Goal: Information Seeking & Learning: Learn about a topic

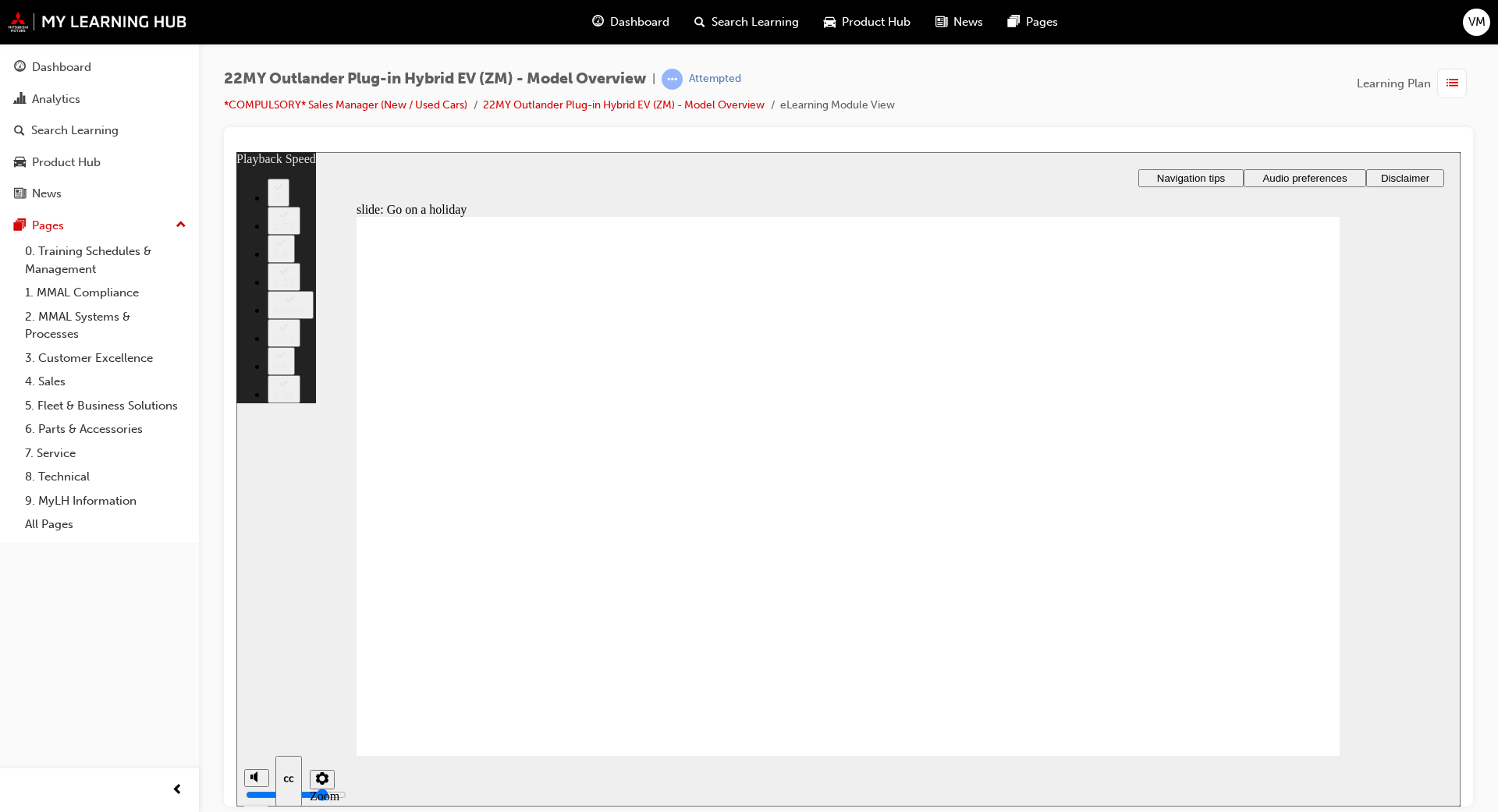
type input "123"
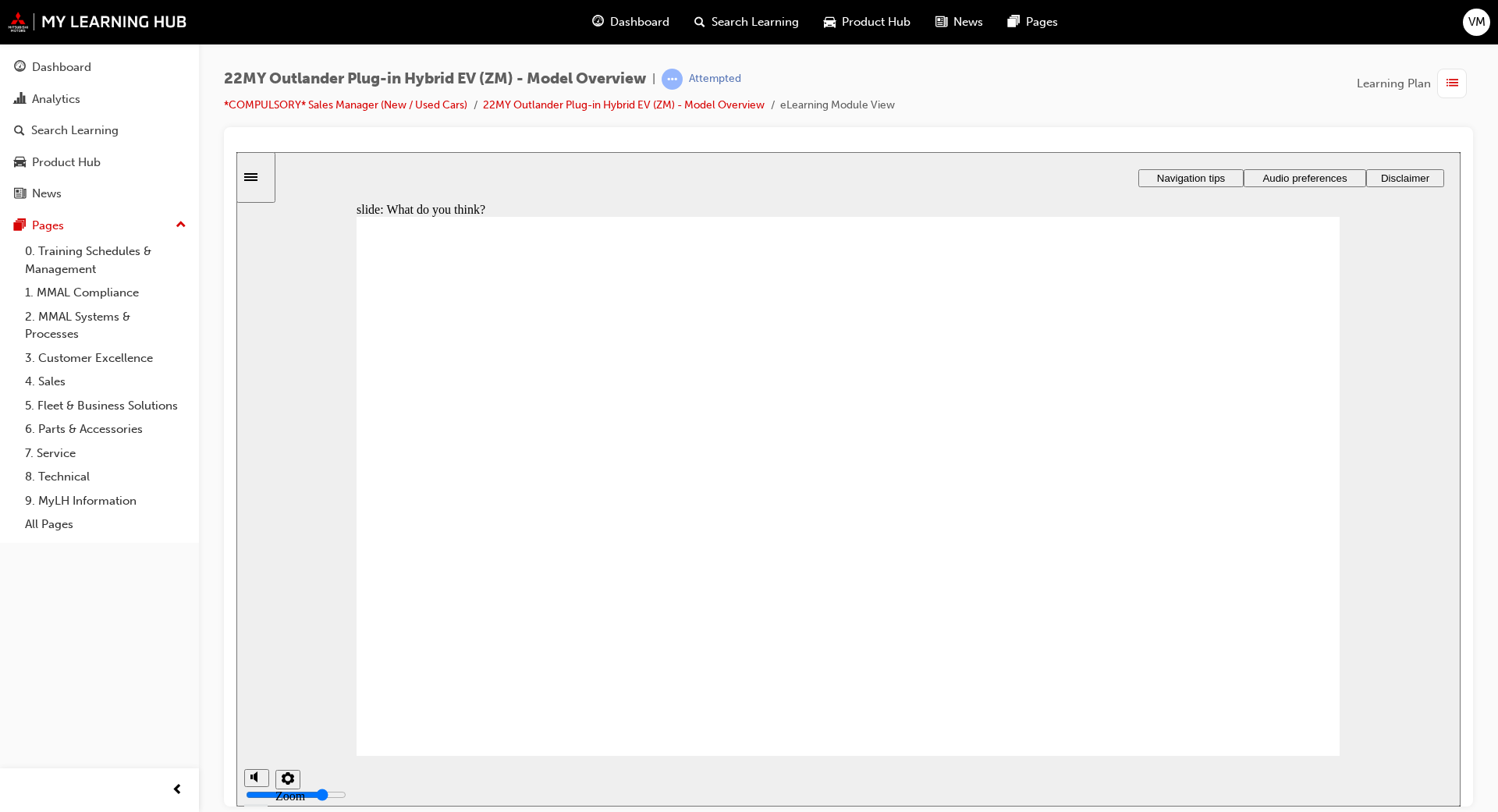
radio input "true"
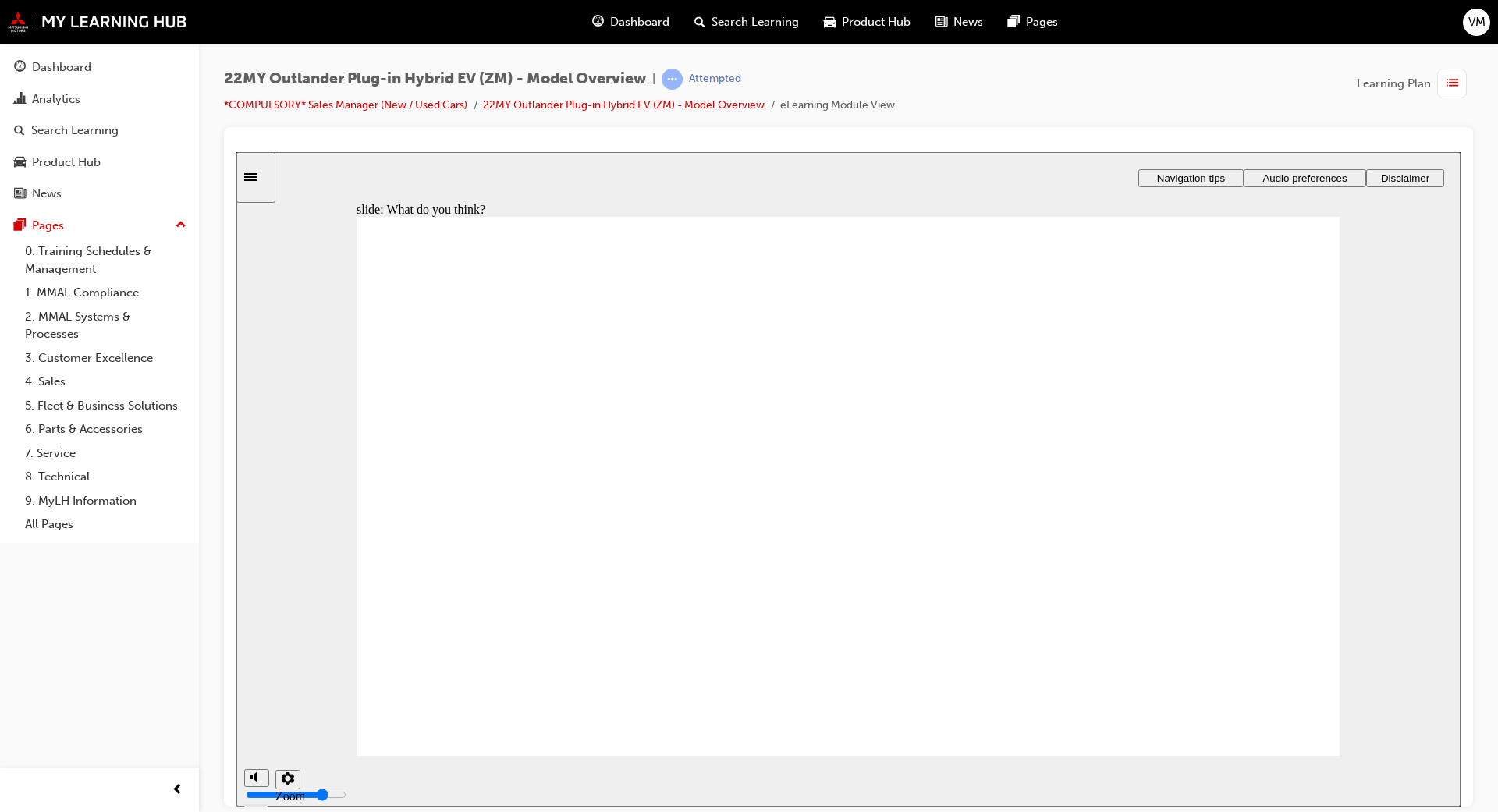
radio input "true"
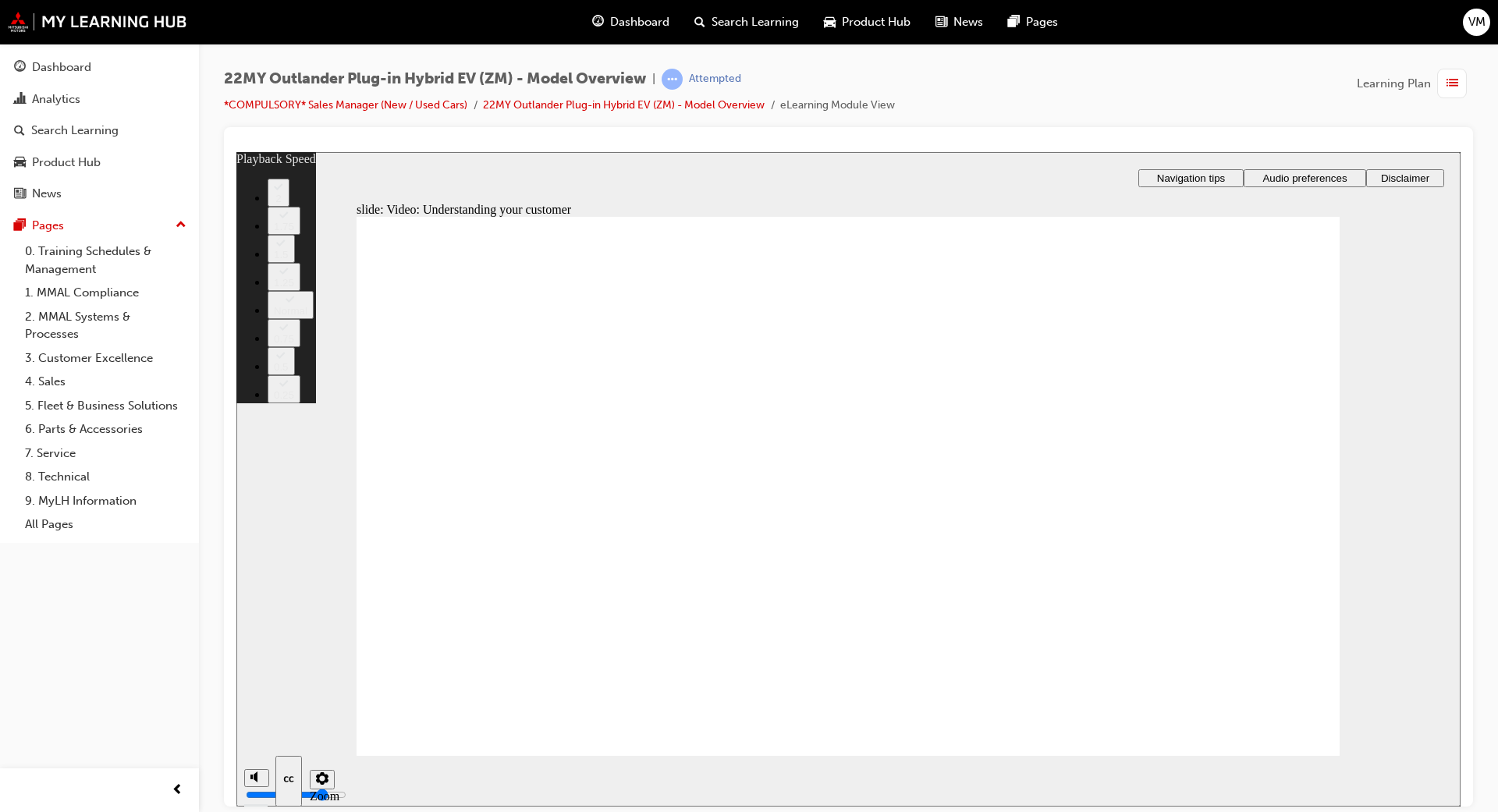
type input "91"
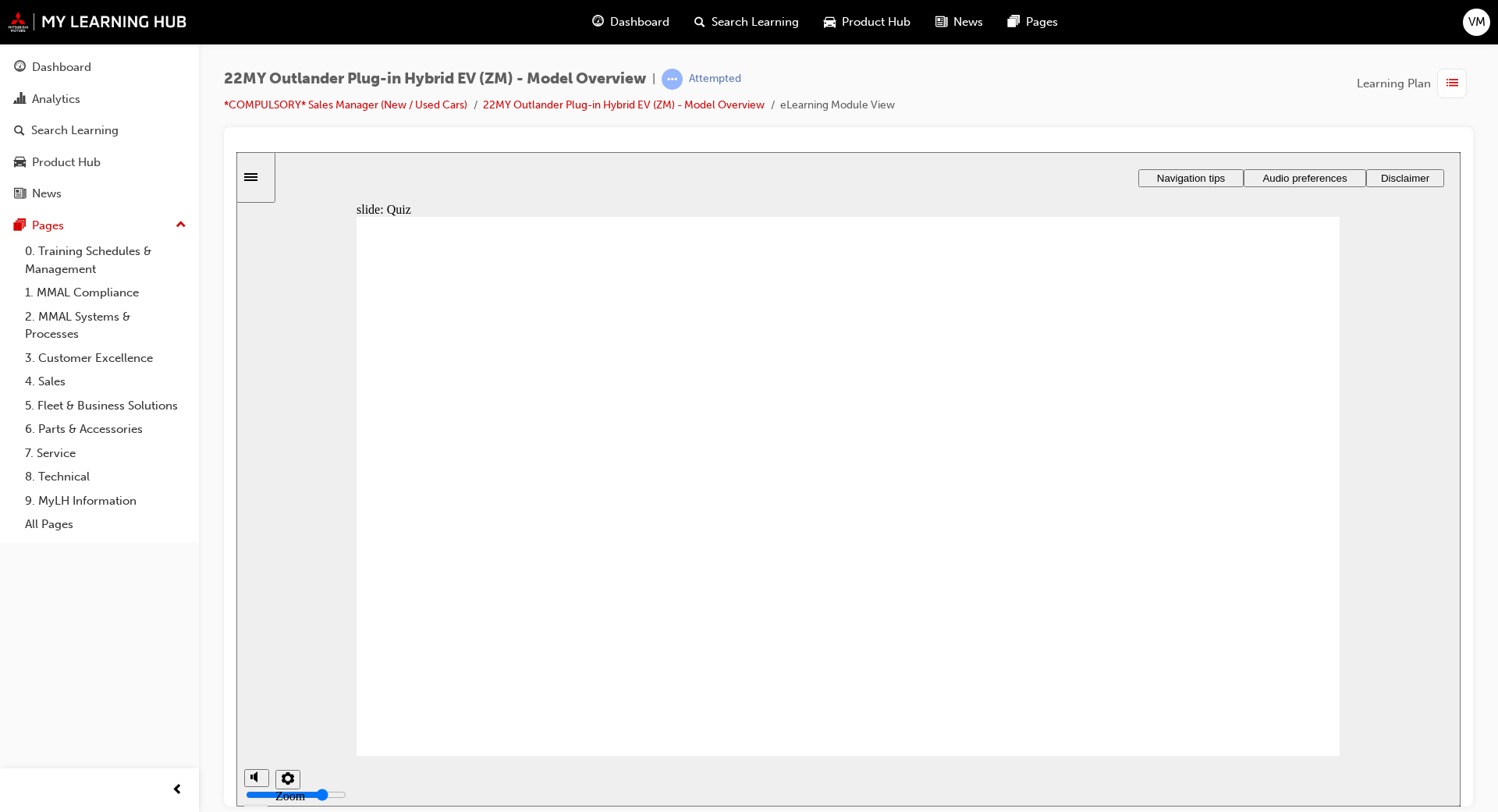
radio input "true"
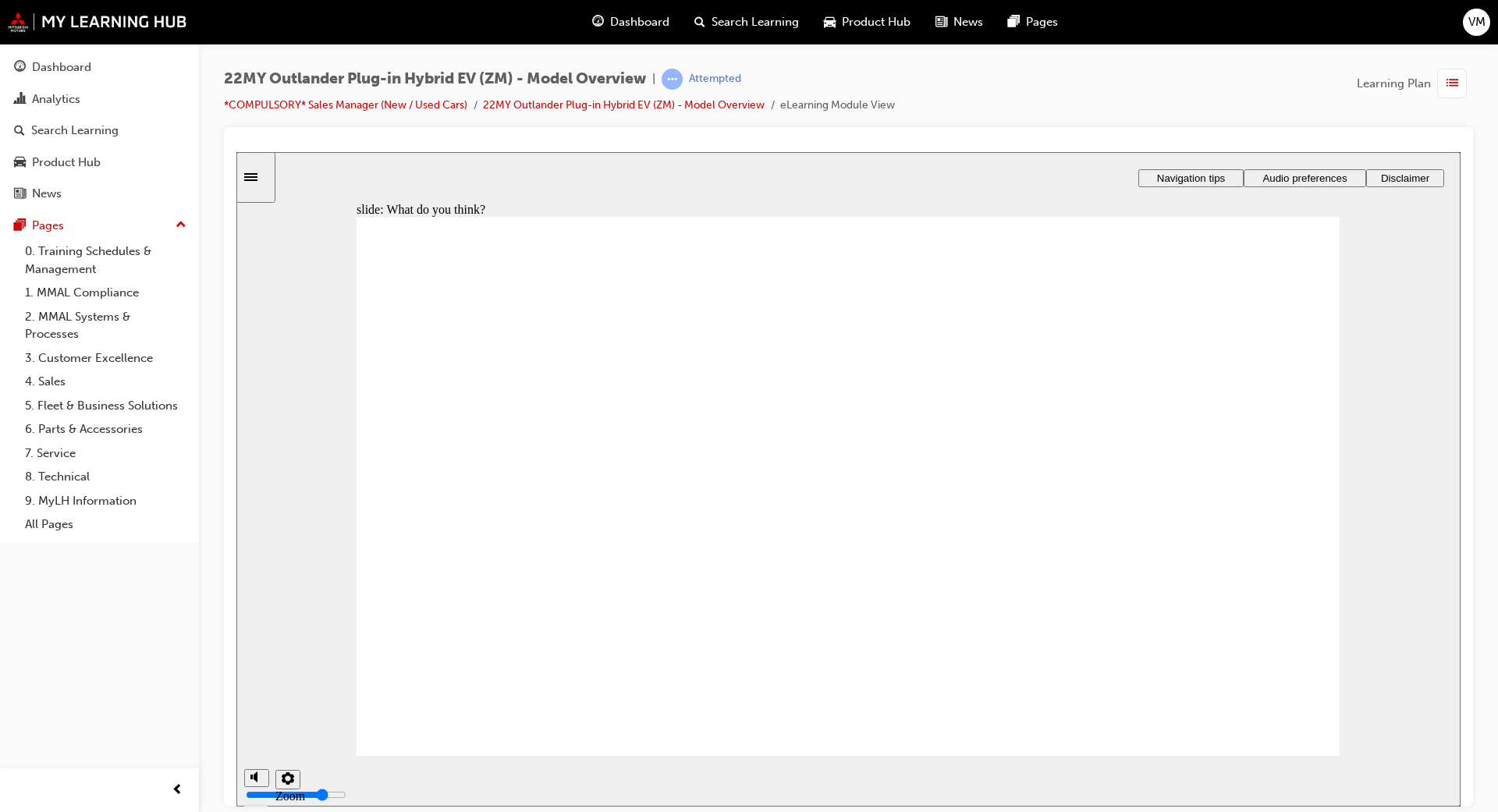
radio input "true"
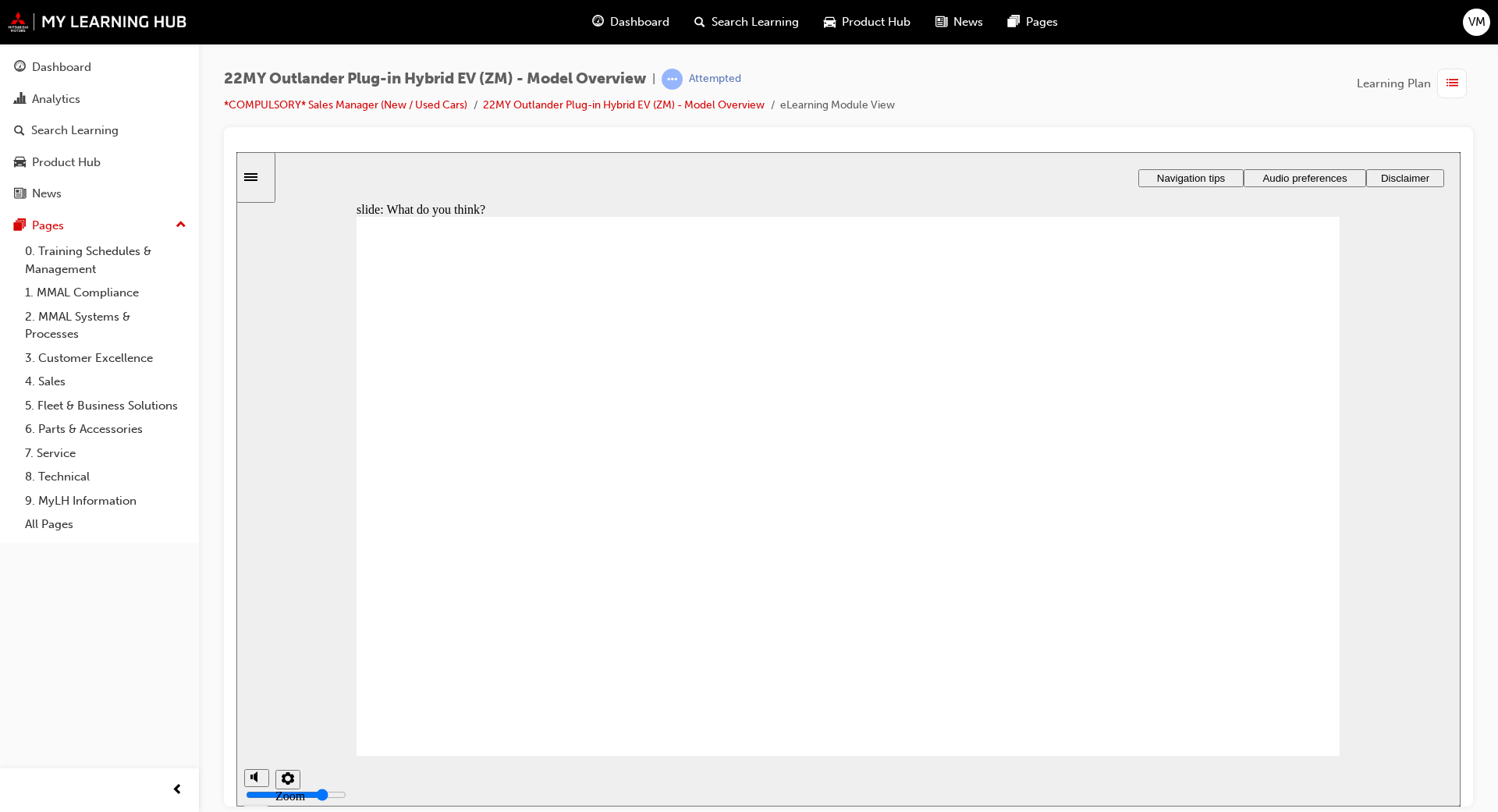
radio input "true"
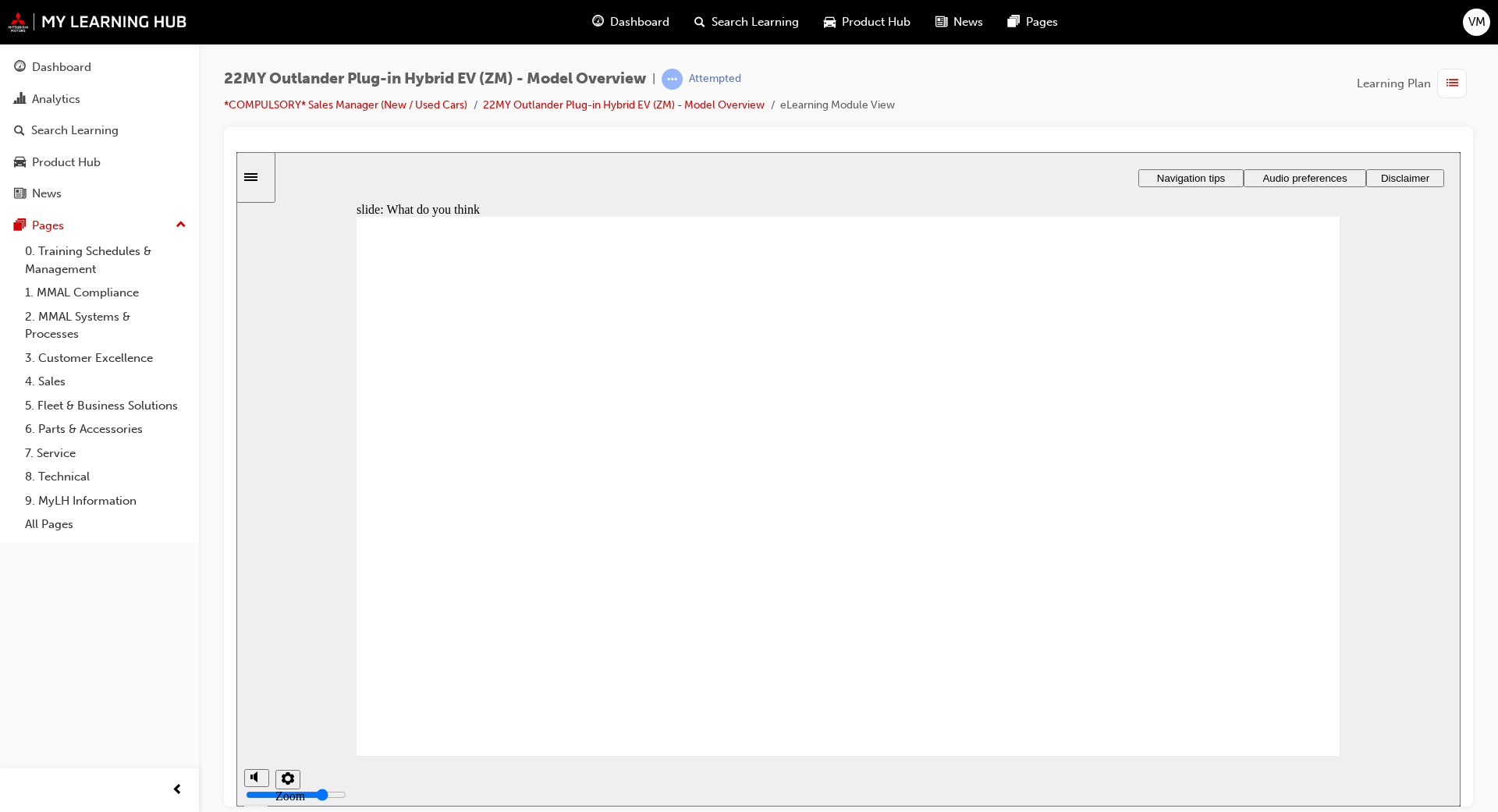
radio input "true"
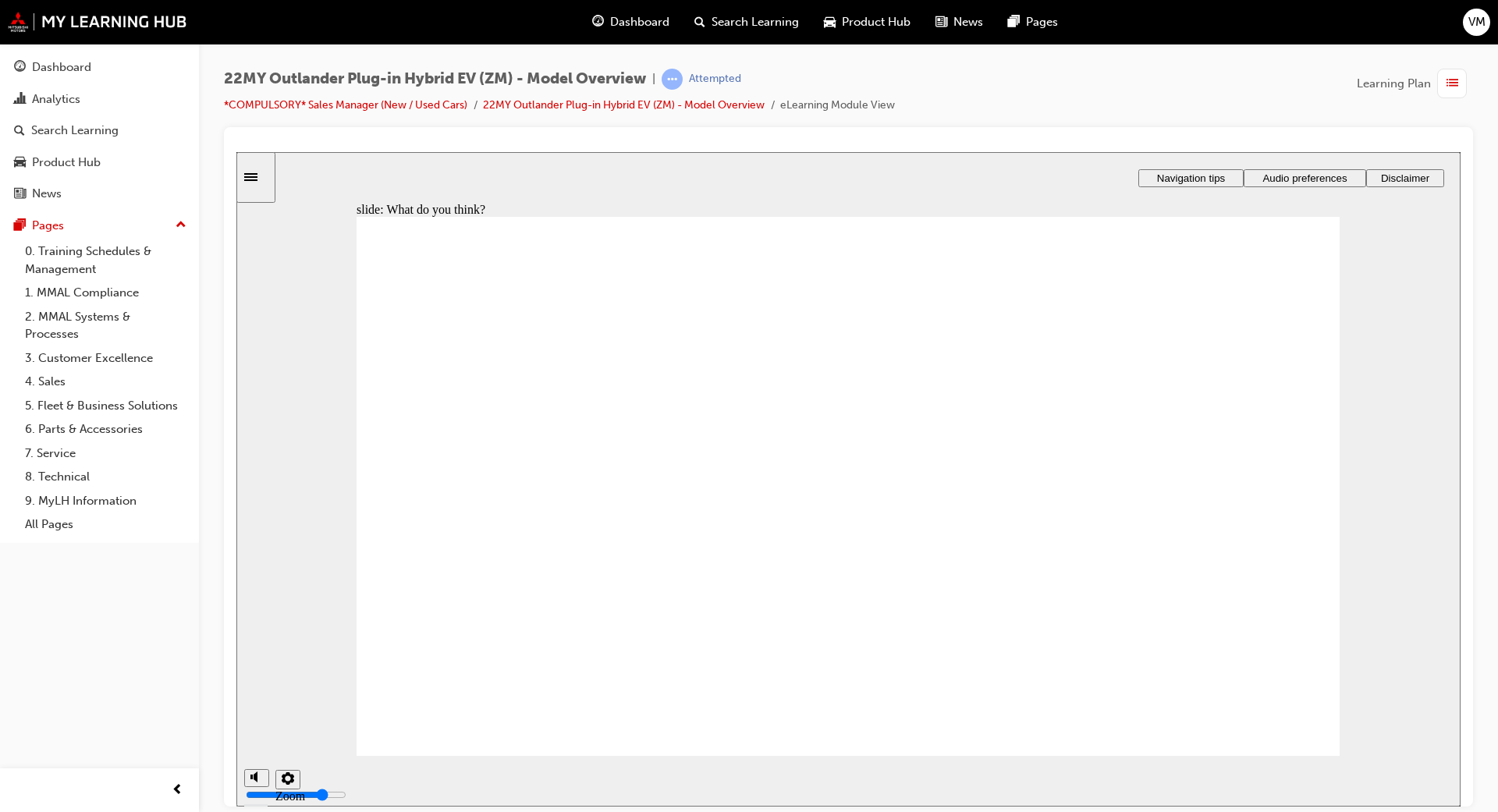
radio input "true"
checkbox input "true"
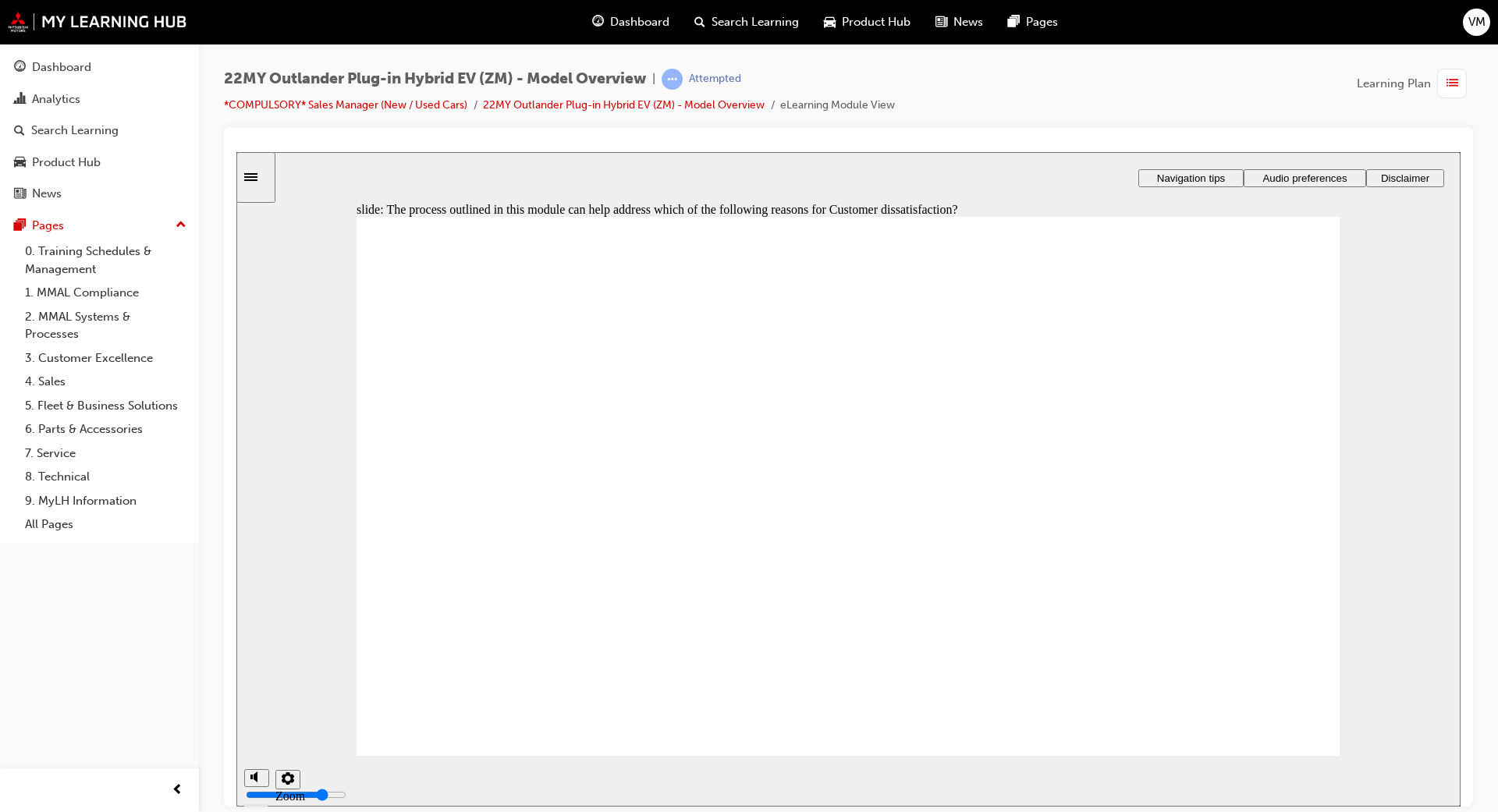
checkbox input "true"
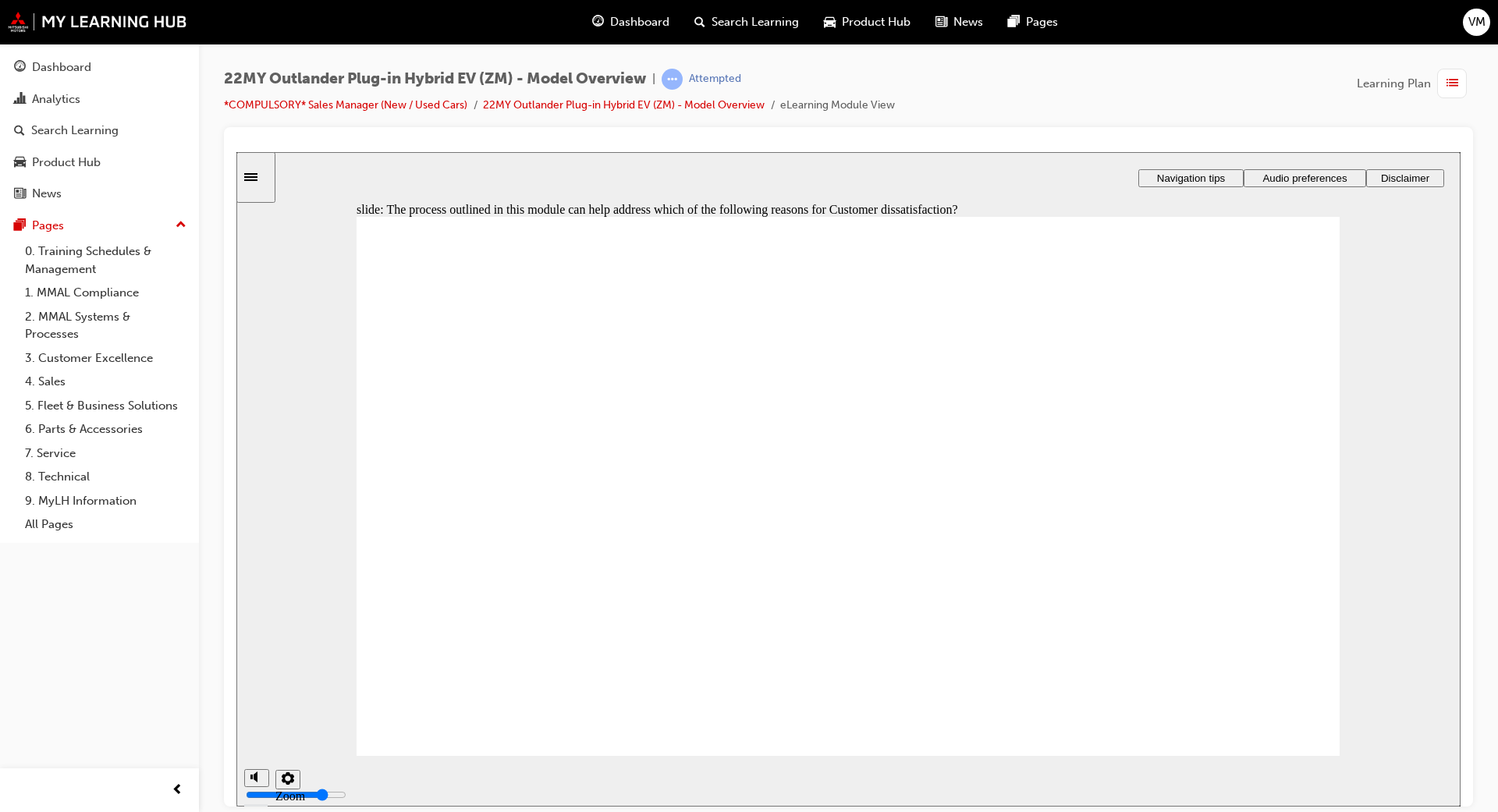
checkbox input "true"
drag, startPoint x: 1128, startPoint y: 453, endPoint x: 767, endPoint y: 572, distance: 380.1
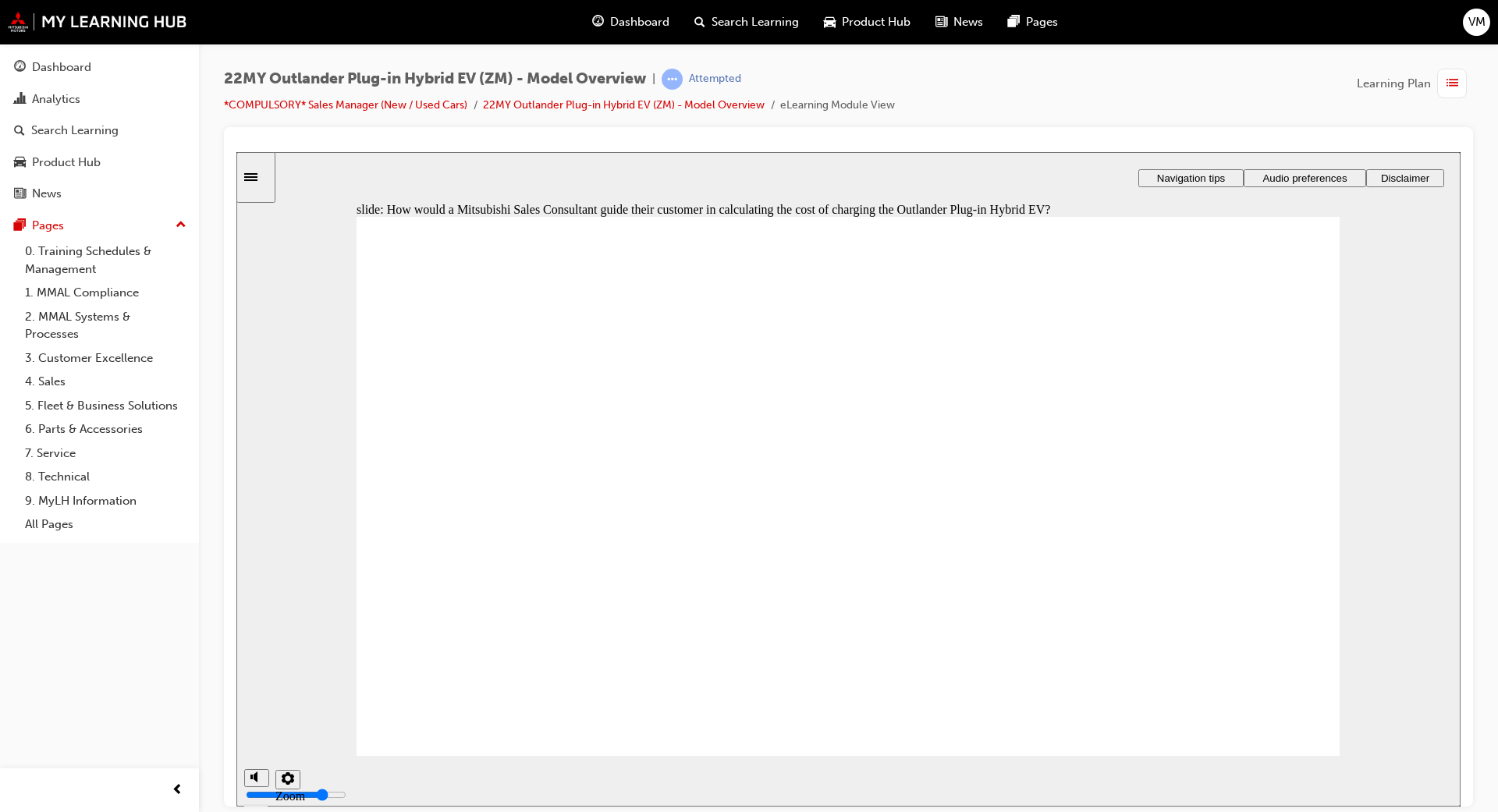
radio input "true"
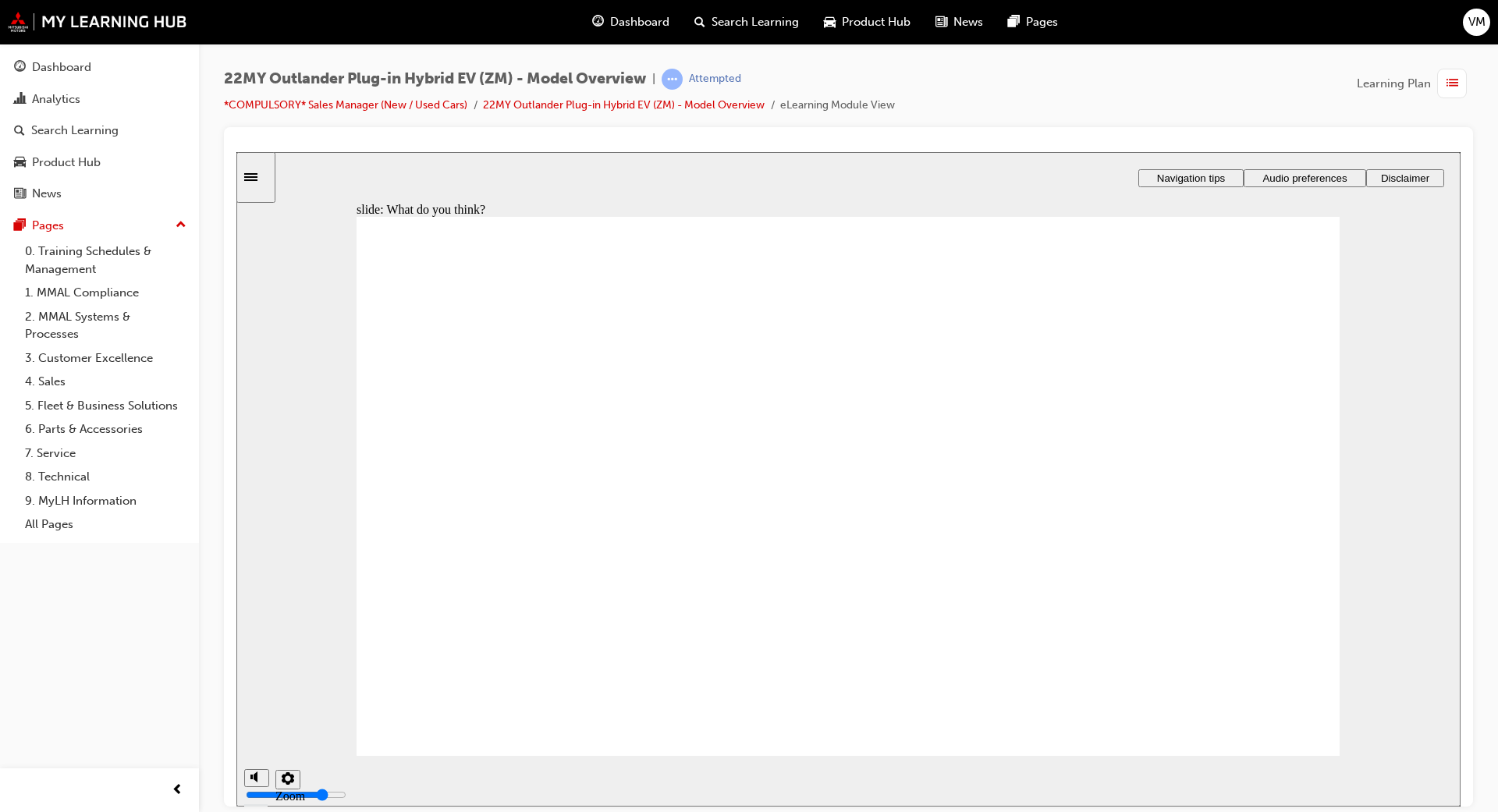
radio input "true"
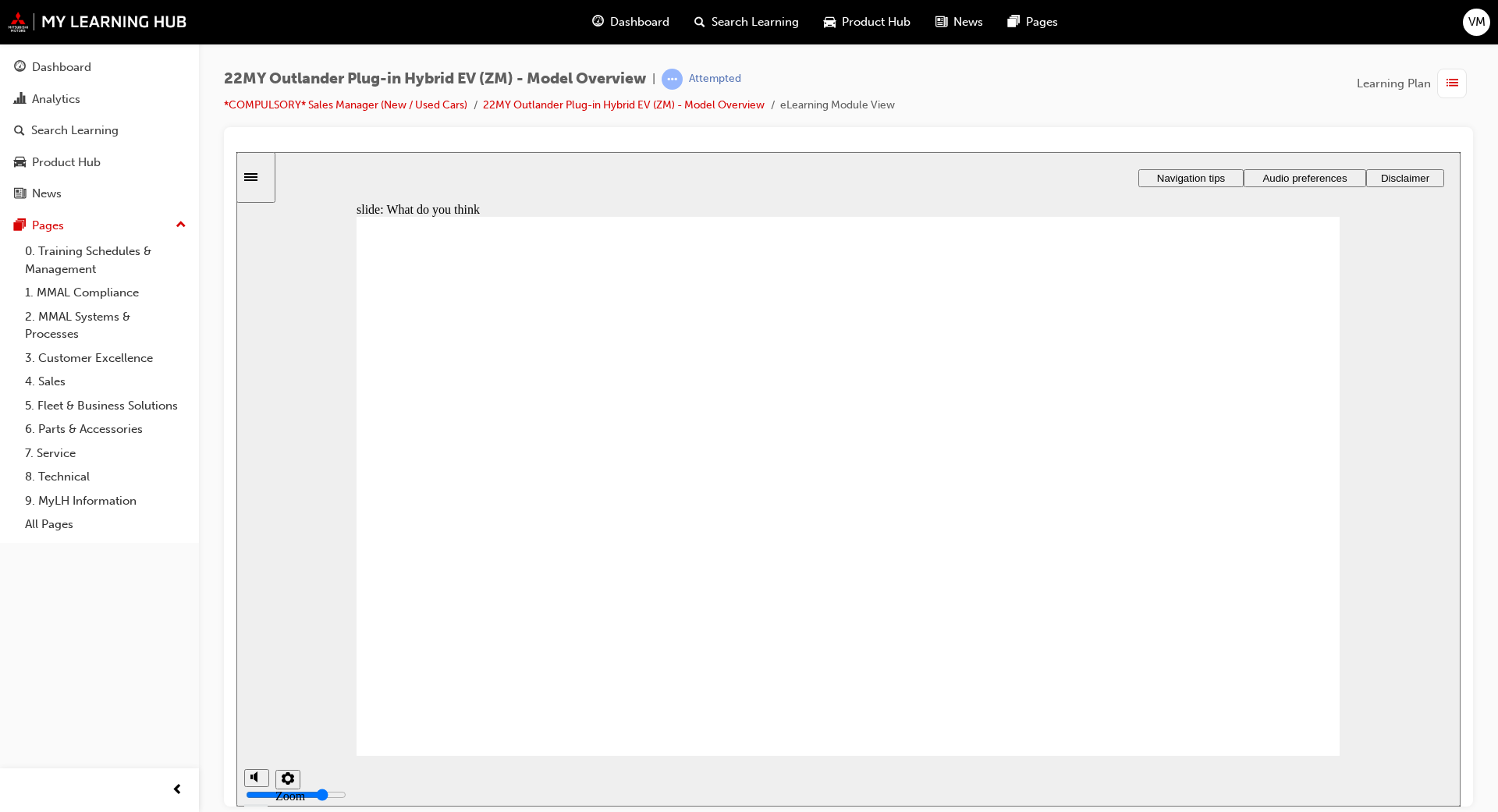
radio input "true"
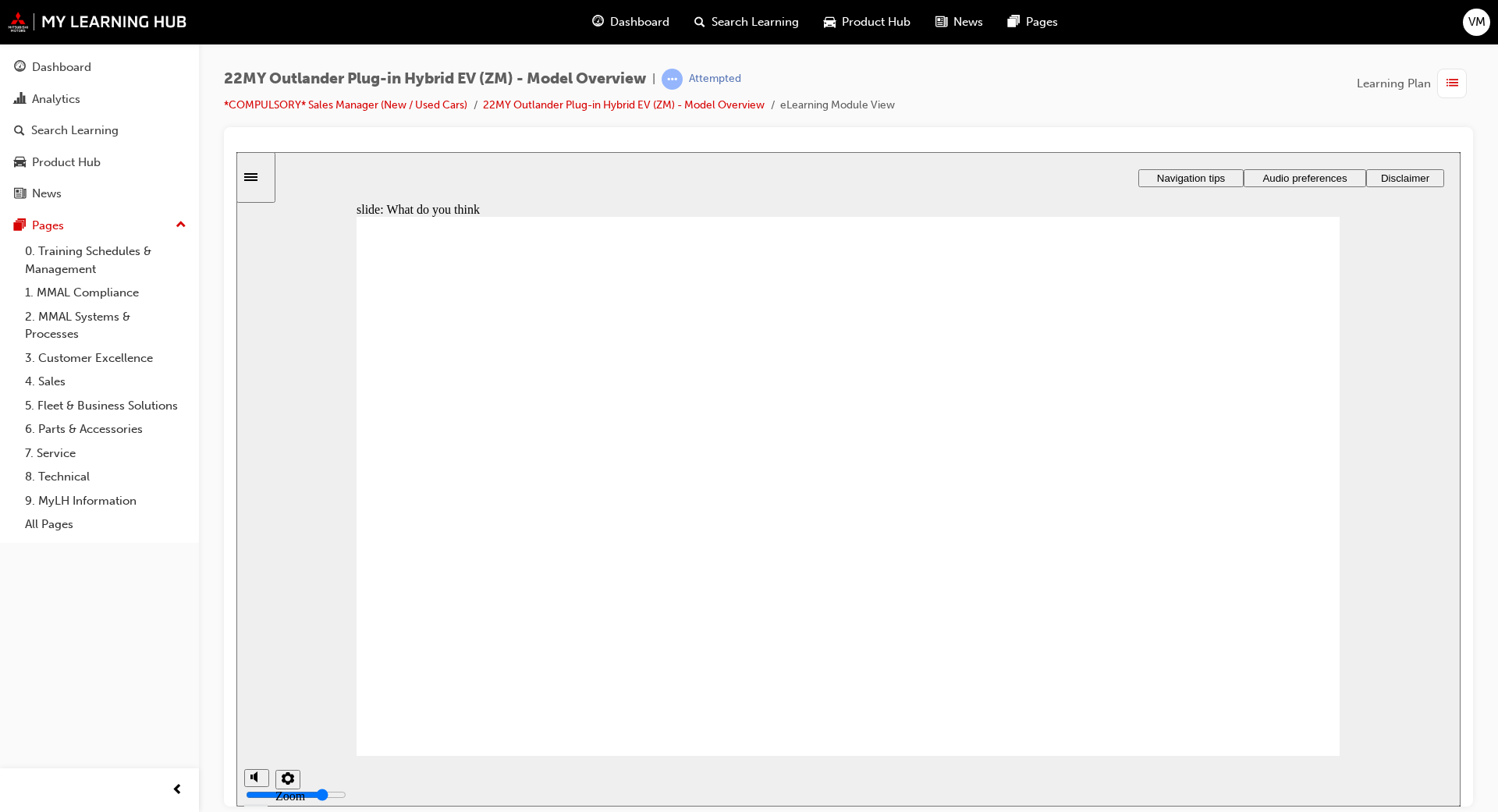
radio input "false"
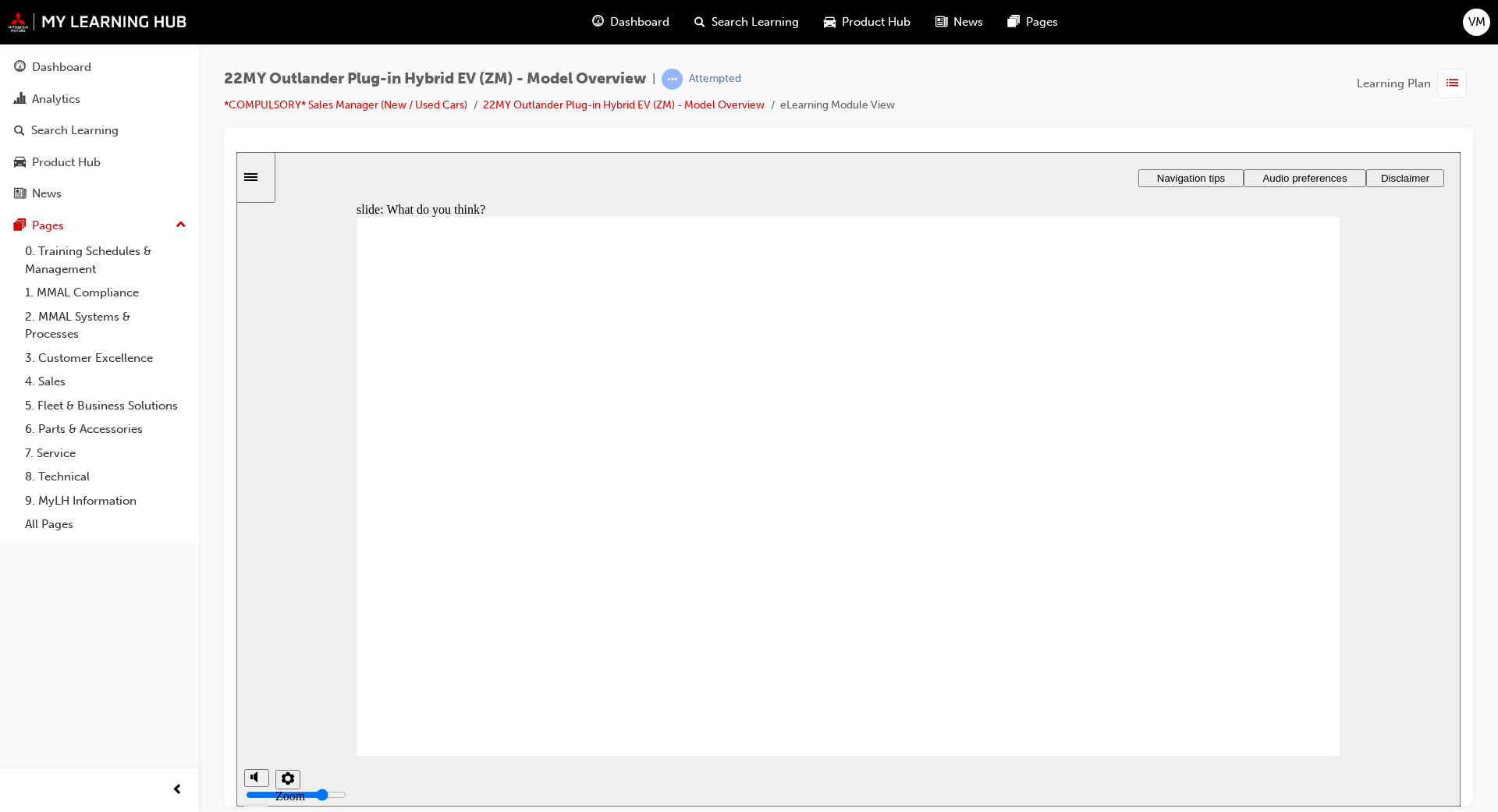
radio input "true"
drag, startPoint x: 524, startPoint y: 633, endPoint x: 487, endPoint y: 615, distance: 41.1
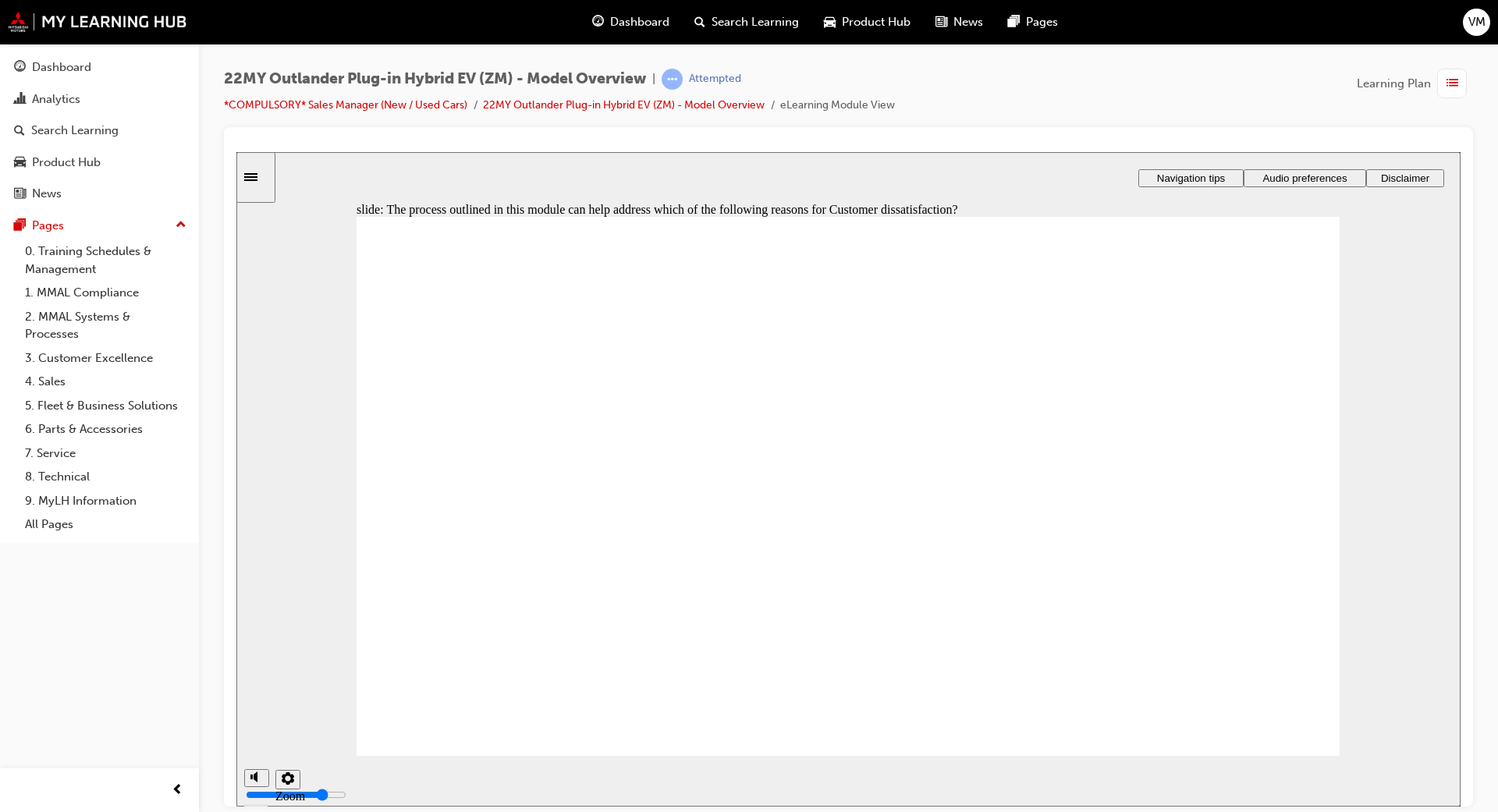
checkbox input "true"
drag, startPoint x: 529, startPoint y: 447, endPoint x: 873, endPoint y: 551, distance: 359.4
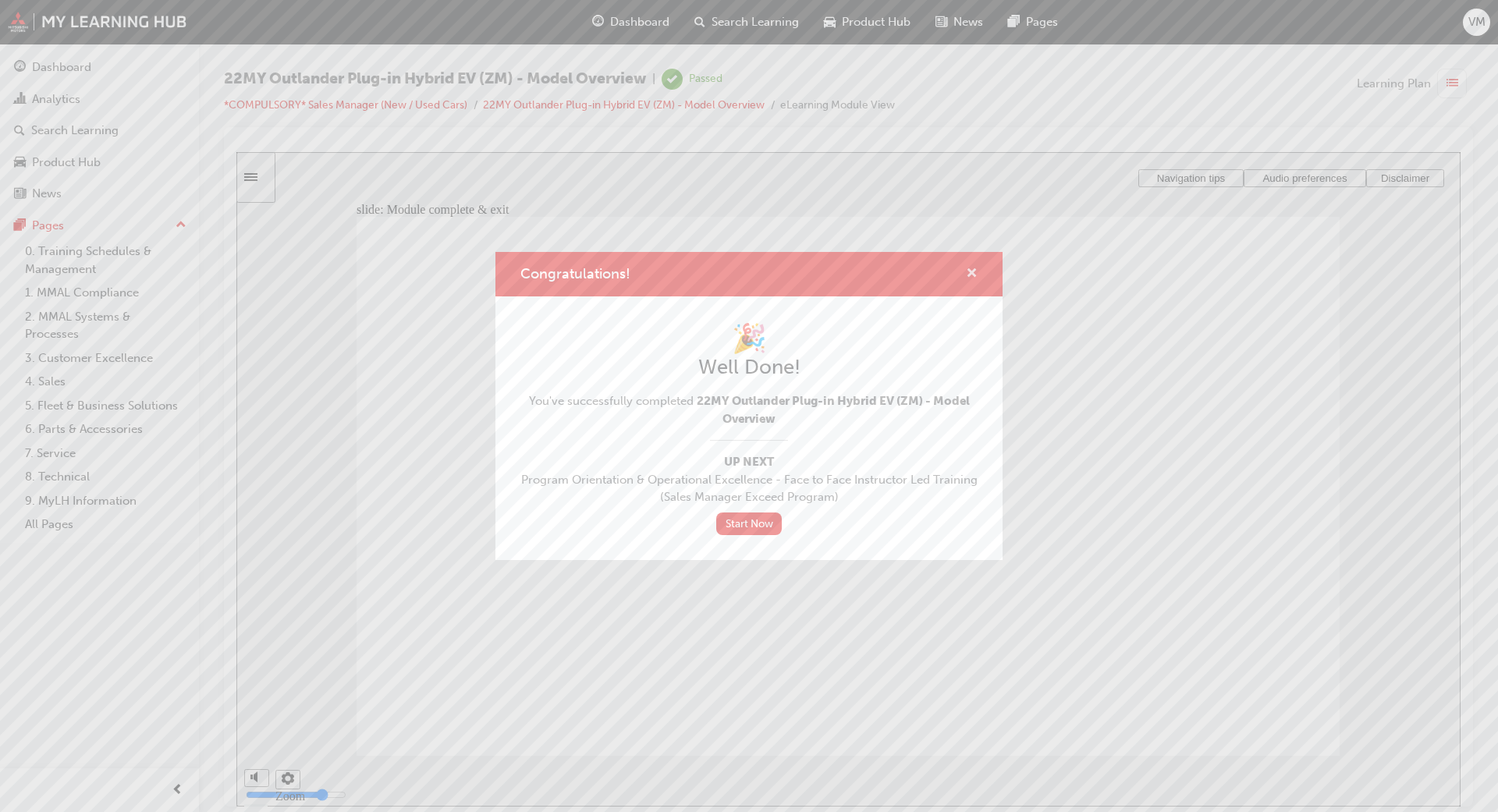
click at [974, 271] on span "cross-icon" at bounding box center [972, 274] width 12 height 14
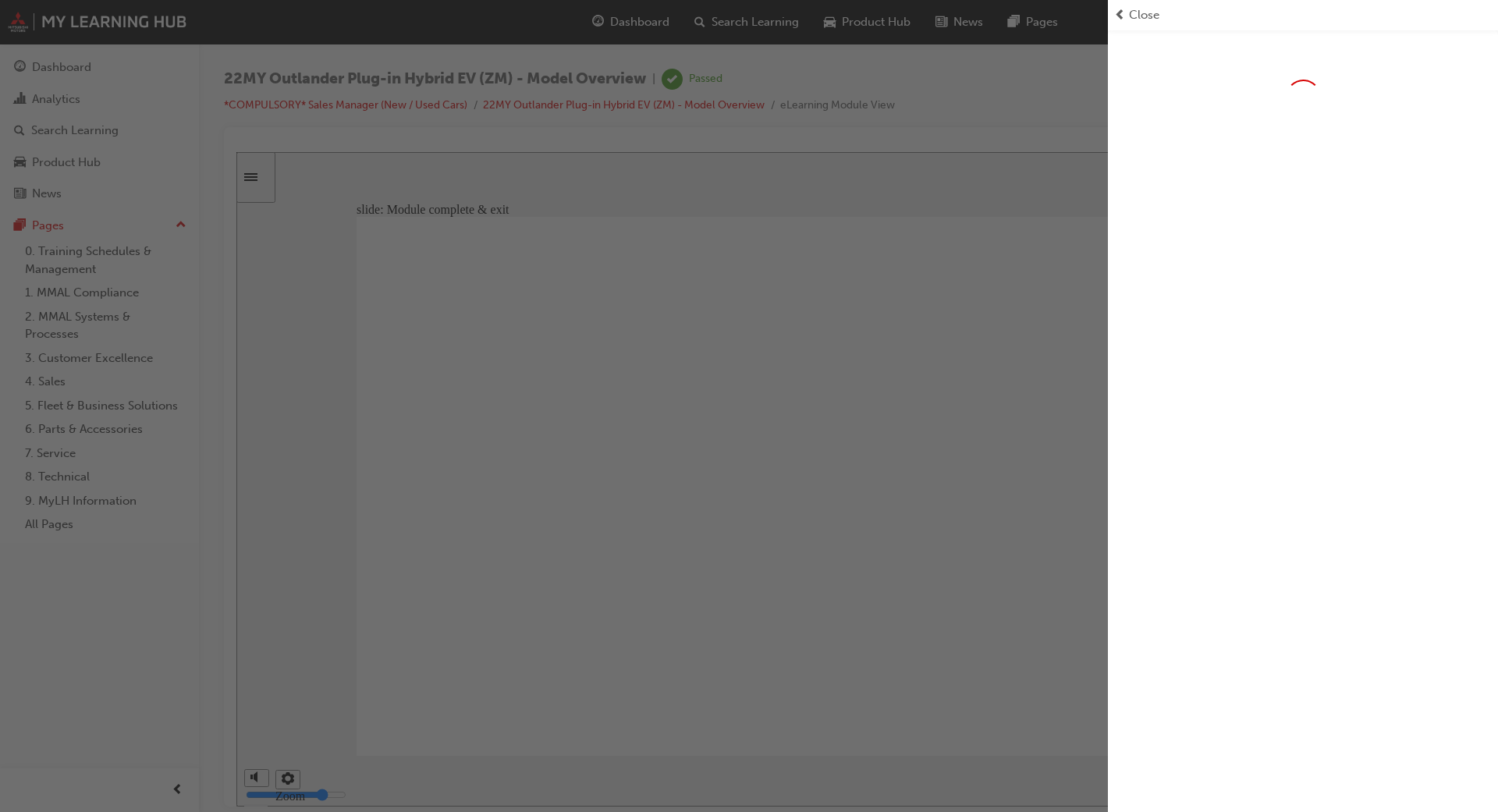
click at [1114, 15] on span "prev-icon" at bounding box center [1120, 14] width 12 height 18
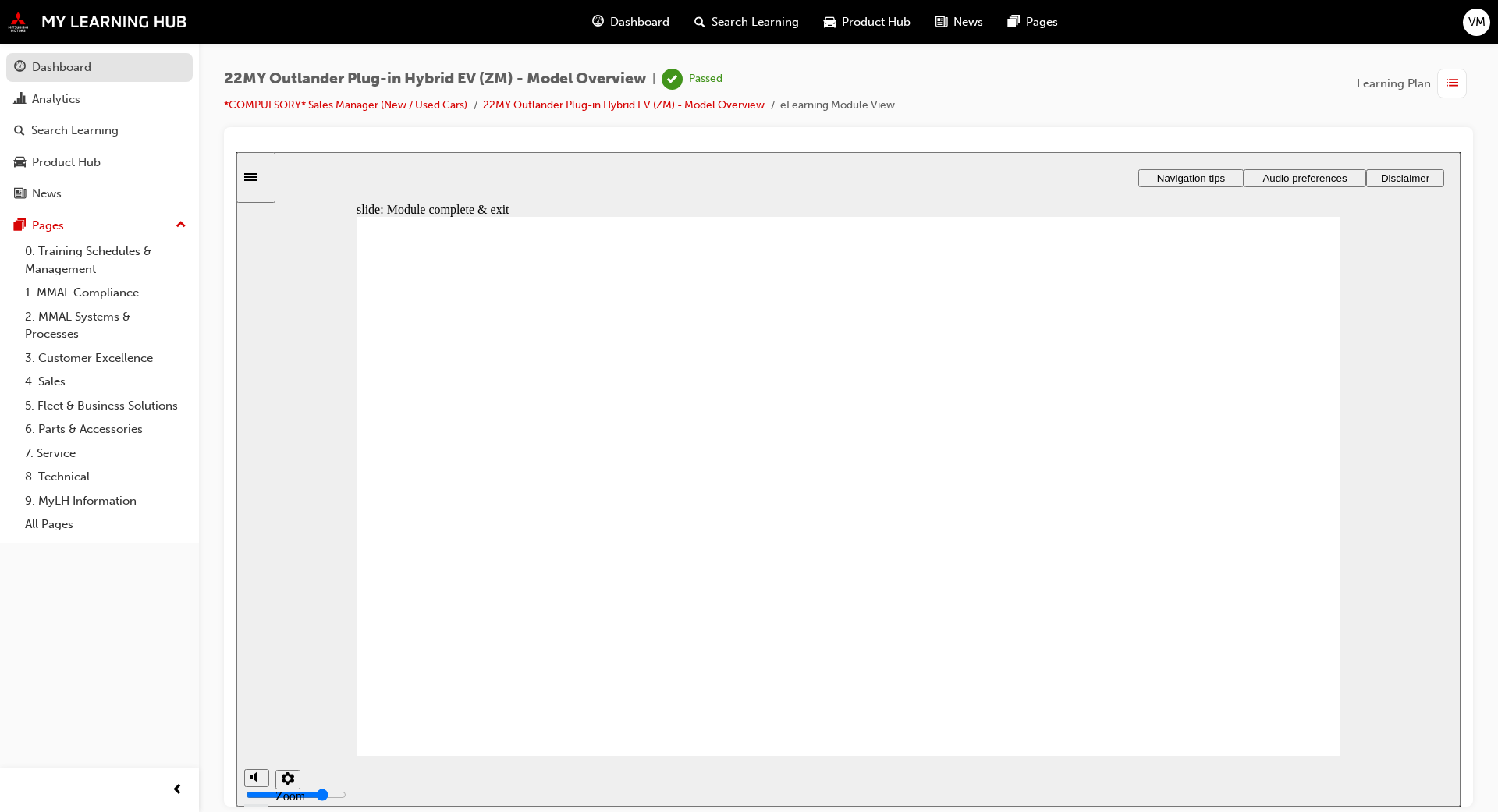
click at [65, 55] on link "Dashboard" at bounding box center [99, 68] width 186 height 29
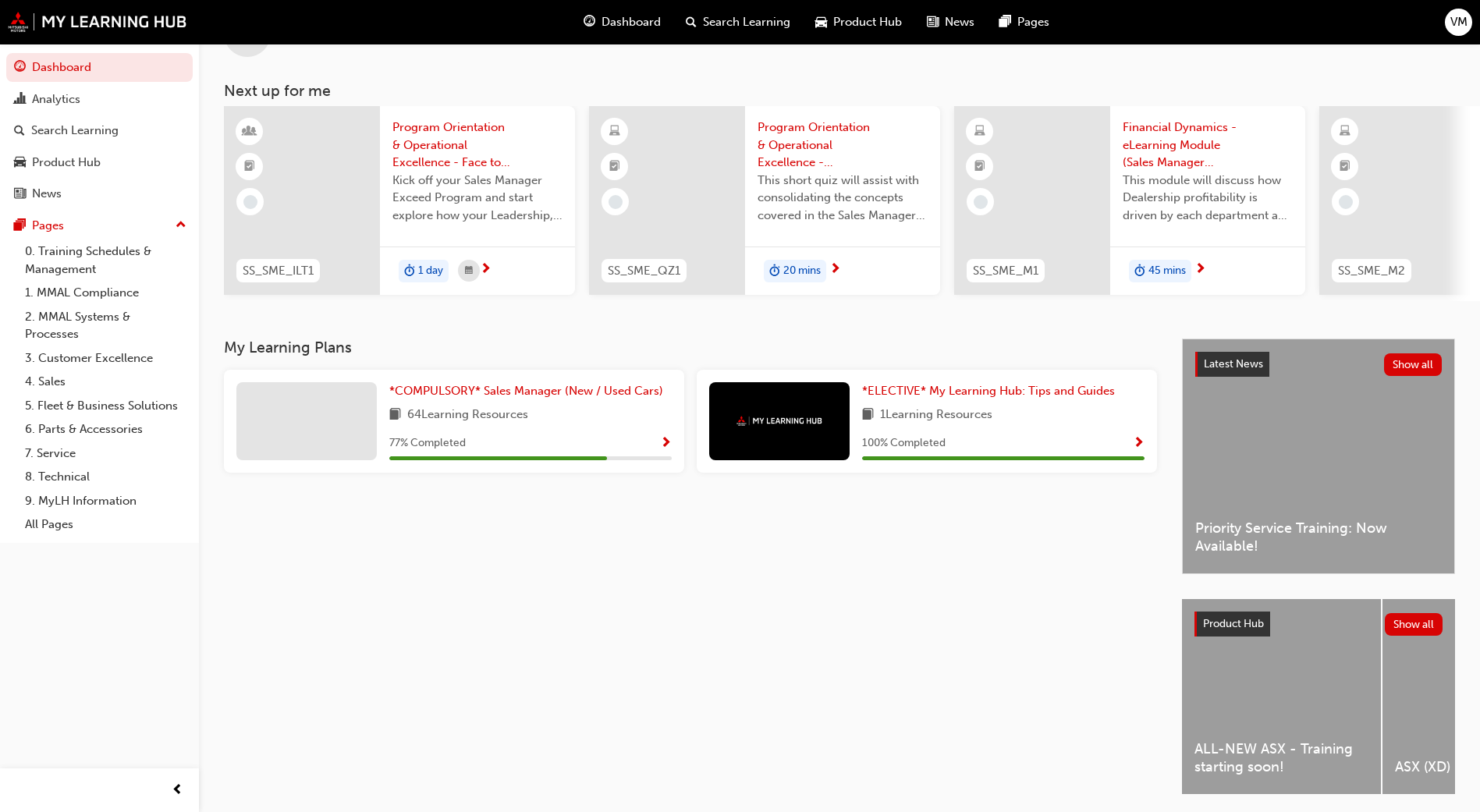
scroll to position [120, 0]
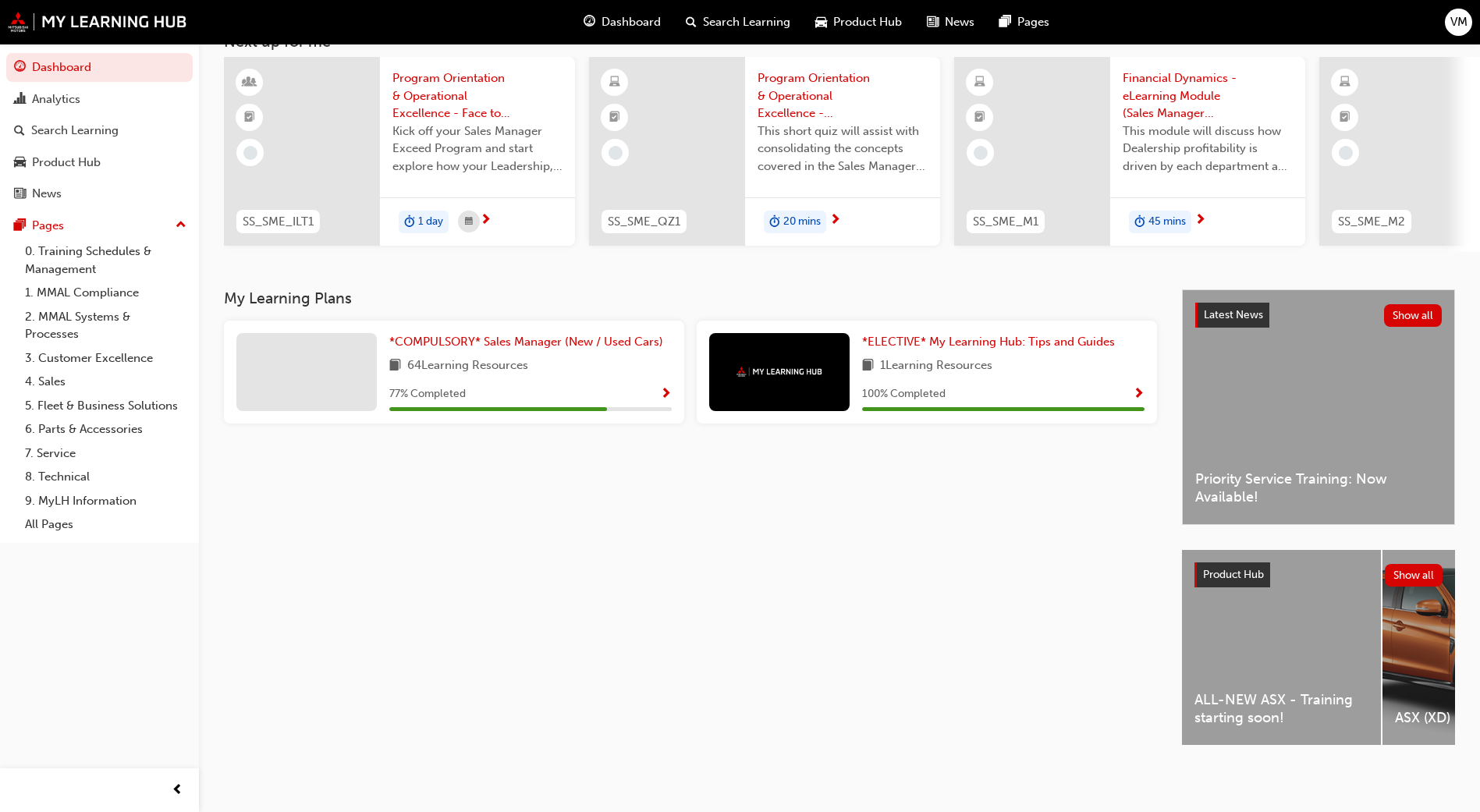
click at [670, 387] on span "Show Progress" at bounding box center [666, 394] width 12 height 14
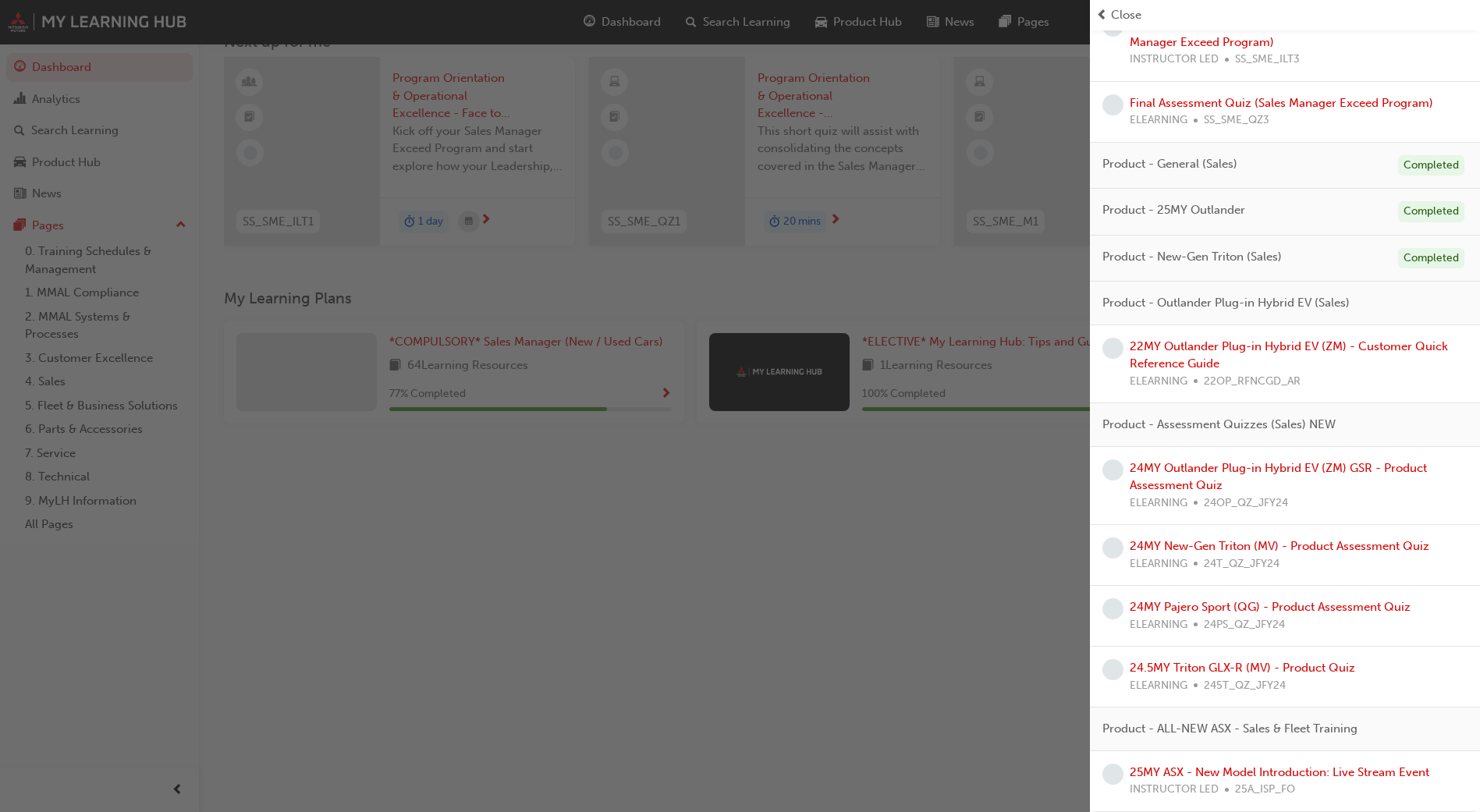
scroll to position [1194, 0]
click at [1170, 351] on link "22MY Outlander Plug-in Hybrid EV (ZM) - Customer Quick Reference Guide" at bounding box center [1289, 355] width 318 height 32
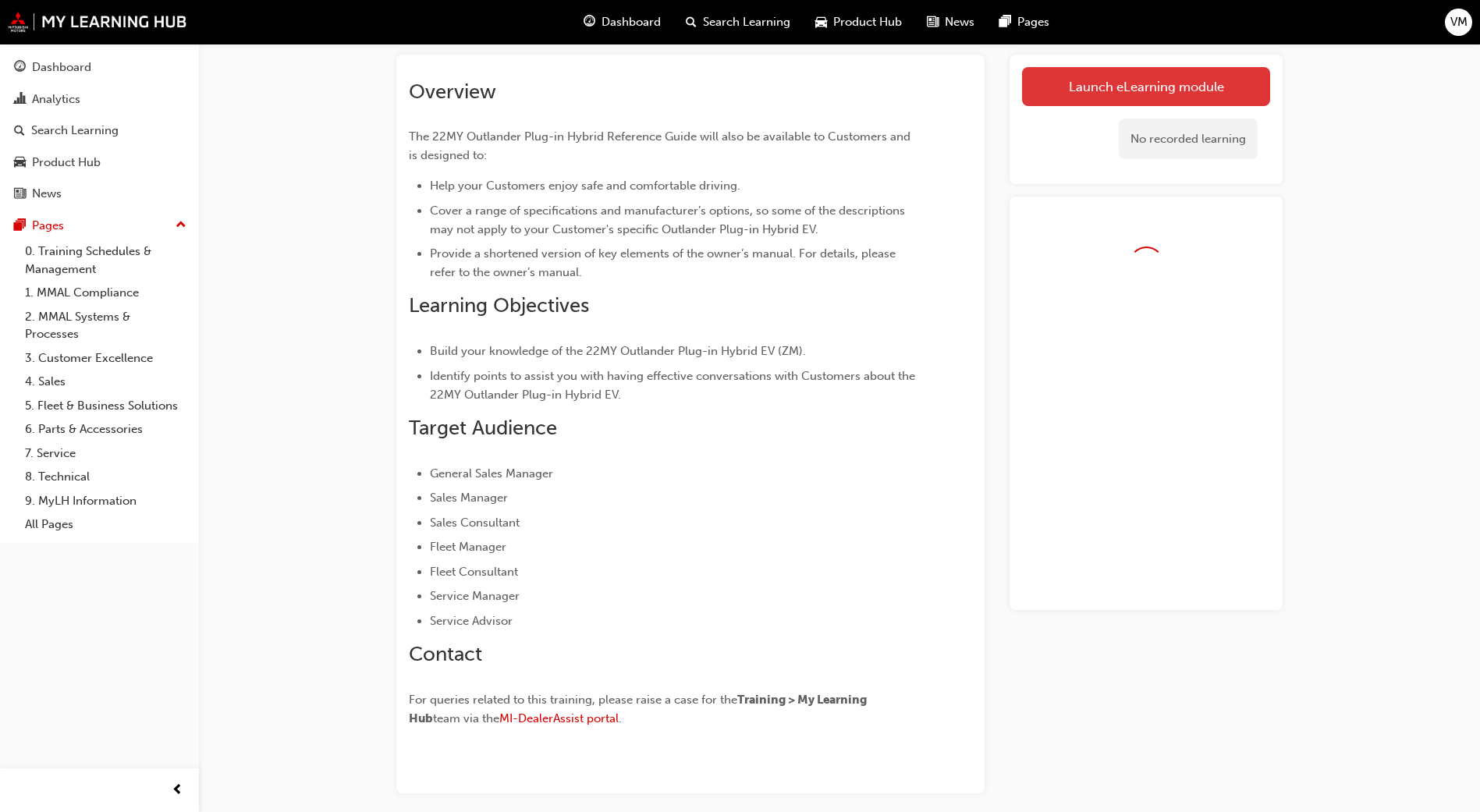
click at [1083, 70] on link "Launch eLearning module" at bounding box center [1145, 86] width 248 height 39
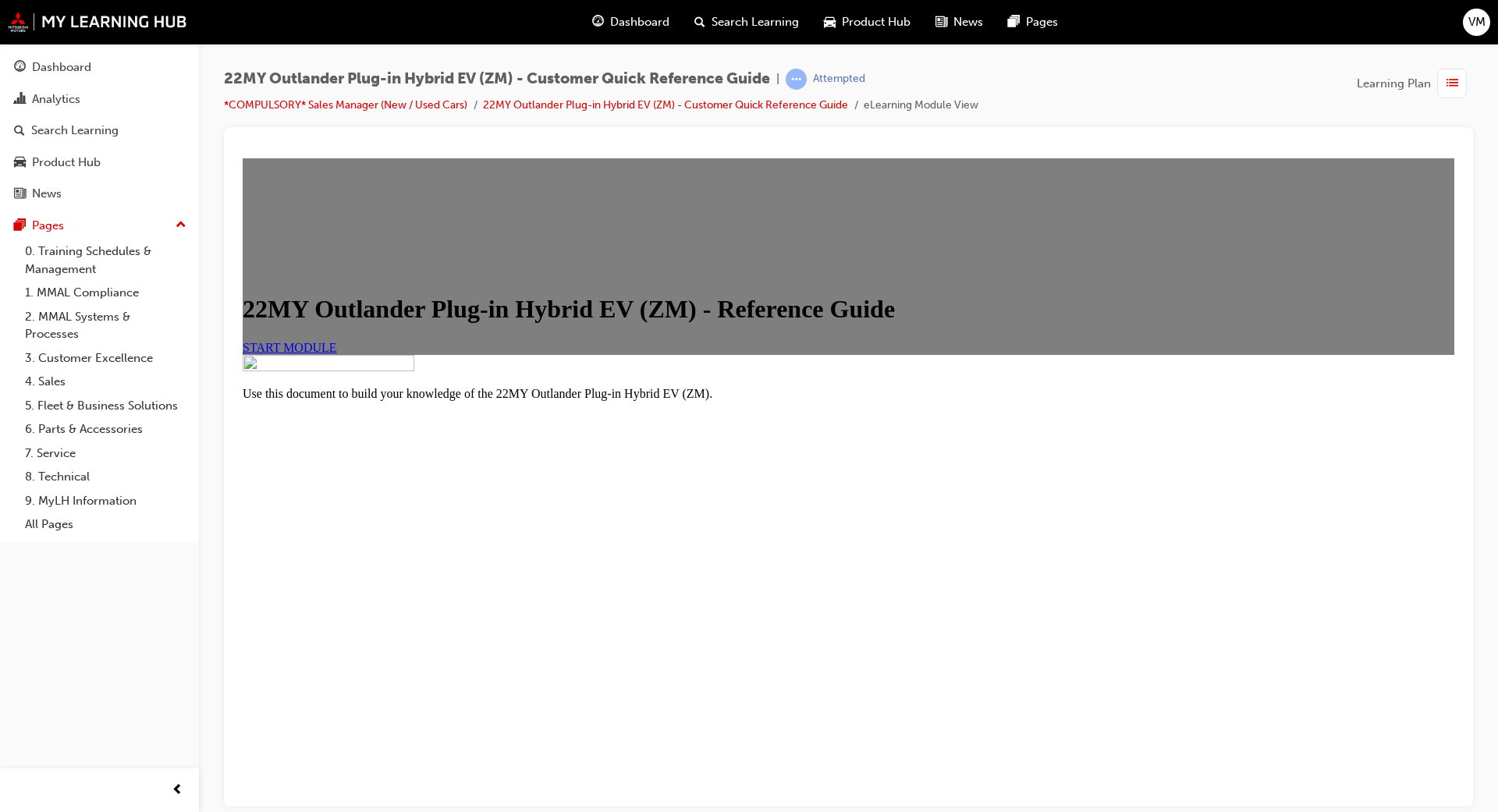
click at [337, 354] on link "START MODULE" at bounding box center [290, 347] width 95 height 14
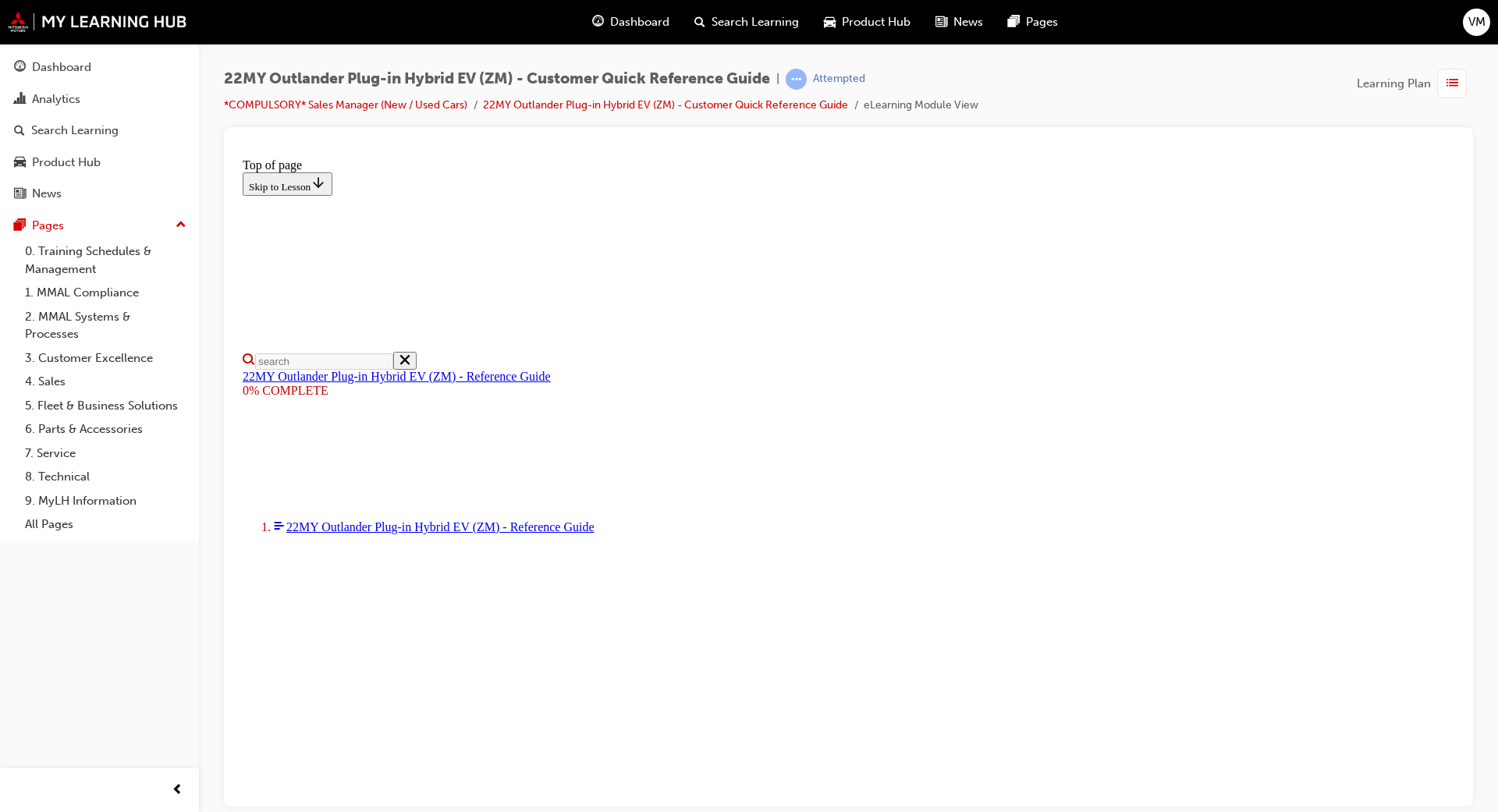
select select "auto"
type input "10"
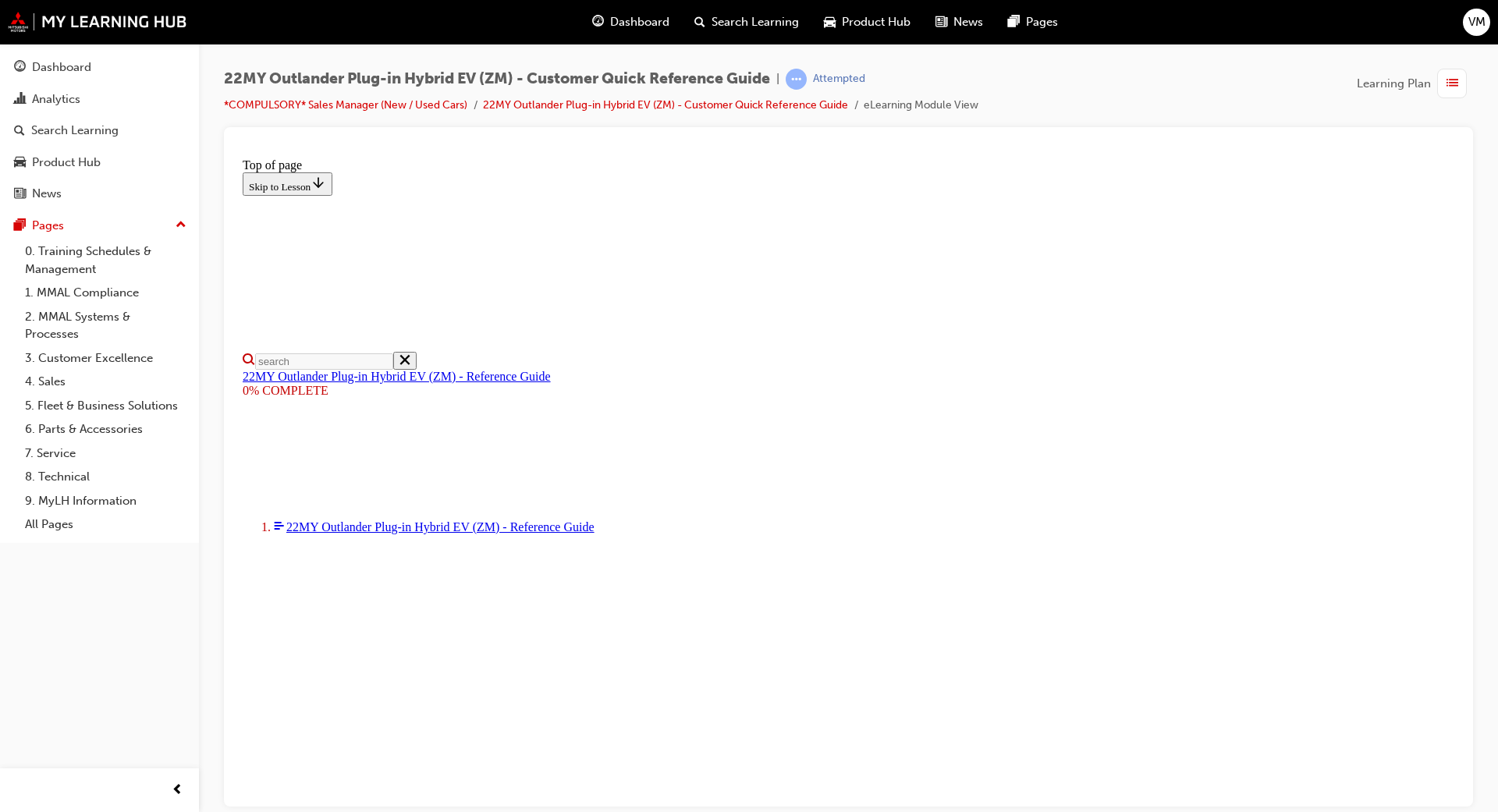
scroll to position [553, 0]
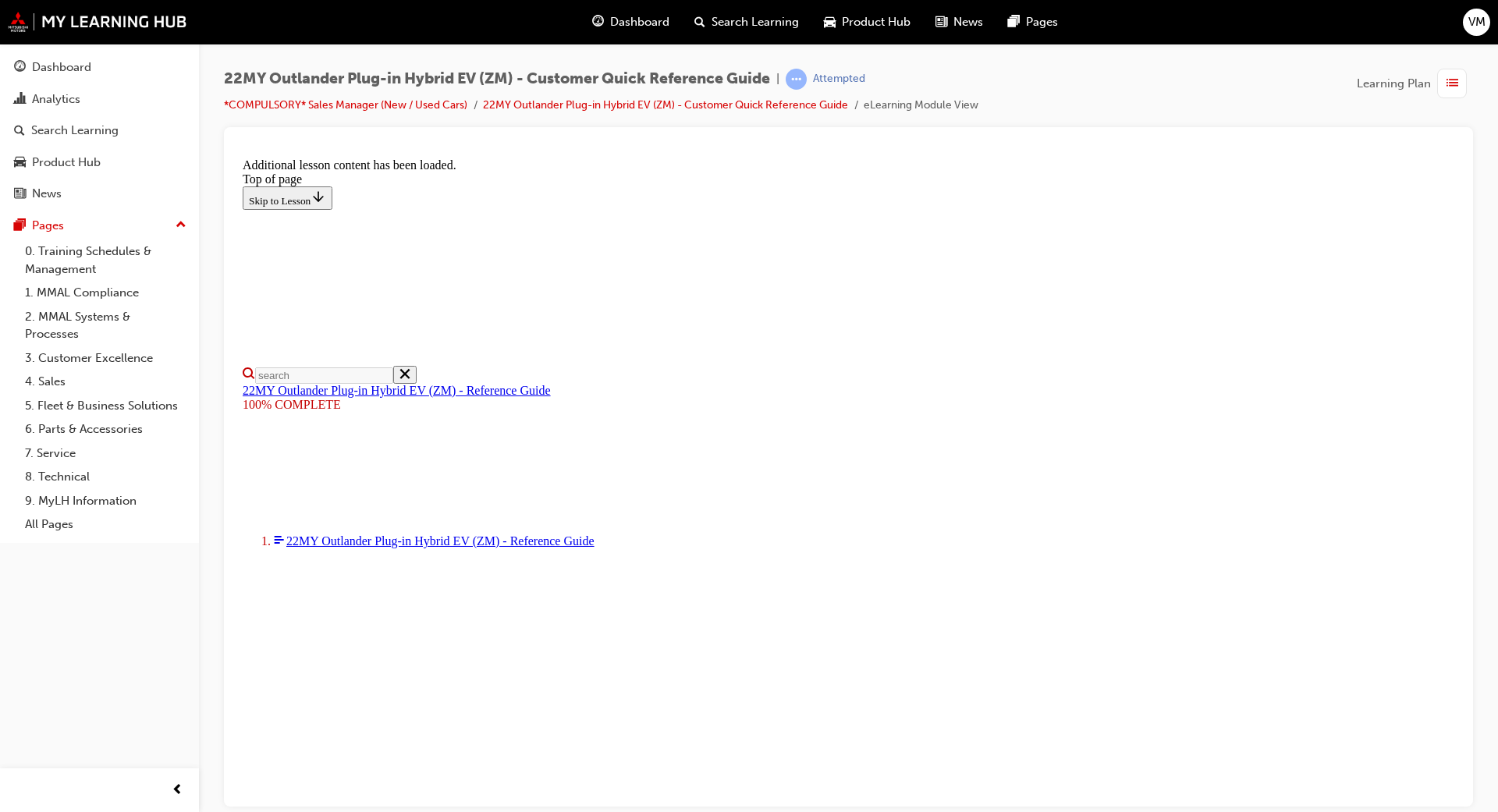
scroll to position [708, 0]
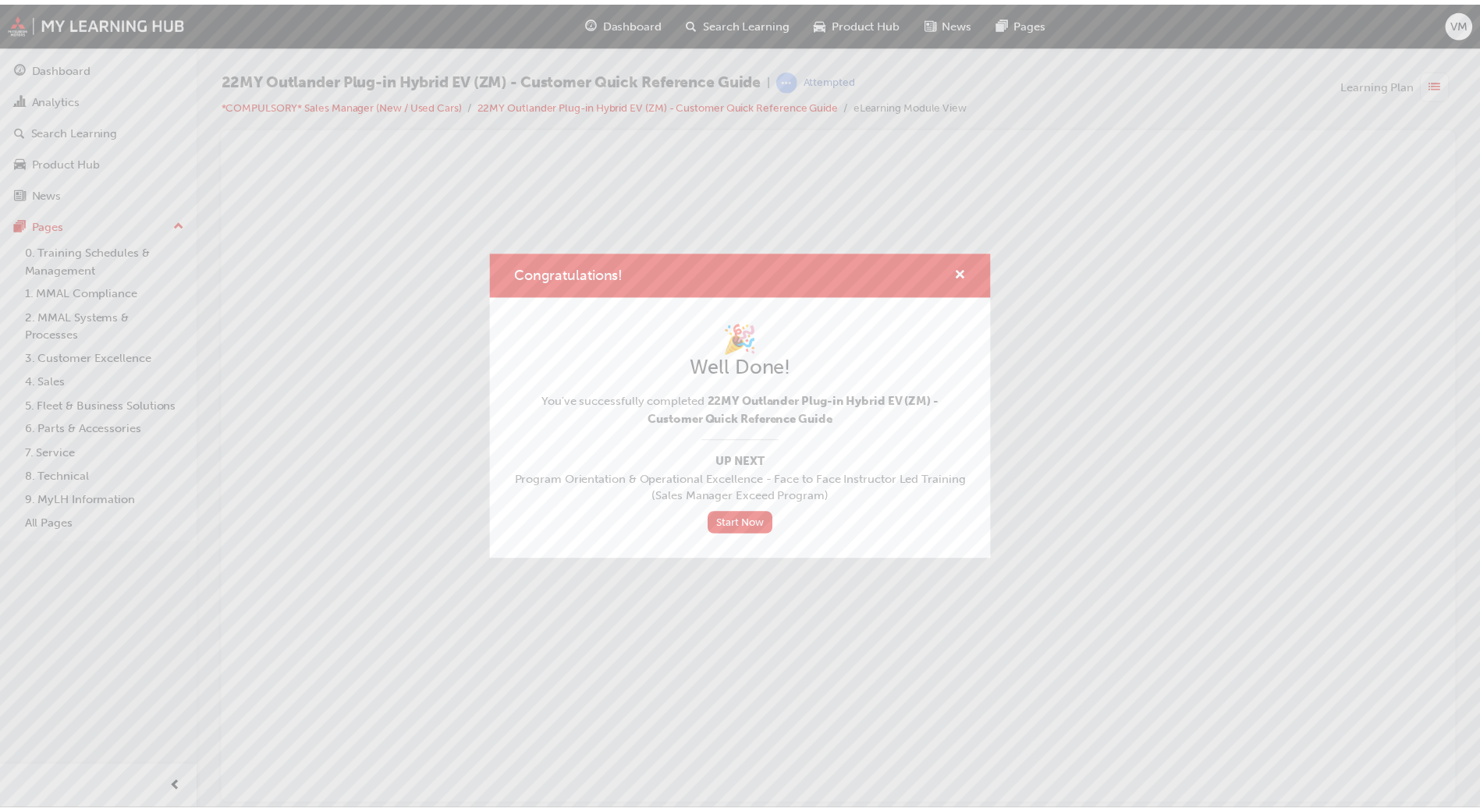
scroll to position [0, 0]
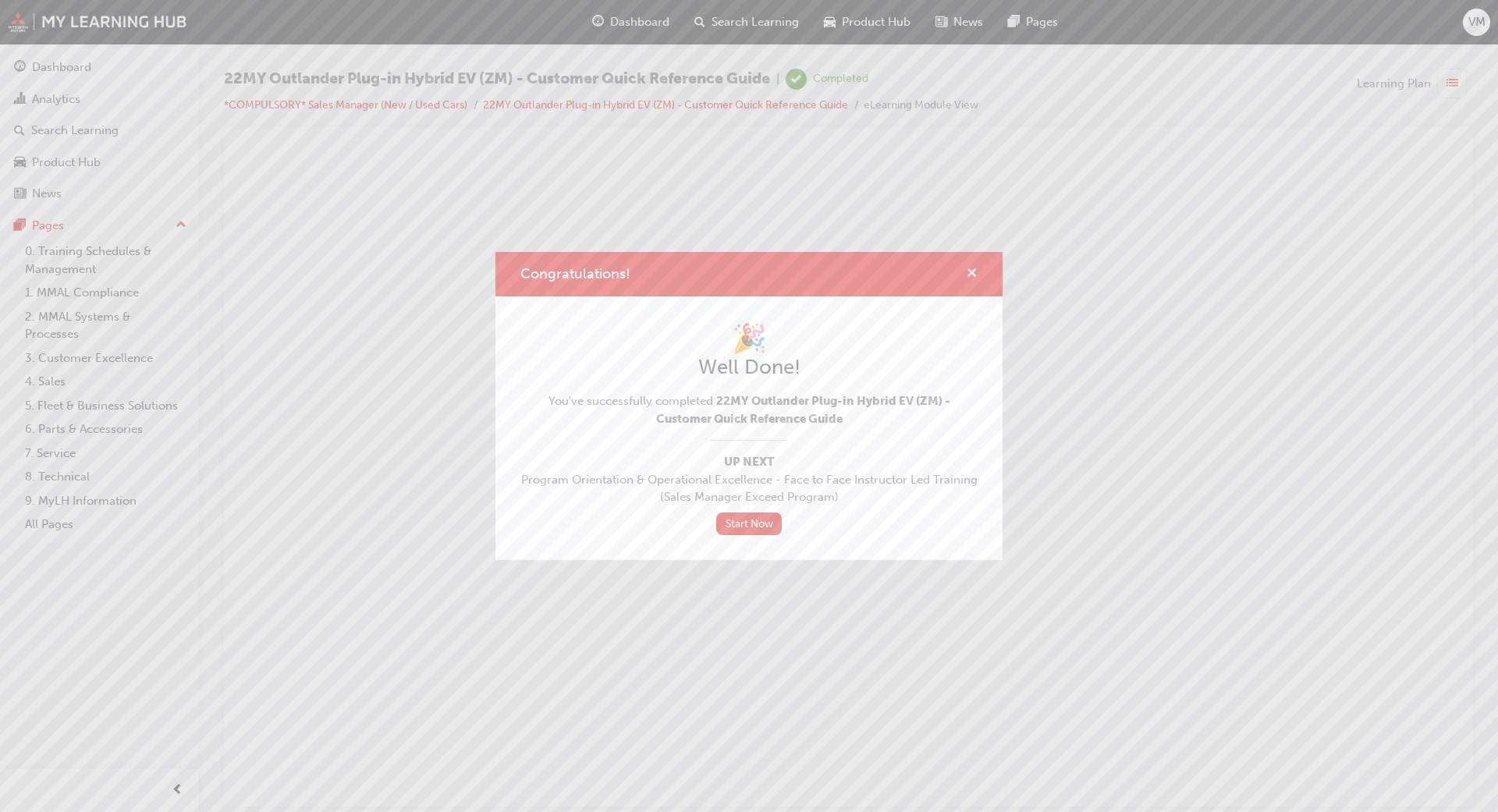
click at [971, 271] on span "cross-icon" at bounding box center [972, 274] width 12 height 14
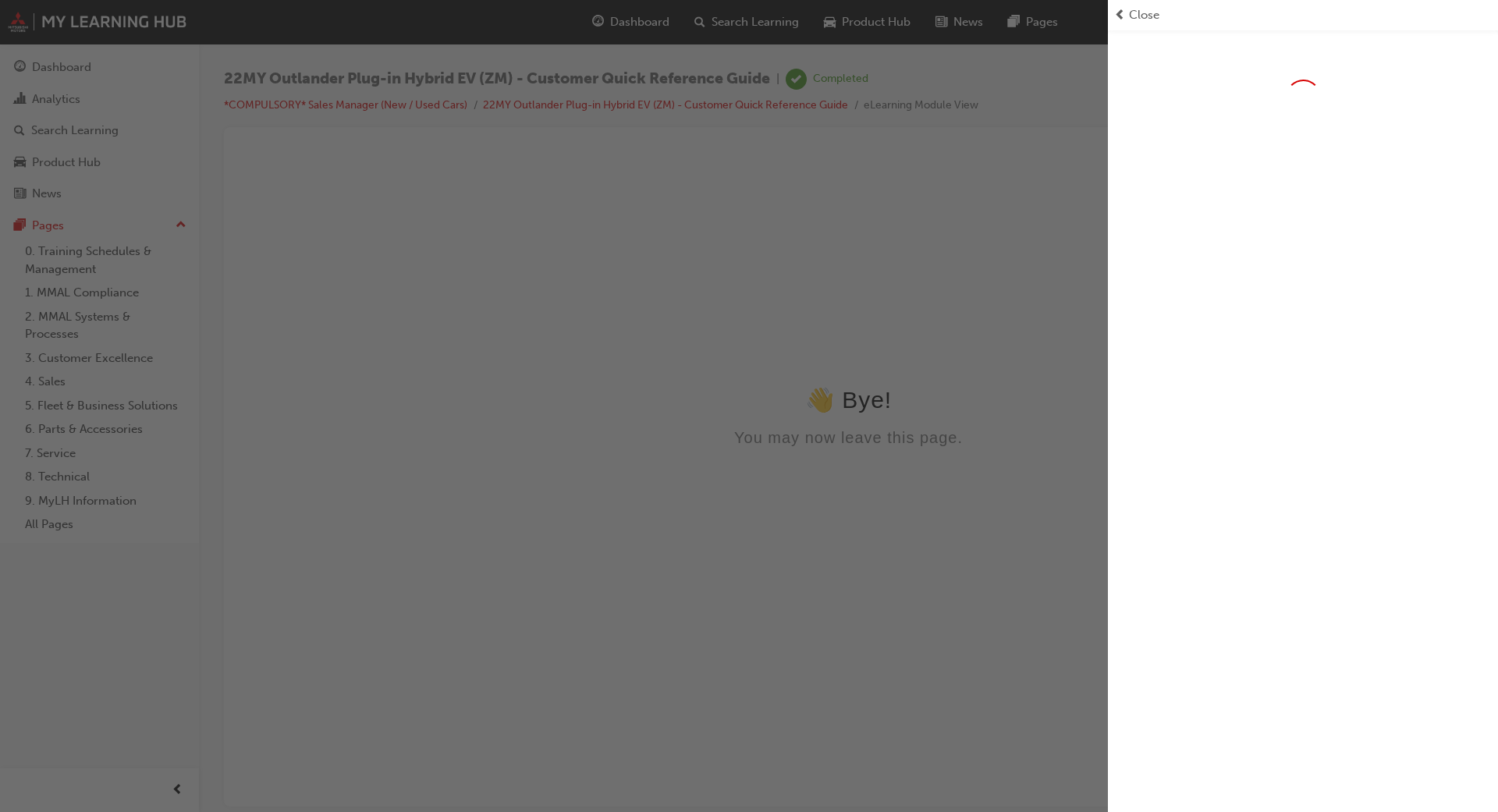
click at [1141, 9] on span "Close" at bounding box center [1144, 14] width 30 height 18
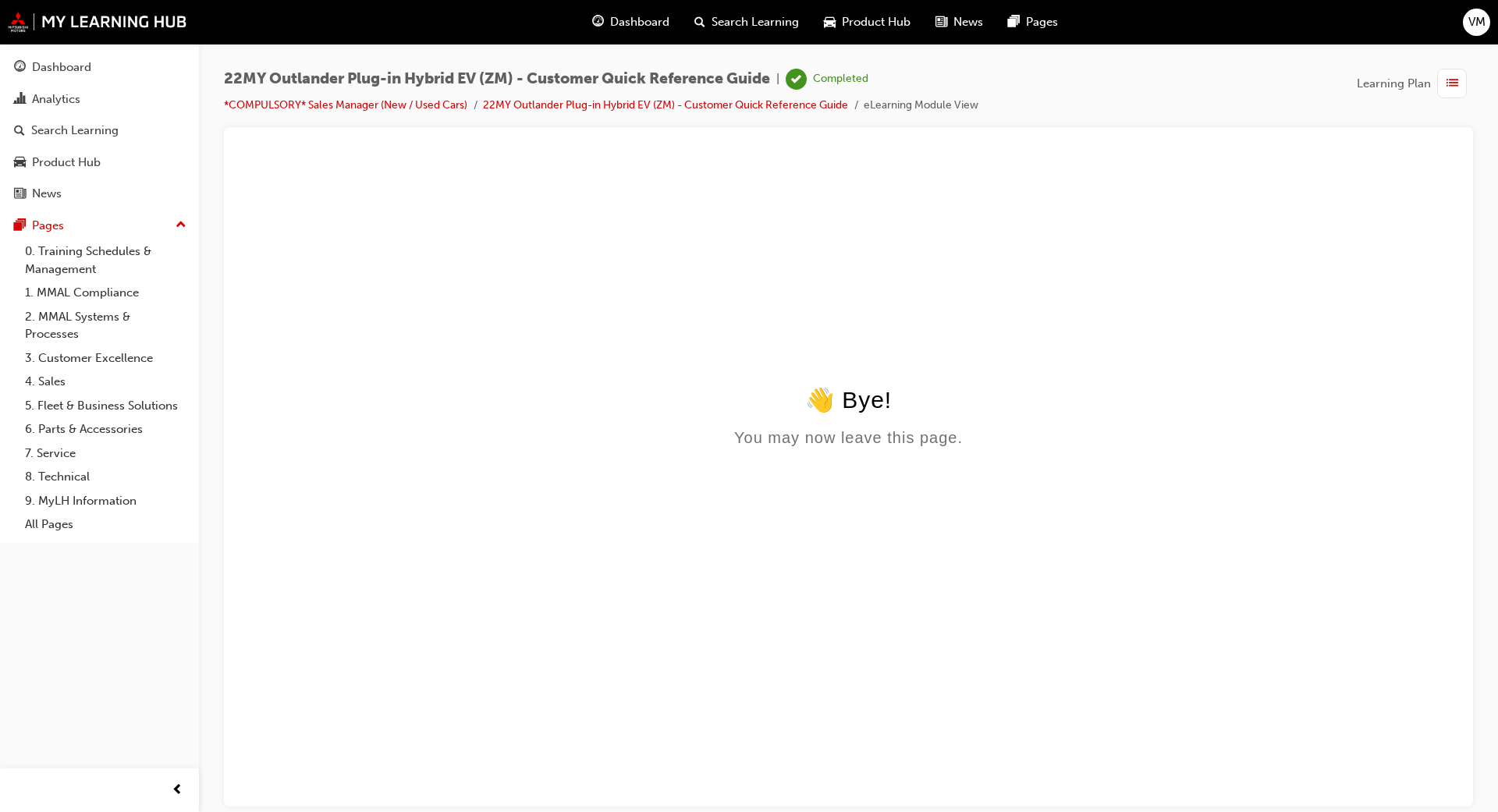
click at [631, 9] on div "Dashboard" at bounding box center [631, 22] width 102 height 32
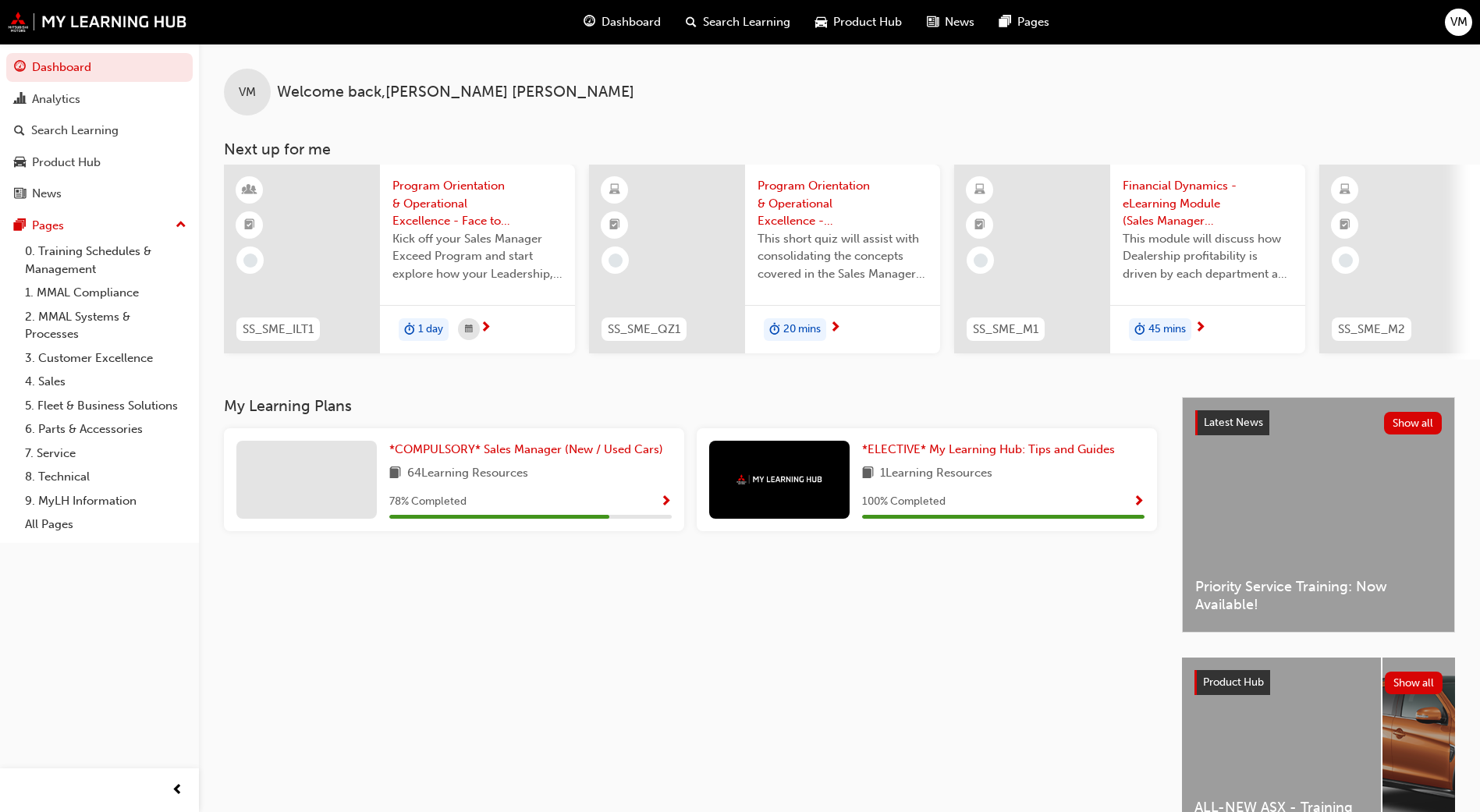
click at [667, 502] on span "Show Progress" at bounding box center [666, 502] width 12 height 14
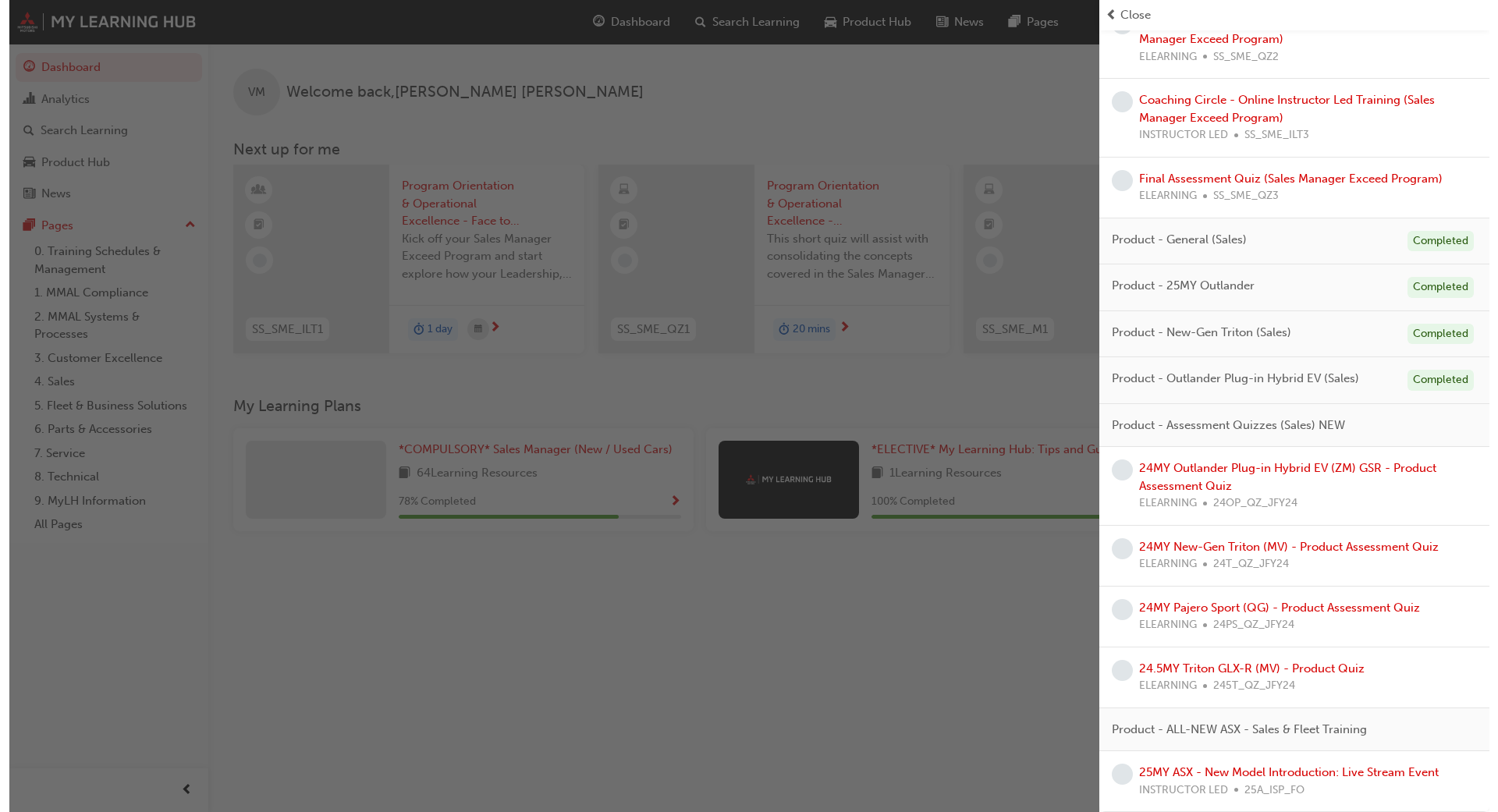
scroll to position [1120, 0]
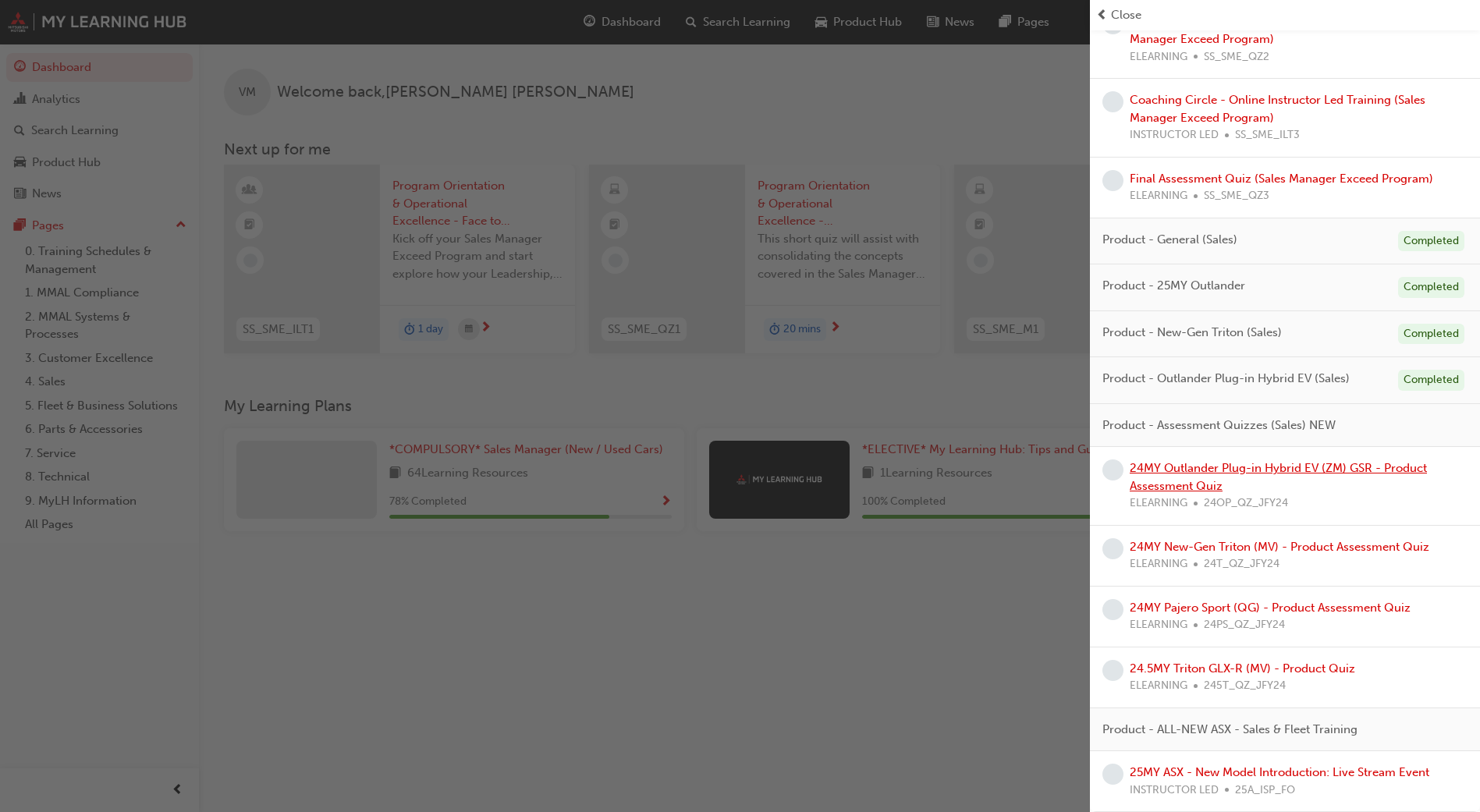
click at [1171, 491] on link "24MY Outlander Plug-in Hybrid EV (ZM) GSR - Product Assessment Quiz" at bounding box center [1278, 477] width 297 height 32
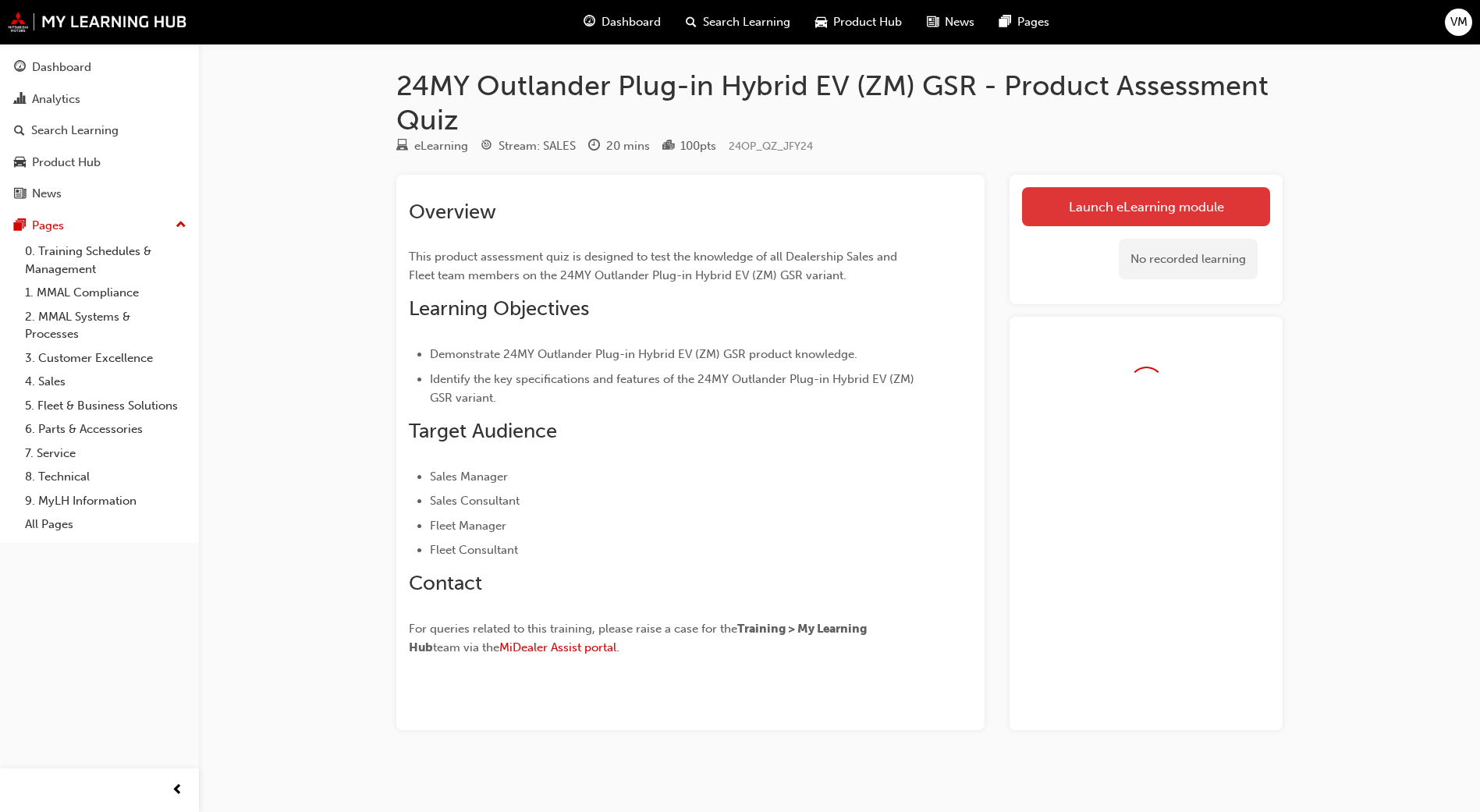
click at [1087, 196] on link "Launch eLearning module" at bounding box center [1145, 206] width 248 height 39
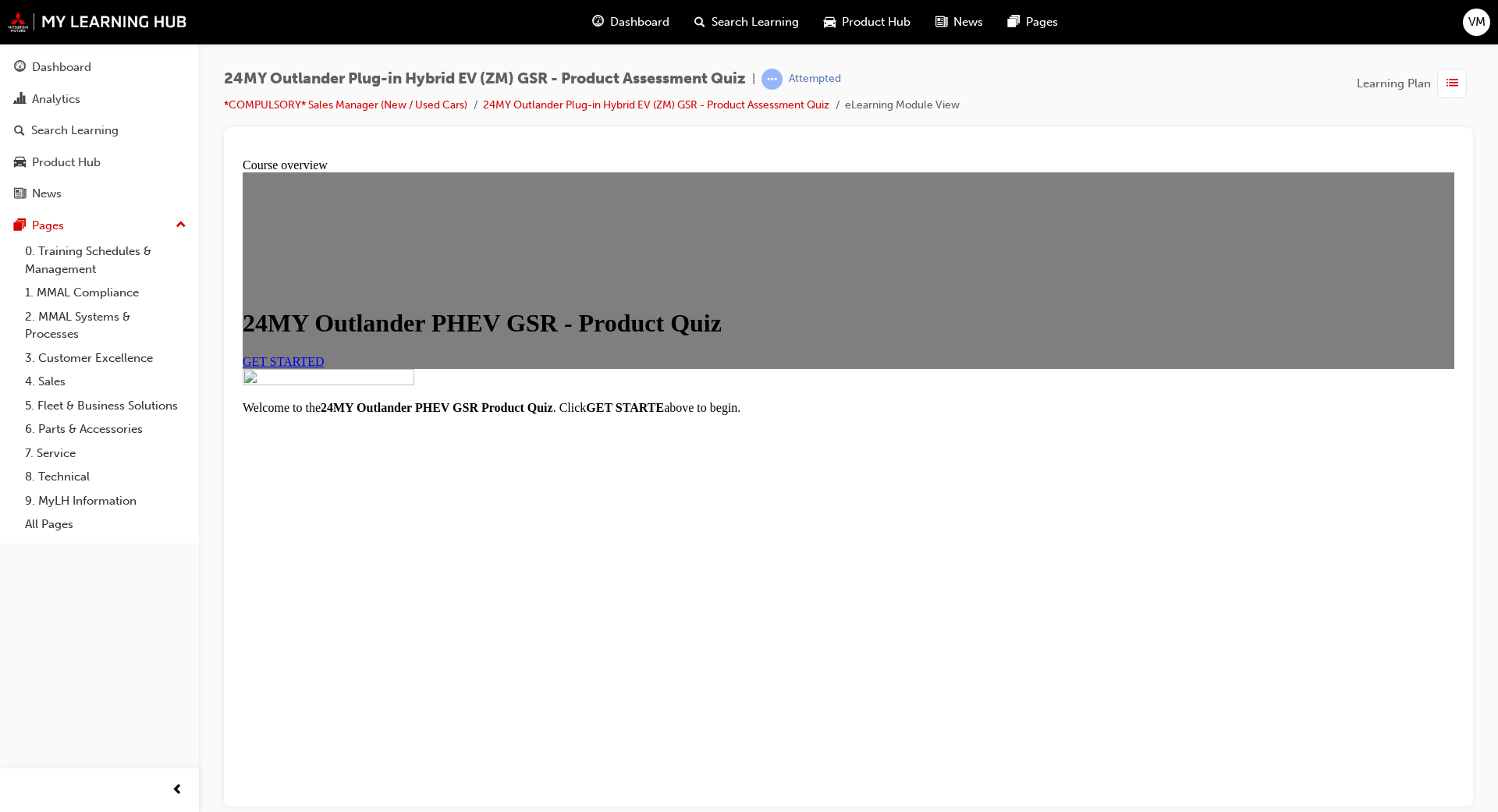
click at [324, 367] on span "GET STARTED" at bounding box center [284, 360] width 82 height 14
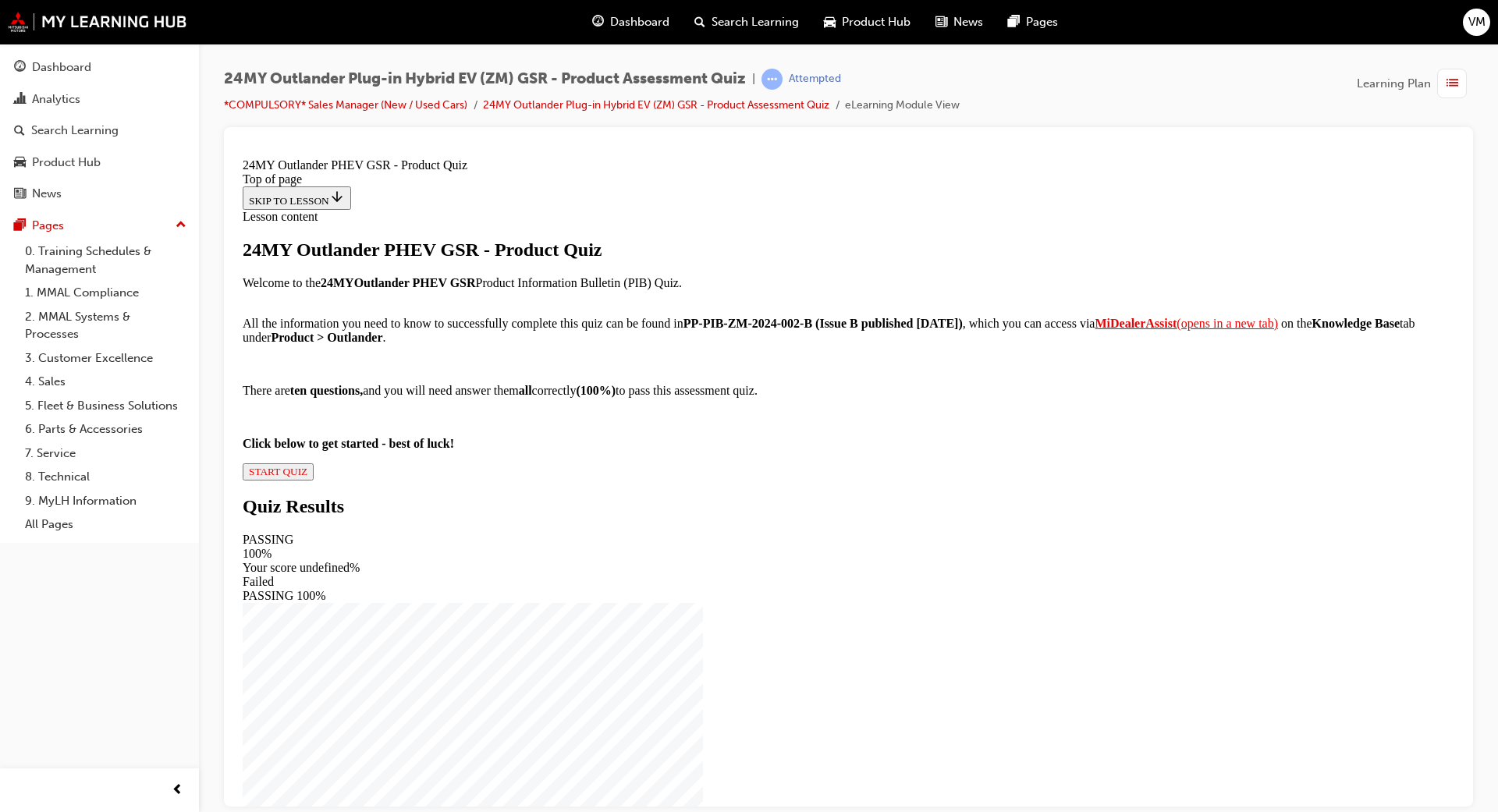
scroll to position [72, 0]
click at [613, 480] on div "24MY Outlander PHEV GSR - Product Quiz Welcome to the 24MY Outlander PHEV GSR P…" at bounding box center [848, 359] width 1211 height 241
click at [307, 476] on span "START QUIZ" at bounding box center [278, 470] width 58 height 12
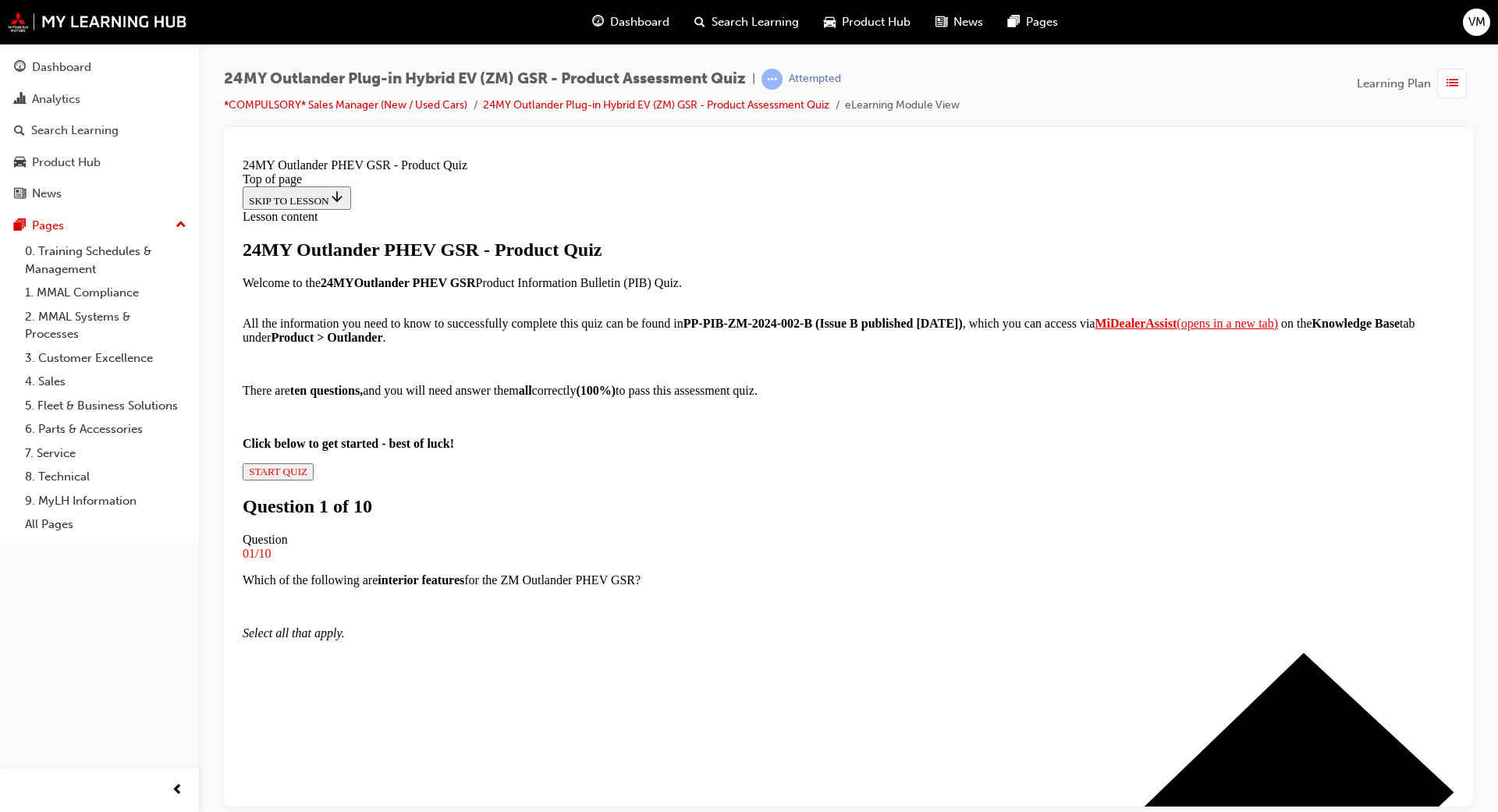
scroll to position [119, 0]
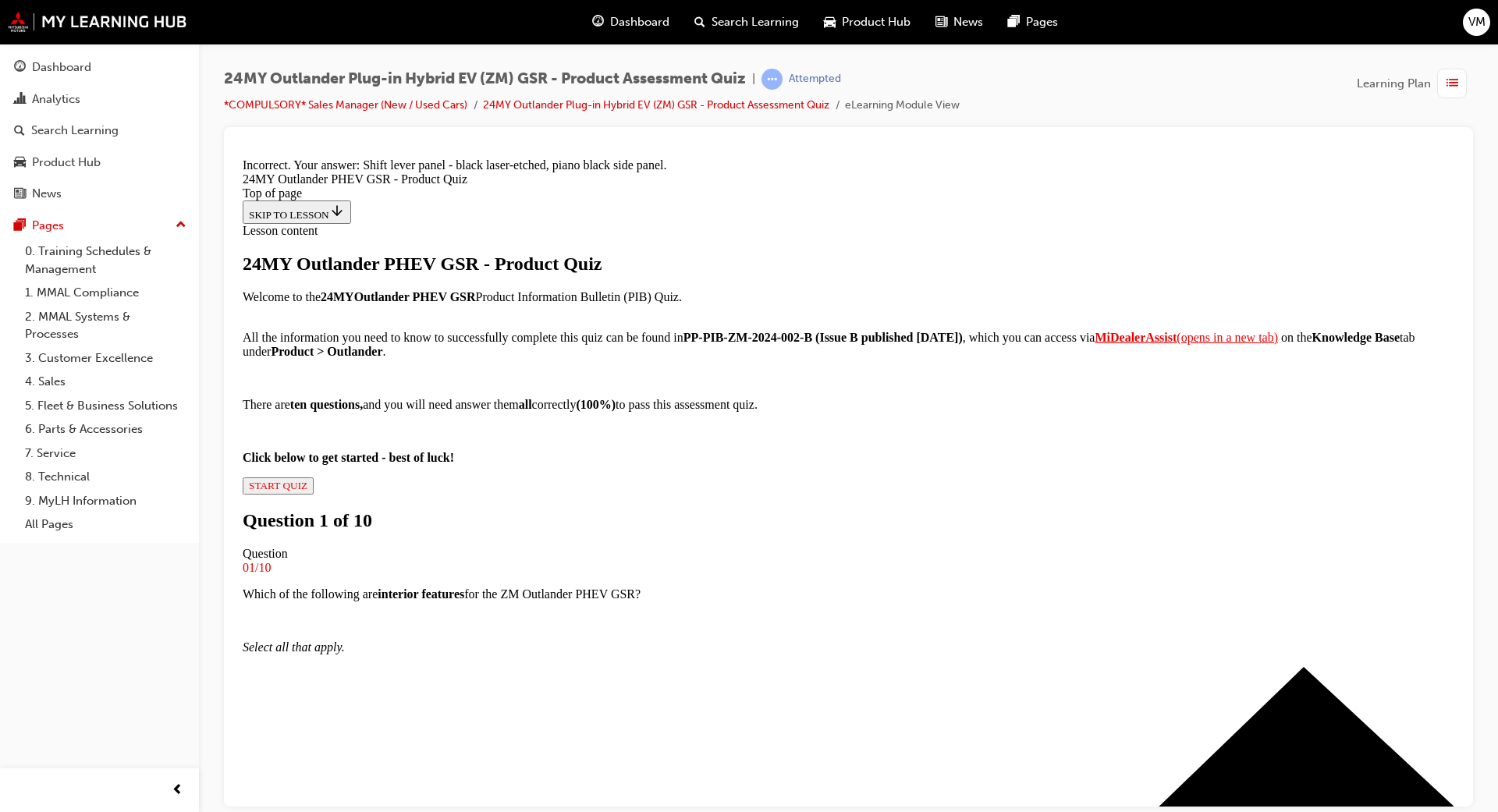
scroll to position [253, 0]
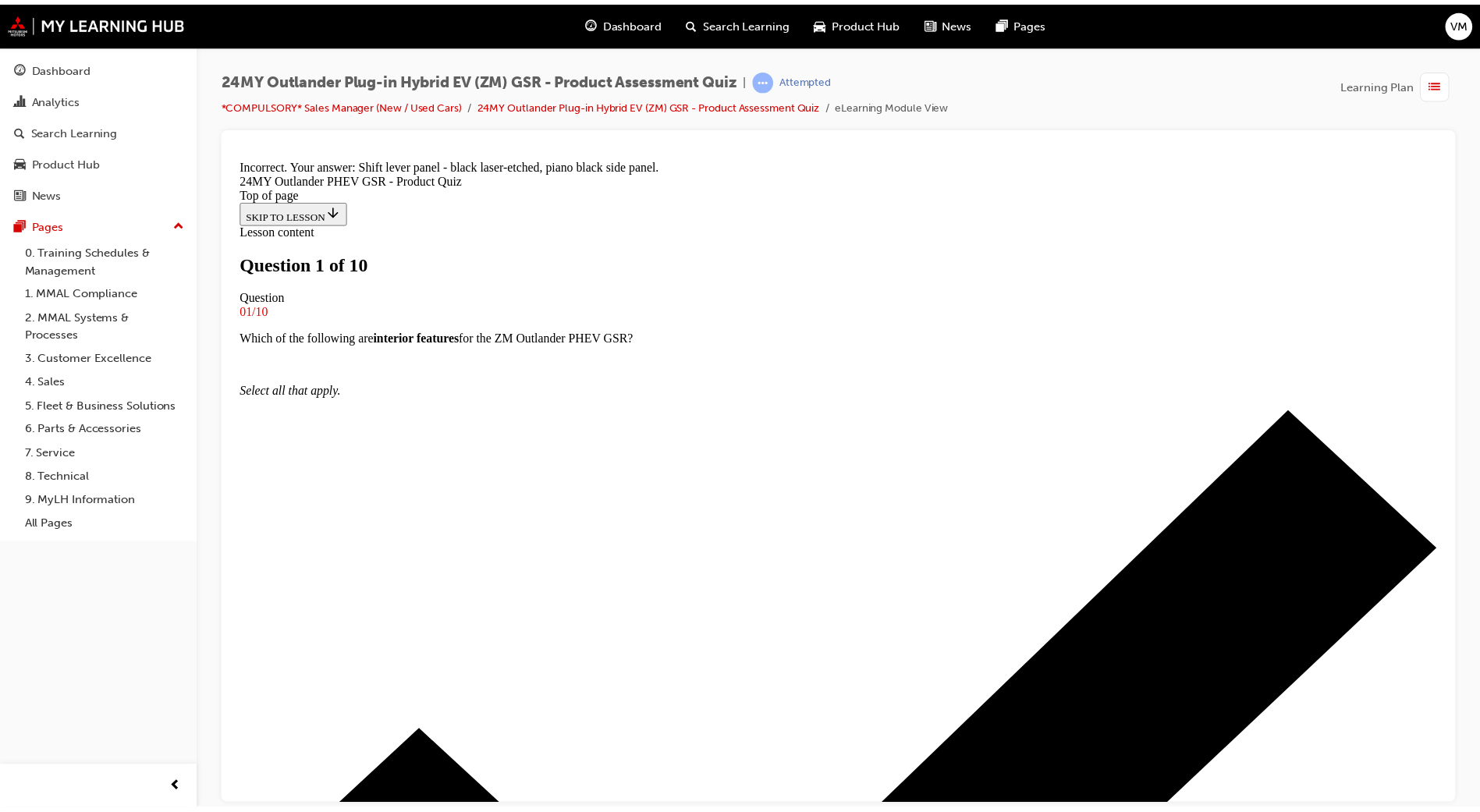
scroll to position [204, 0]
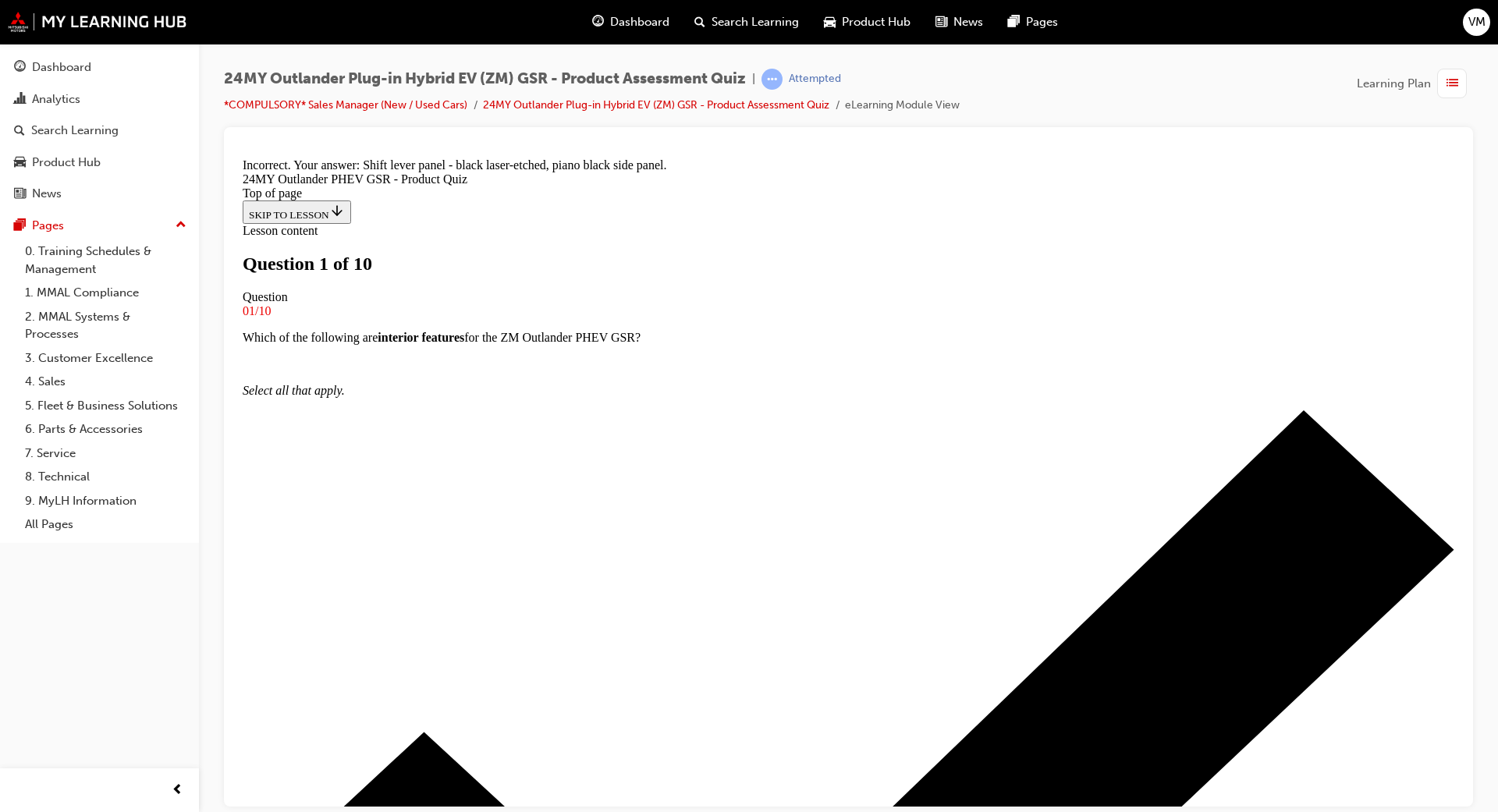
click at [730, 97] on ul "*COMPULSORY* Sales Manager (New / Used Cars) 24MY Outlander Plug-in Hybrid EV (…" at bounding box center [592, 105] width 735 height 19
click at [721, 105] on link "24MY Outlander Plug-in Hybrid EV (ZM) GSR - Product Assessment Quiz" at bounding box center [656, 105] width 346 height 14
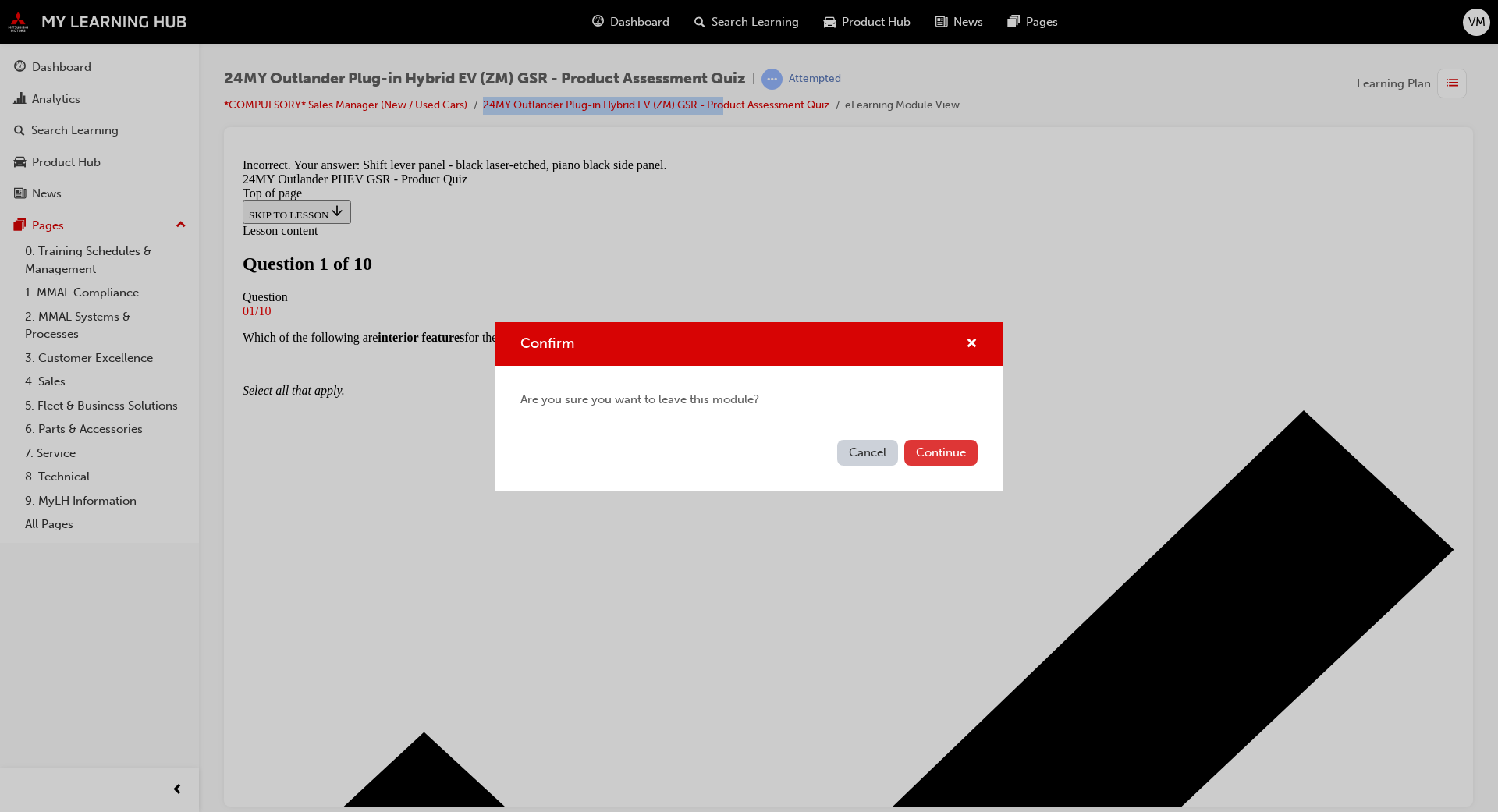
click at [932, 441] on button "Continue" at bounding box center [940, 453] width 74 height 25
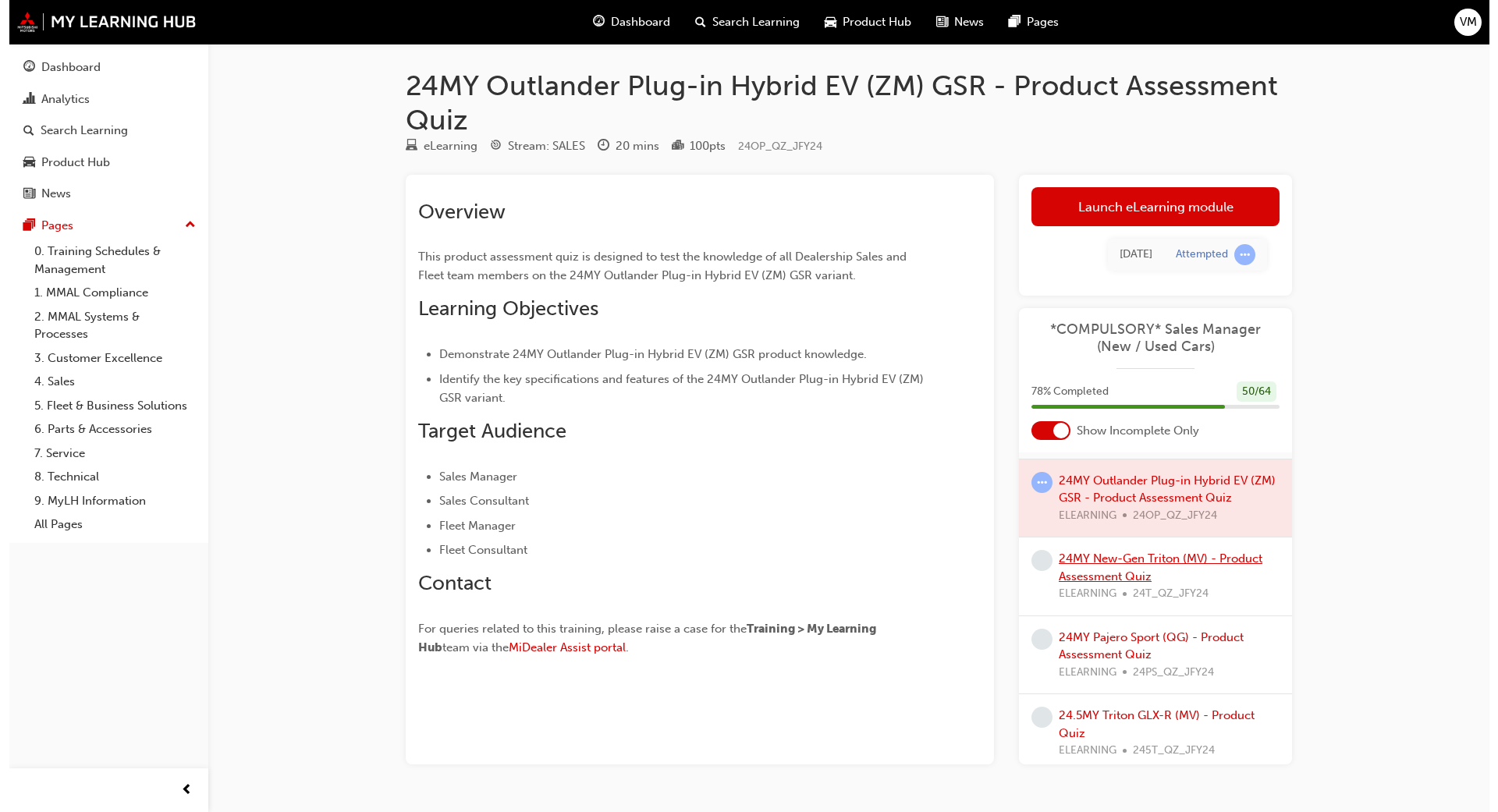
scroll to position [1596, 0]
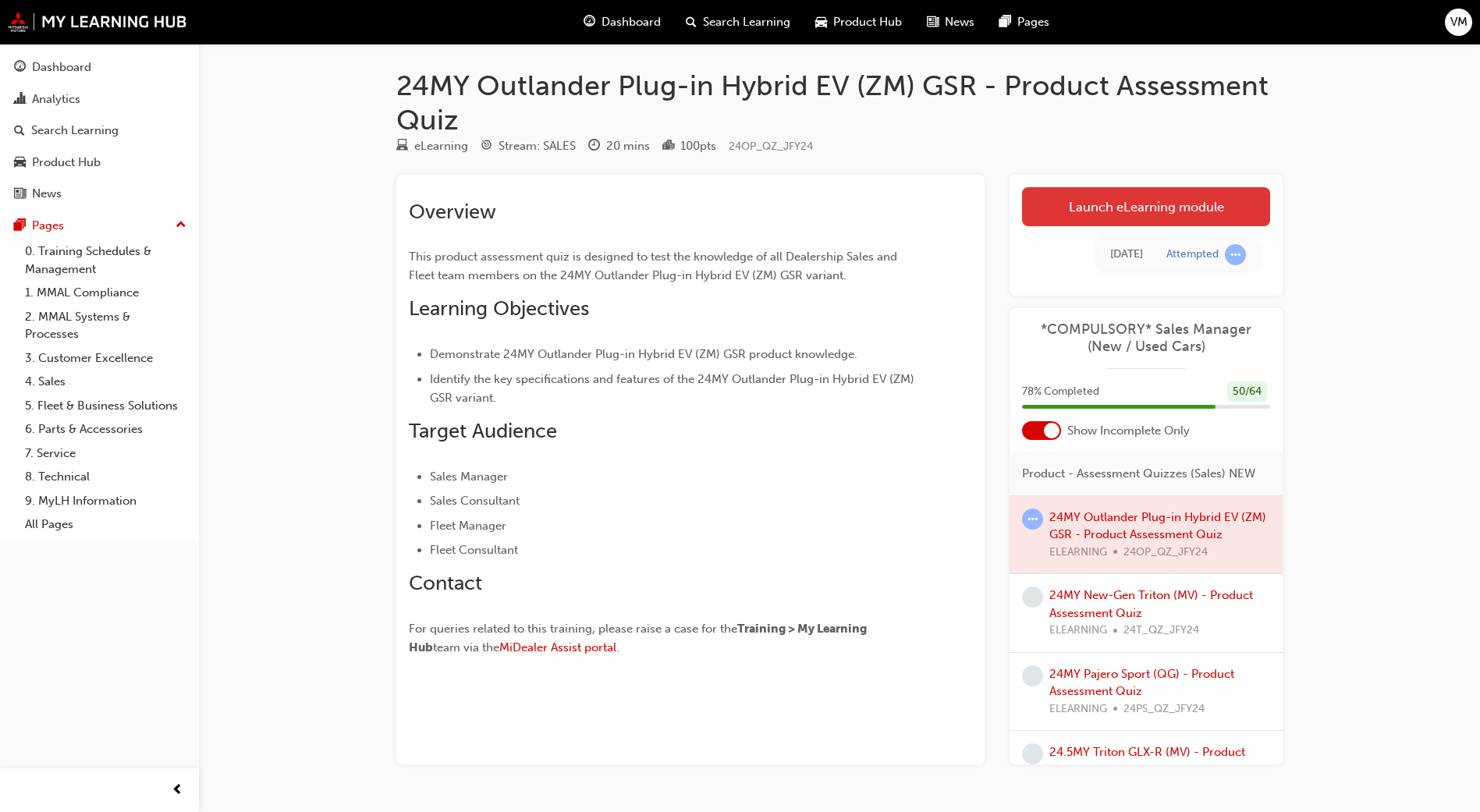
click at [1161, 200] on link "Launch eLearning module" at bounding box center [1145, 206] width 248 height 39
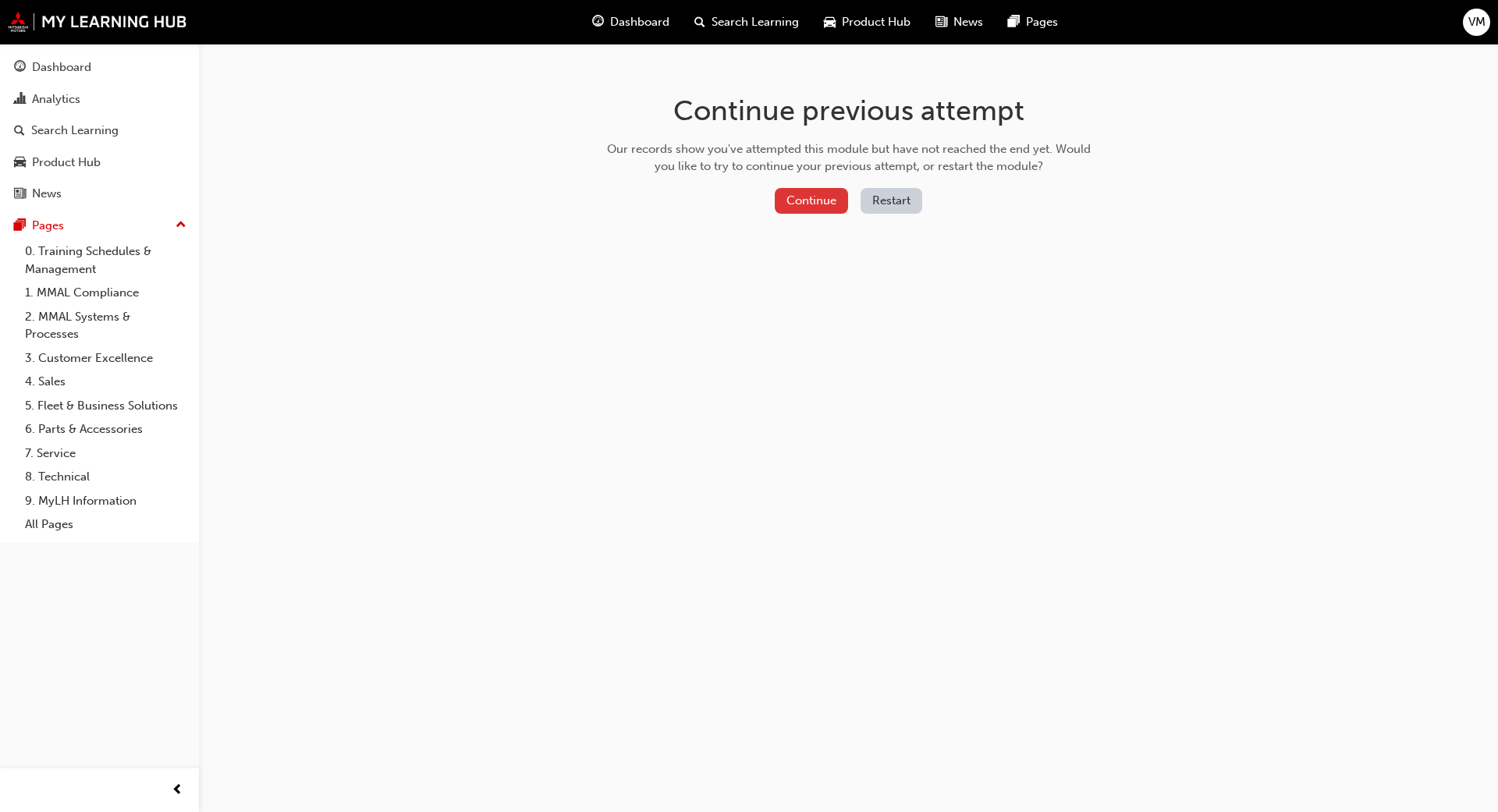
click at [823, 196] on button "Continue" at bounding box center [811, 200] width 74 height 25
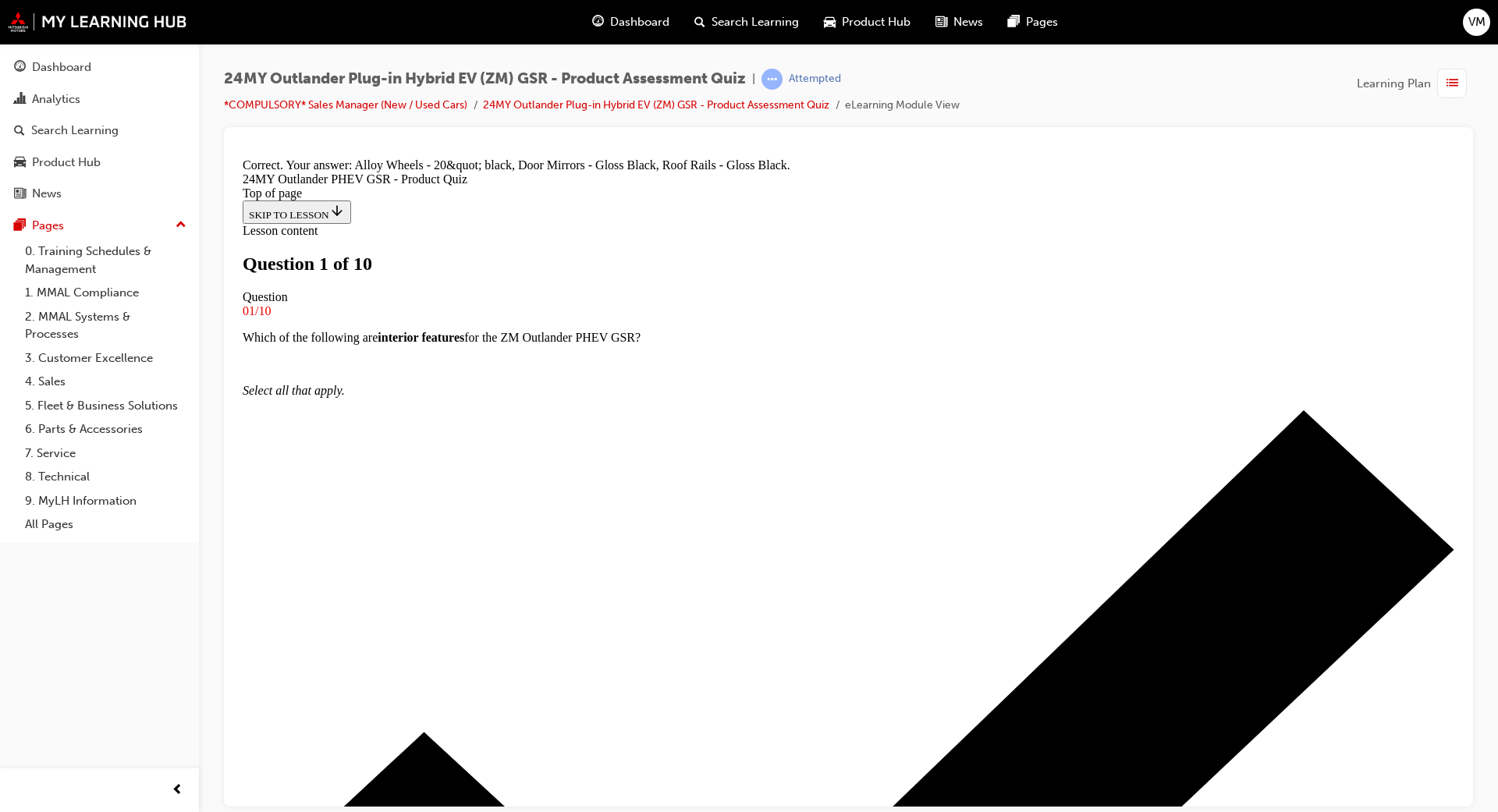
scroll to position [253, 0]
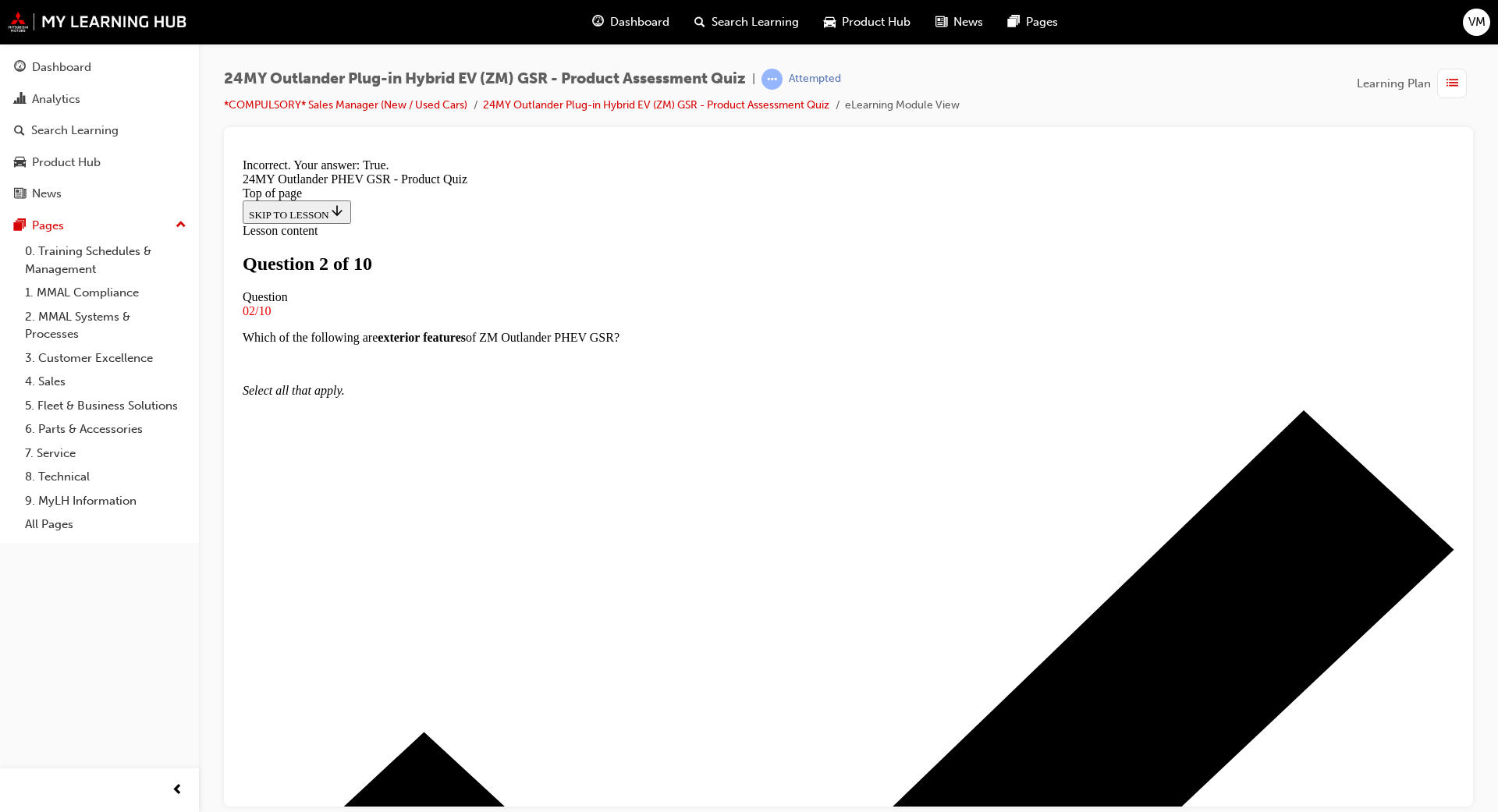
scroll to position [92, 0]
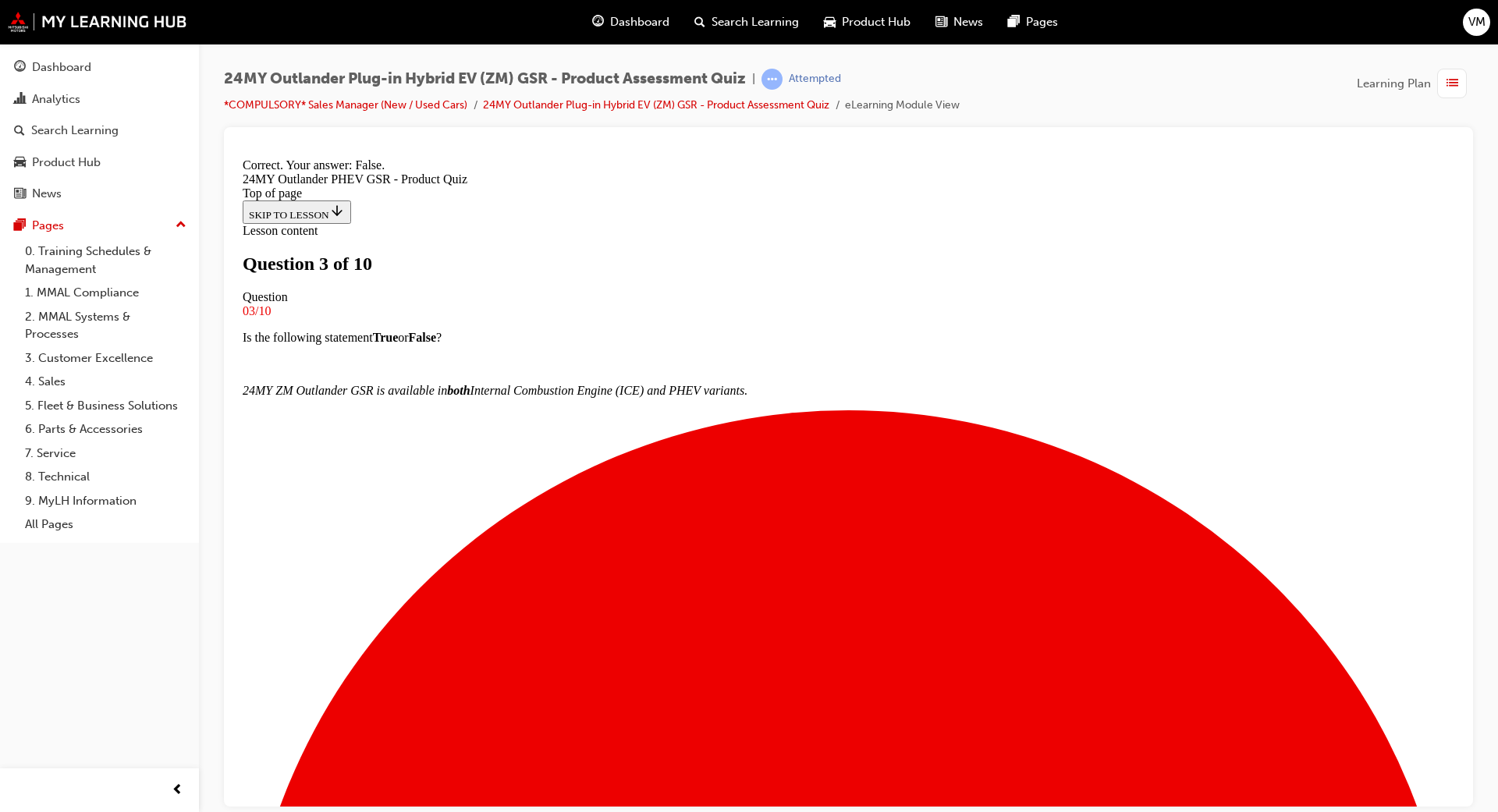
scroll to position [65, 0]
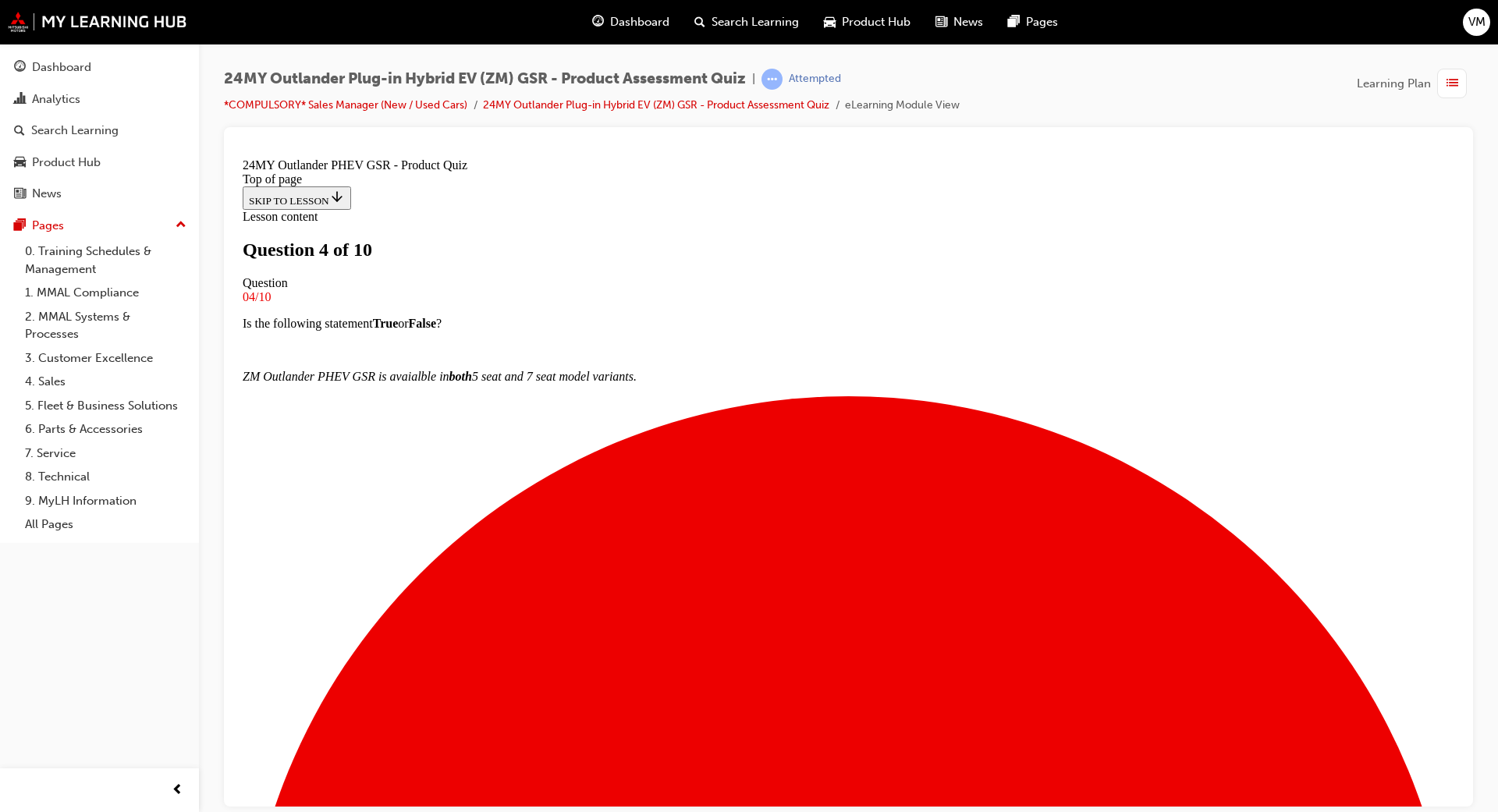
scroll to position [3, 0]
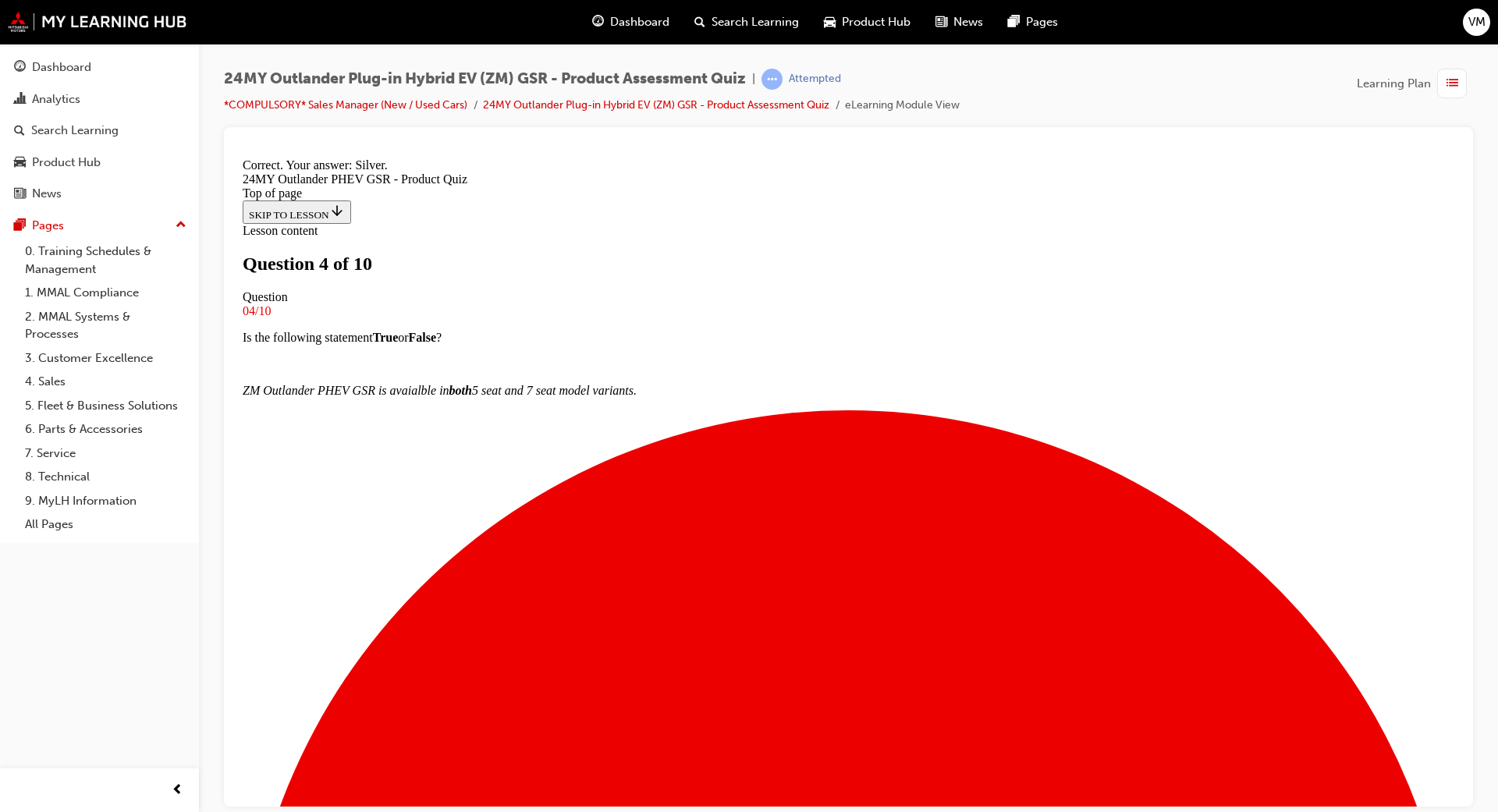
scroll to position [200, 0]
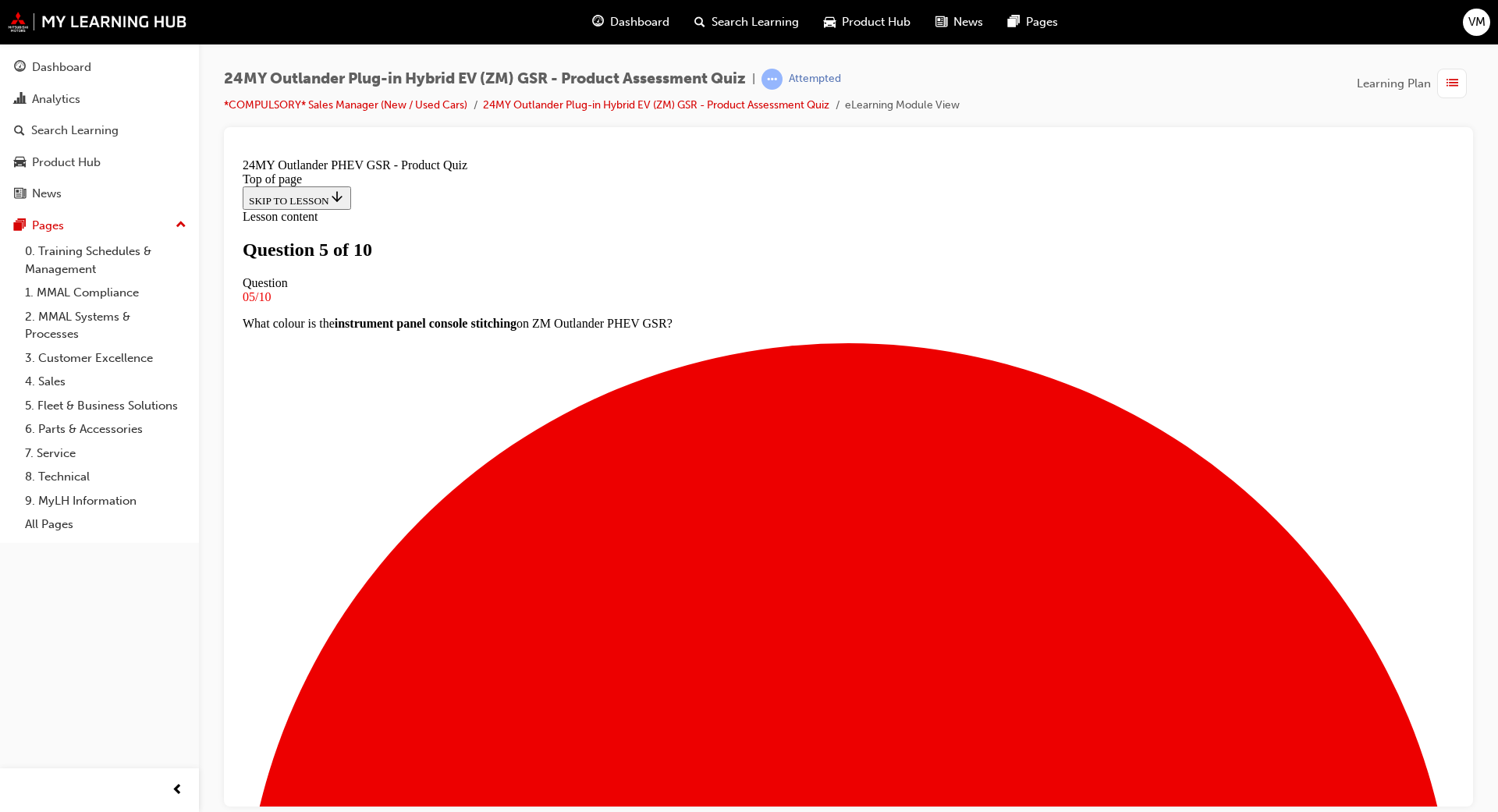
scroll to position [3, 0]
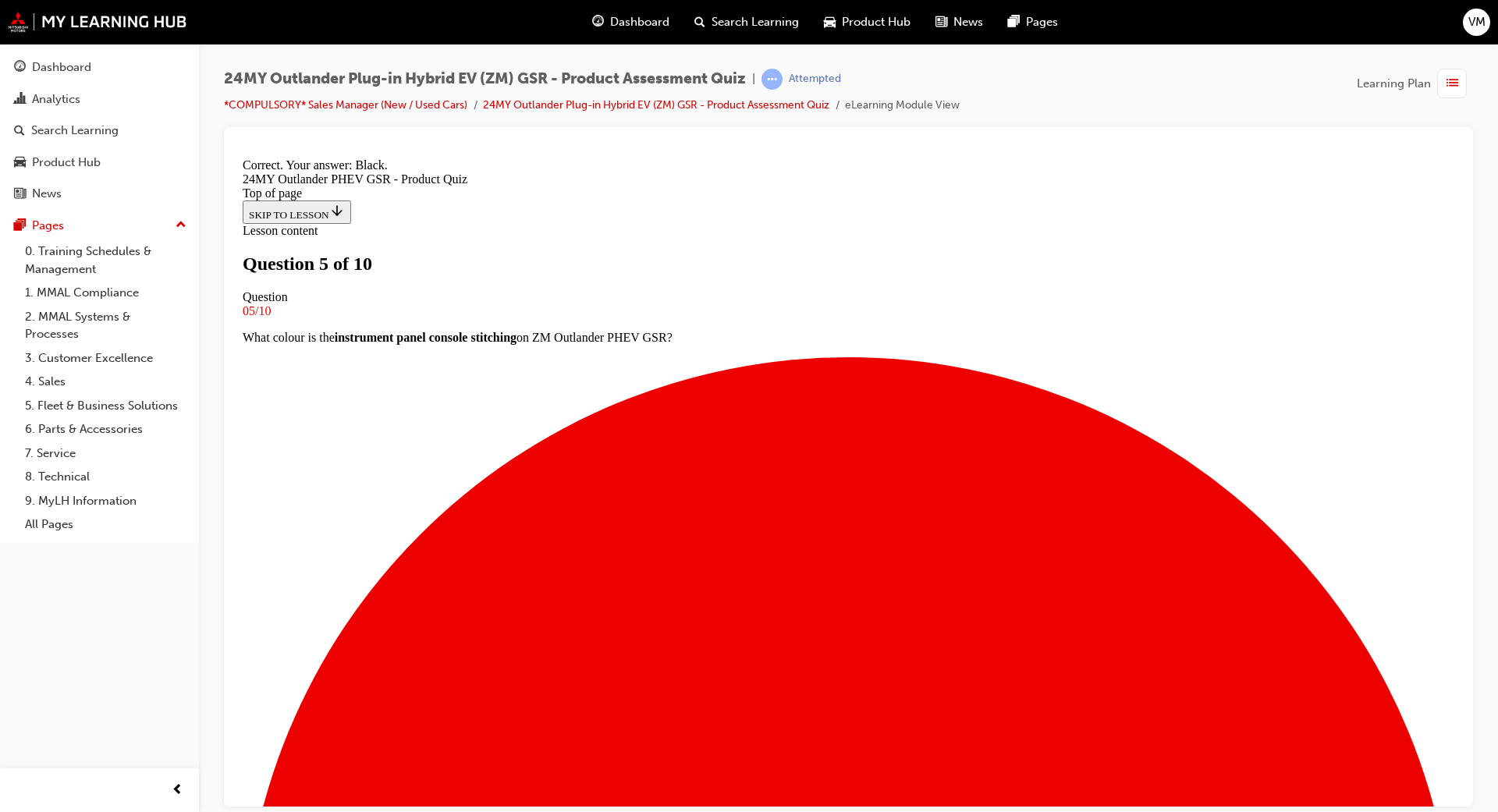
scroll to position [200, 0]
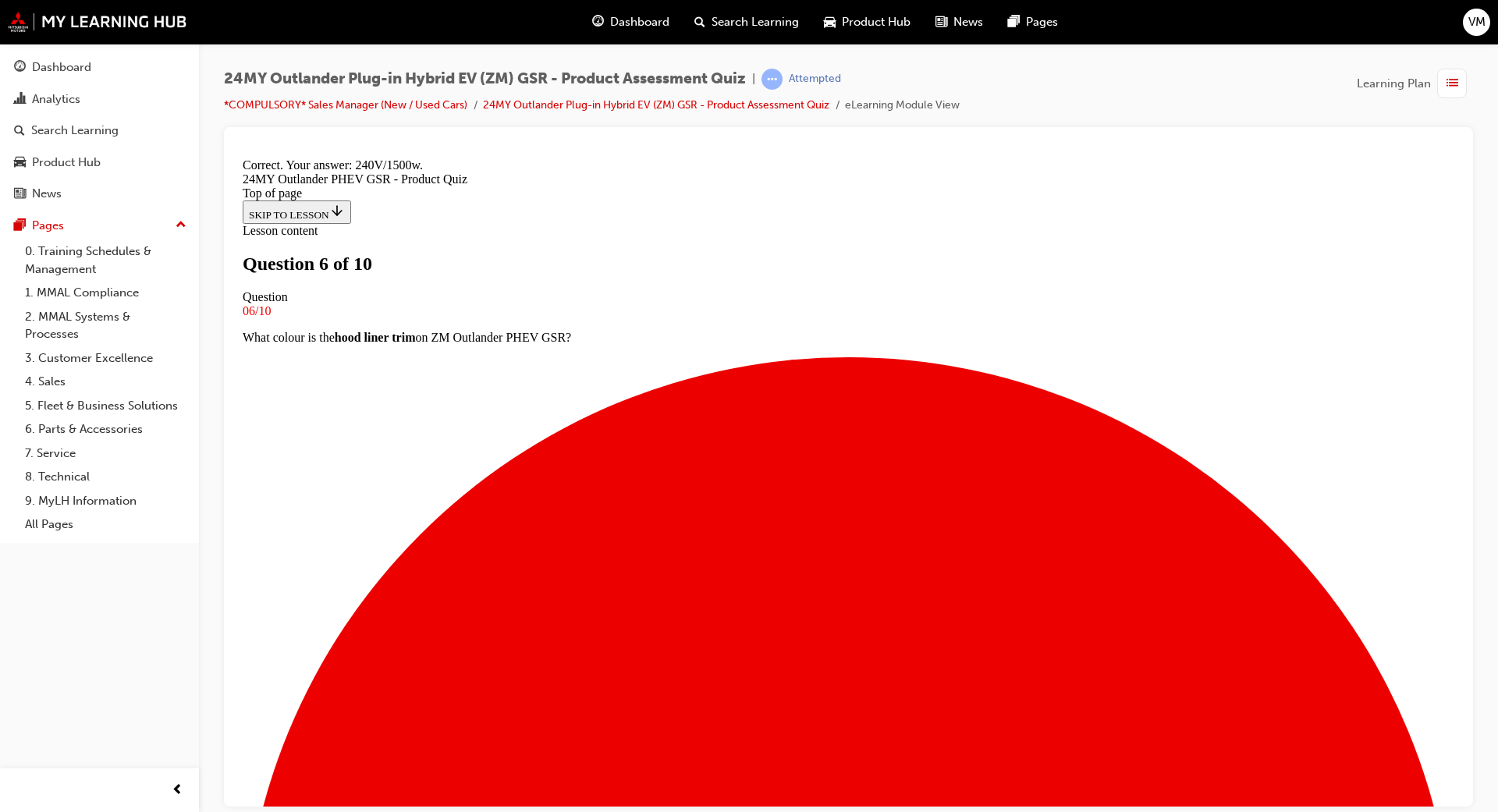
scroll to position [226, 0]
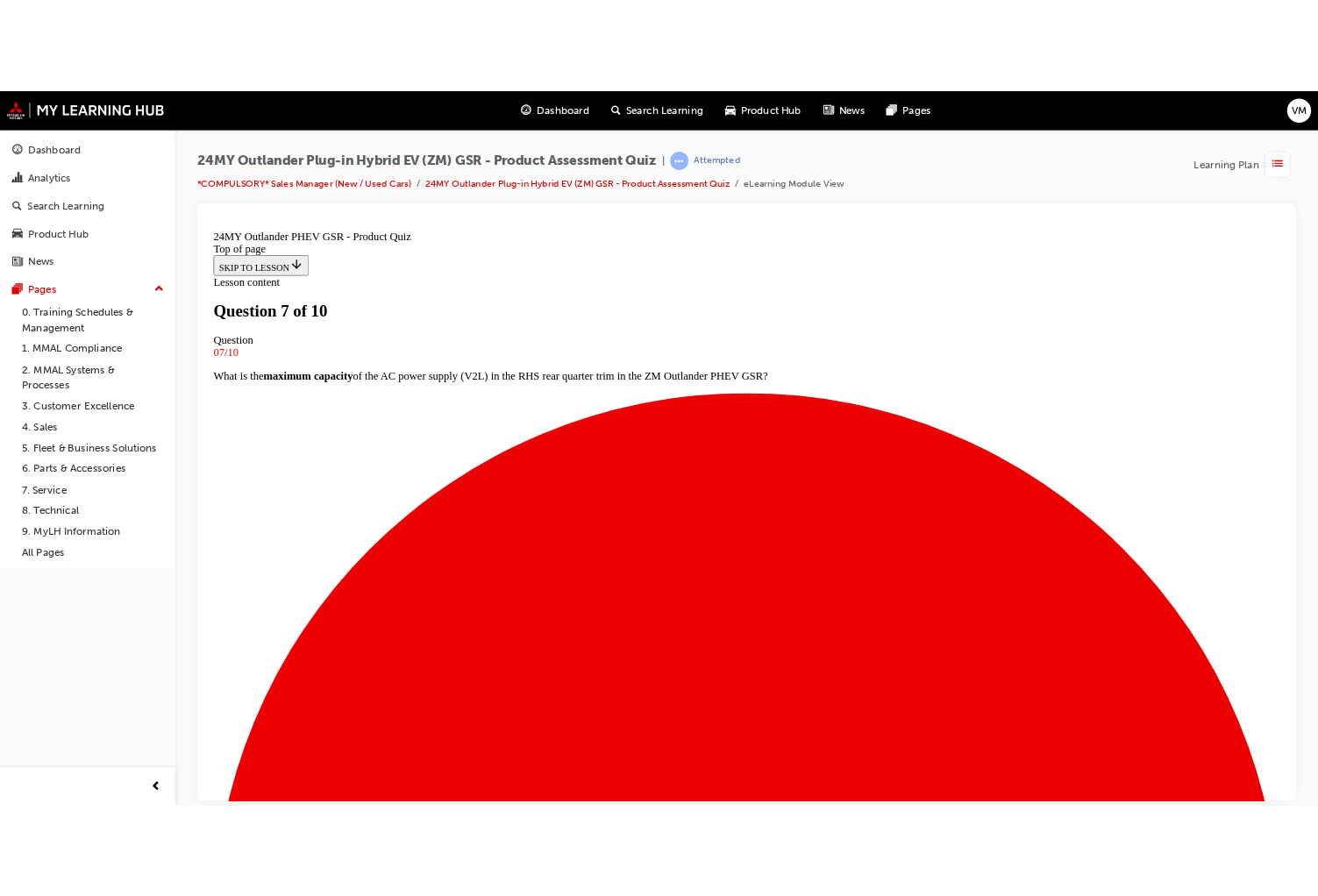
scroll to position [3, 0]
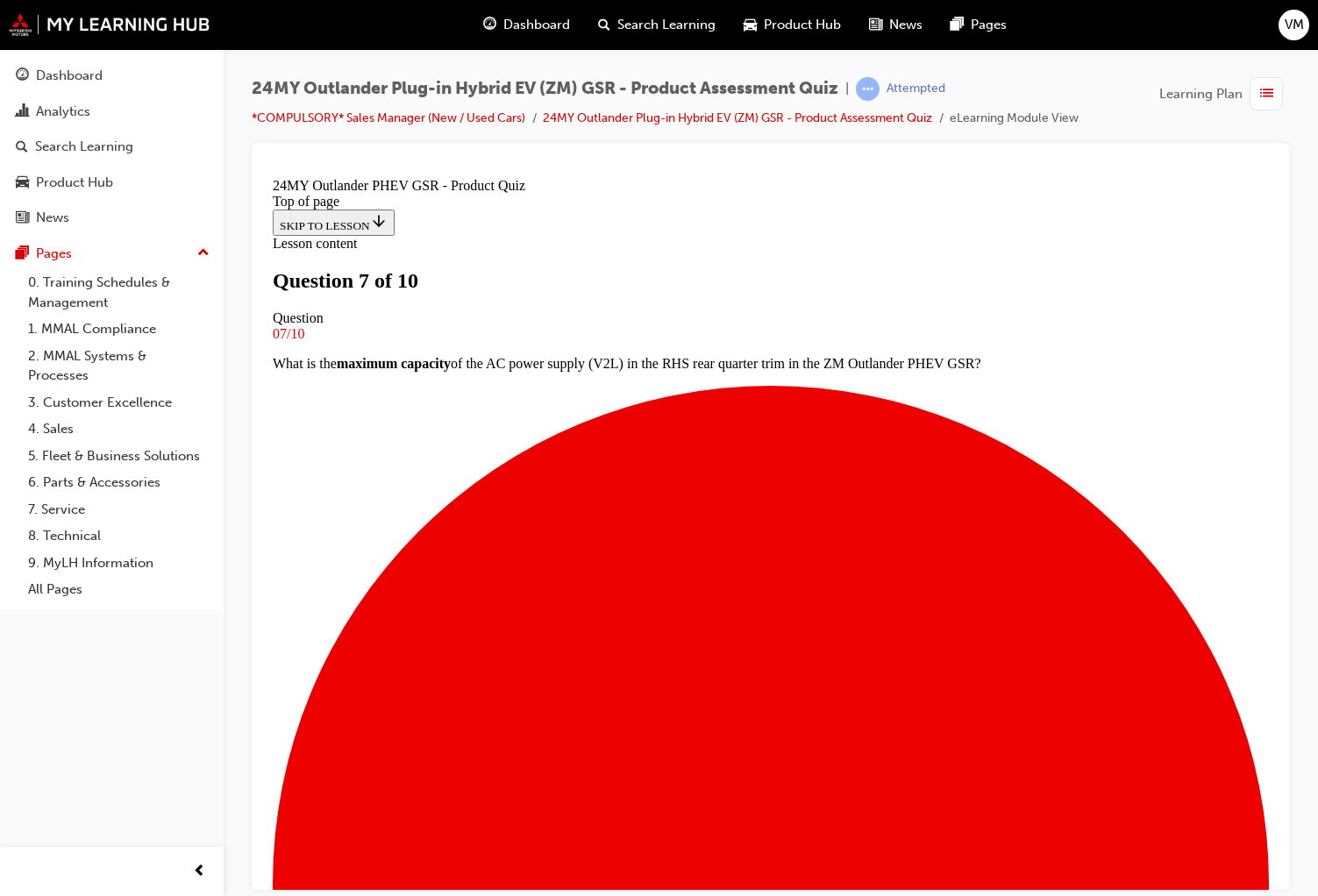
drag, startPoint x: 499, startPoint y: 374, endPoint x: 485, endPoint y: 386, distance: 18.4
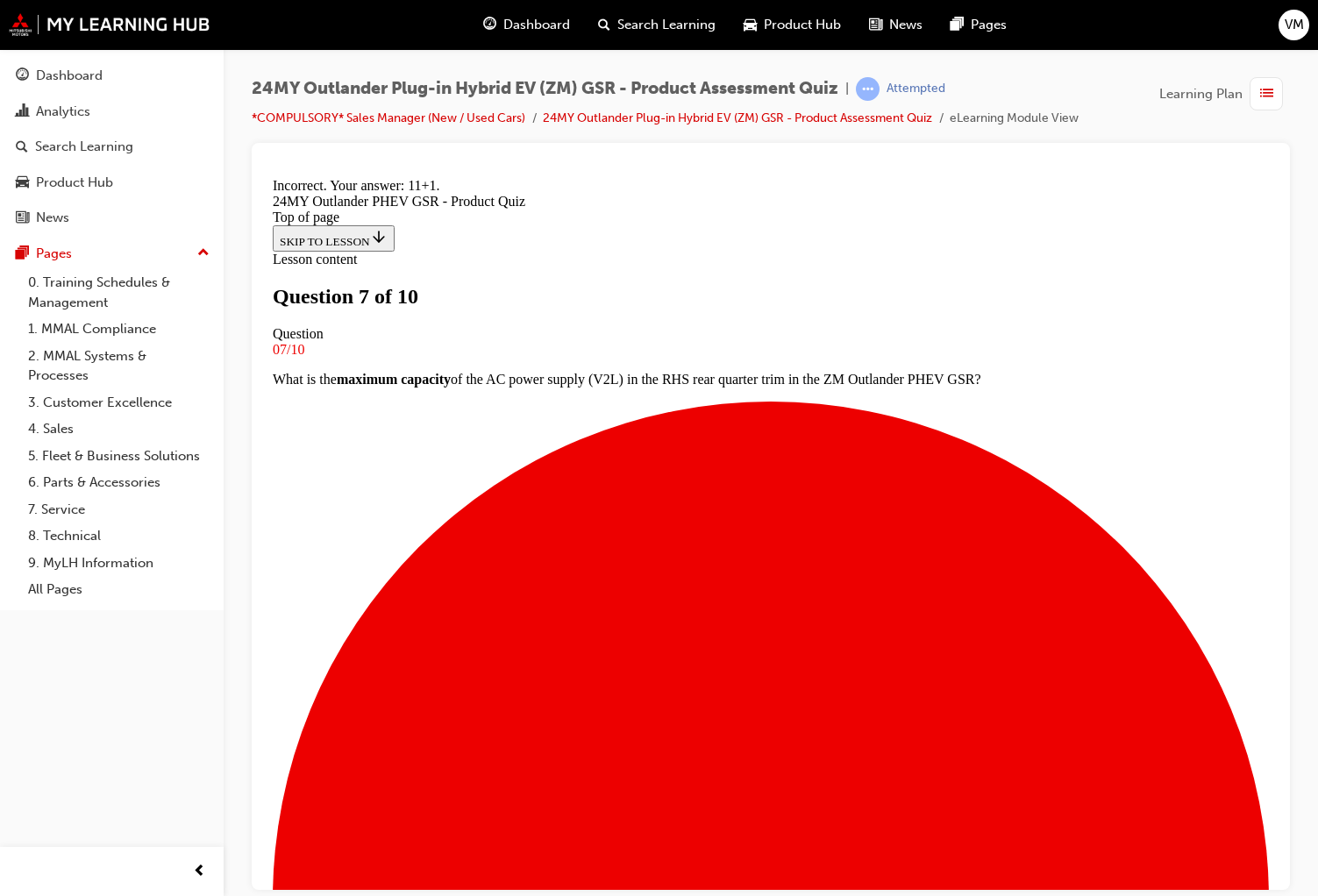
scroll to position [271, 0]
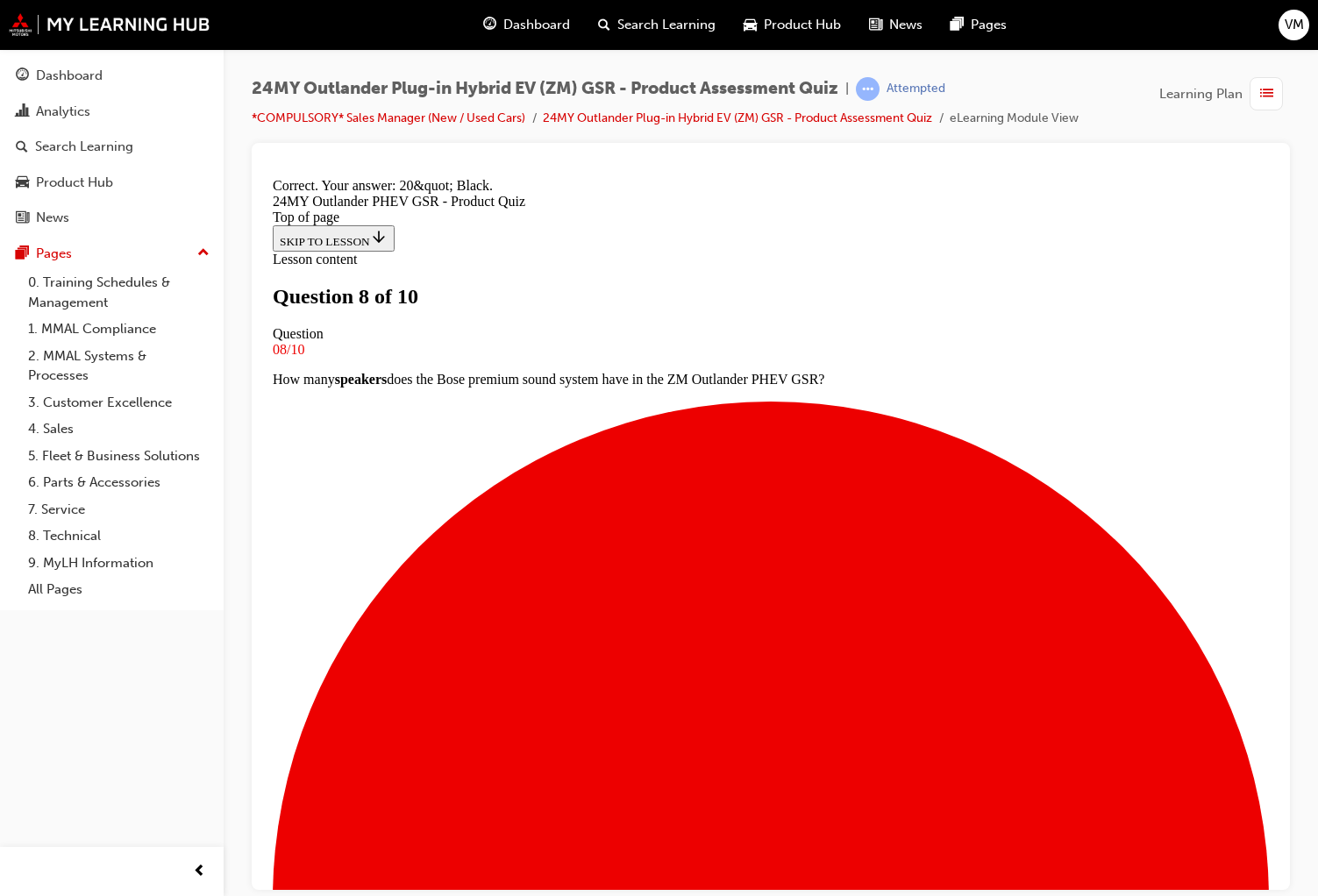
scroll to position [241, 0]
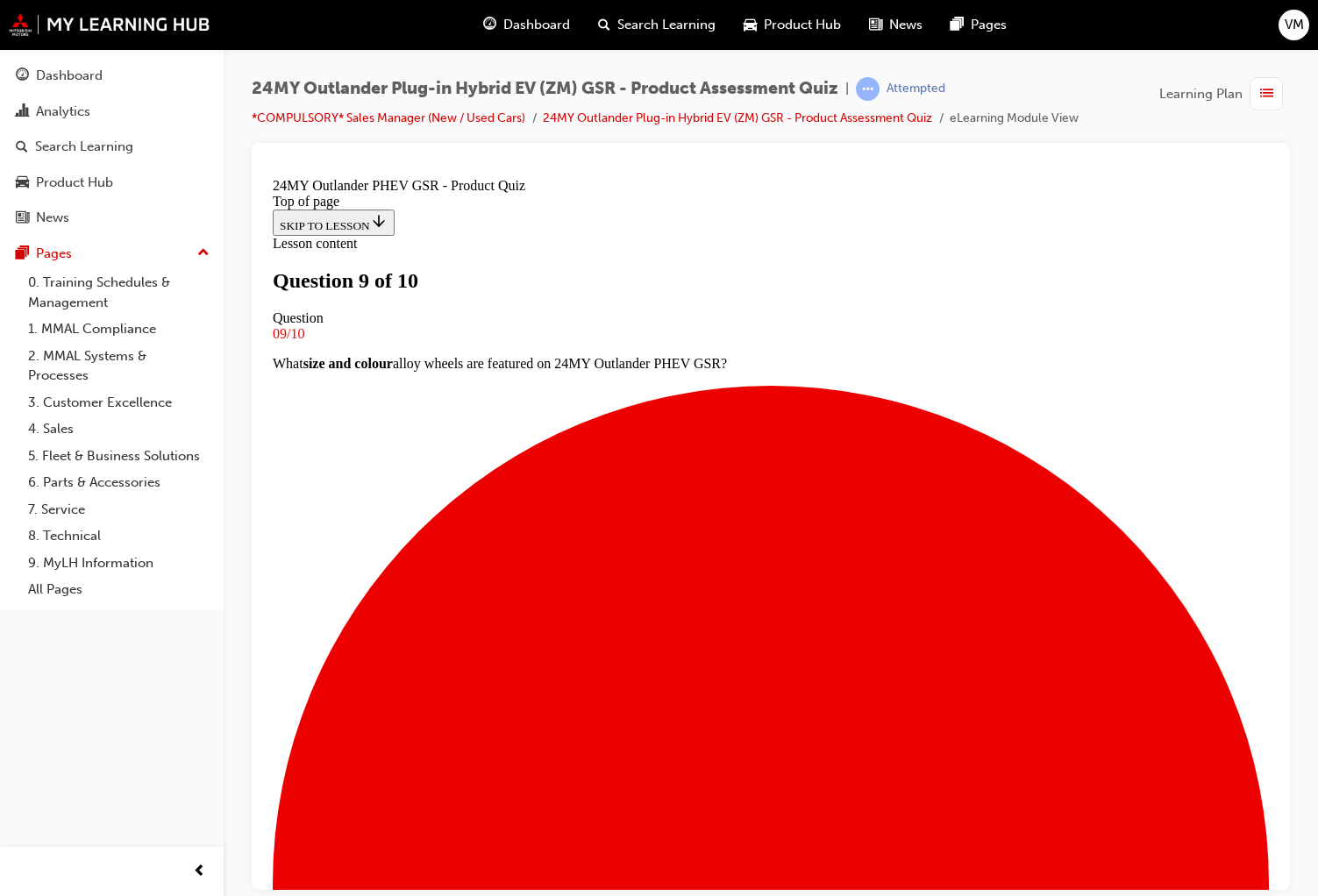
scroll to position [134, 0]
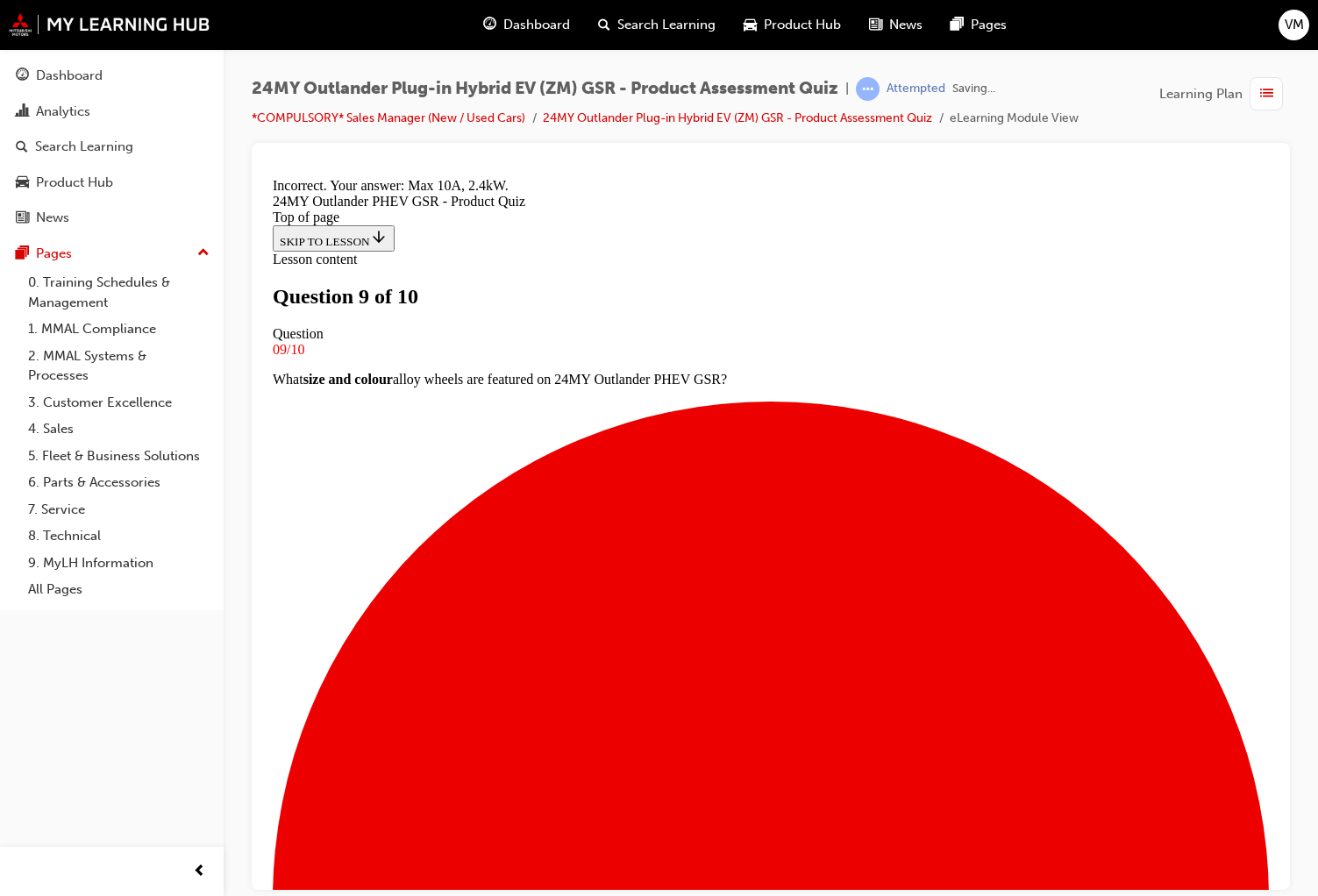
scroll to position [241, 0]
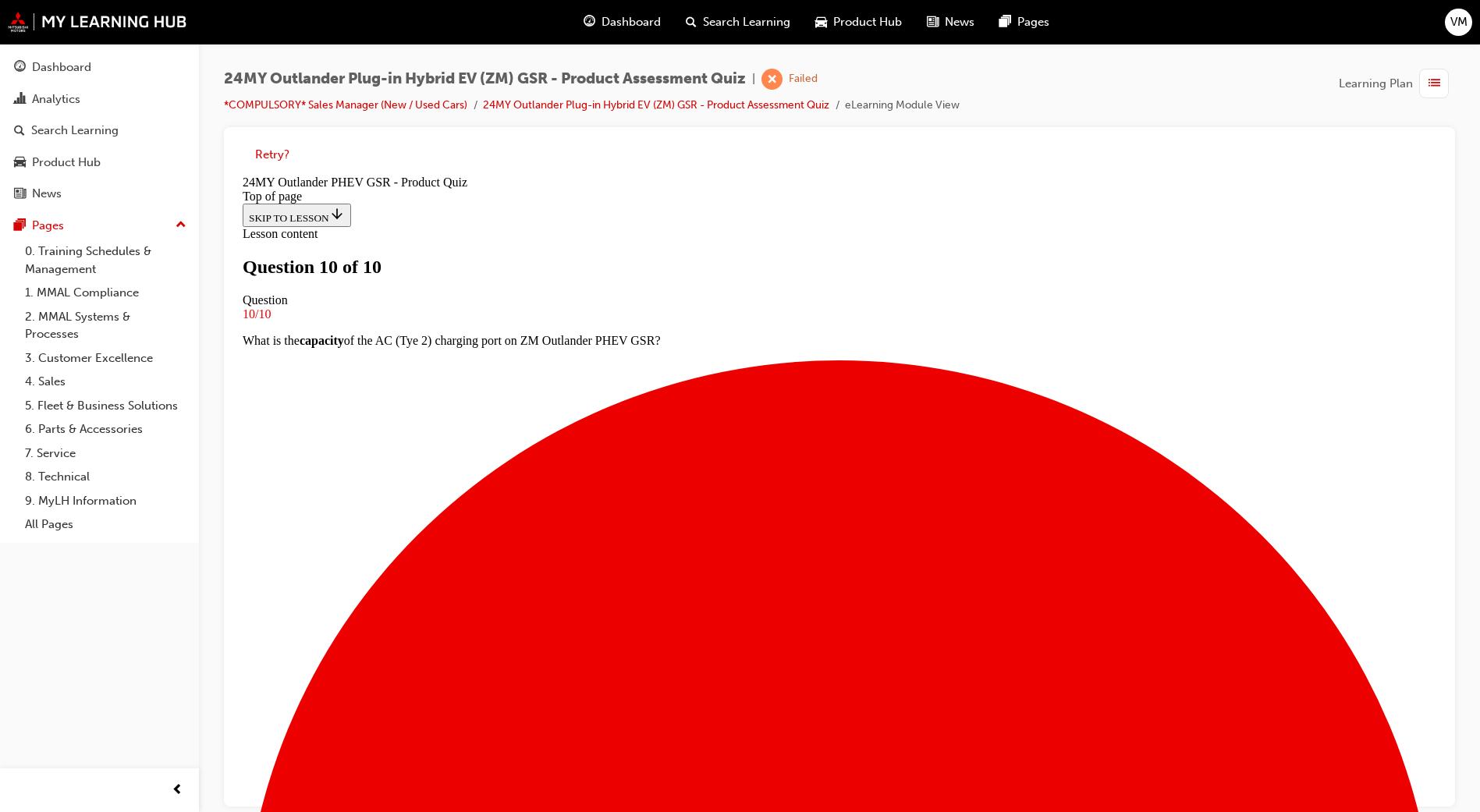
scroll to position [144, 0]
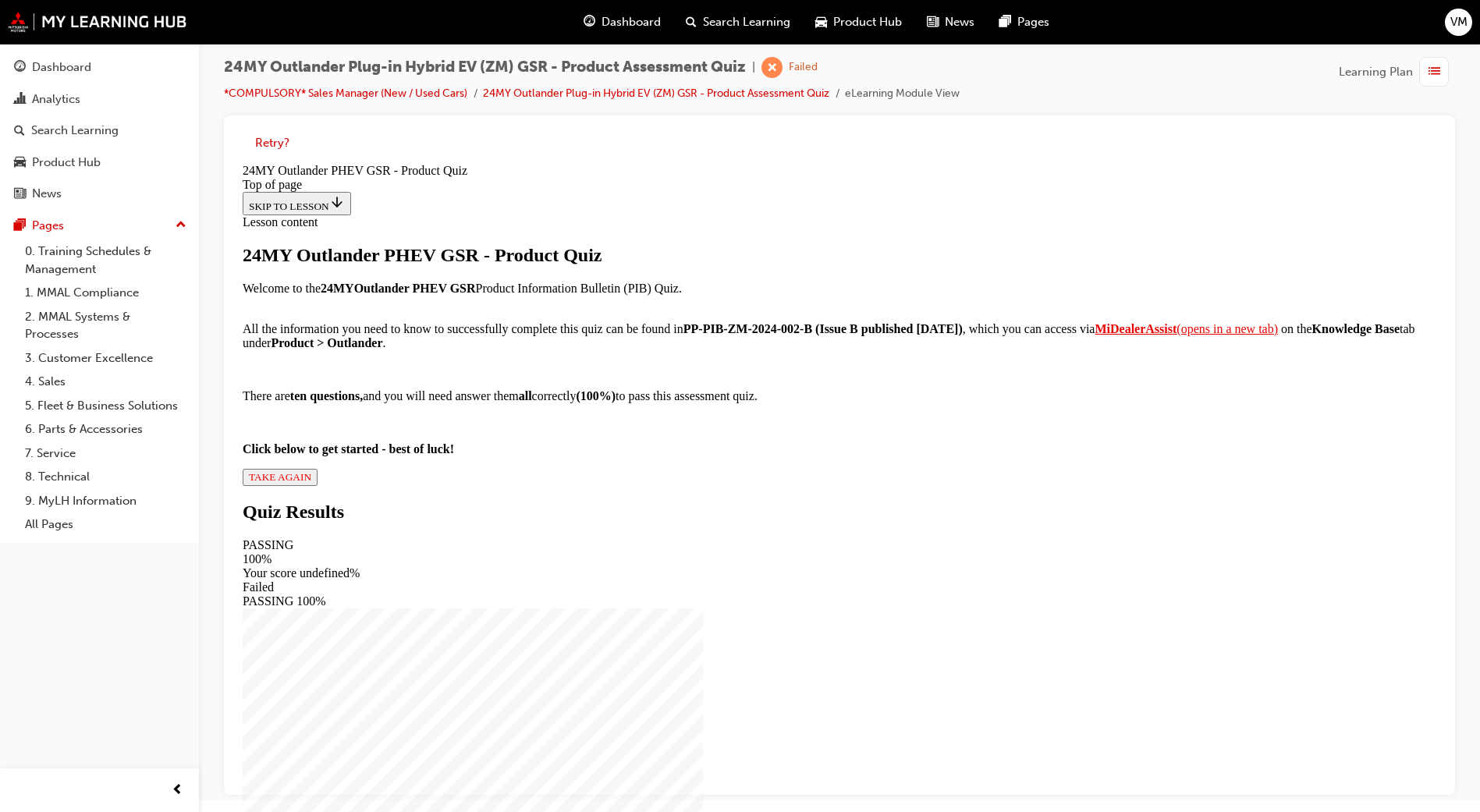
scroll to position [72, 0]
click at [311, 483] on span "TAKE AGAIN" at bounding box center [280, 477] width 63 height 12
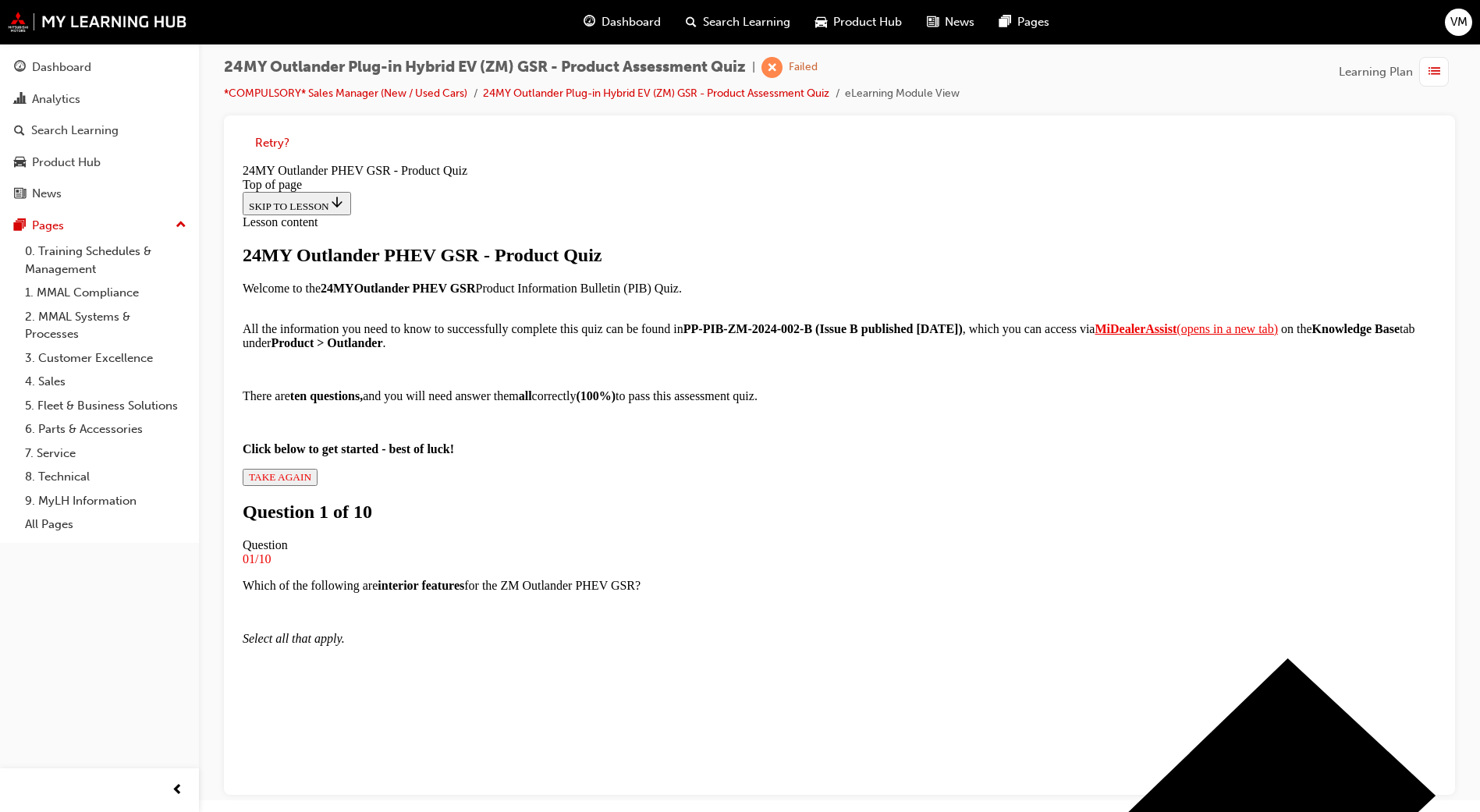
scroll to position [3, 0]
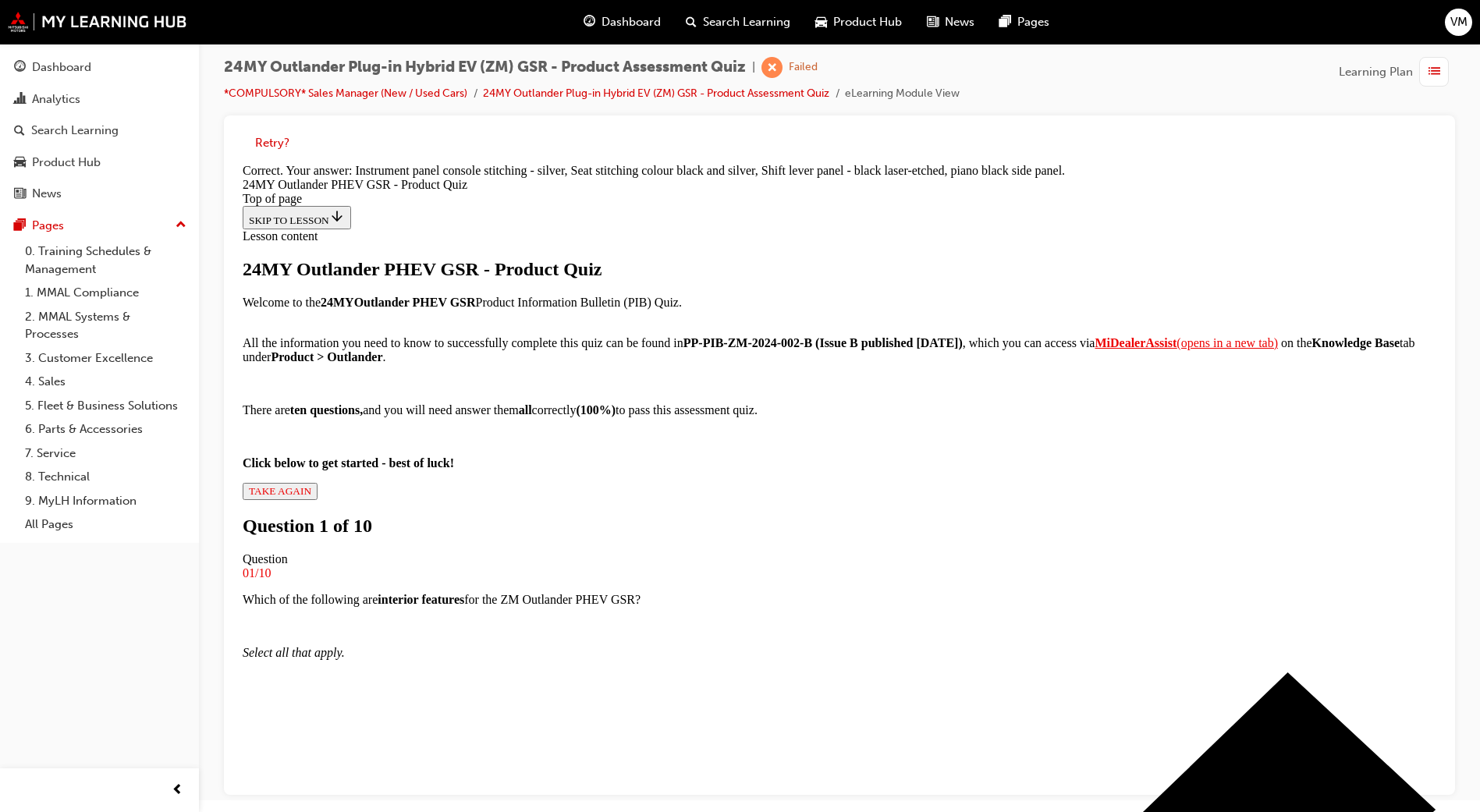
scroll to position [253, 0]
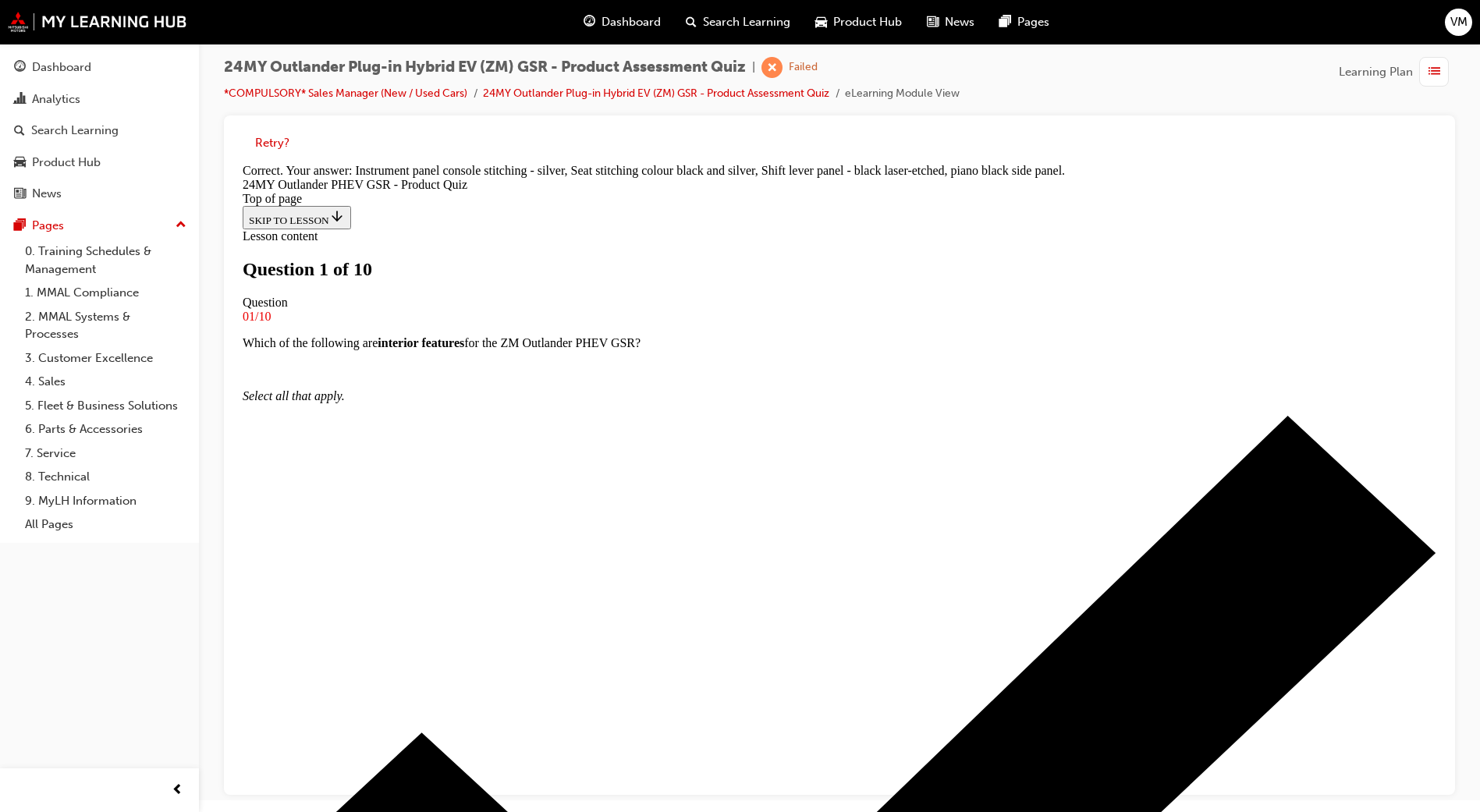
scroll to position [3, 0]
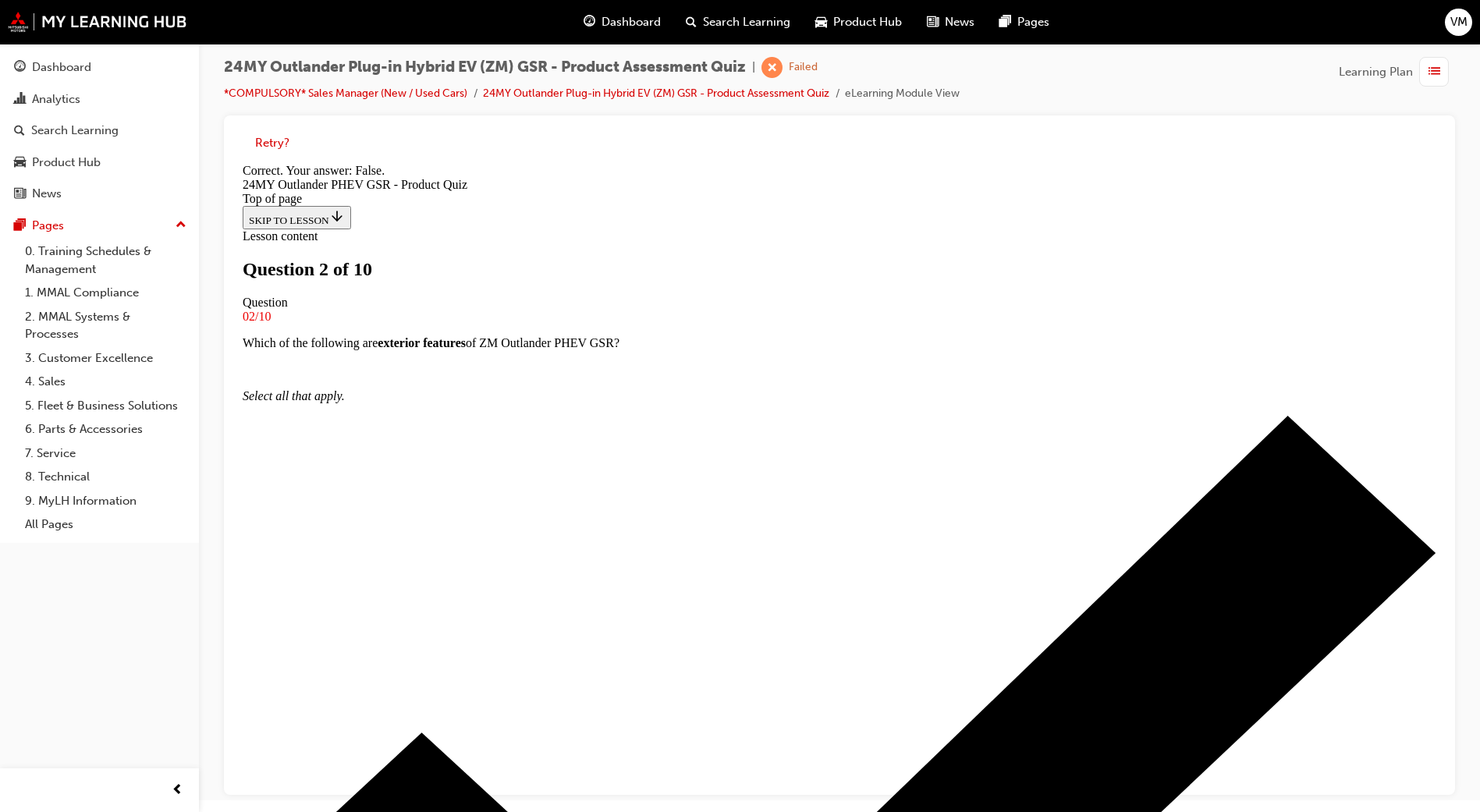
scroll to position [92, 0]
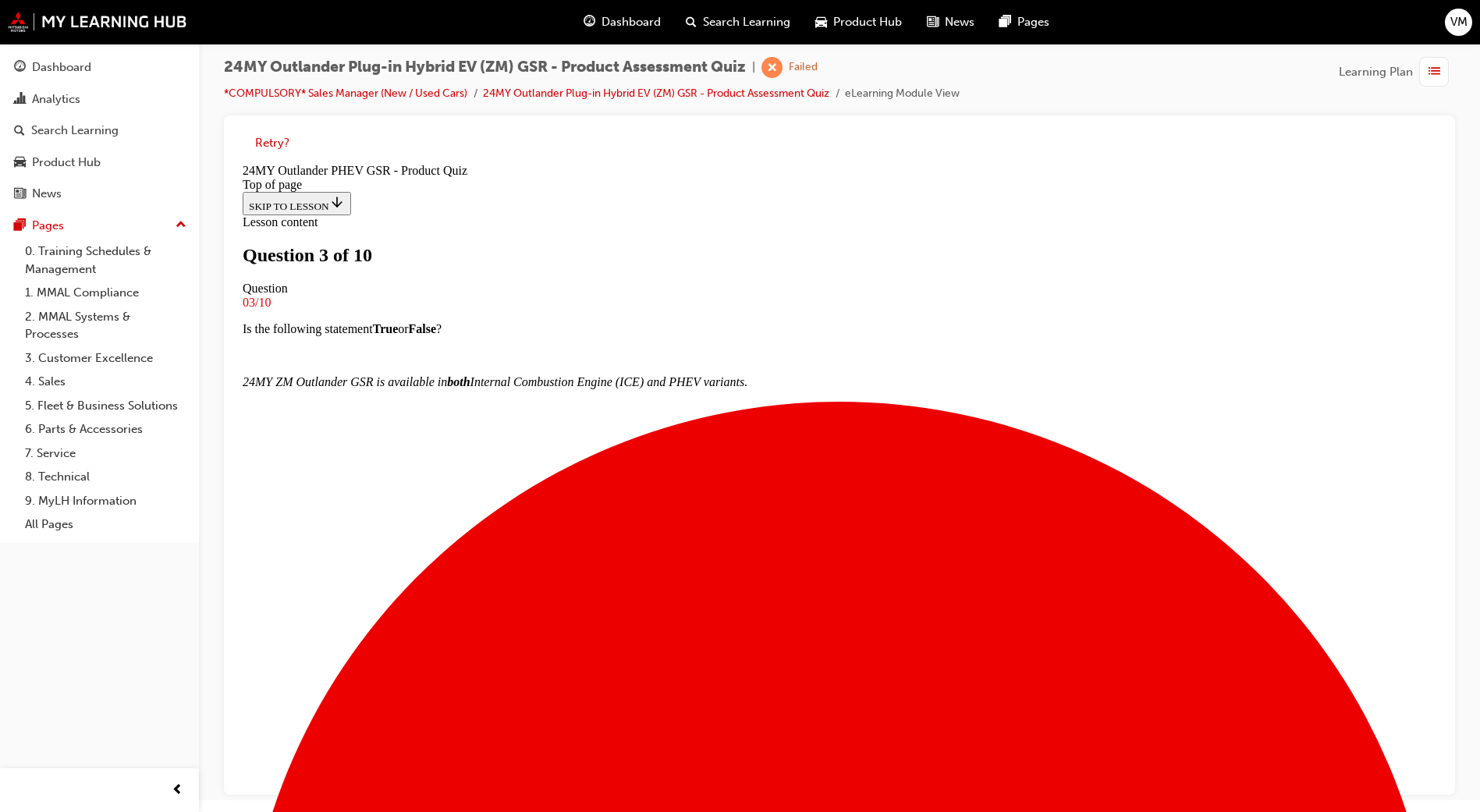
scroll to position [3, 0]
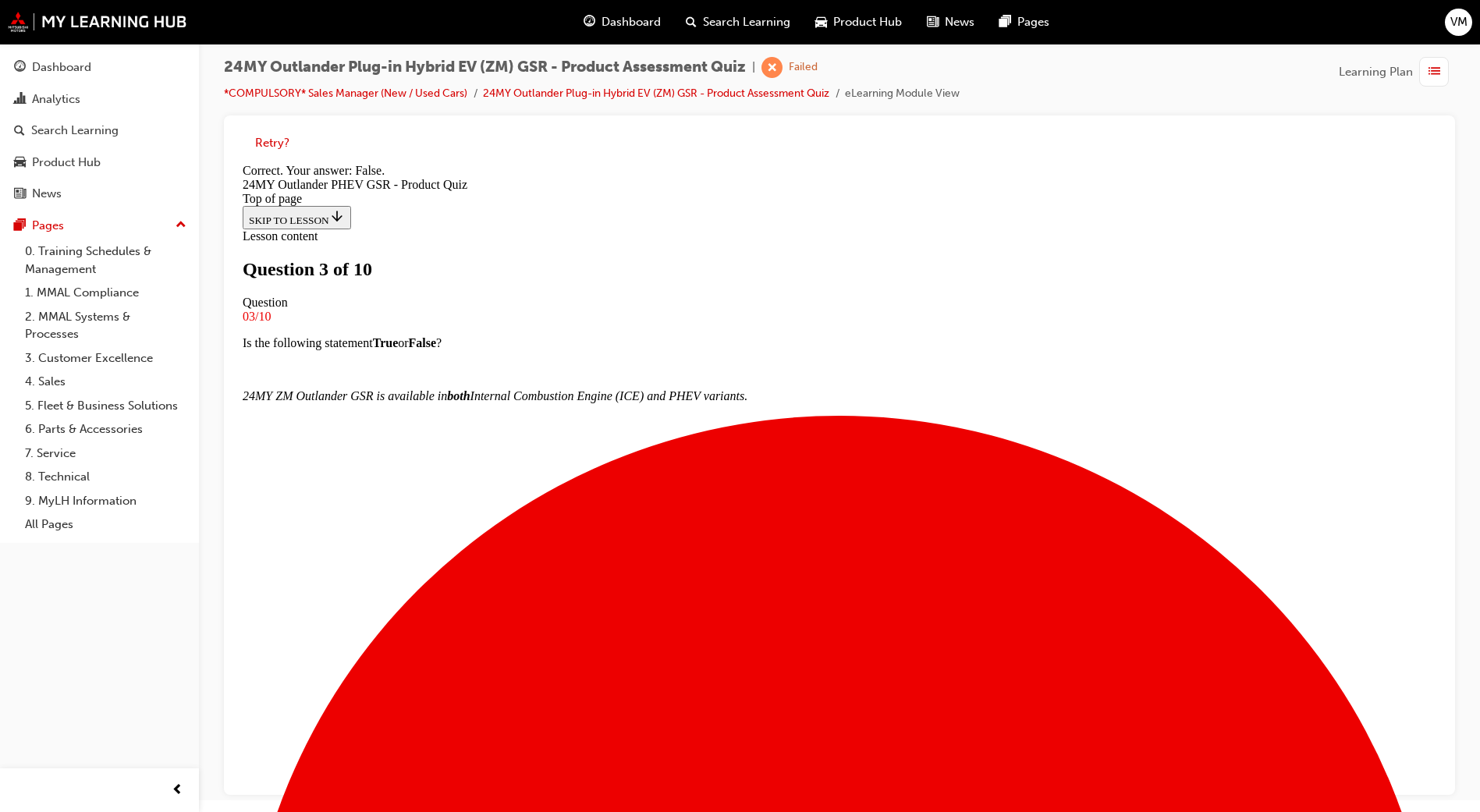
scroll to position [0, 0]
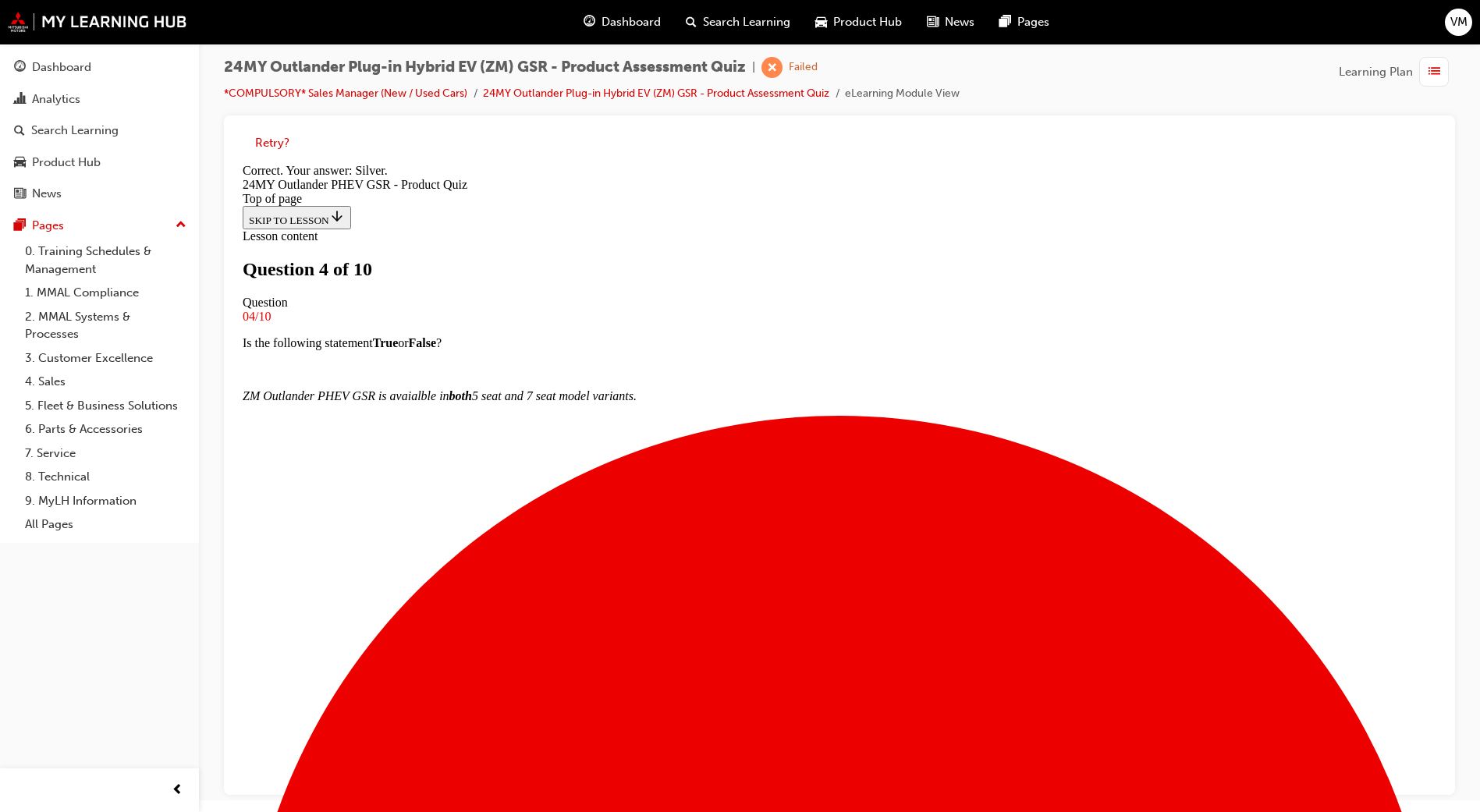
scroll to position [200, 0]
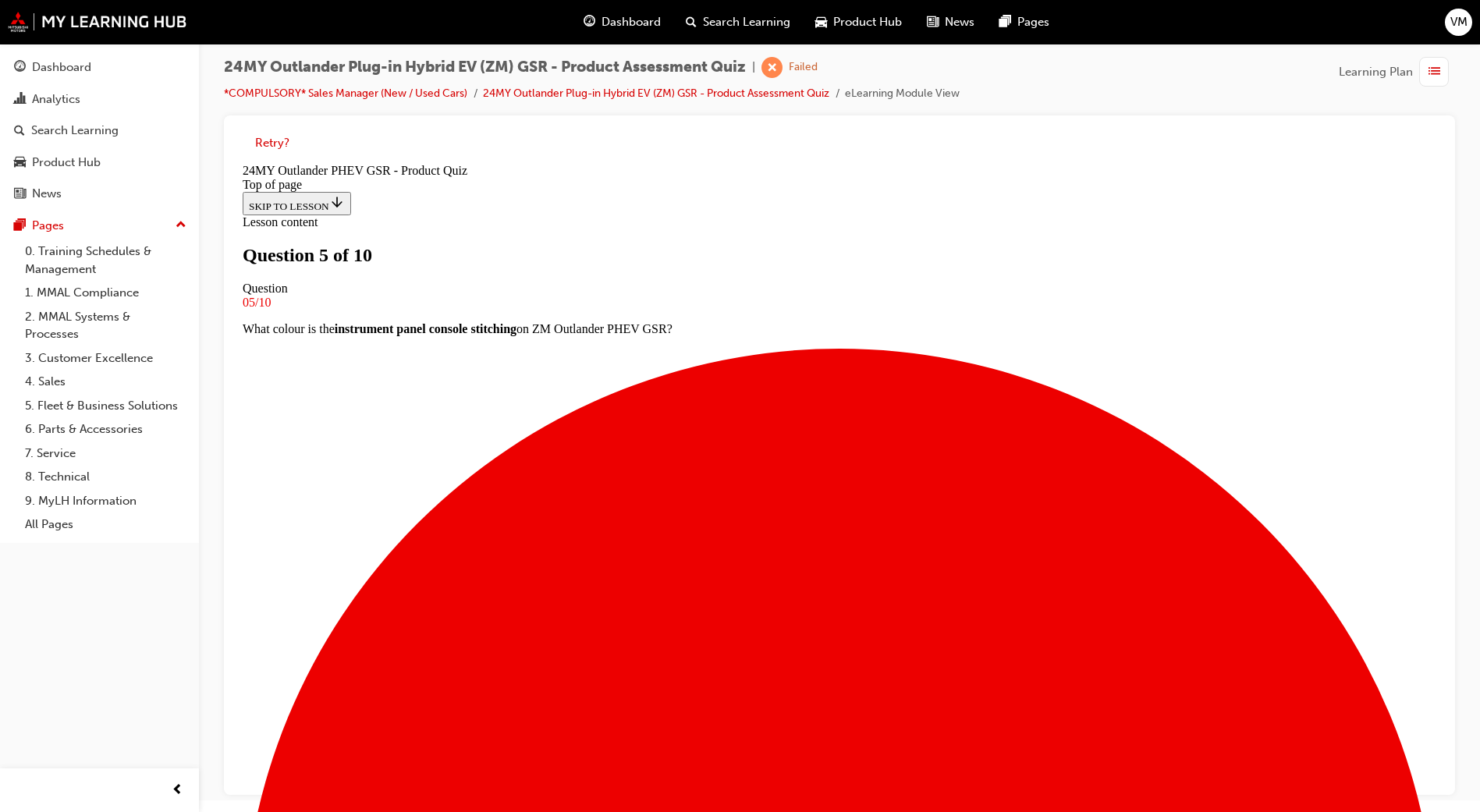
scroll to position [3, 0]
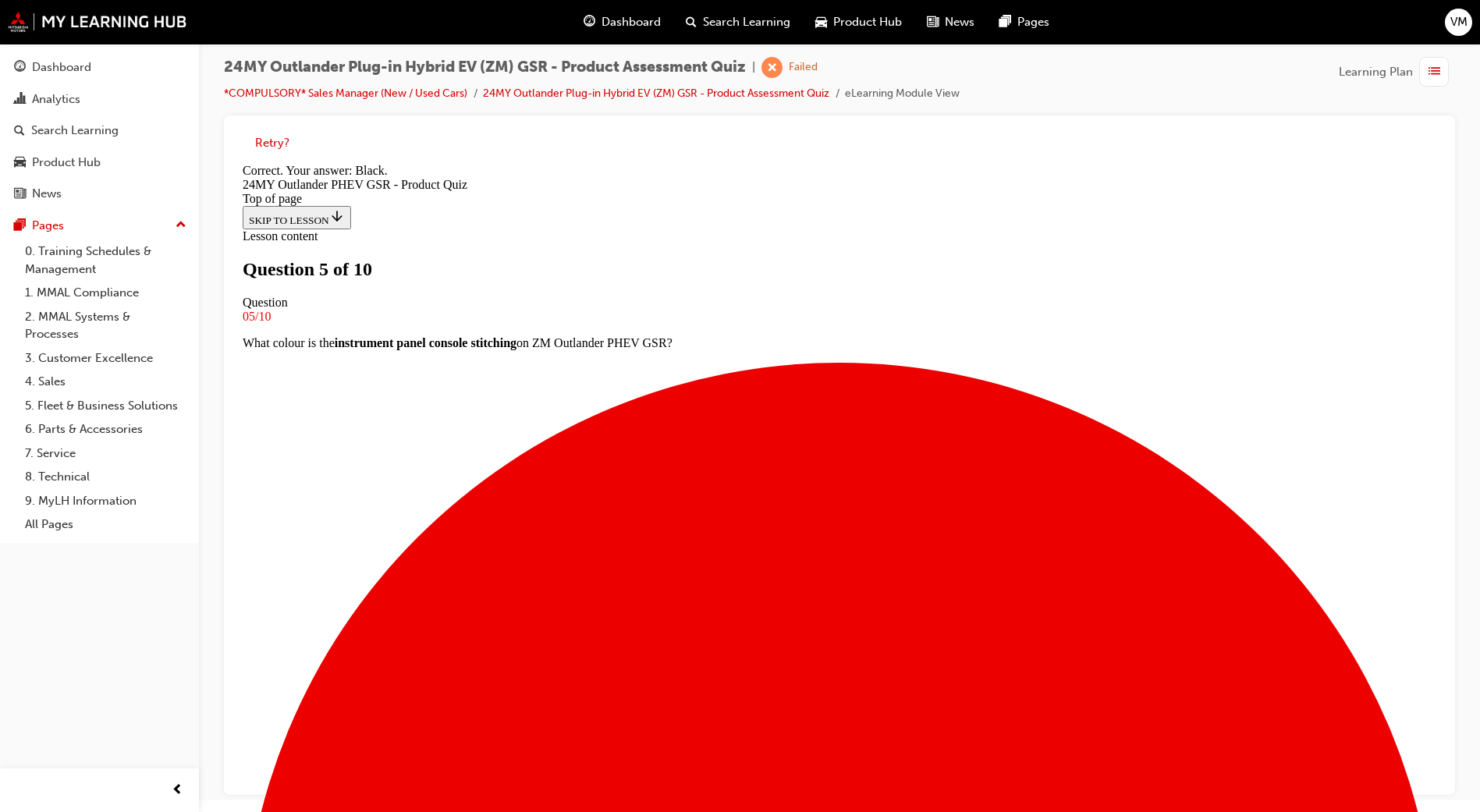
scroll to position [200, 0]
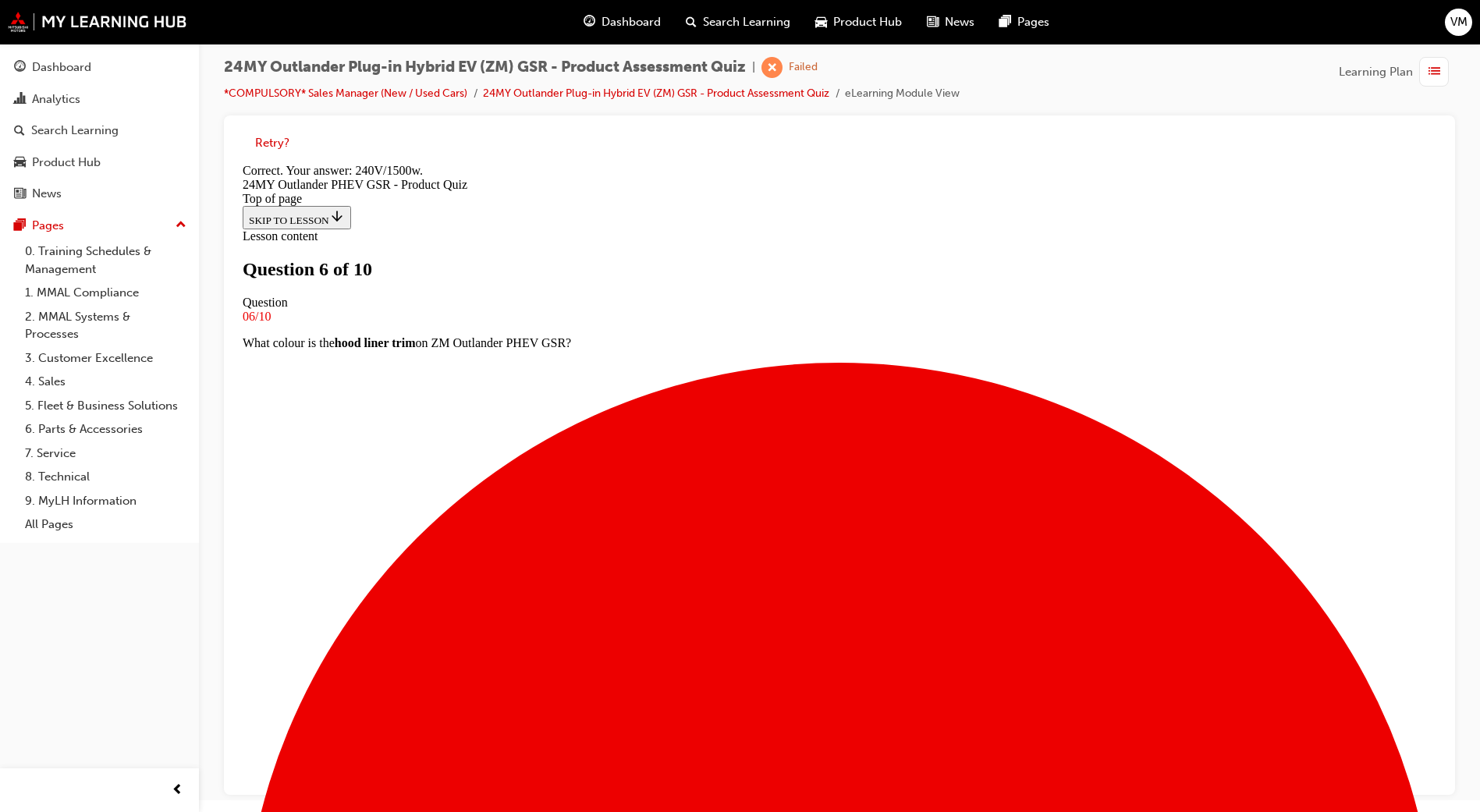
scroll to position [226, 0]
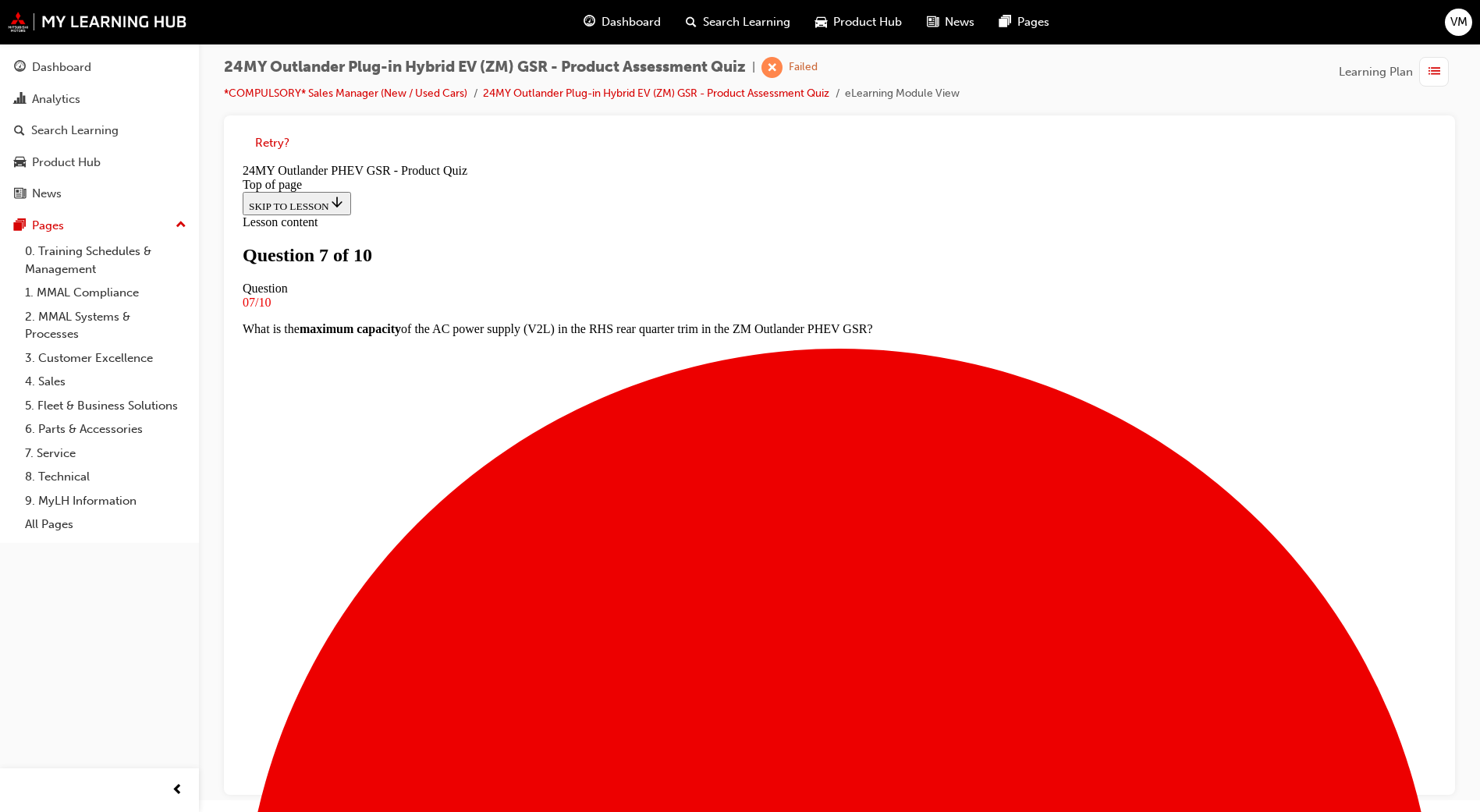
scroll to position [3, 0]
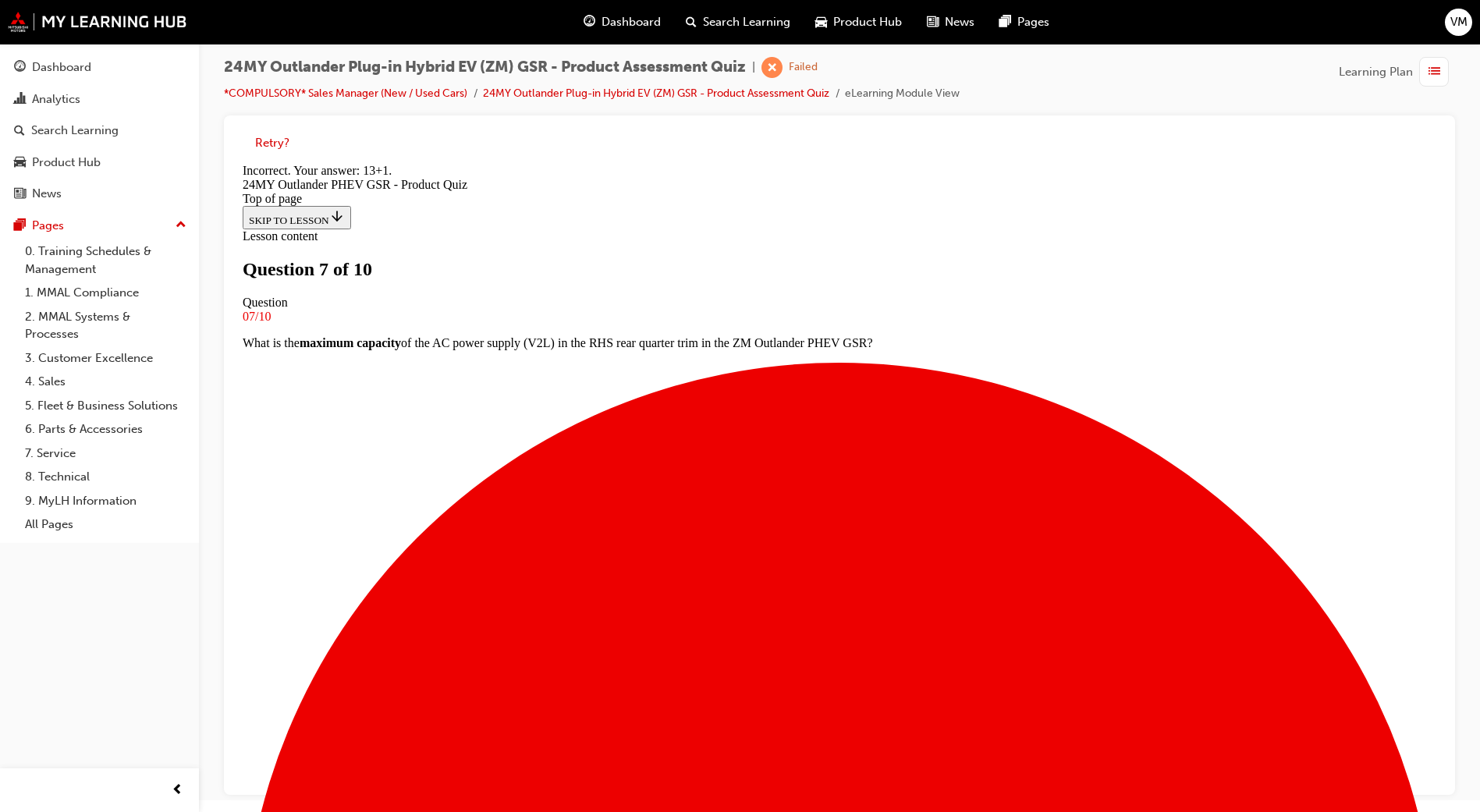
scroll to position [226, 0]
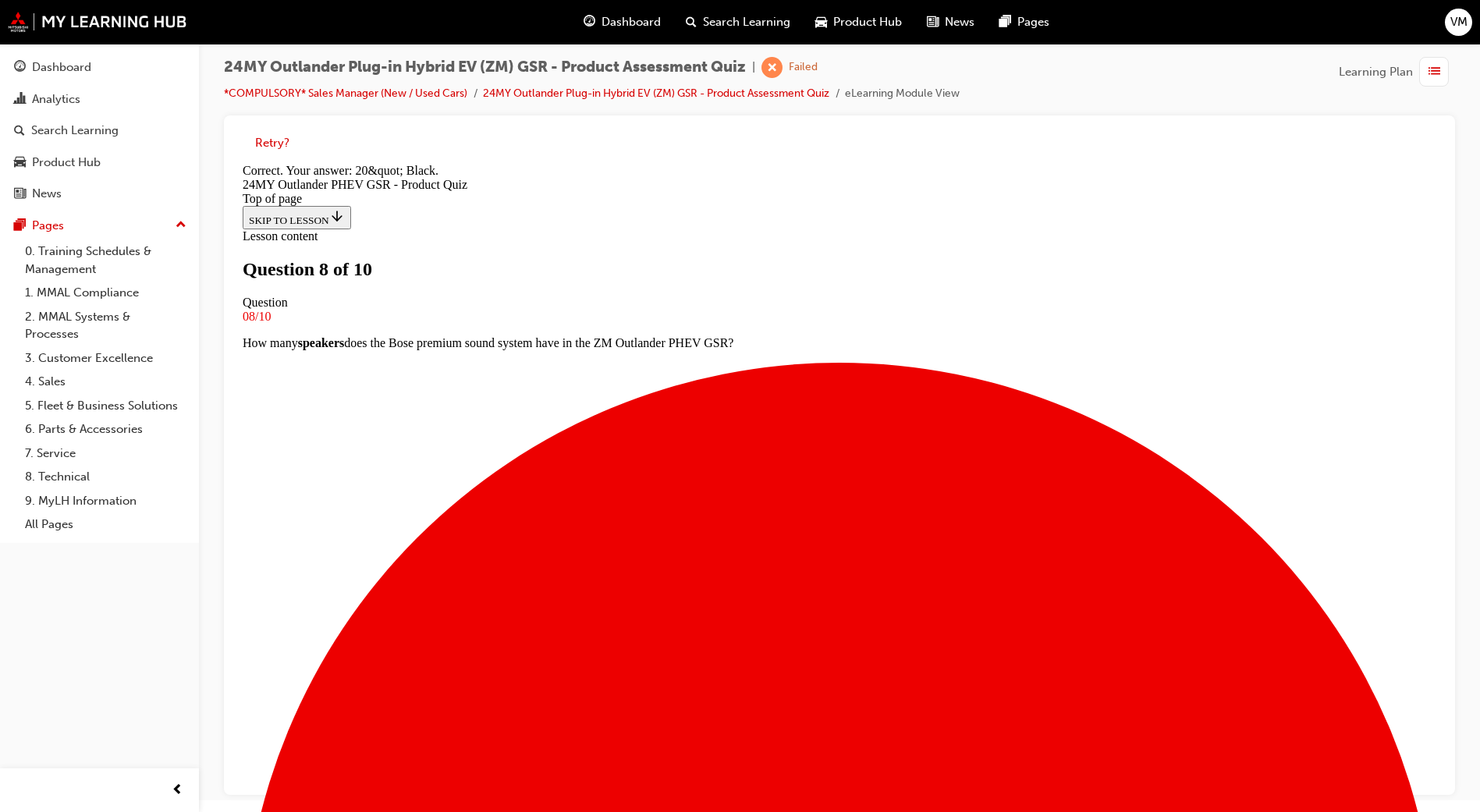
scroll to position [200, 0]
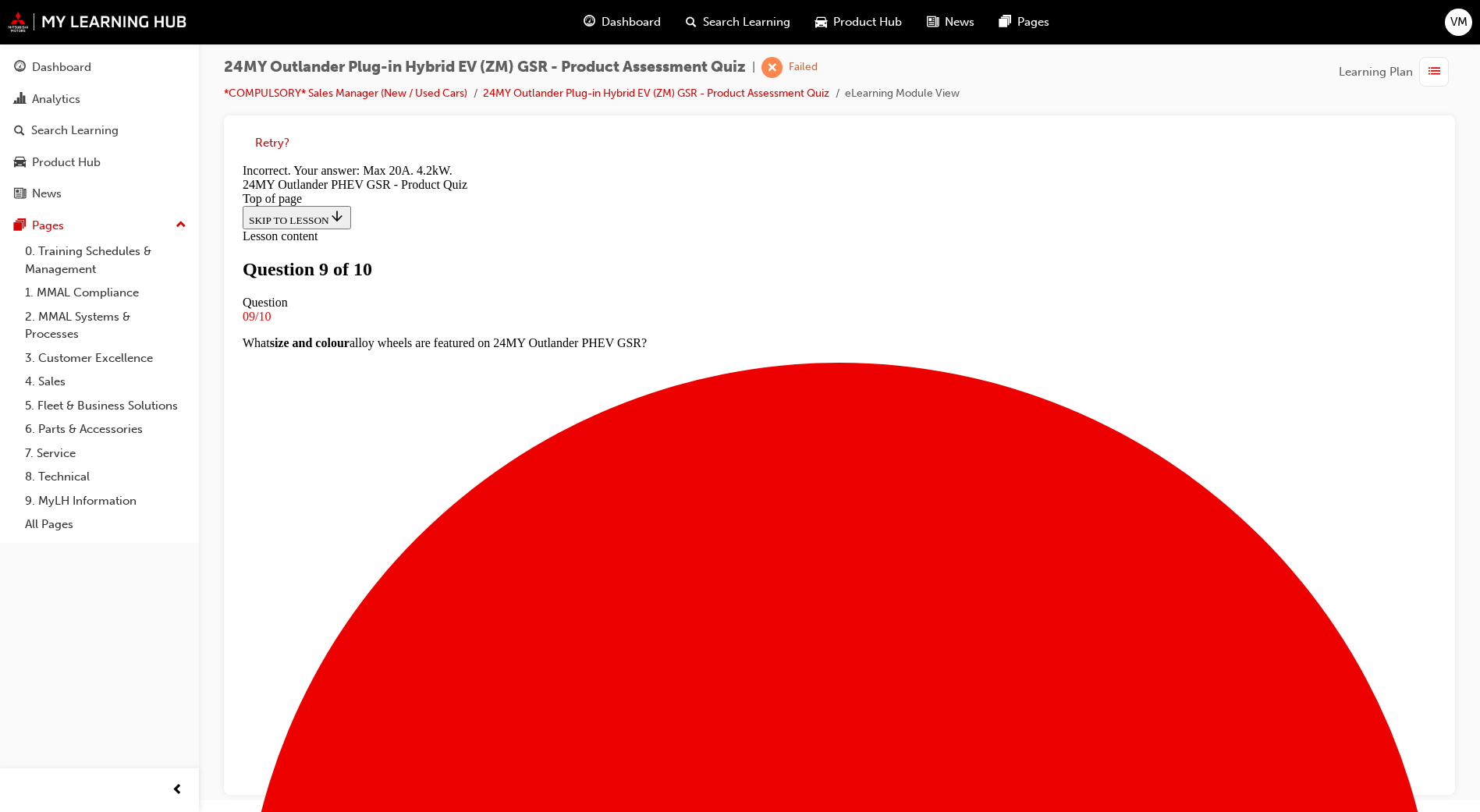
scroll to position [200, 0]
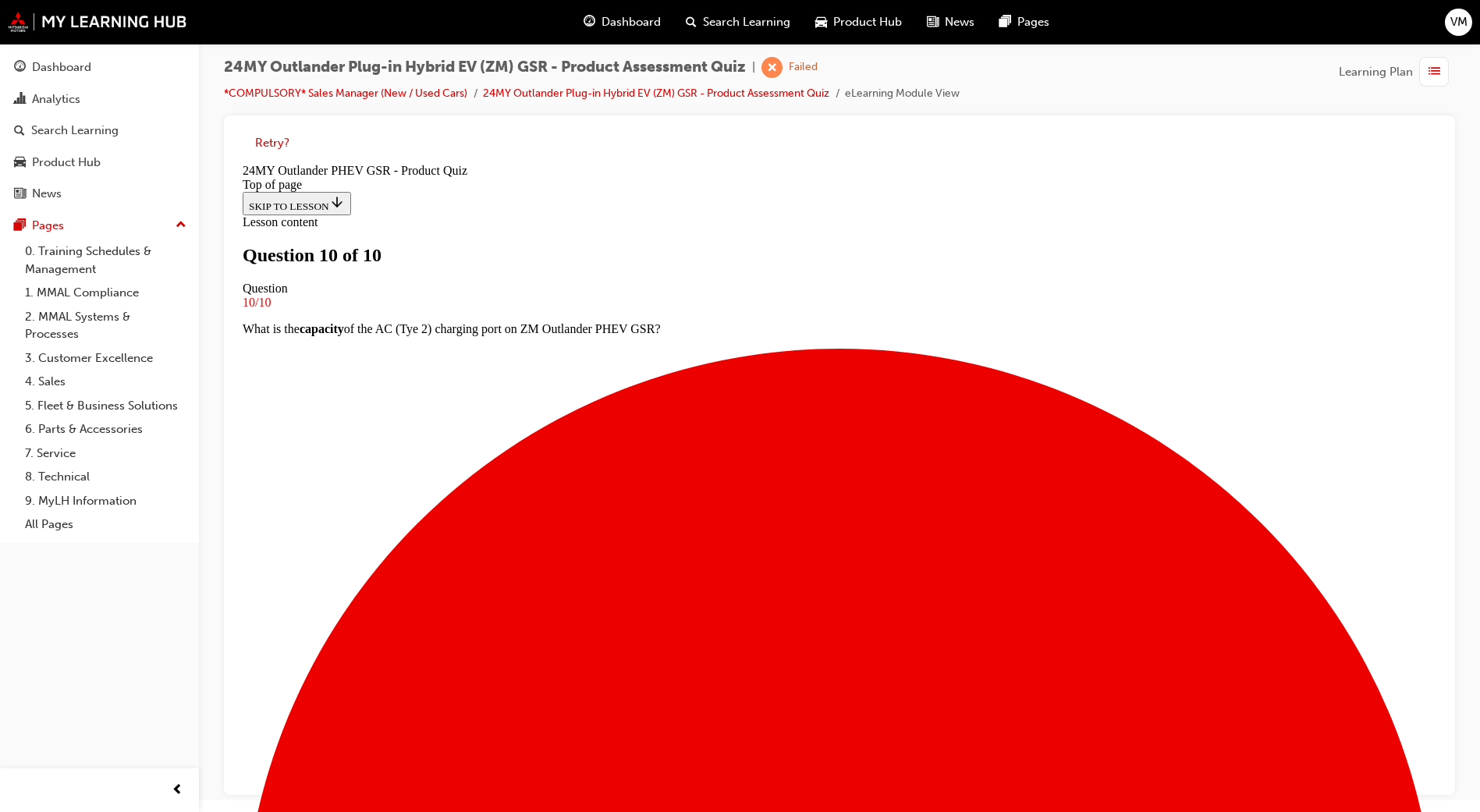
scroll to position [144, 0]
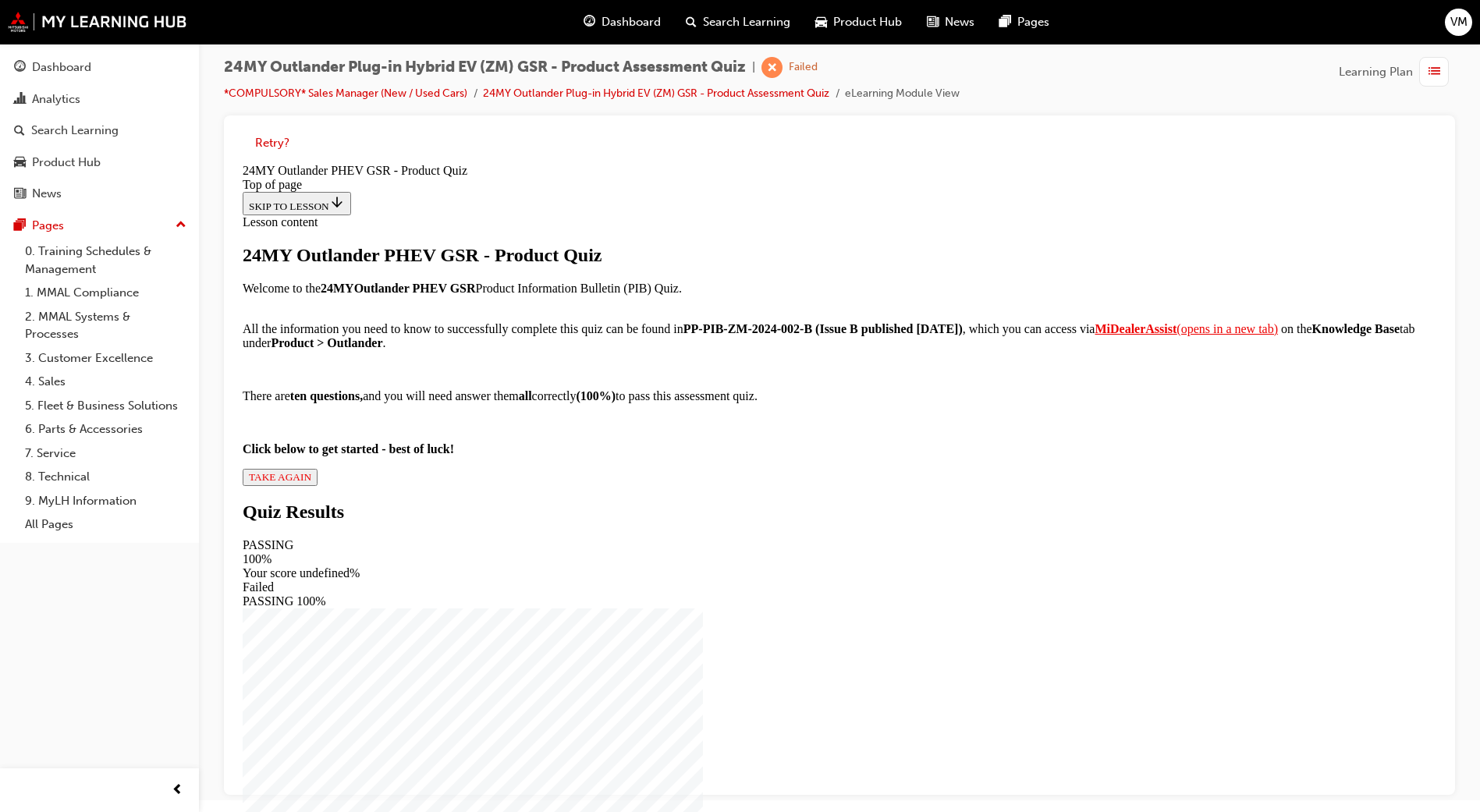
click at [311, 483] on span "TAKE AGAIN" at bounding box center [280, 477] width 63 height 12
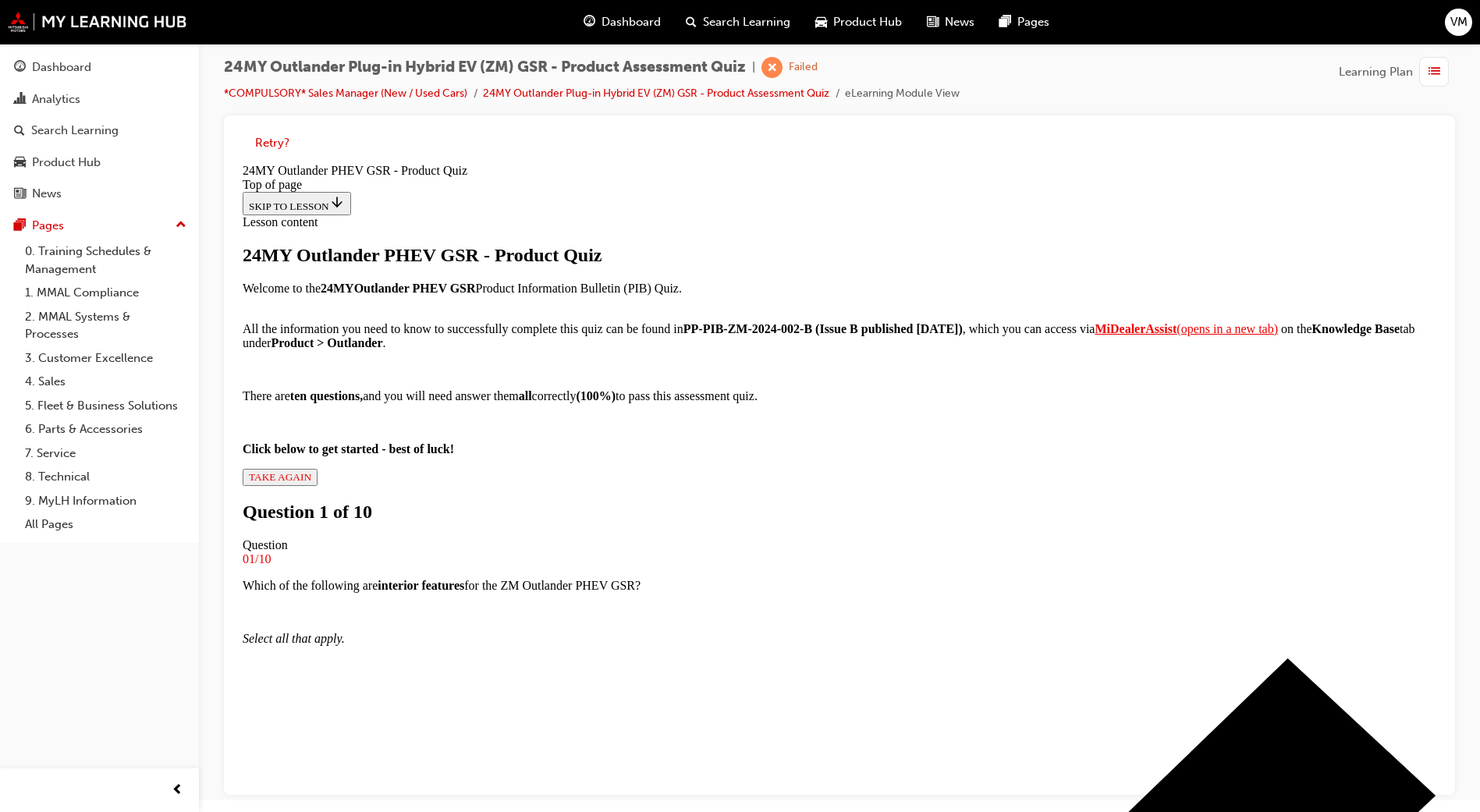
scroll to position [3, 0]
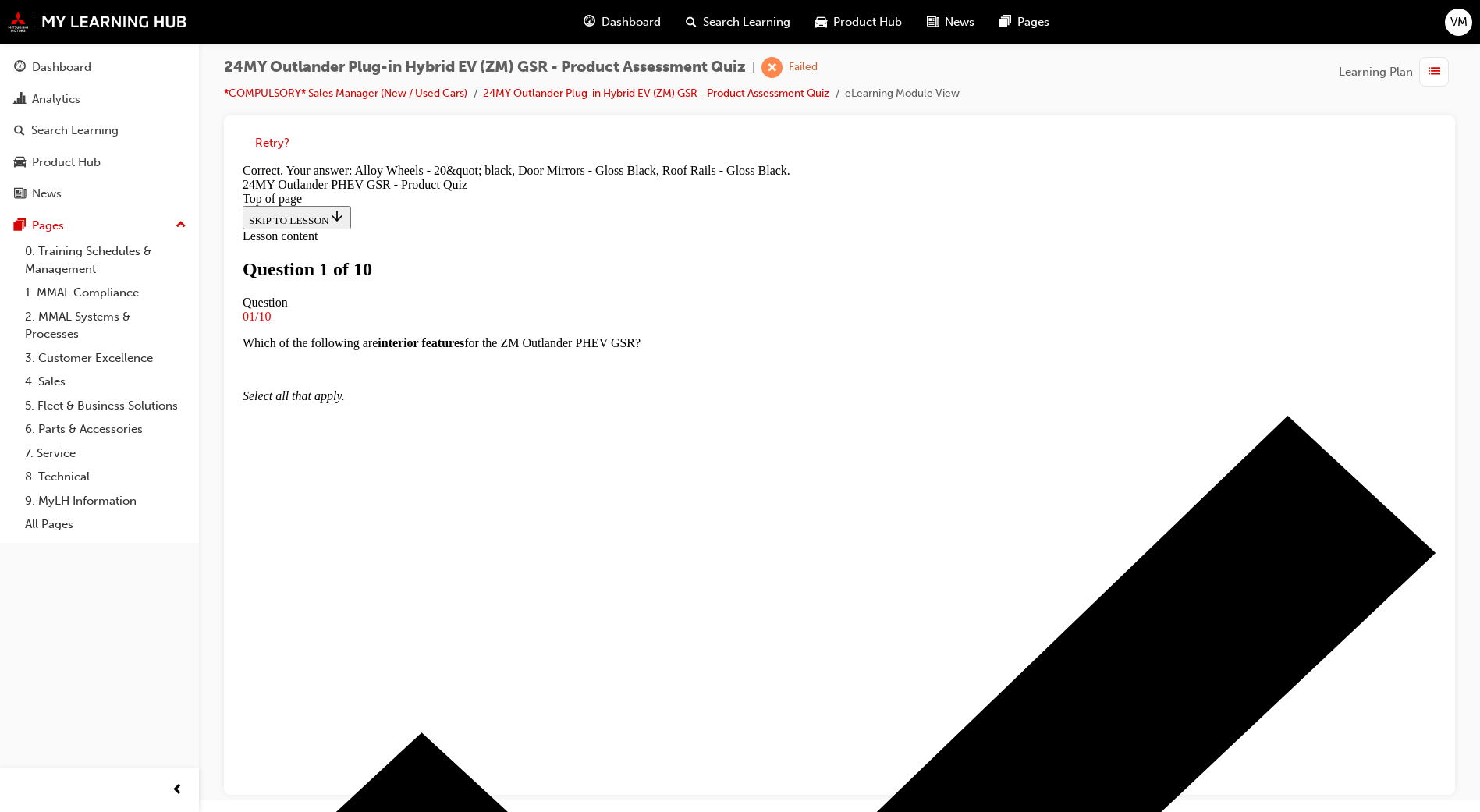
scroll to position [253, 0]
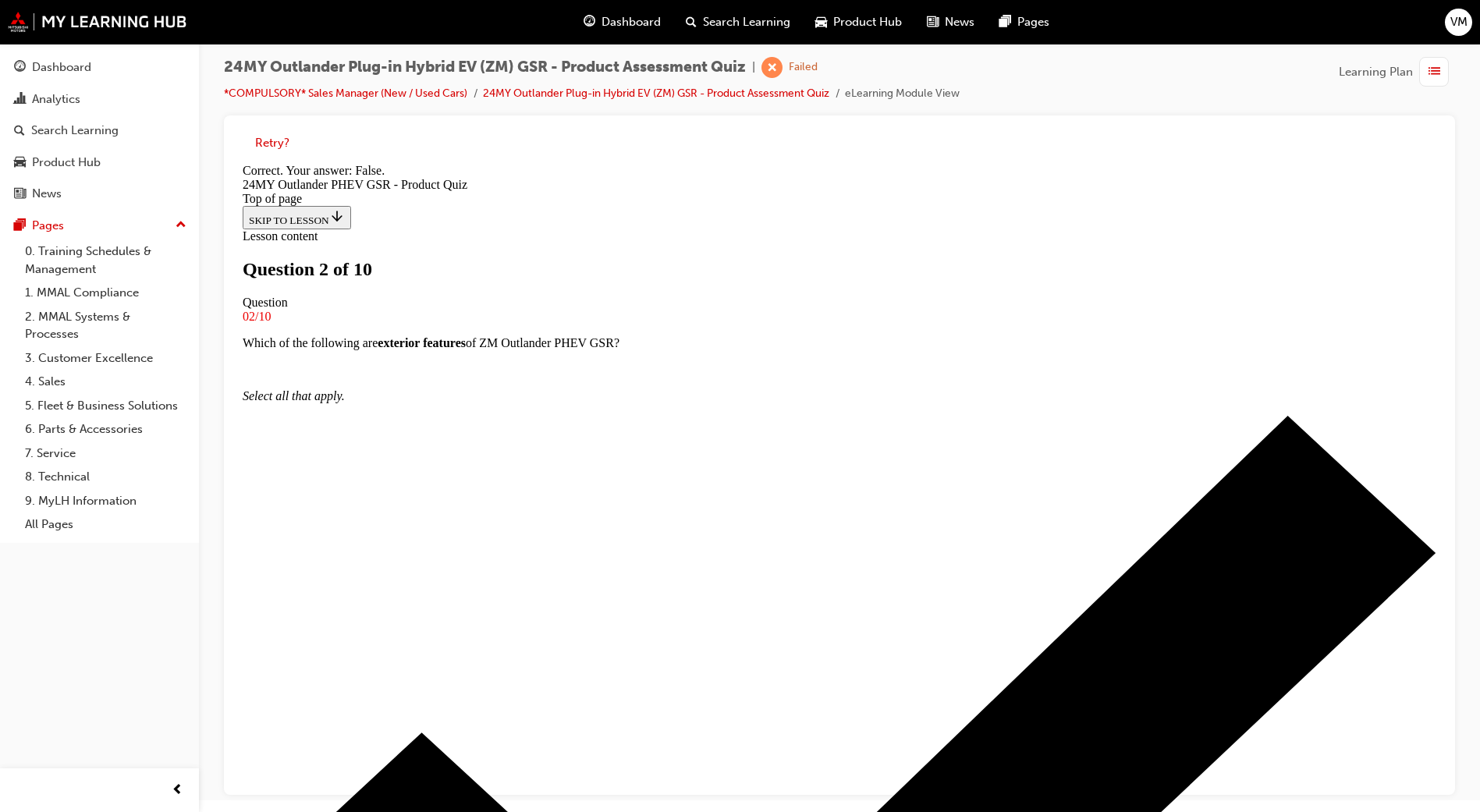
scroll to position [0, 0]
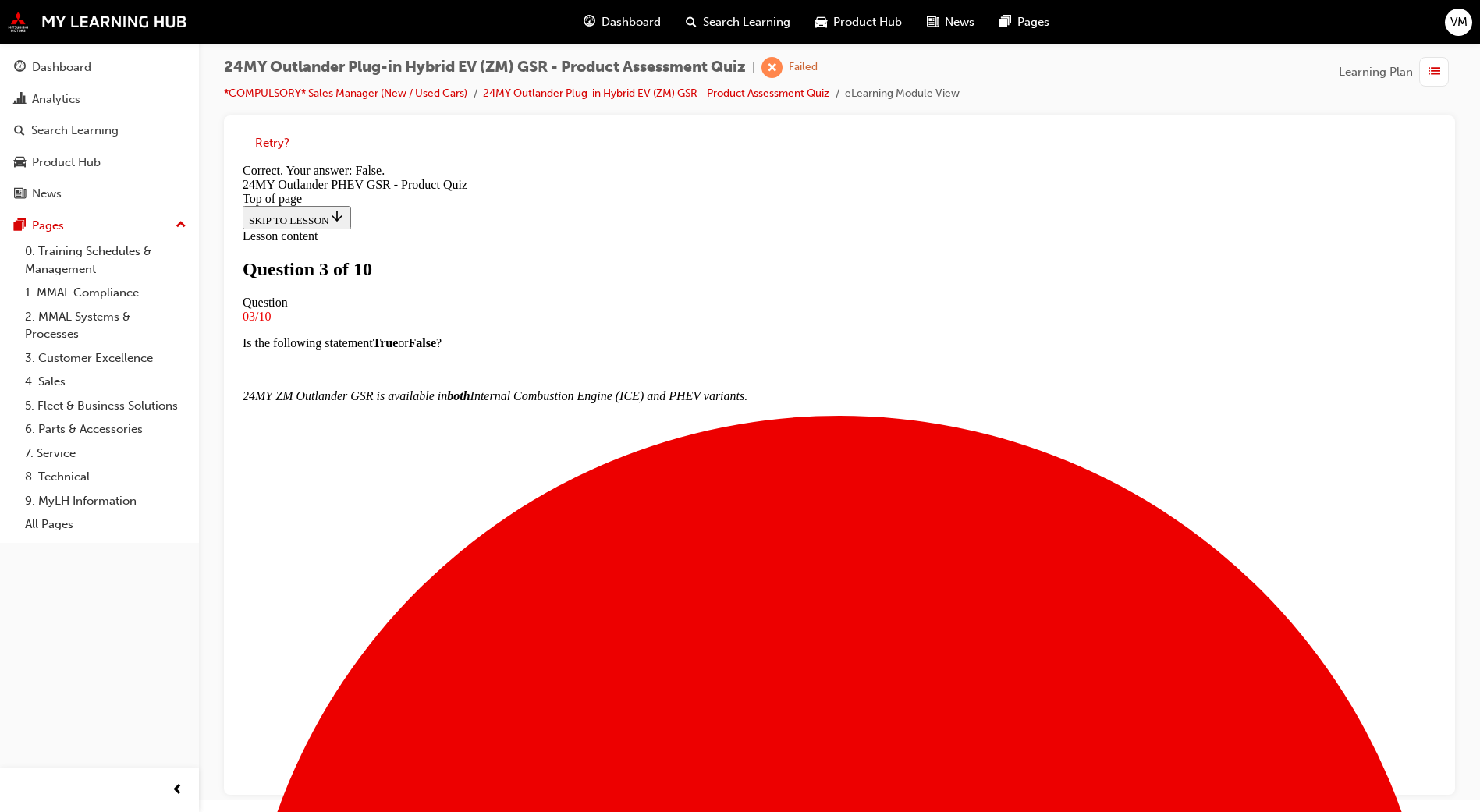
scroll to position [0, 0]
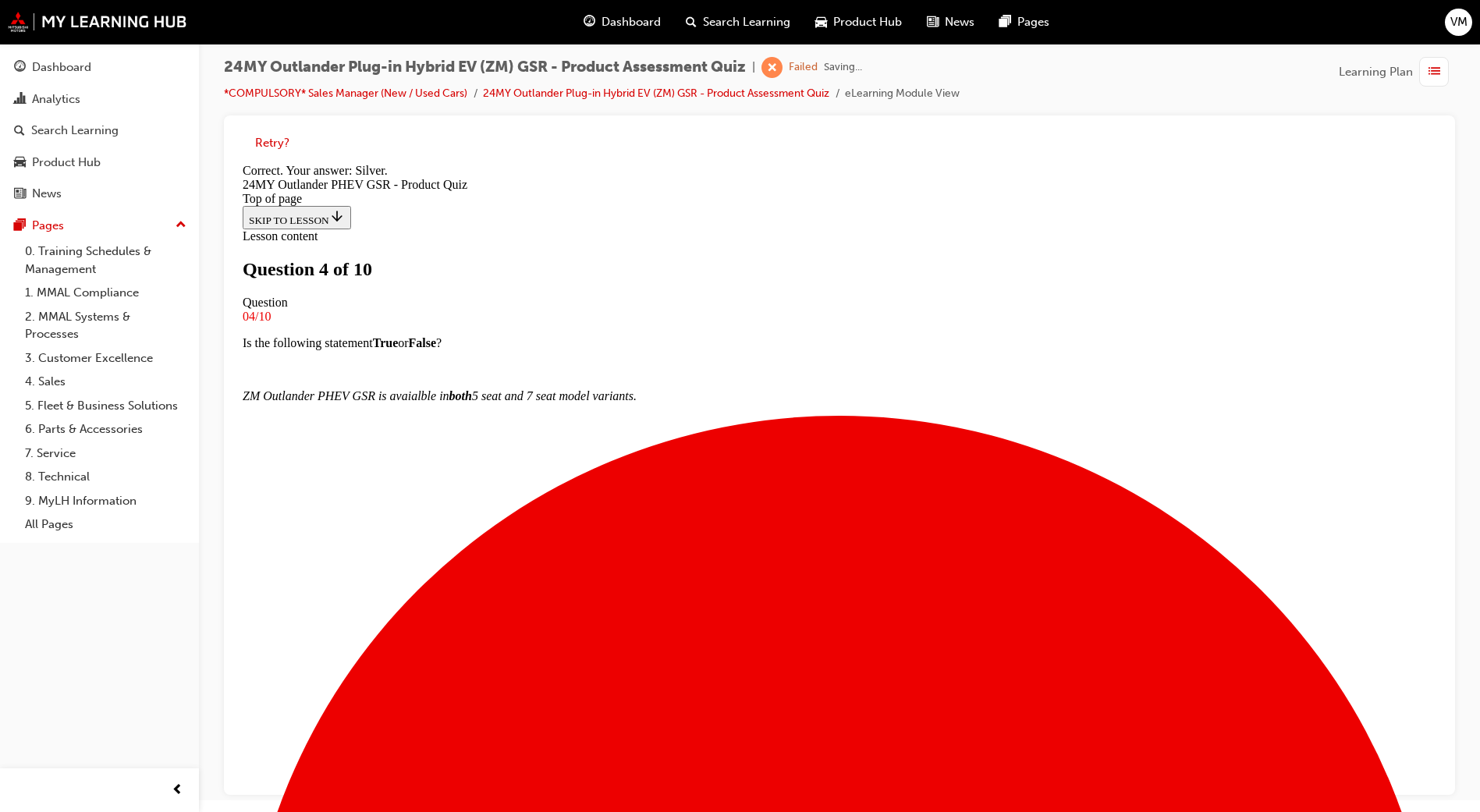
scroll to position [200, 0]
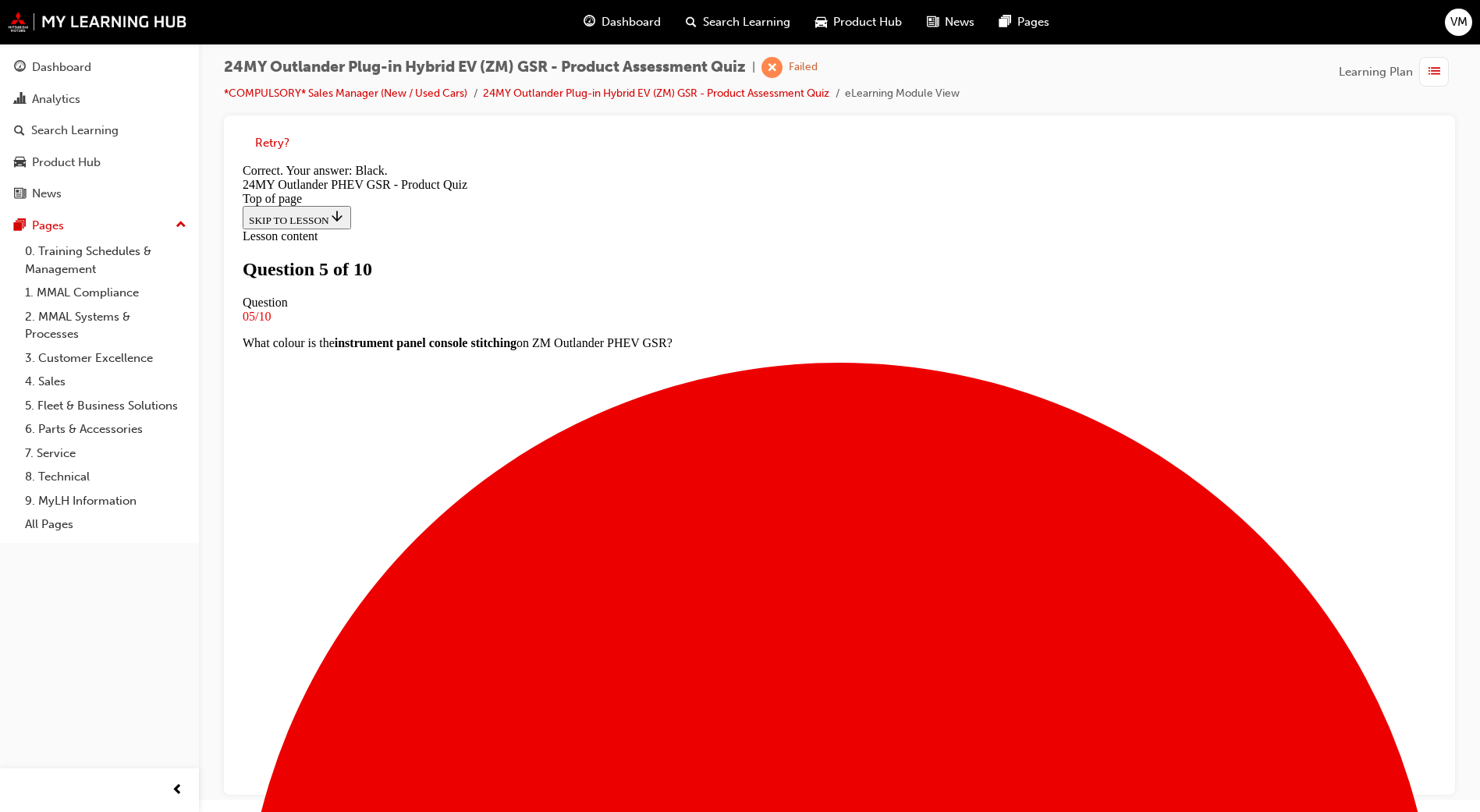
scroll to position [200, 0]
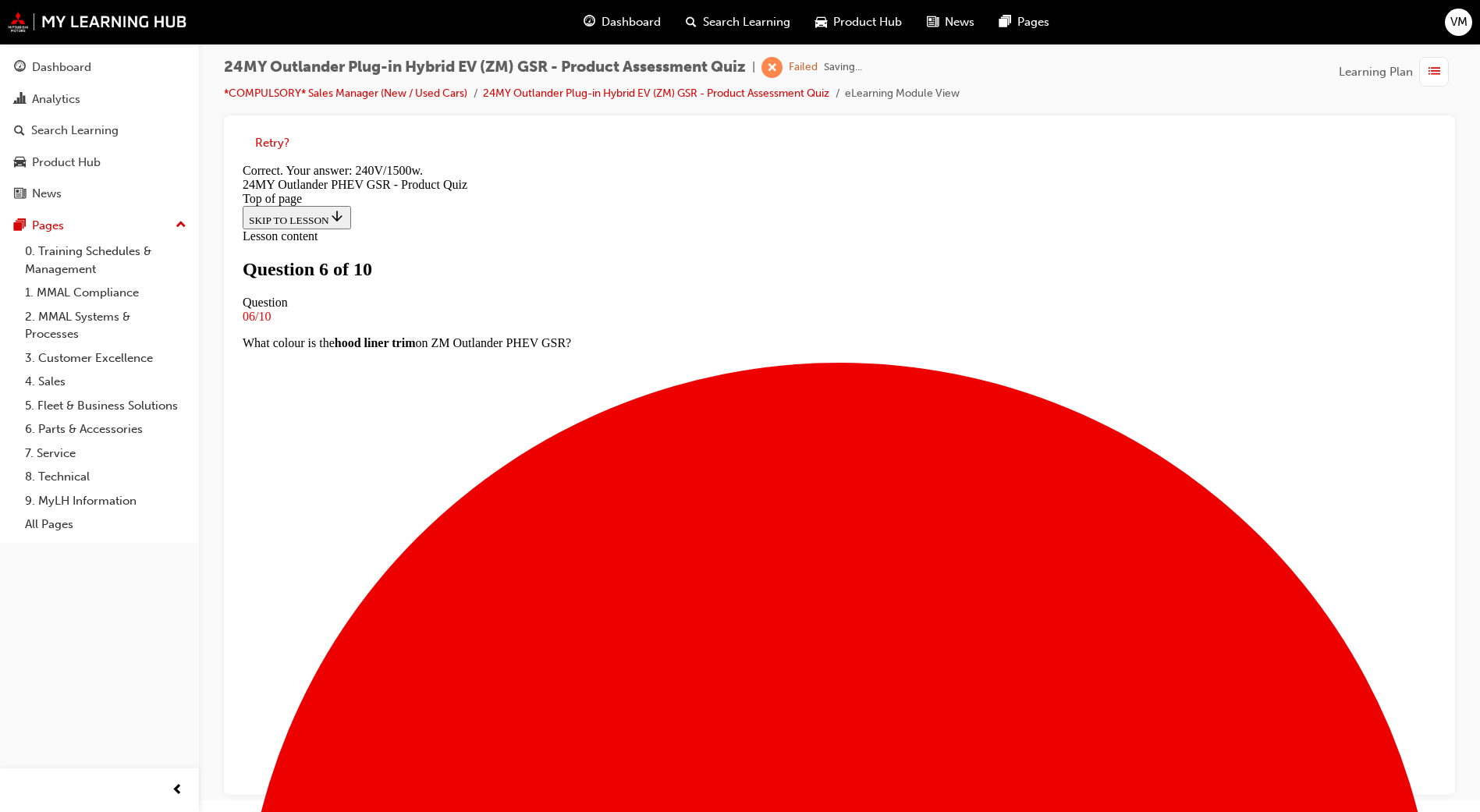
scroll to position [226, 0]
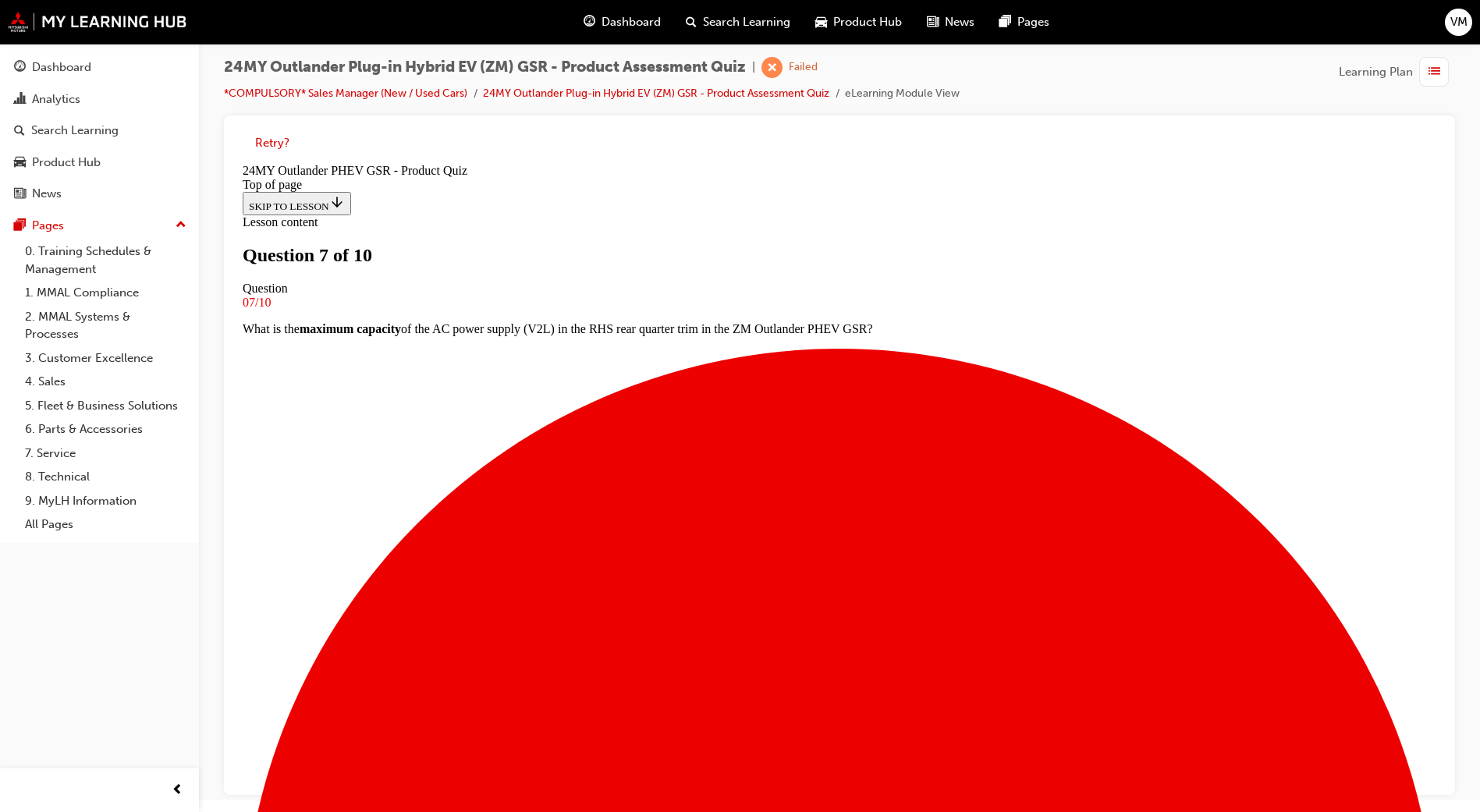
scroll to position [3, 0]
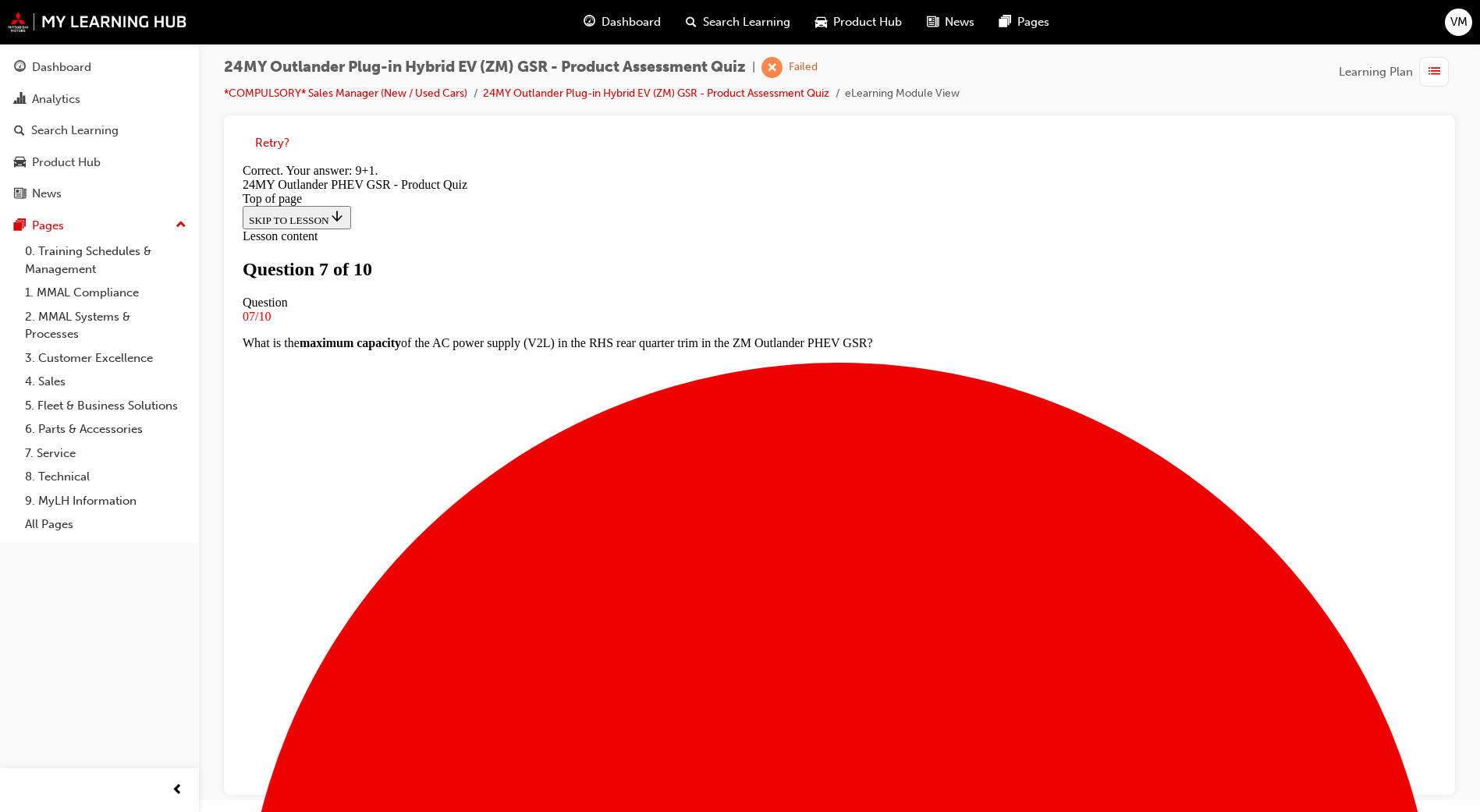
scroll to position [226, 0]
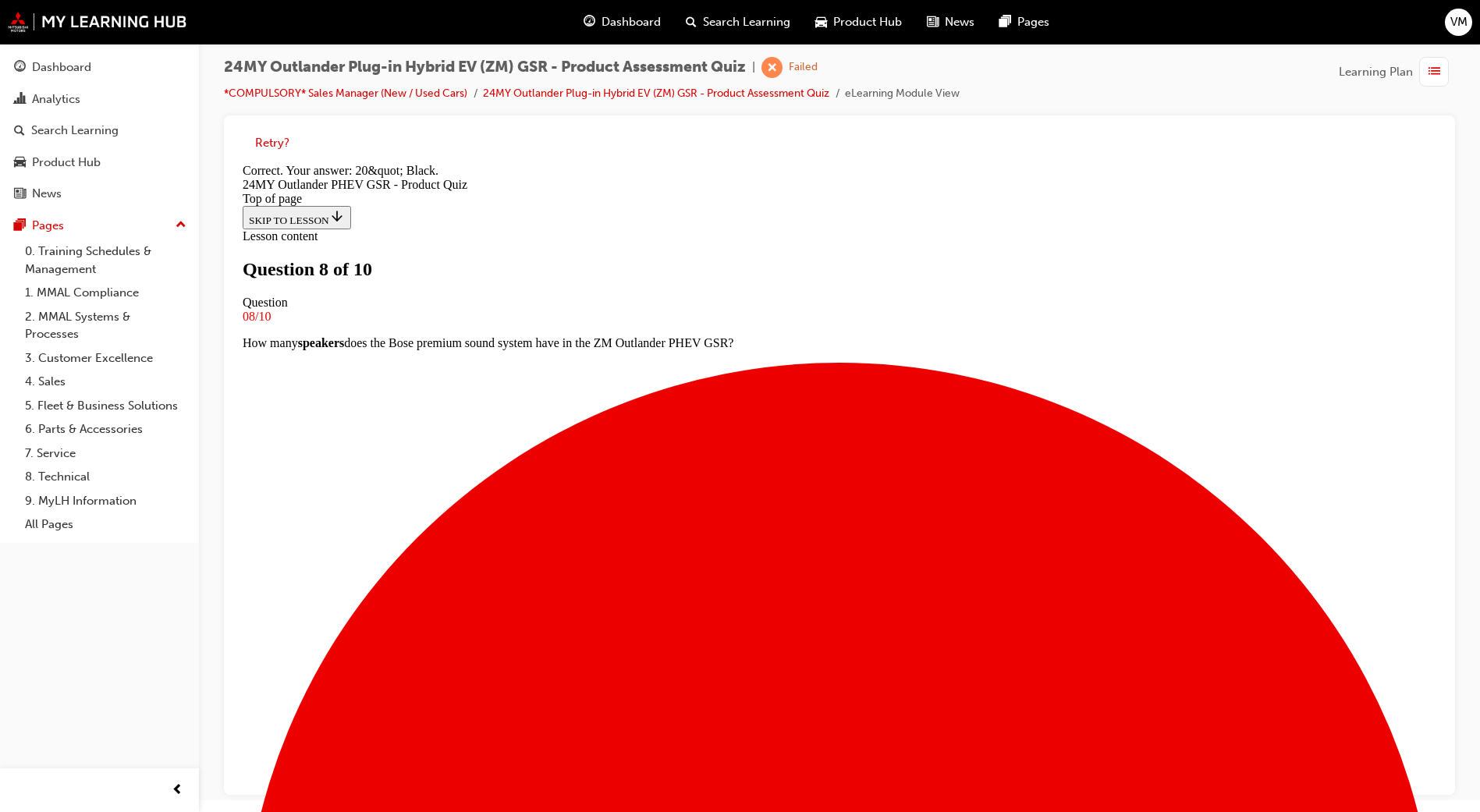
scroll to position [200, 0]
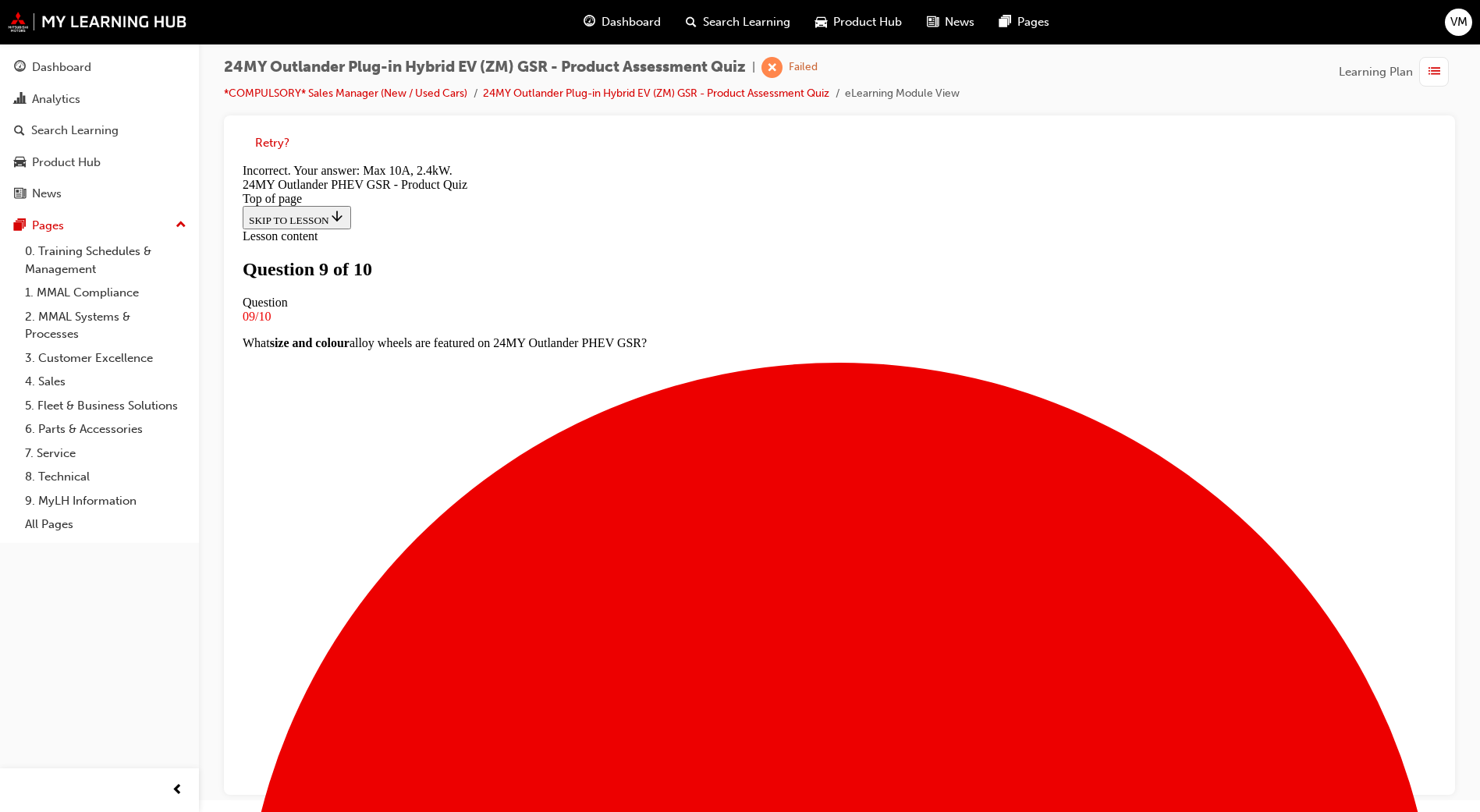
scroll to position [200, 0]
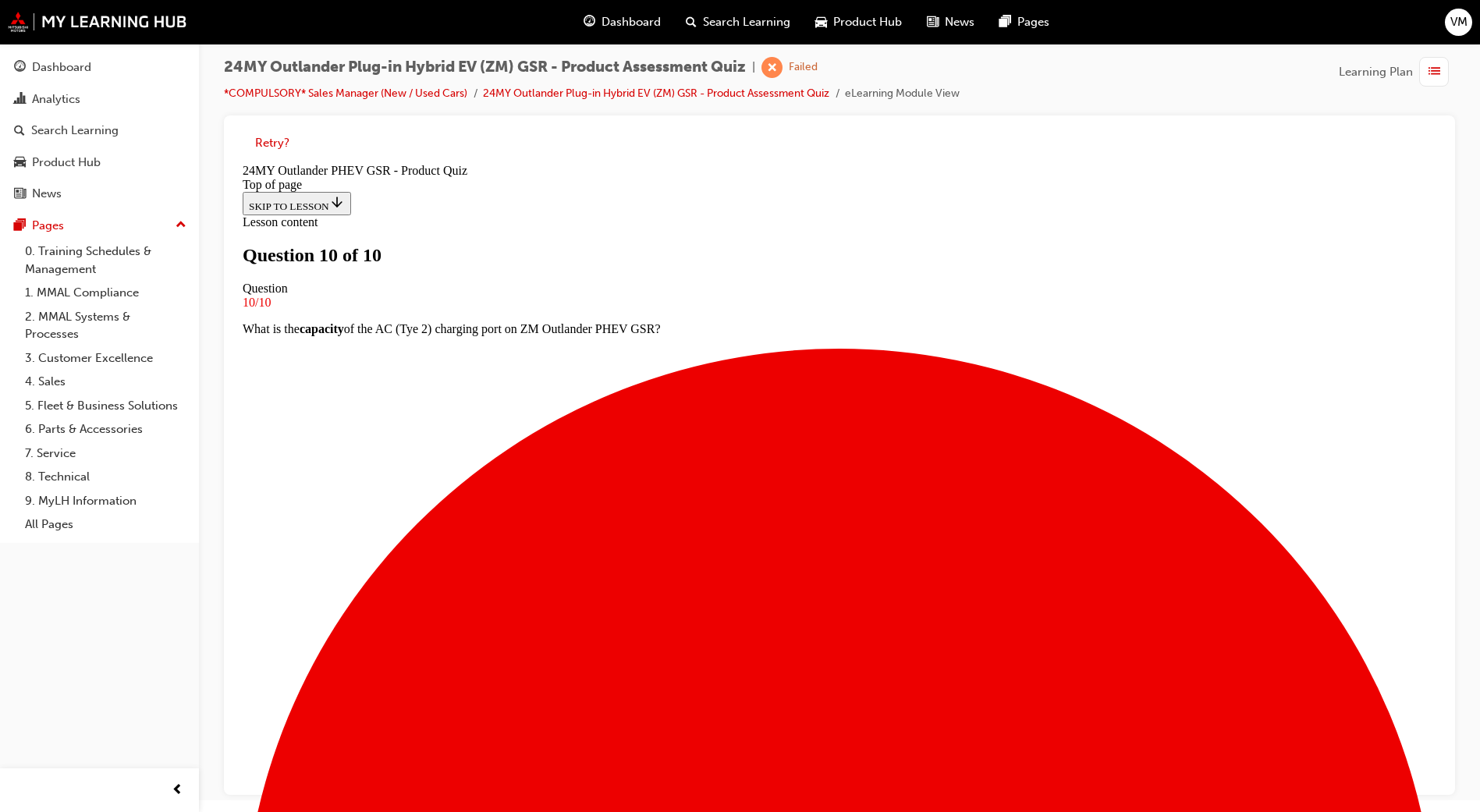
scroll to position [144, 0]
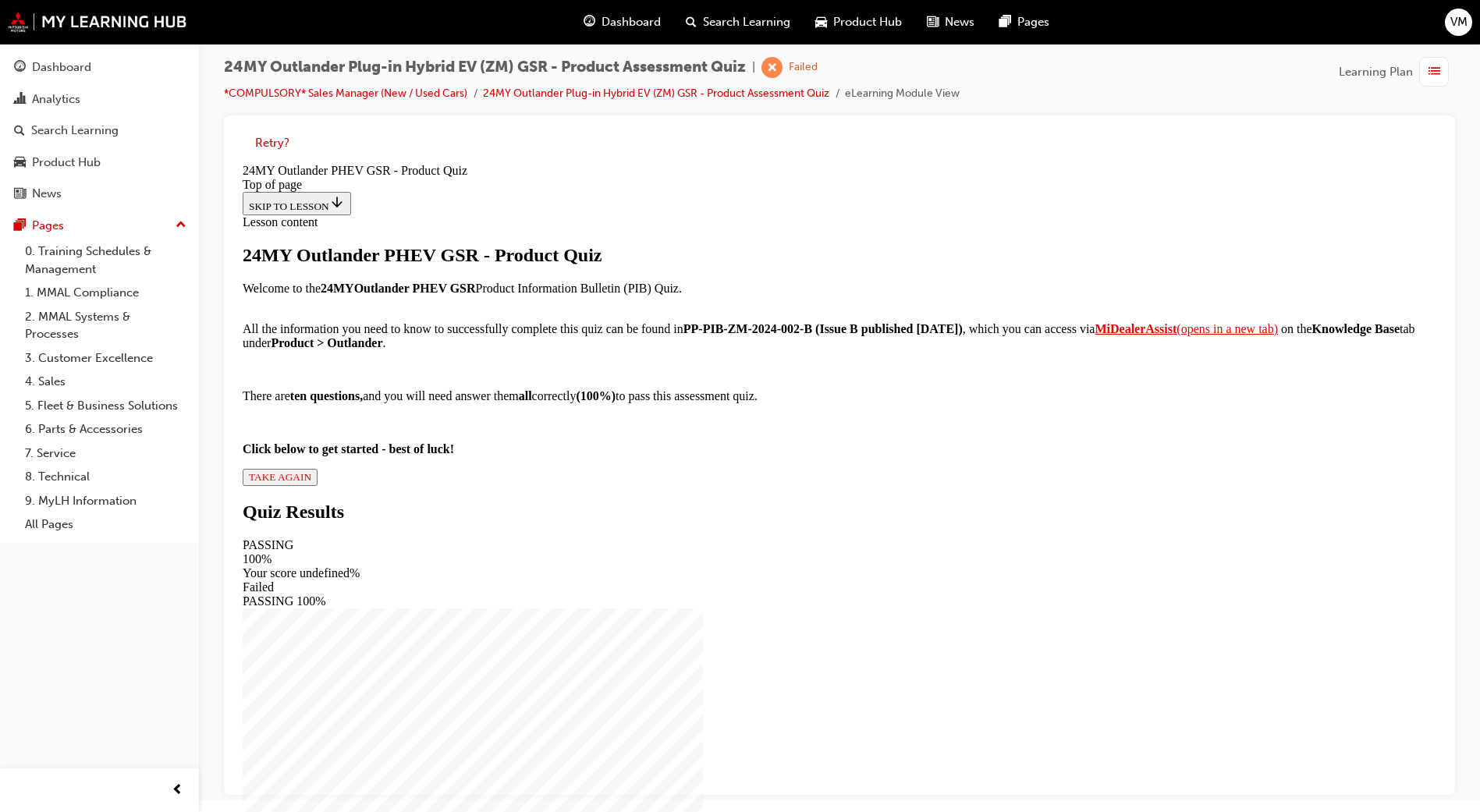
click at [311, 483] on span "TAKE AGAIN" at bounding box center [280, 477] width 63 height 12
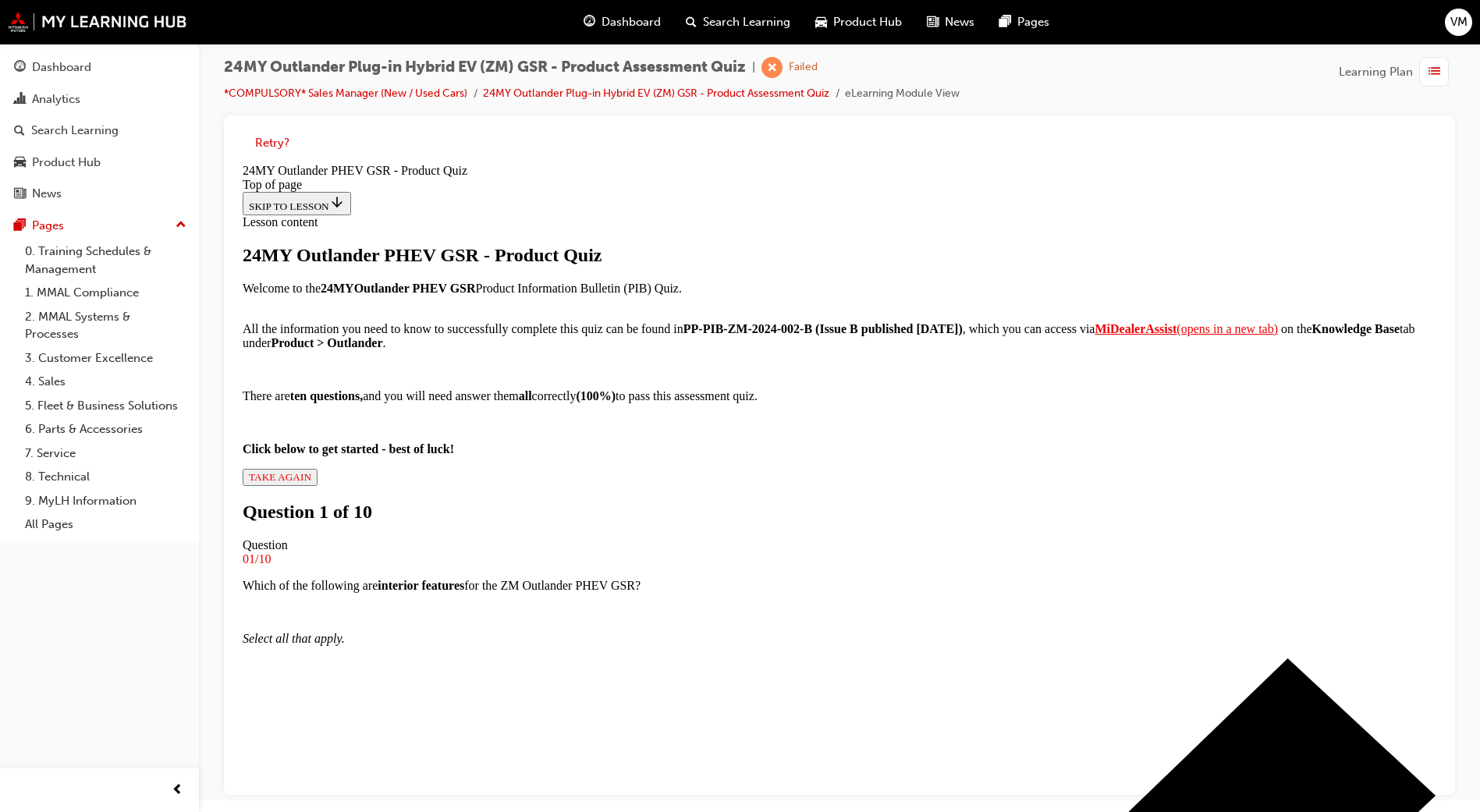
scroll to position [3, 0]
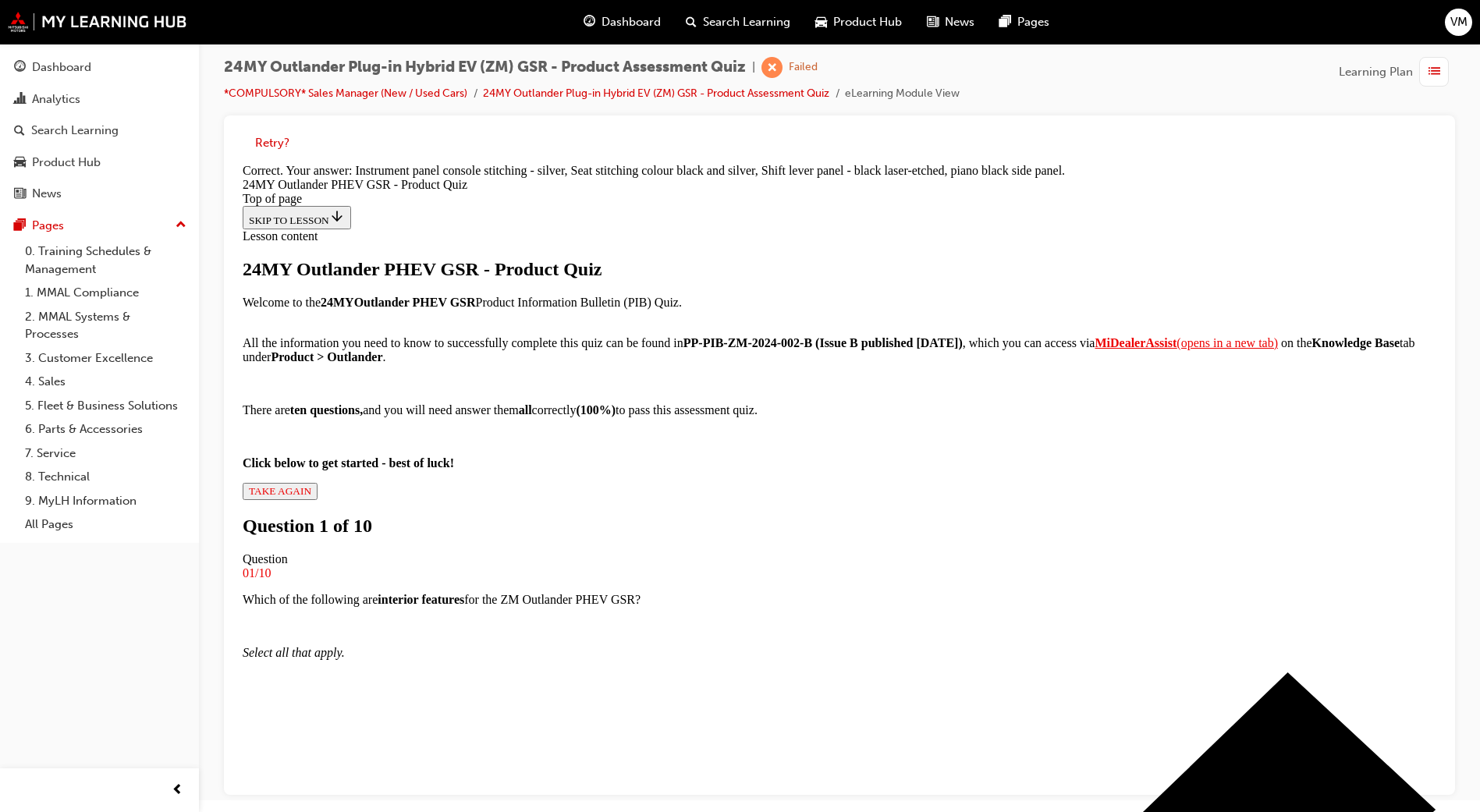
scroll to position [253, 0]
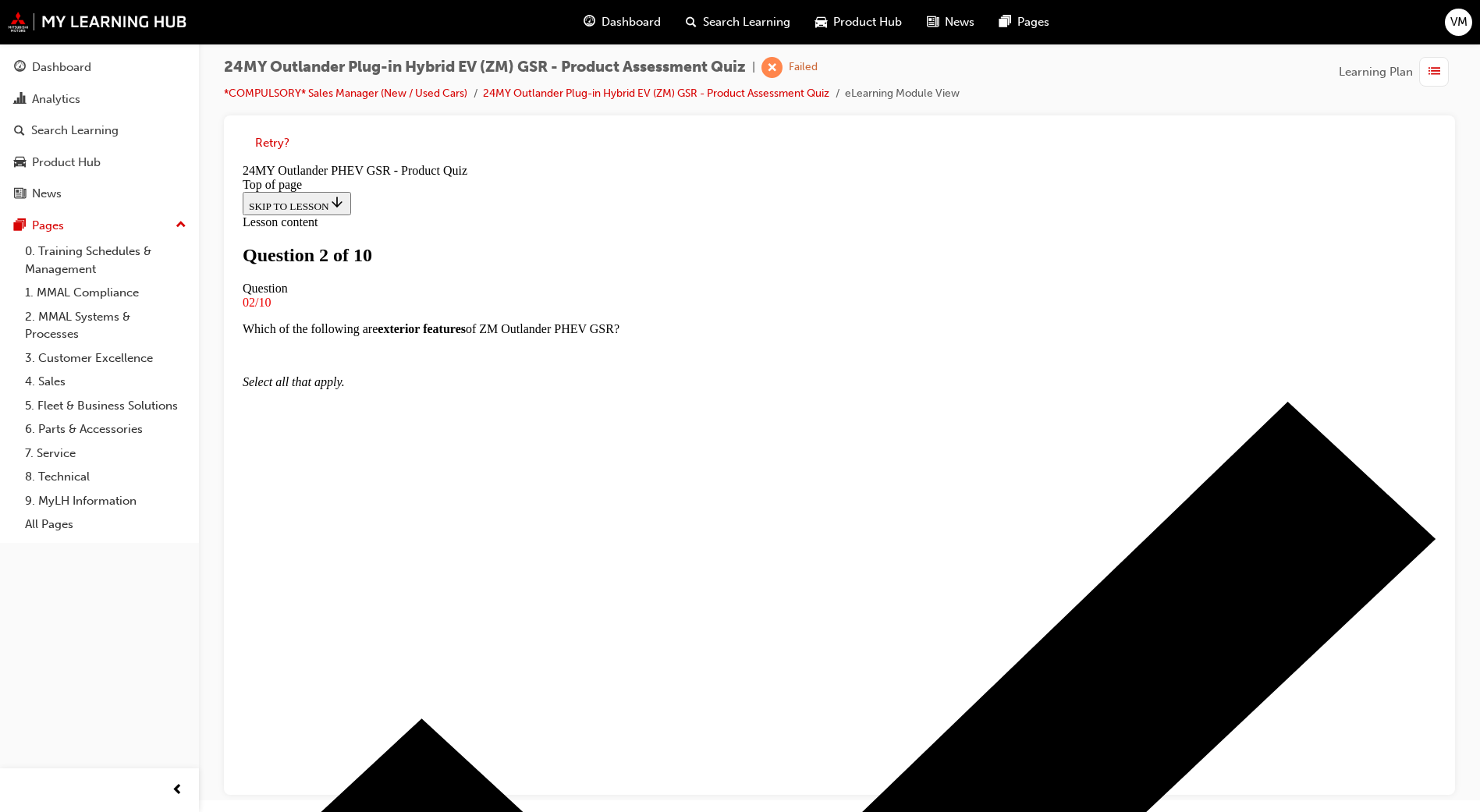
scroll to position [3, 0]
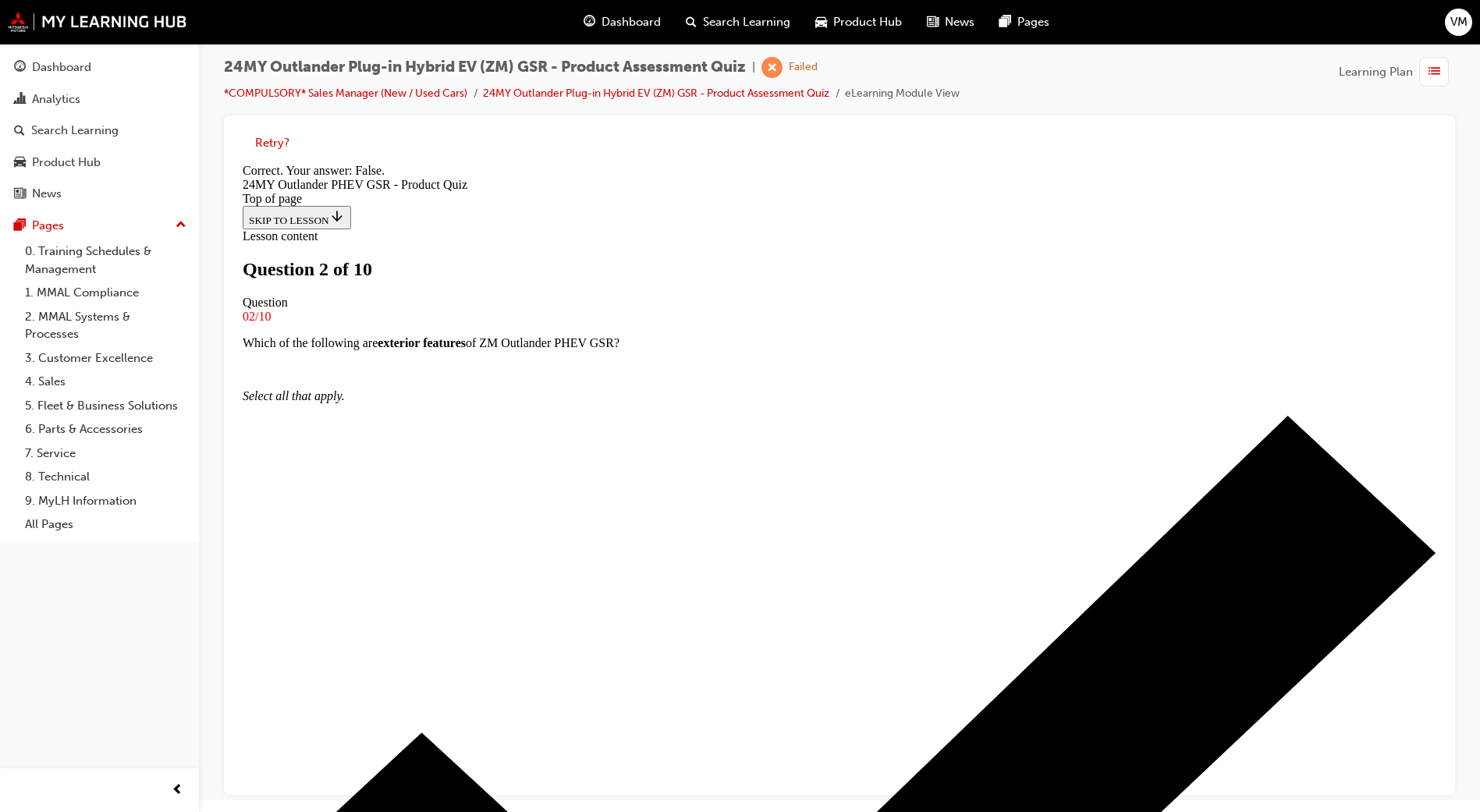
scroll to position [92, 0]
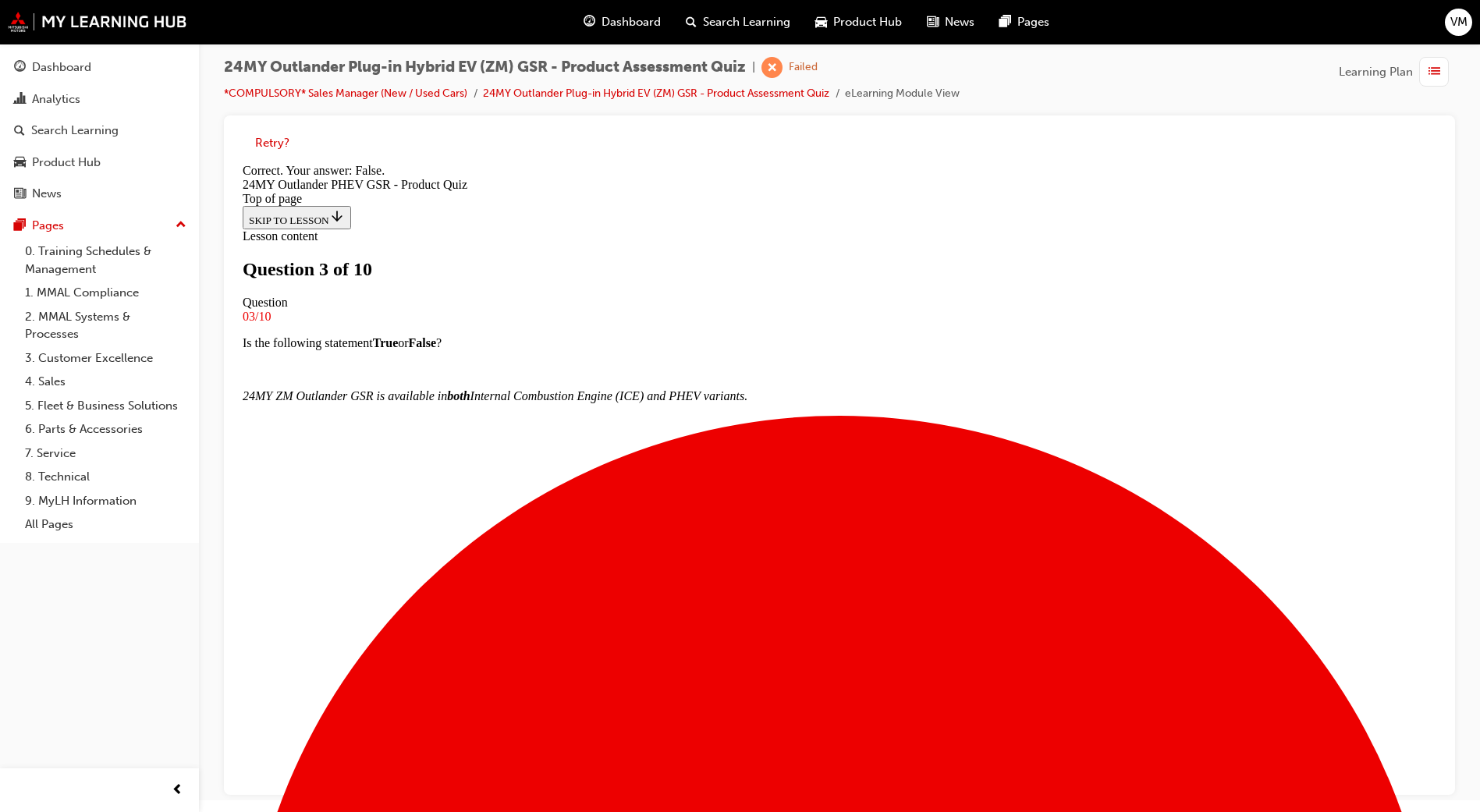
scroll to position [65, 0]
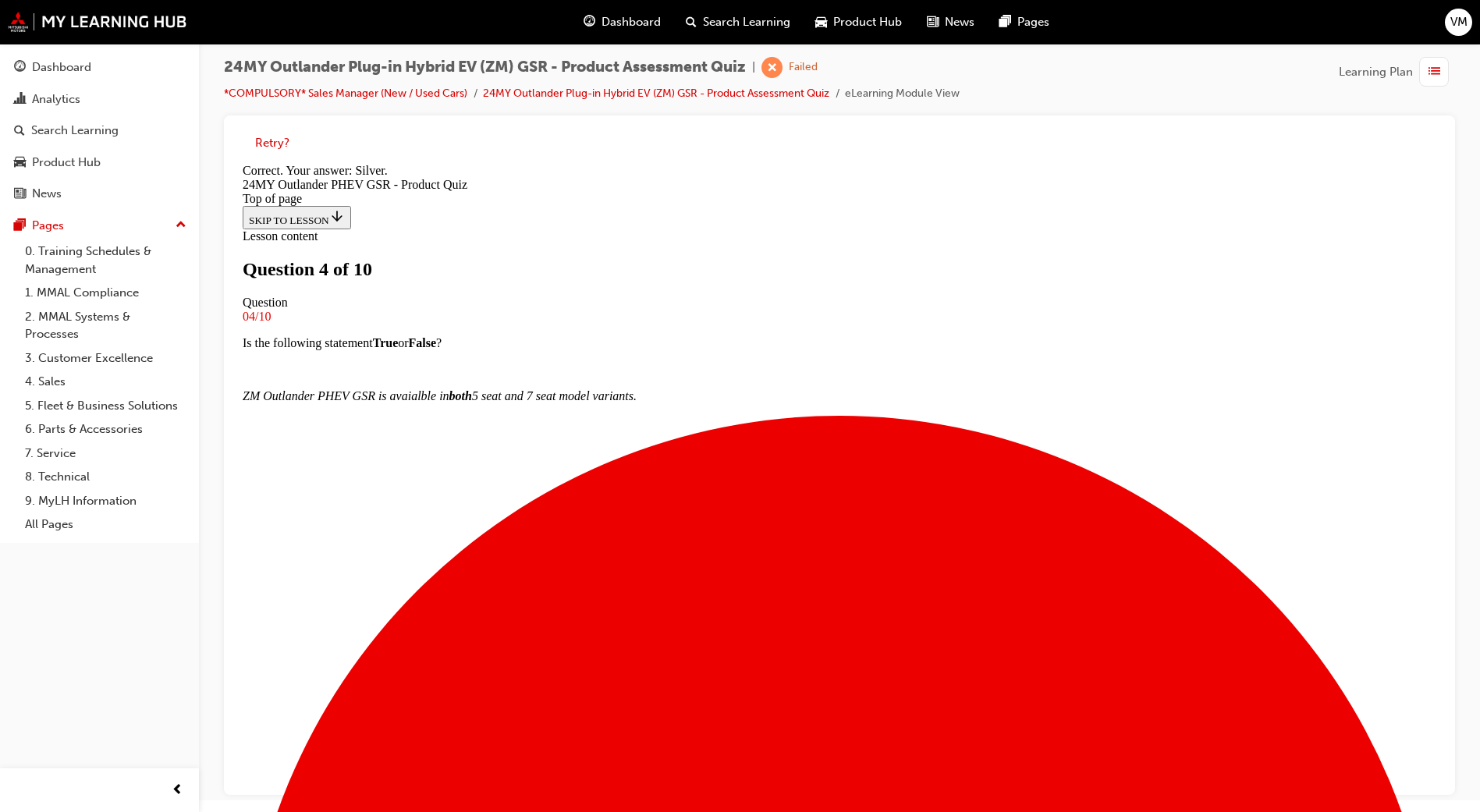
scroll to position [200, 0]
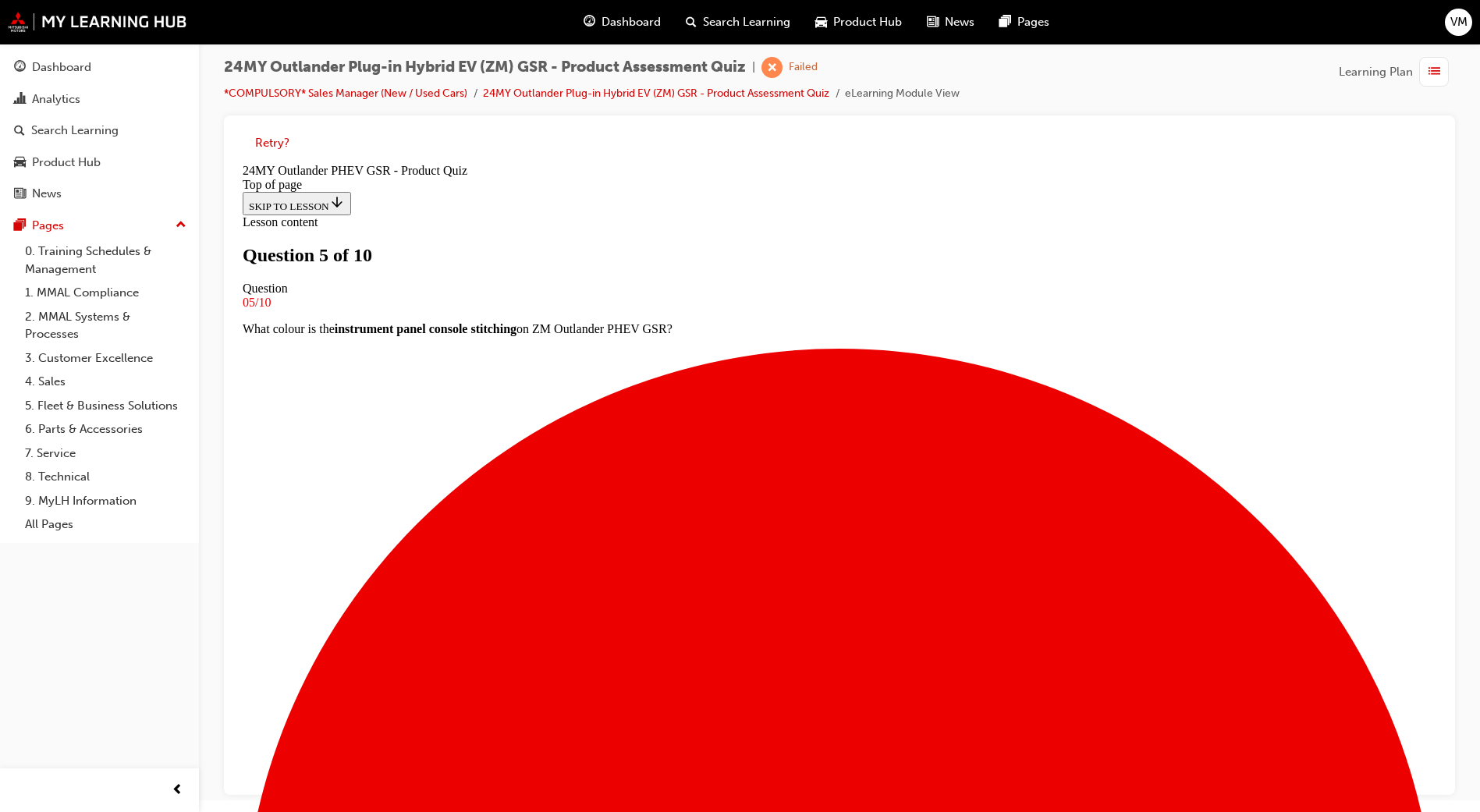
scroll to position [3, 0]
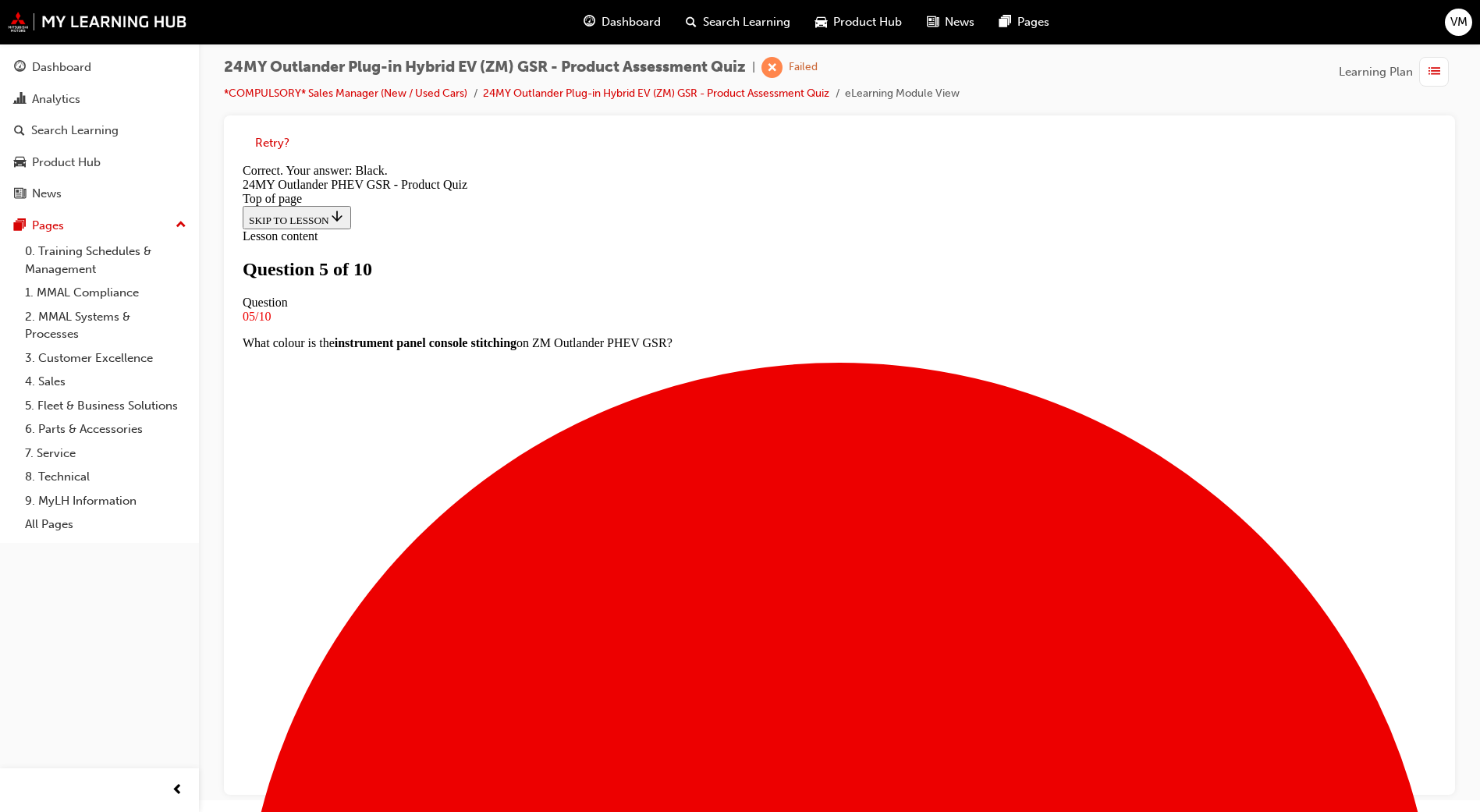
scroll to position [200, 0]
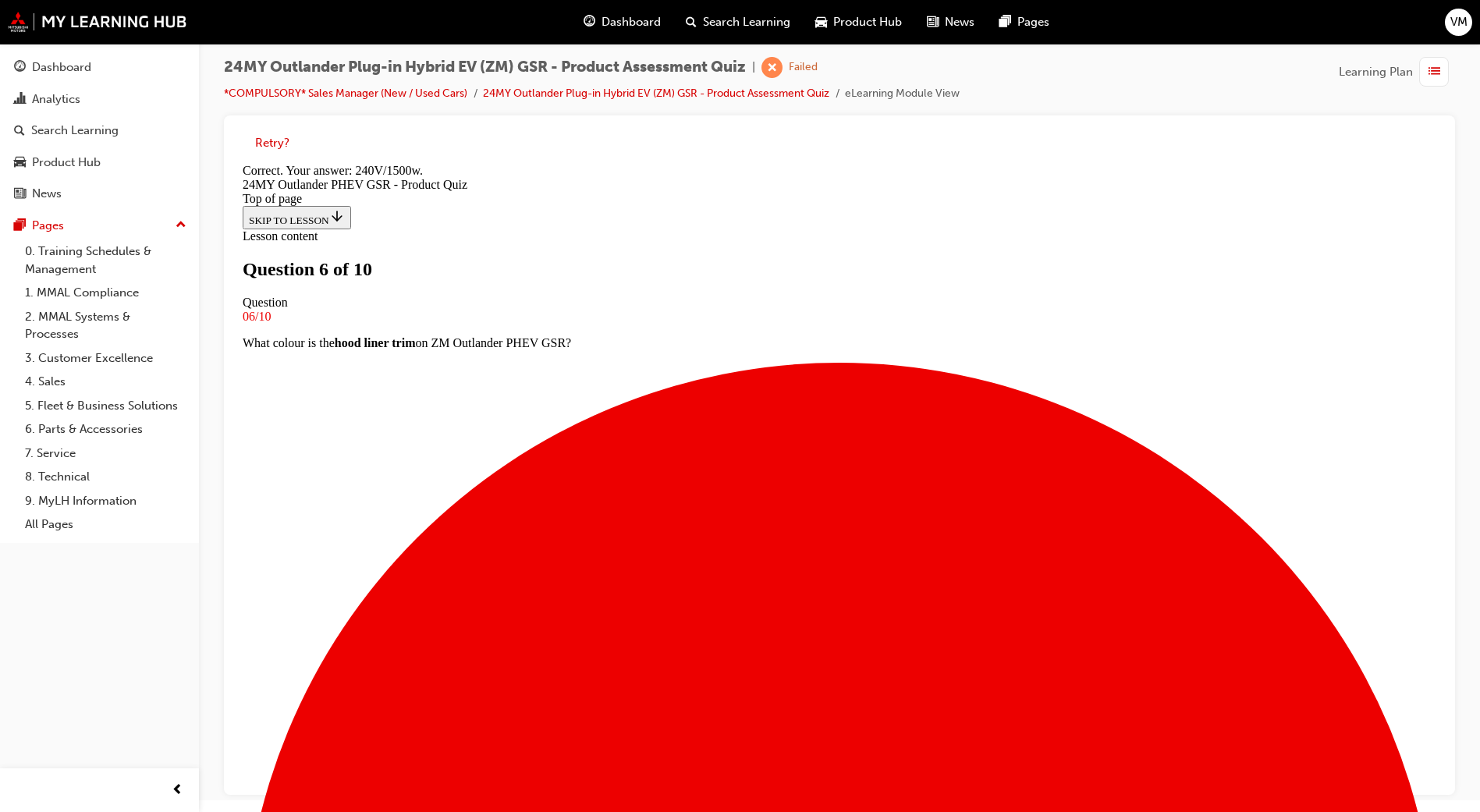
scroll to position [226, 0]
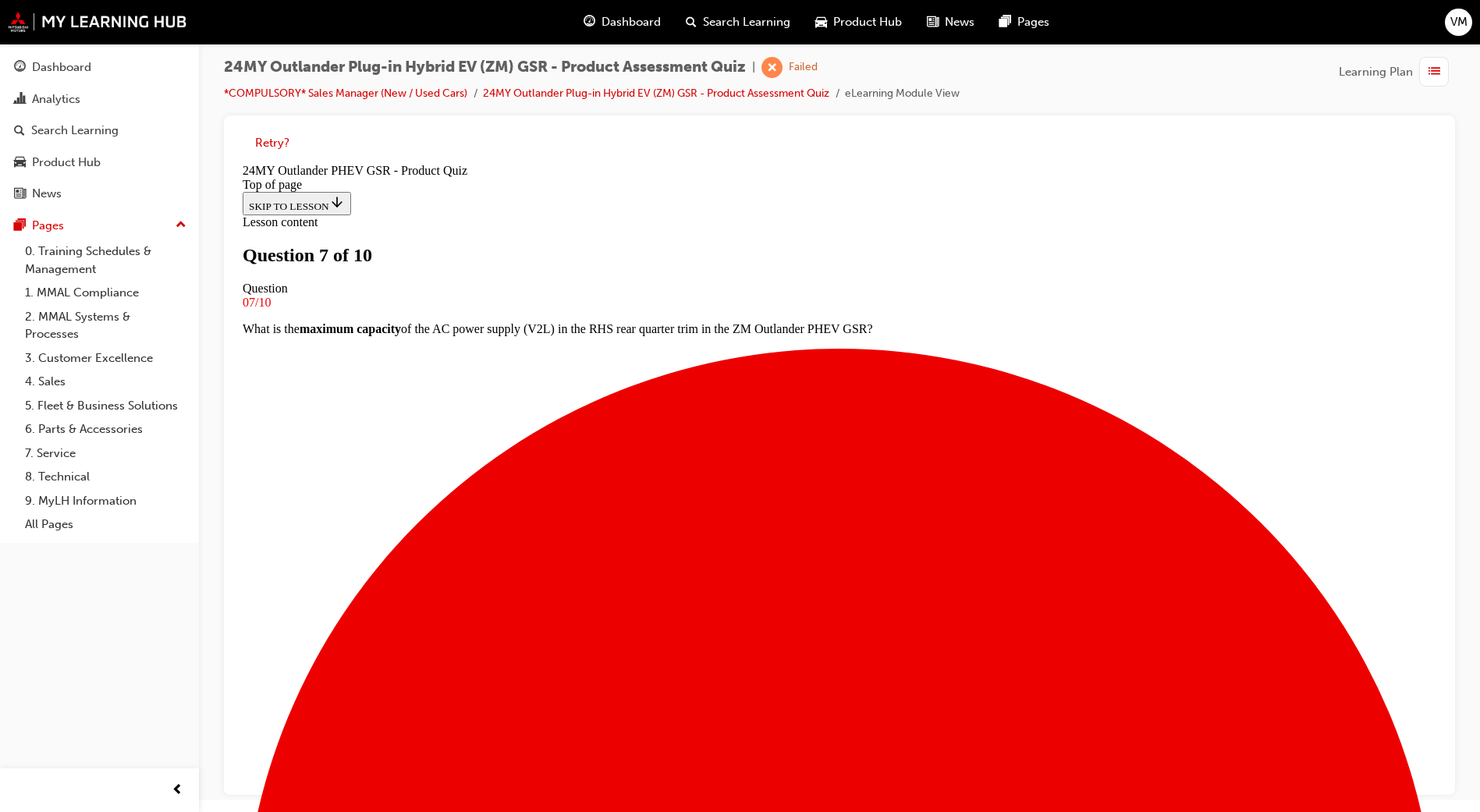
drag, startPoint x: 639, startPoint y: 411, endPoint x: 543, endPoint y: 378, distance: 101.5
copy p "How many speakers does the Bose premium sound system have in the ZM Outlander P…"
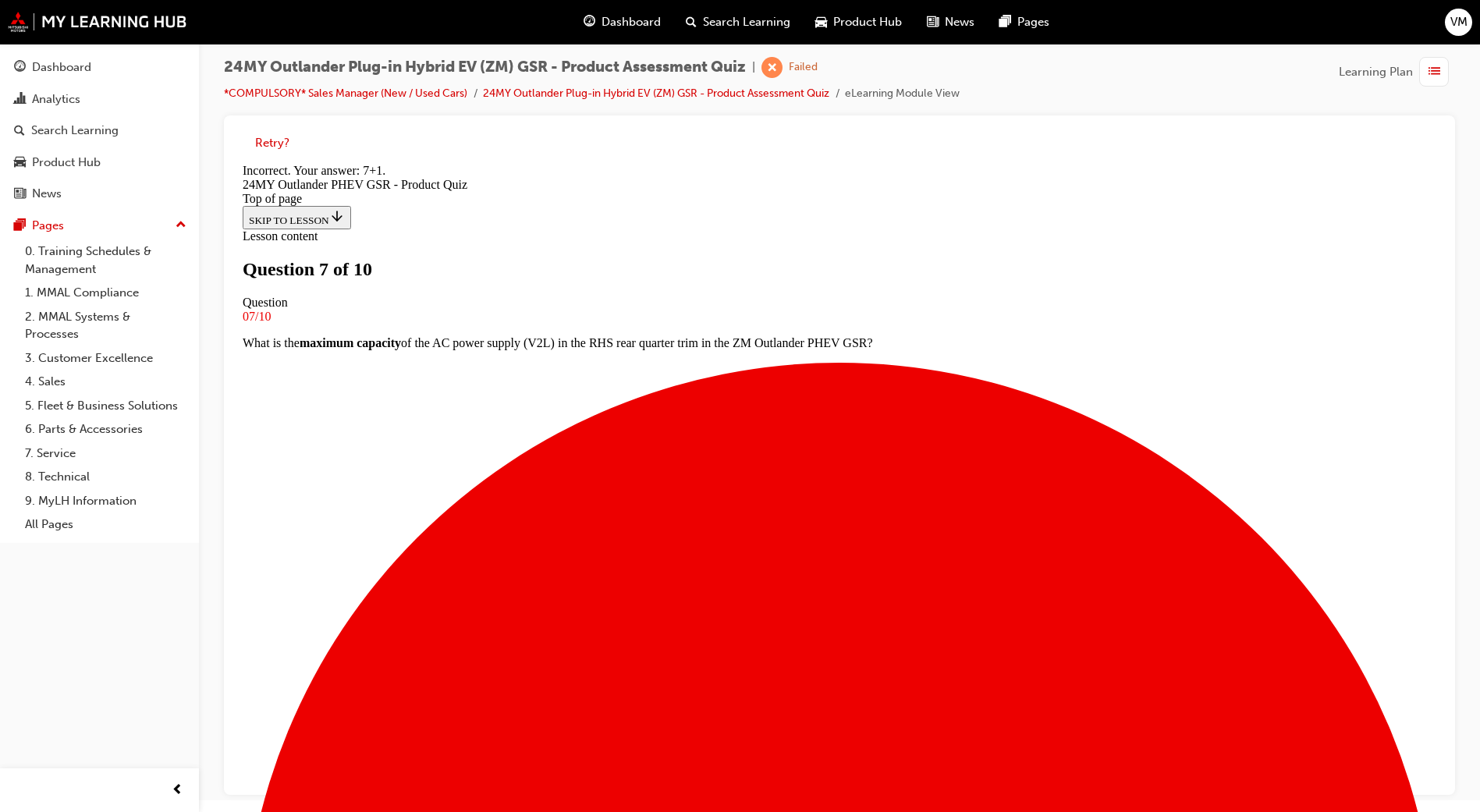
scroll to position [226, 0]
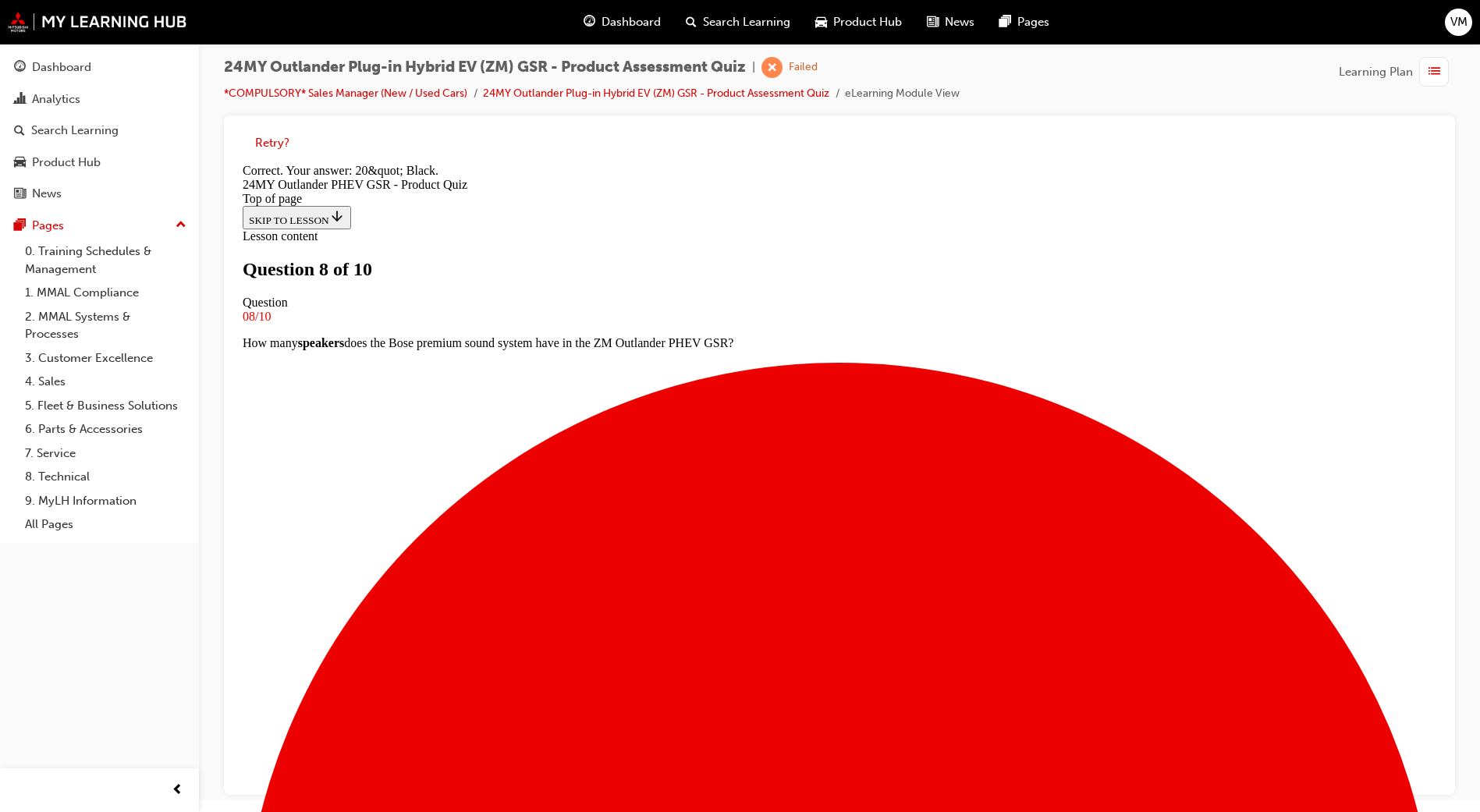
scroll to position [200, 0]
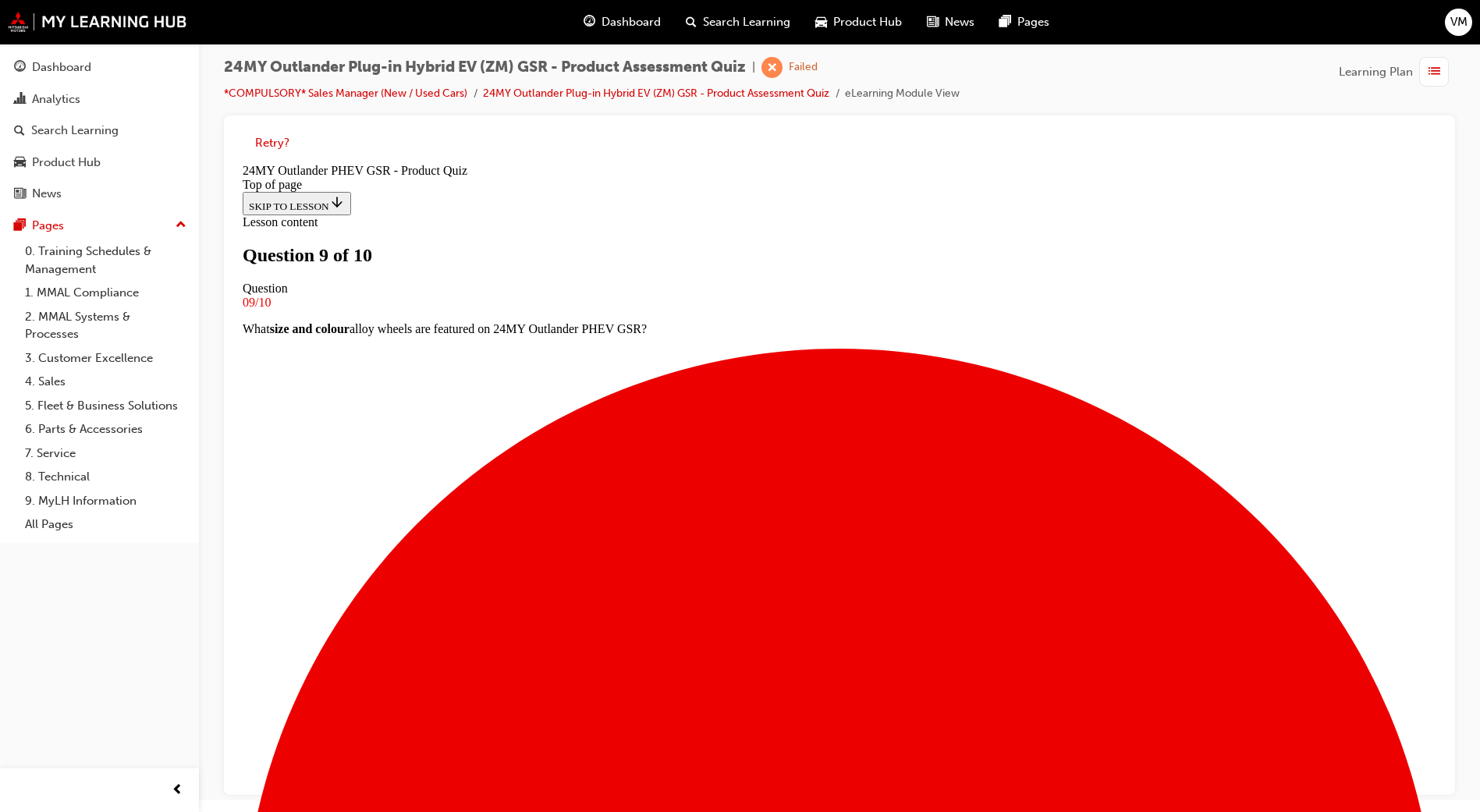
copy div "What is the capacity of the AC (Tye 2) charging port on ZM Outlander PHEV GSR?"
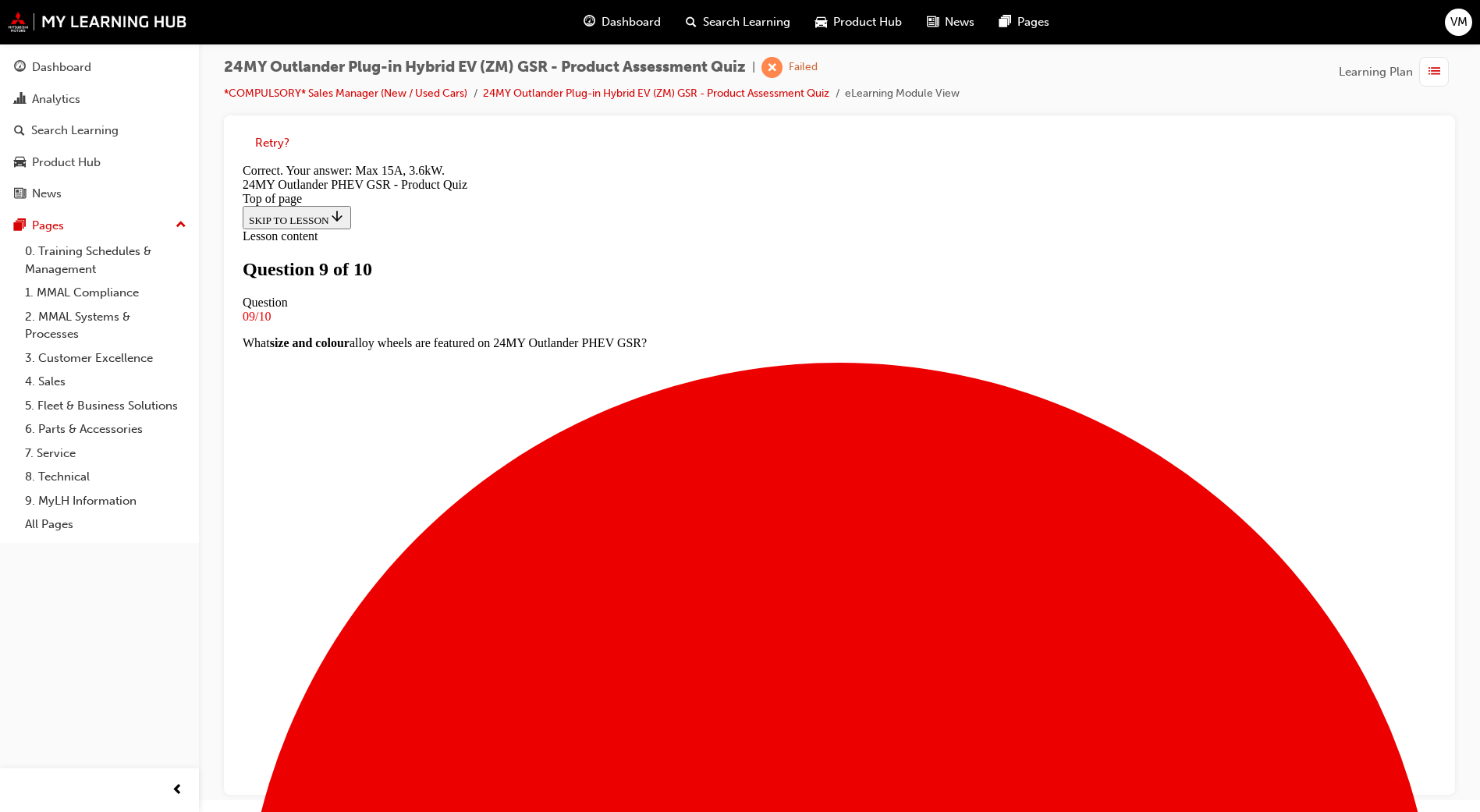
scroll to position [200, 0]
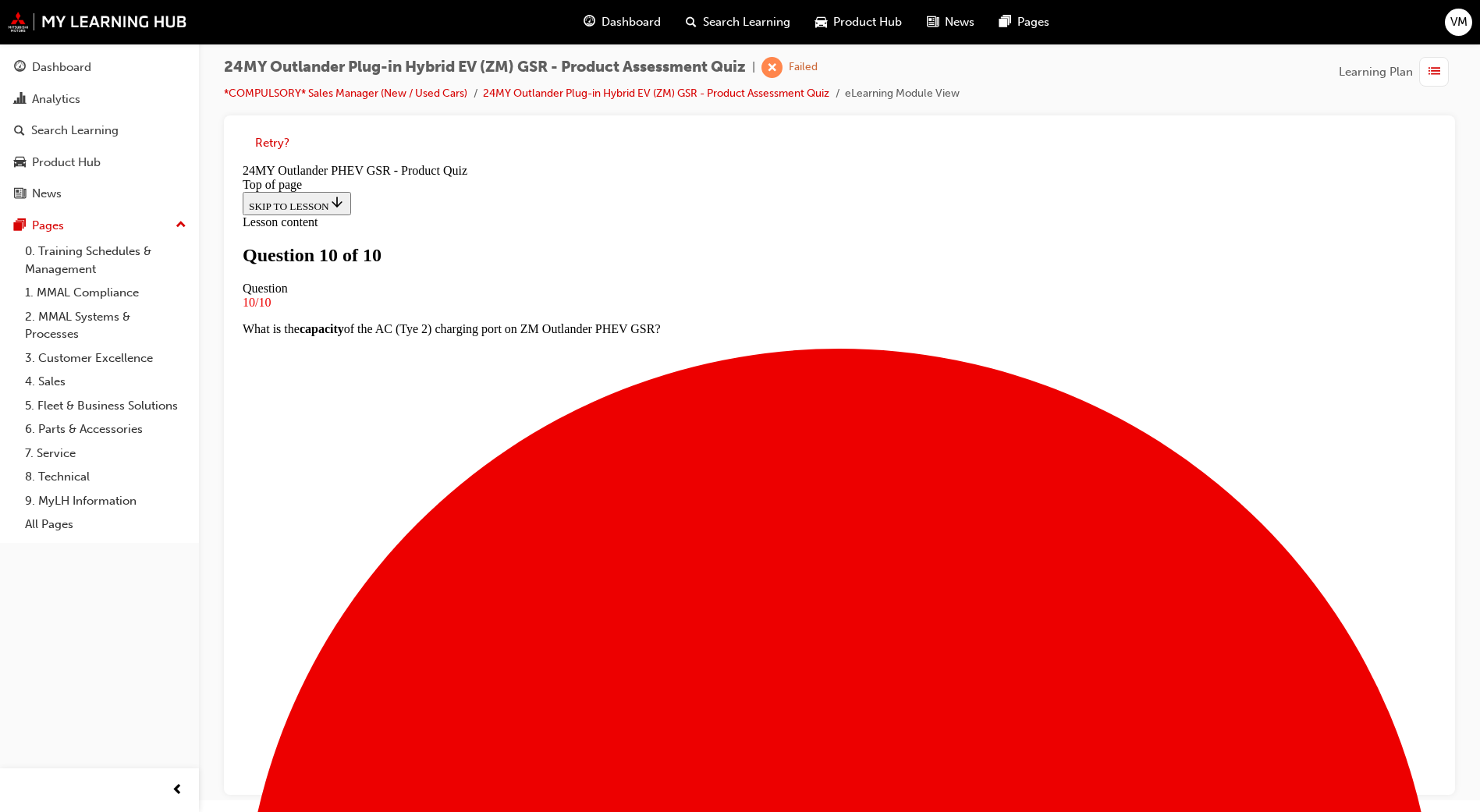
scroll to position [119, 0]
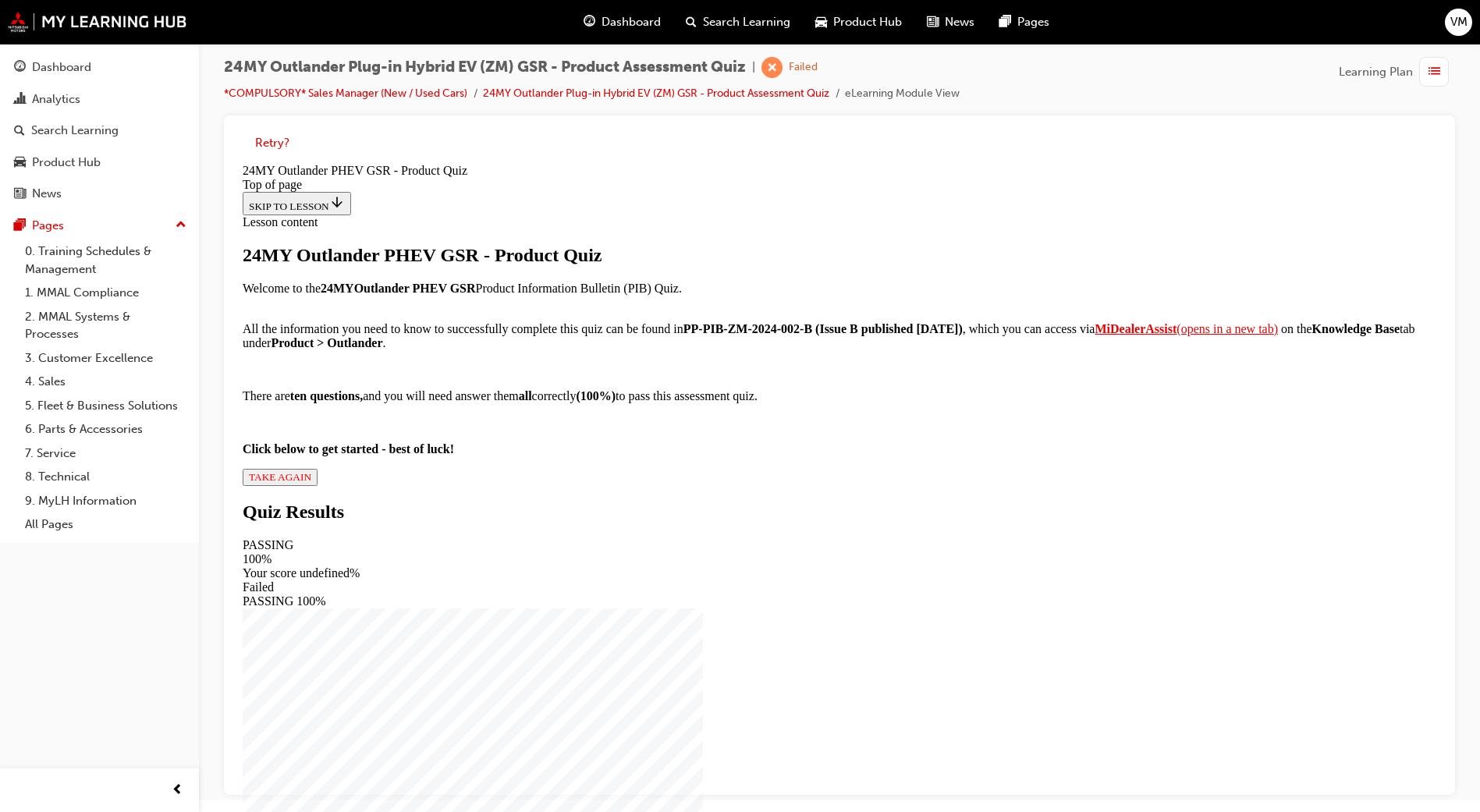
click at [311, 483] on span "TAKE AGAIN" at bounding box center [280, 477] width 63 height 12
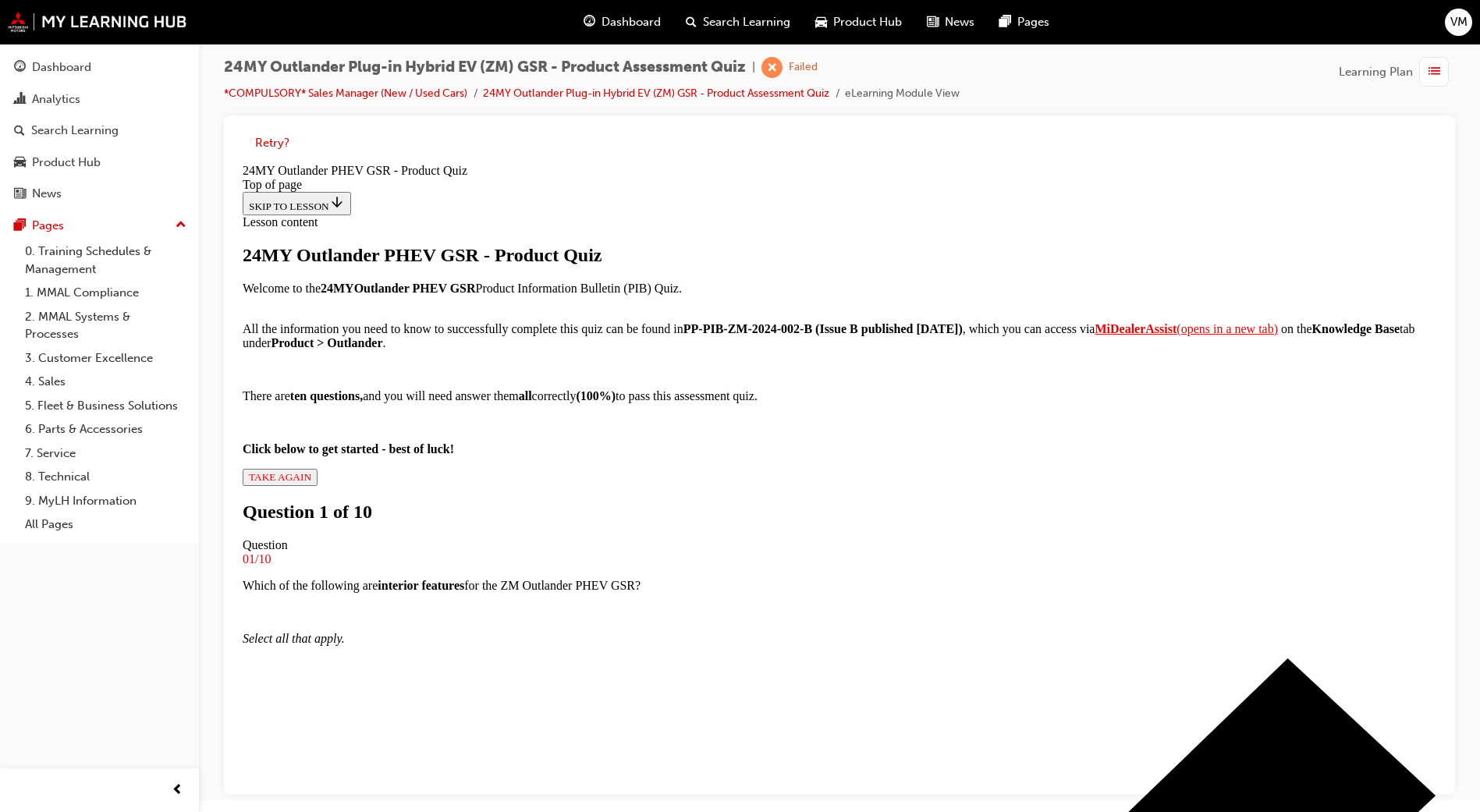
scroll to position [3, 0]
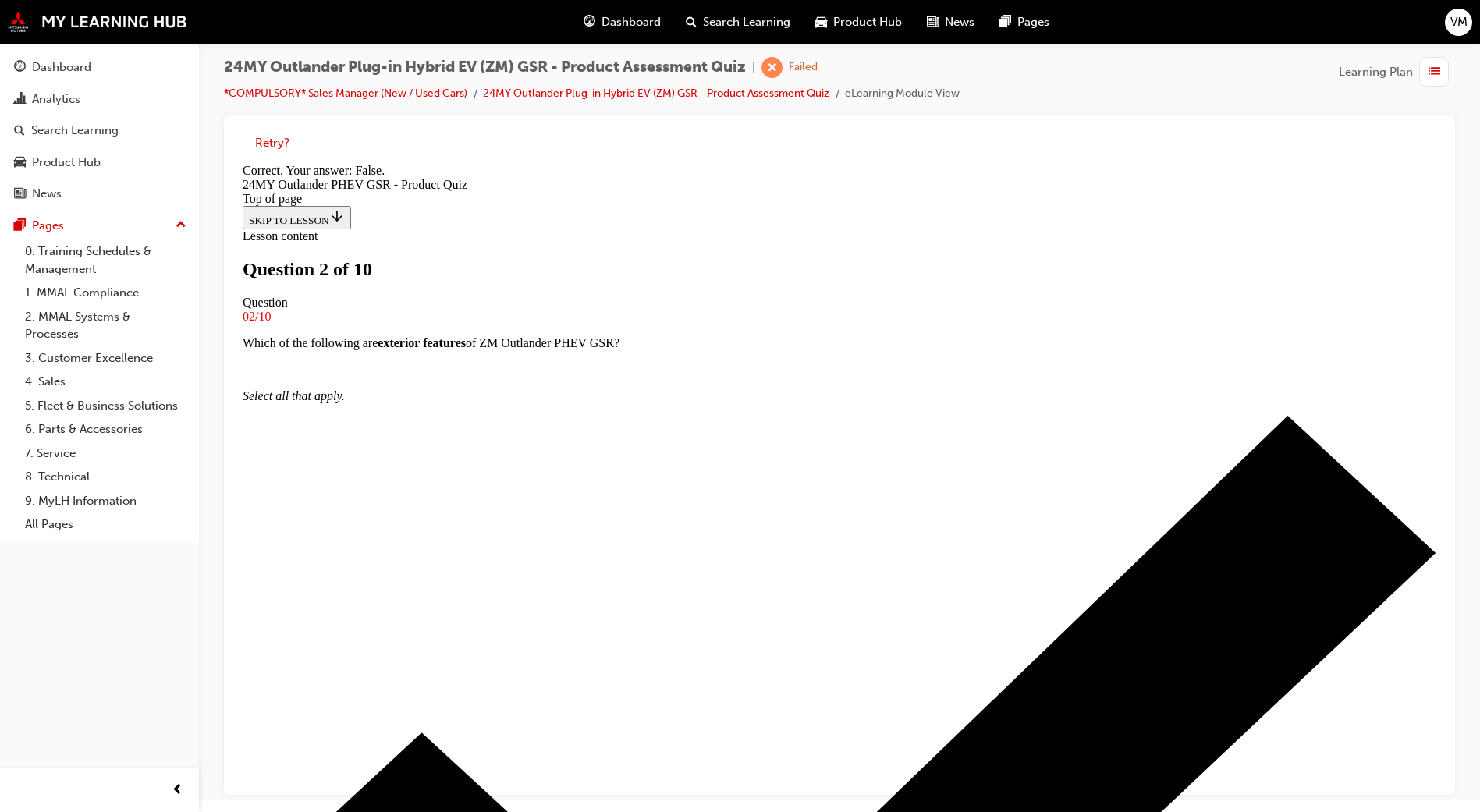
scroll to position [92, 0]
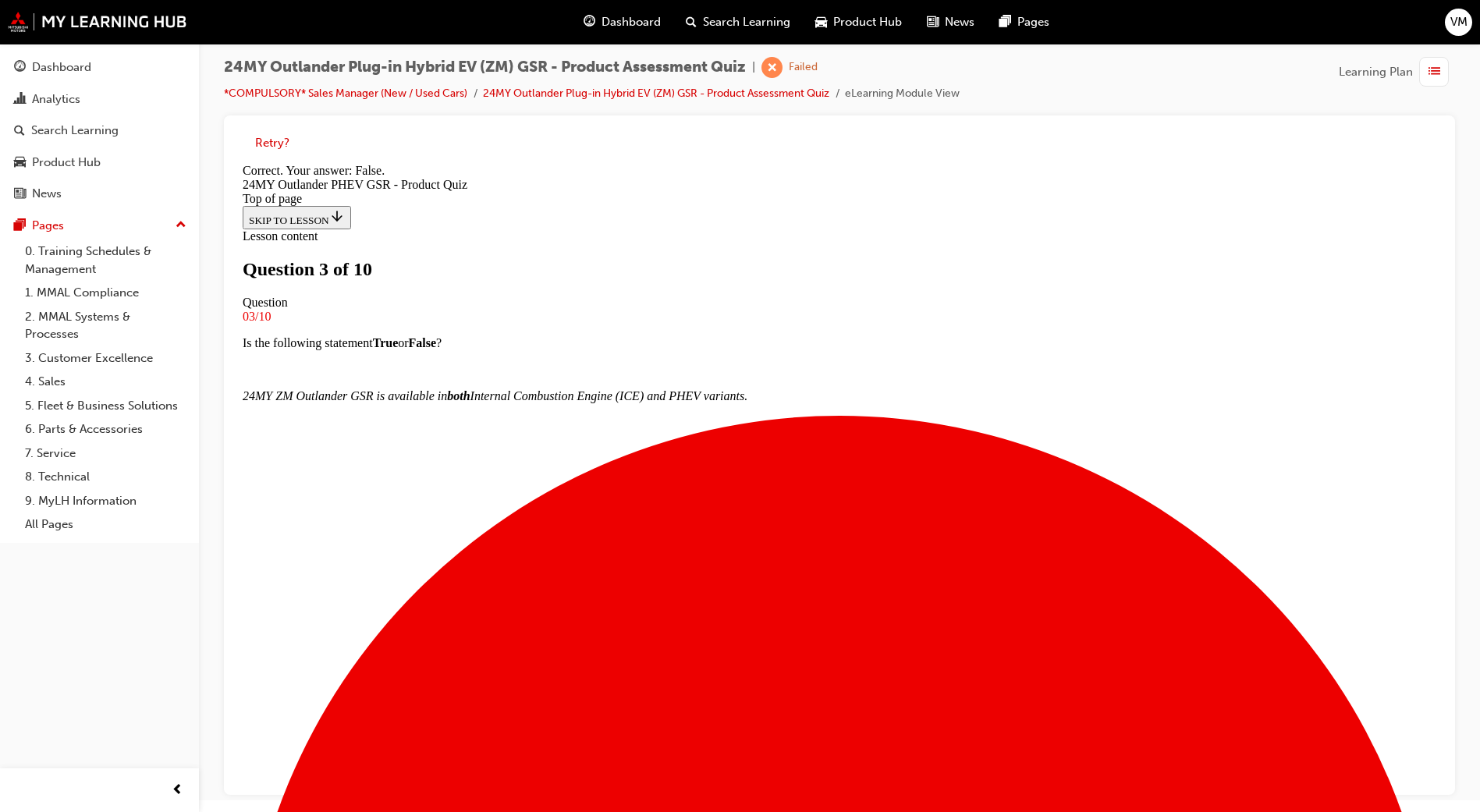
scroll to position [65, 0]
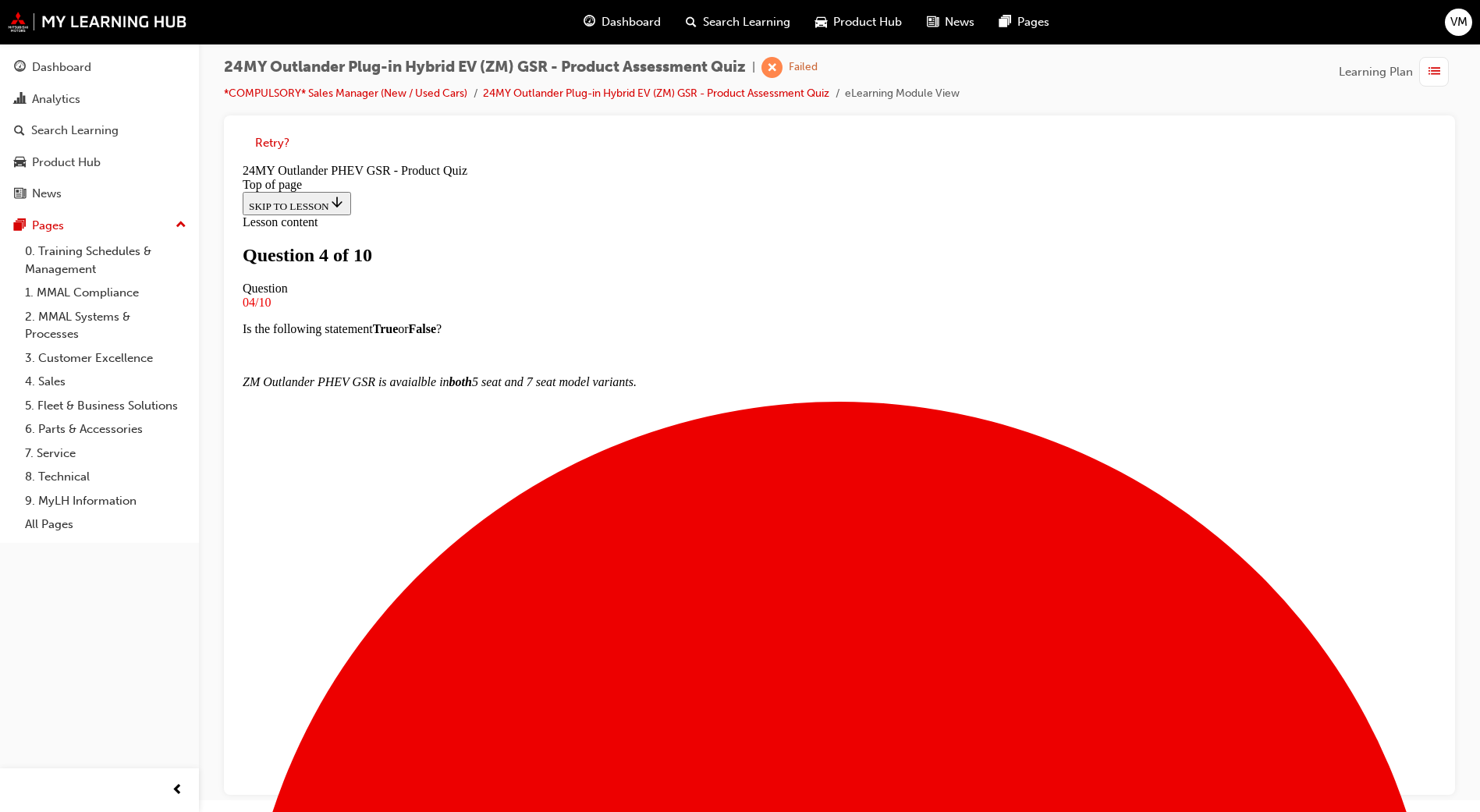
scroll to position [3, 0]
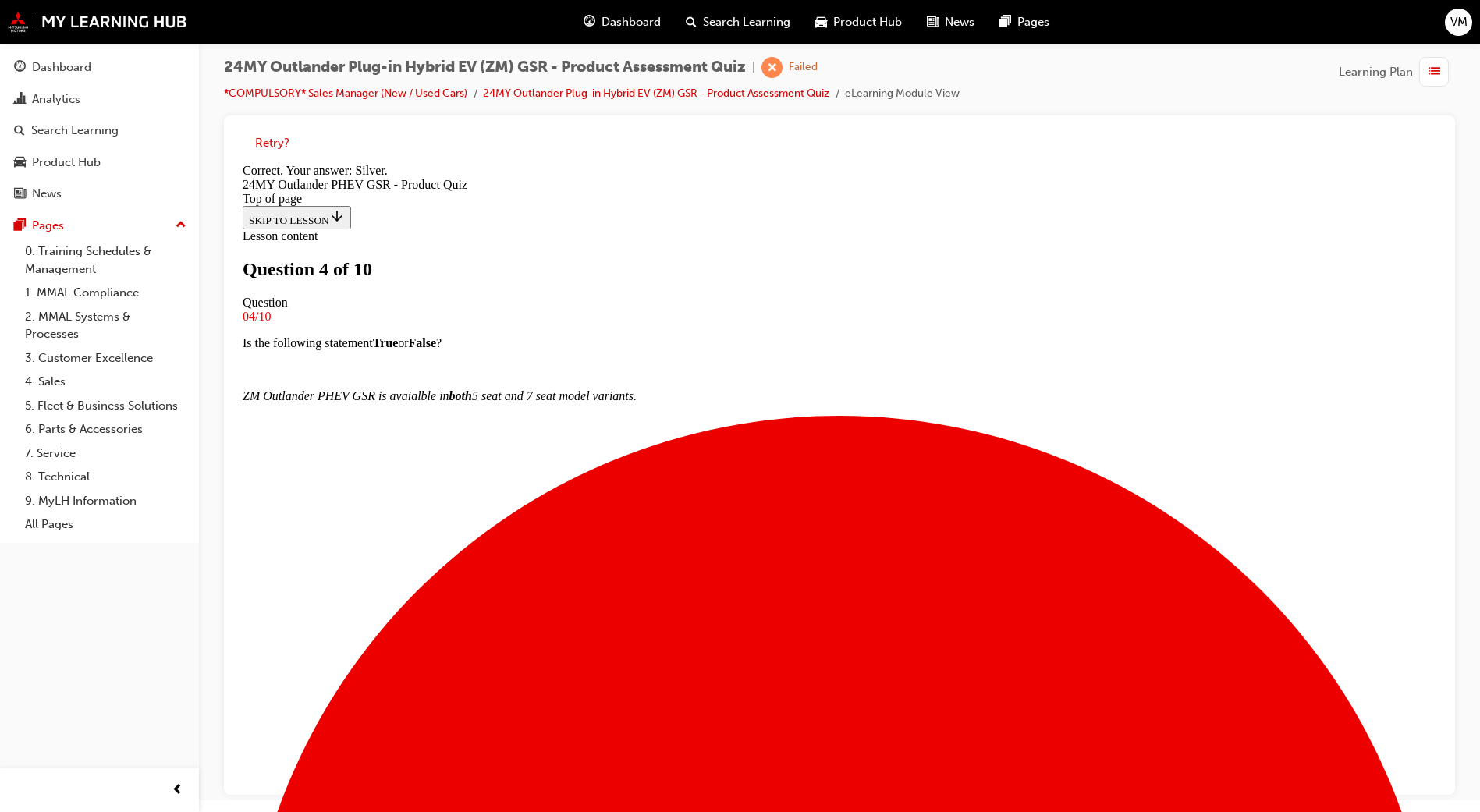
scroll to position [200, 0]
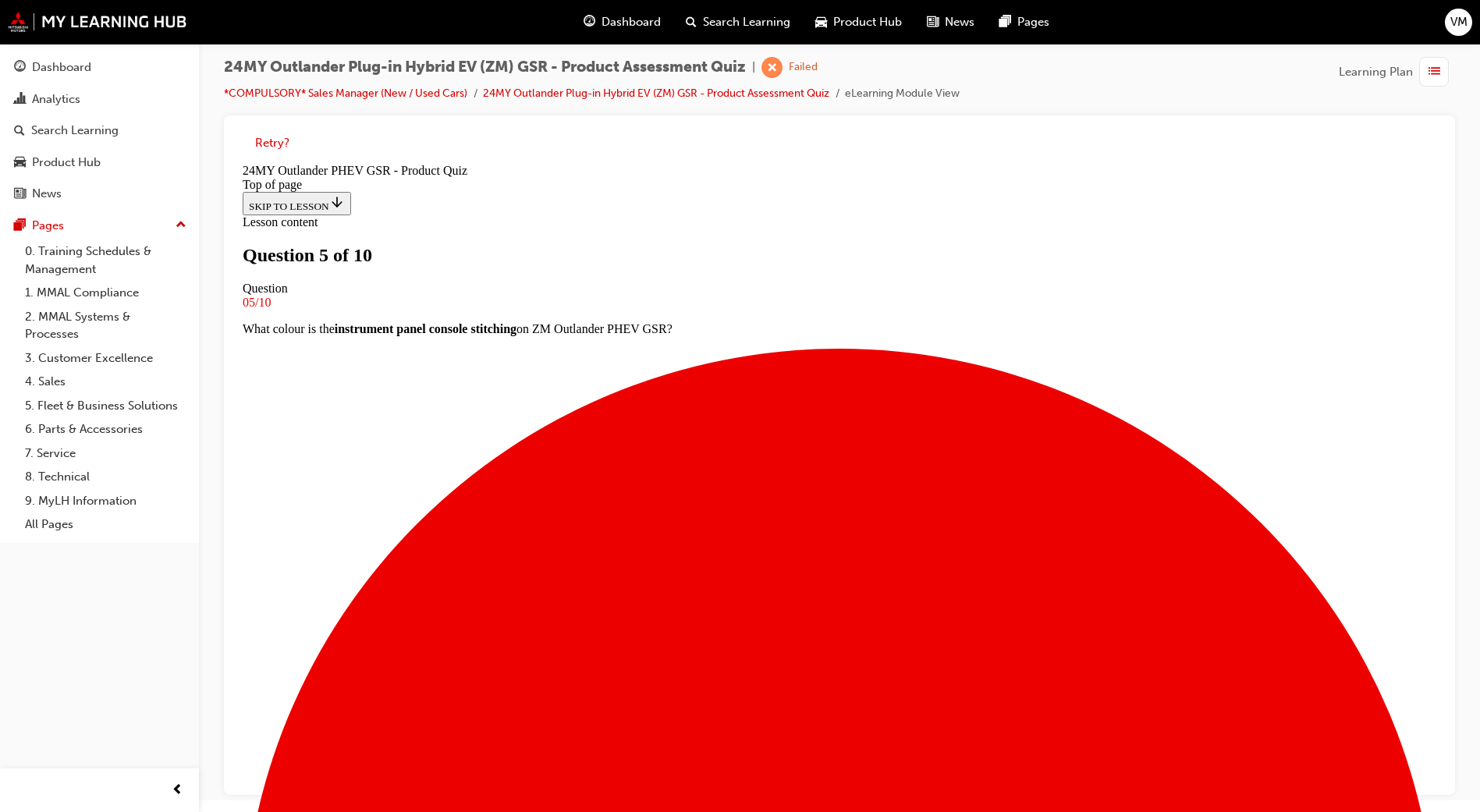
scroll to position [3, 0]
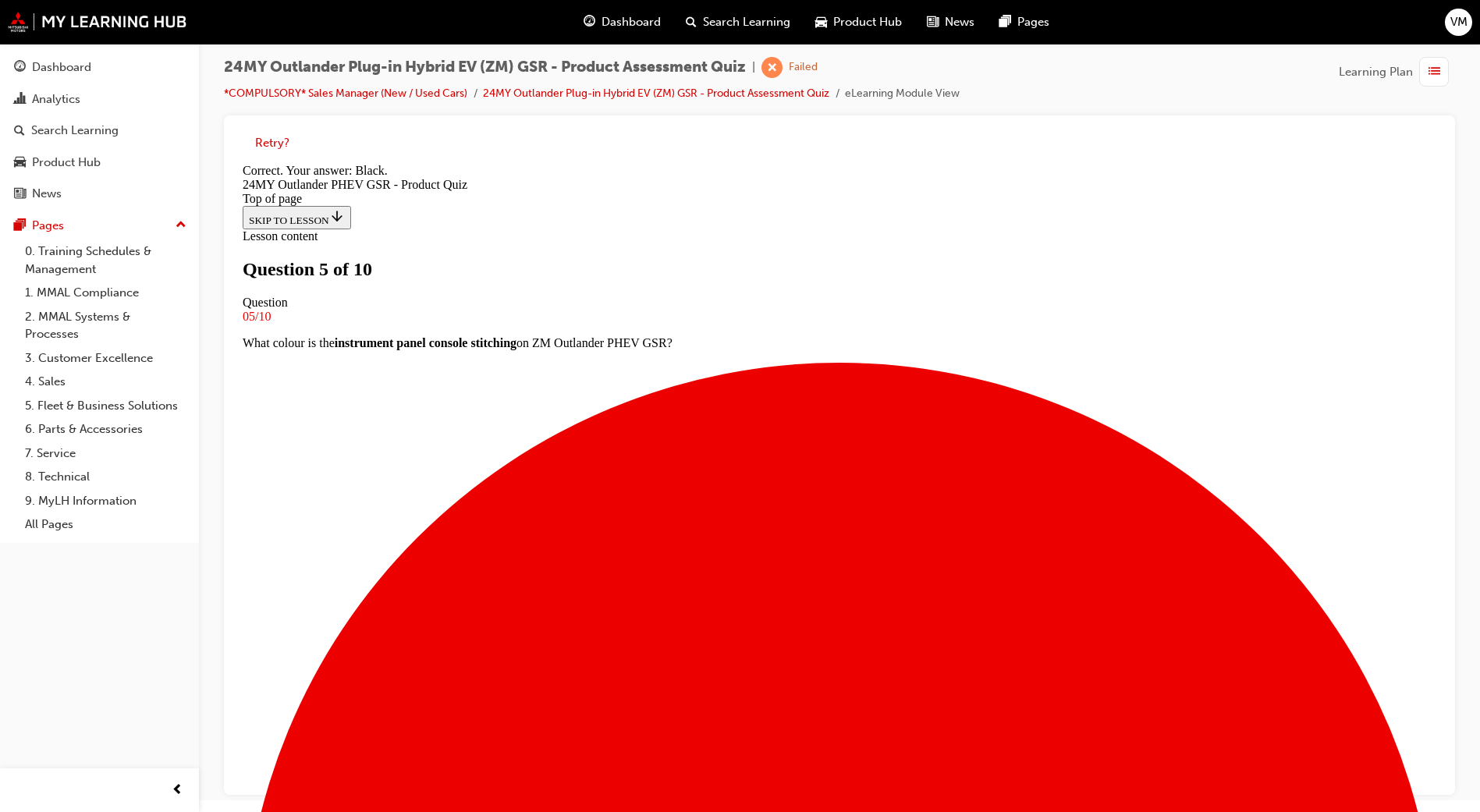
scroll to position [200, 0]
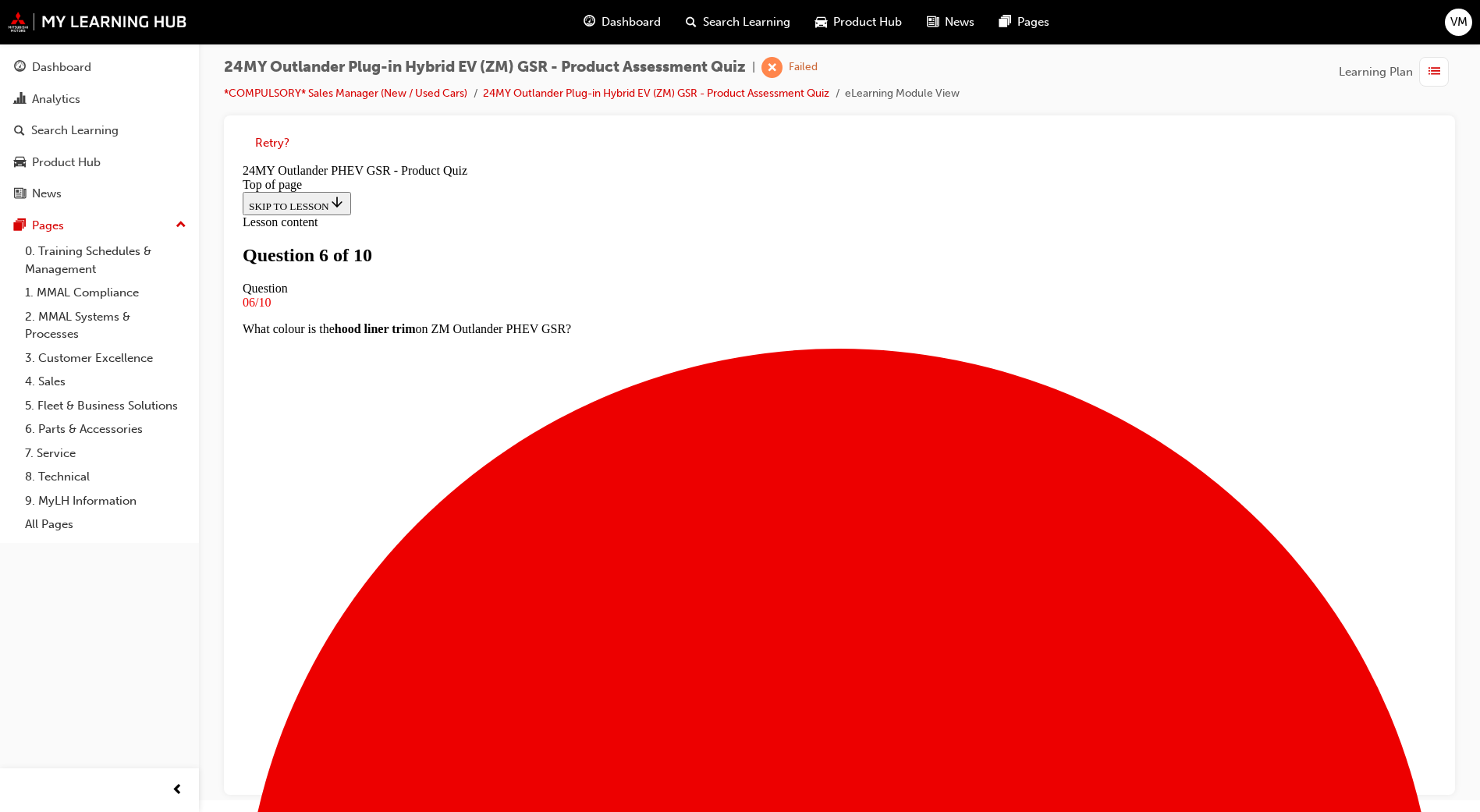
scroll to position [3, 0]
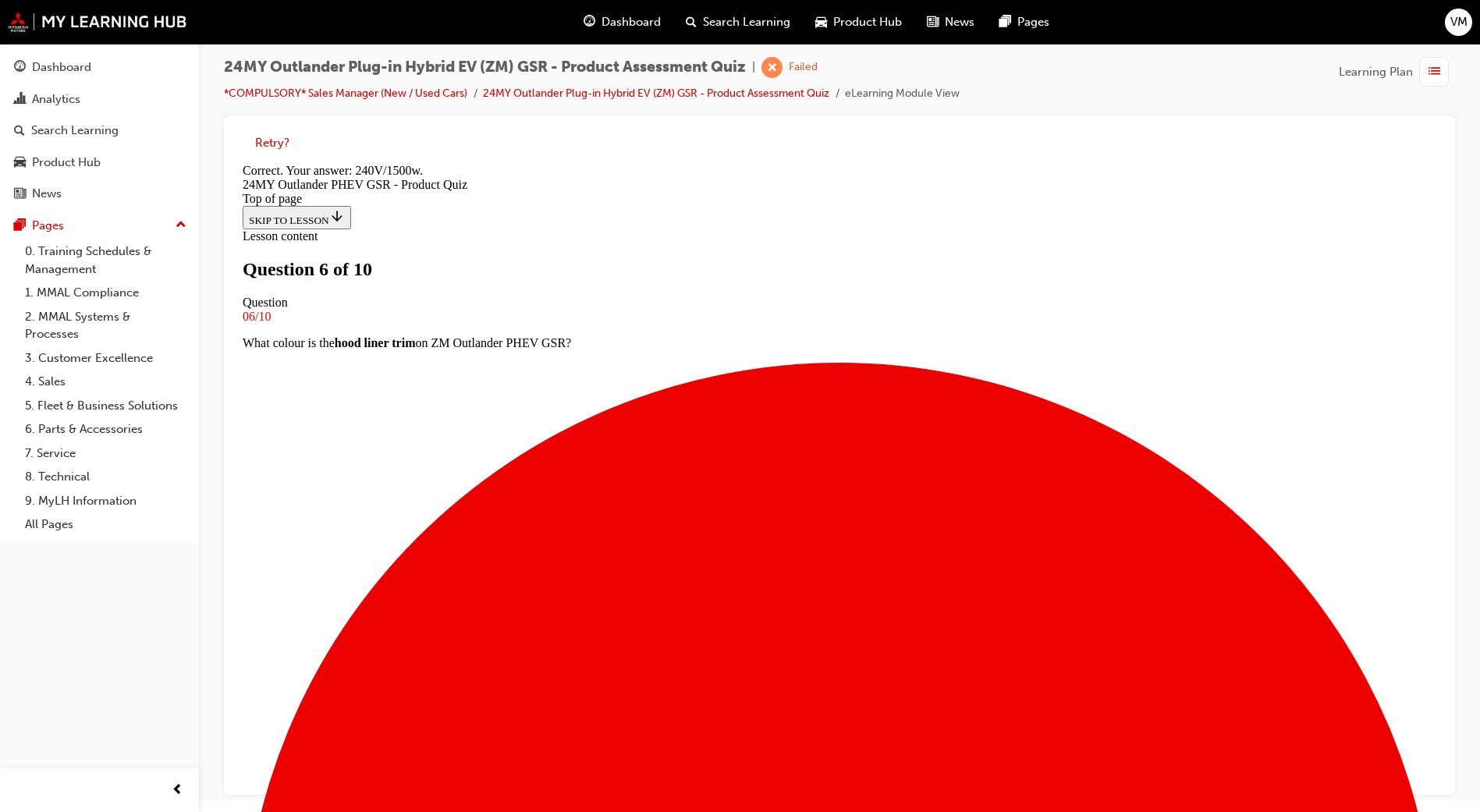
scroll to position [226, 0]
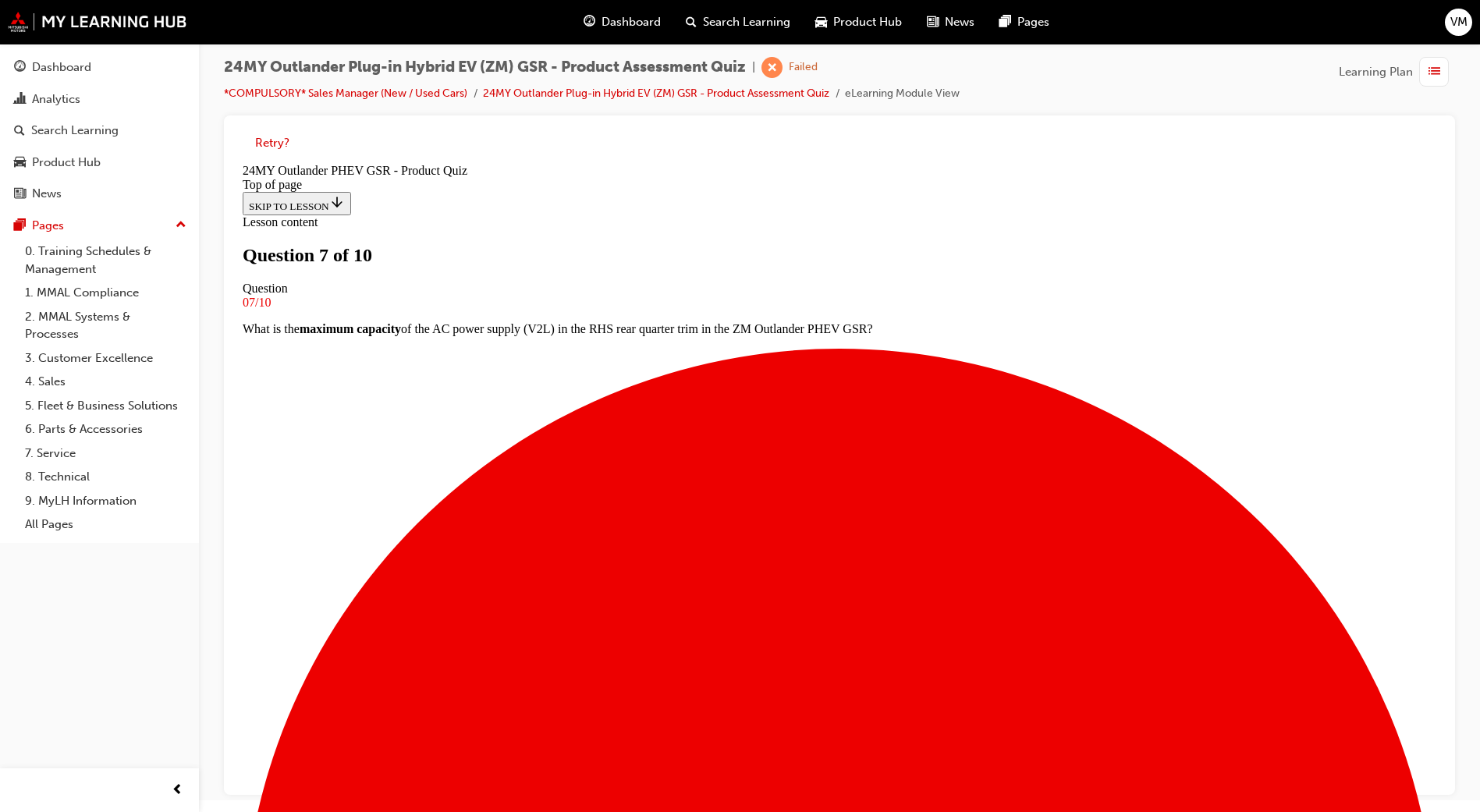
scroll to position [3, 0]
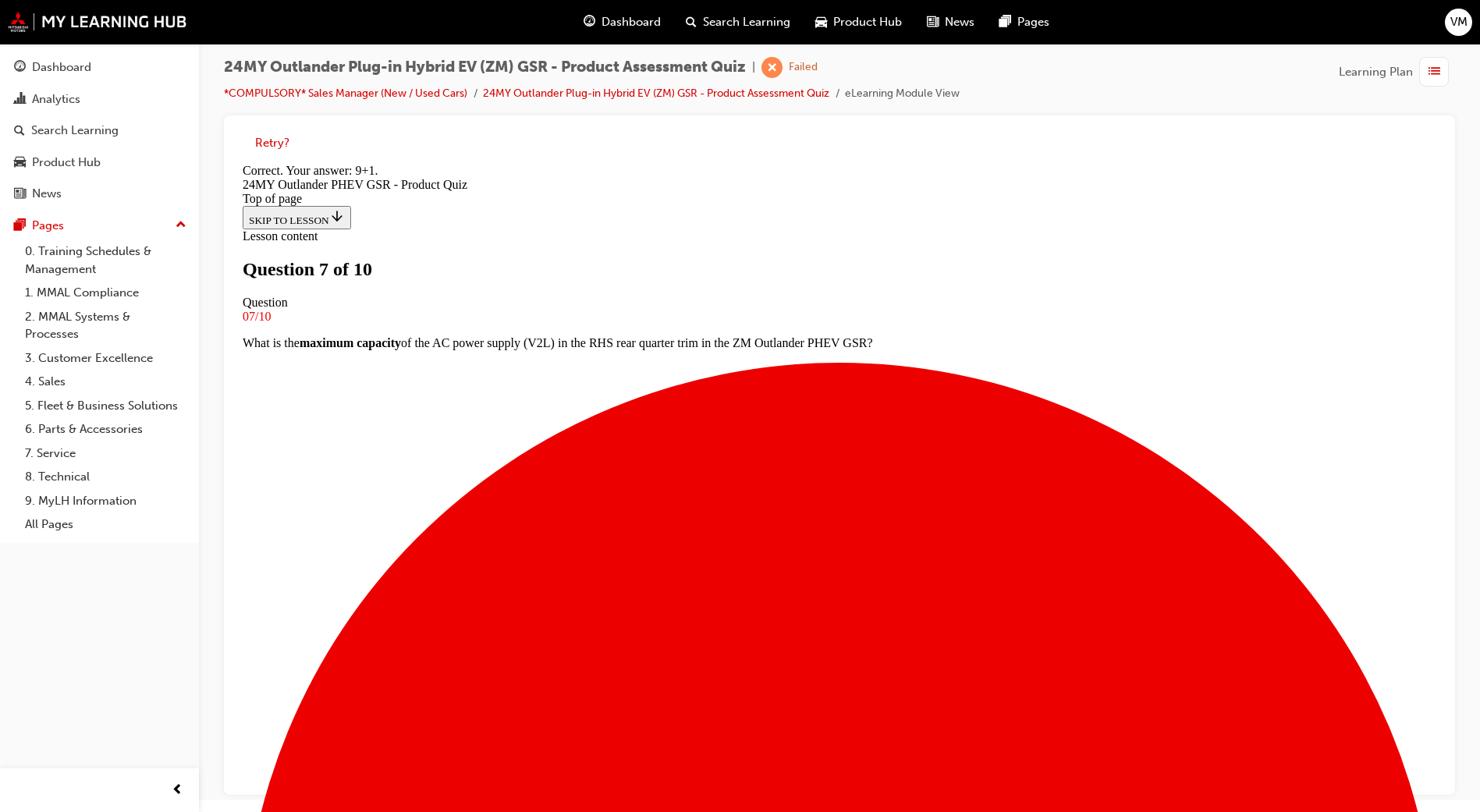
scroll to position [226, 0]
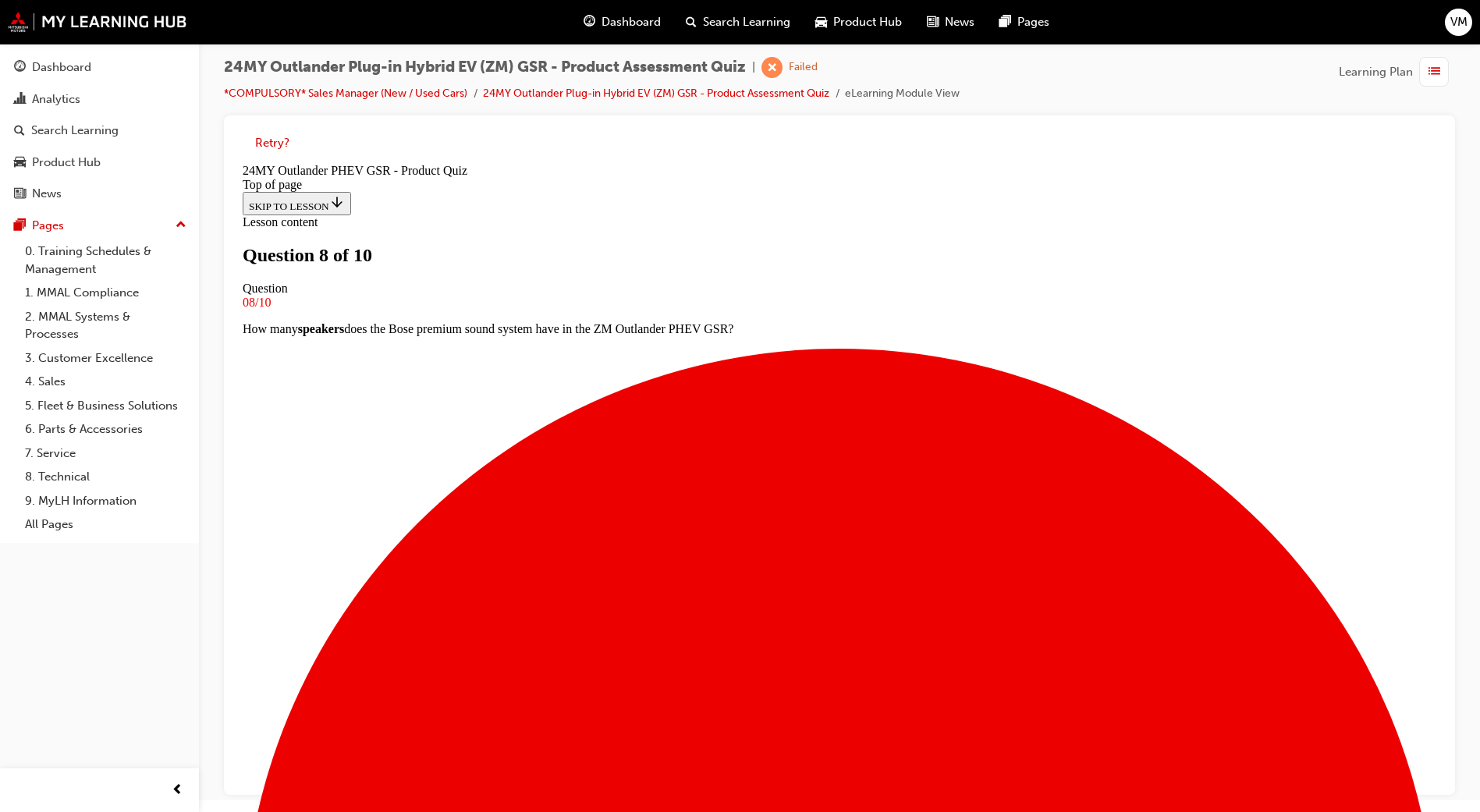
scroll to position [3, 0]
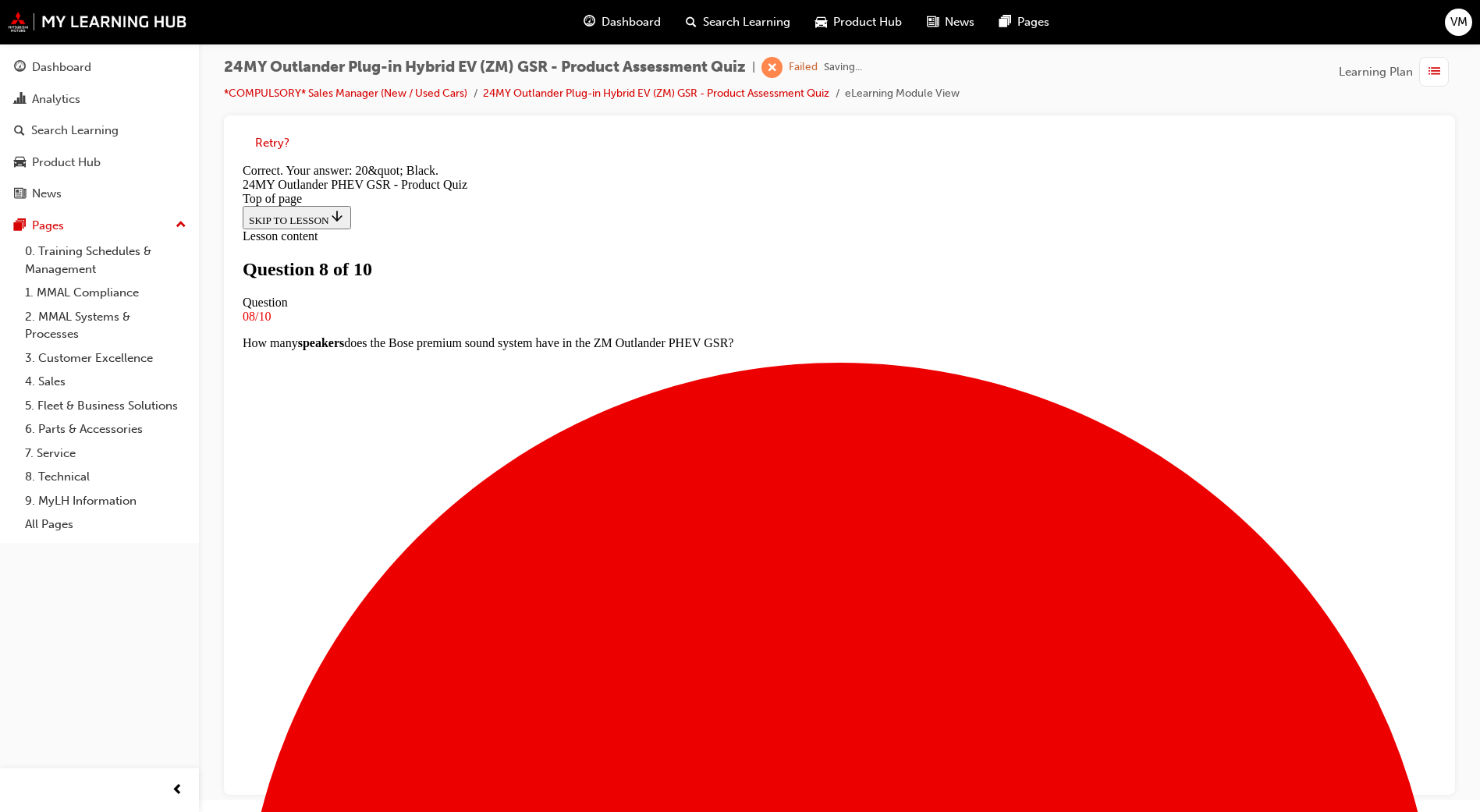
scroll to position [200, 0]
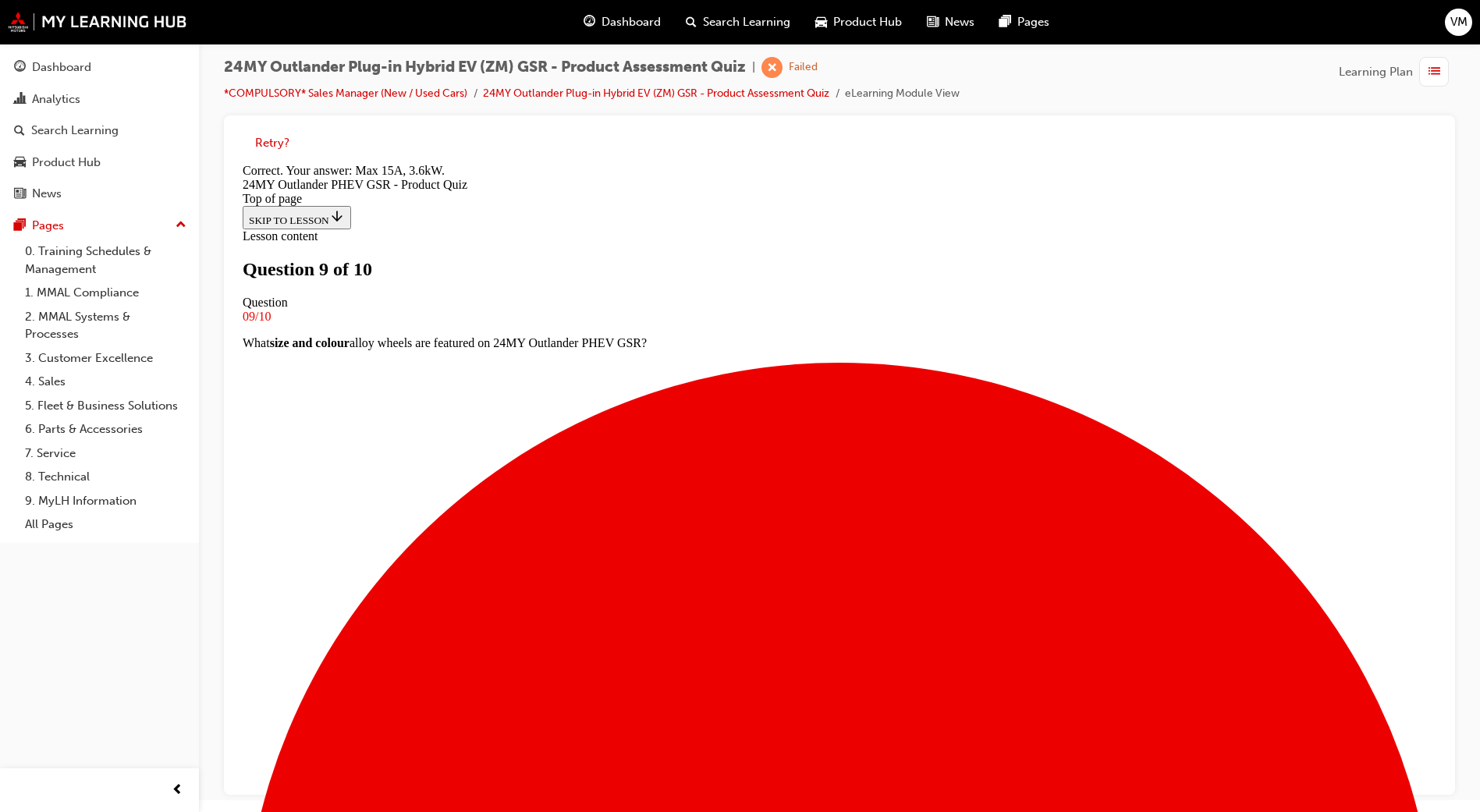
scroll to position [200, 0]
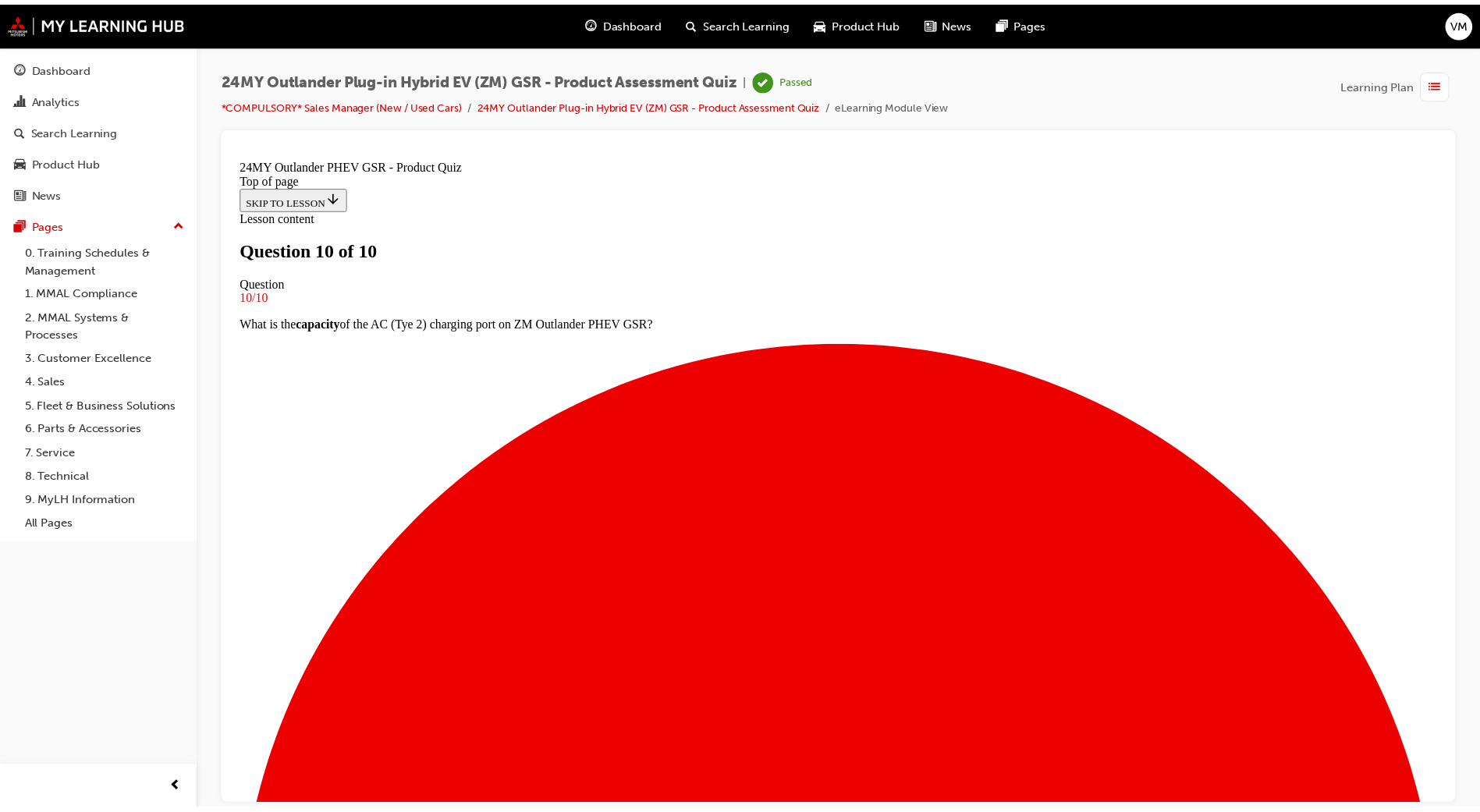
scroll to position [140, 0]
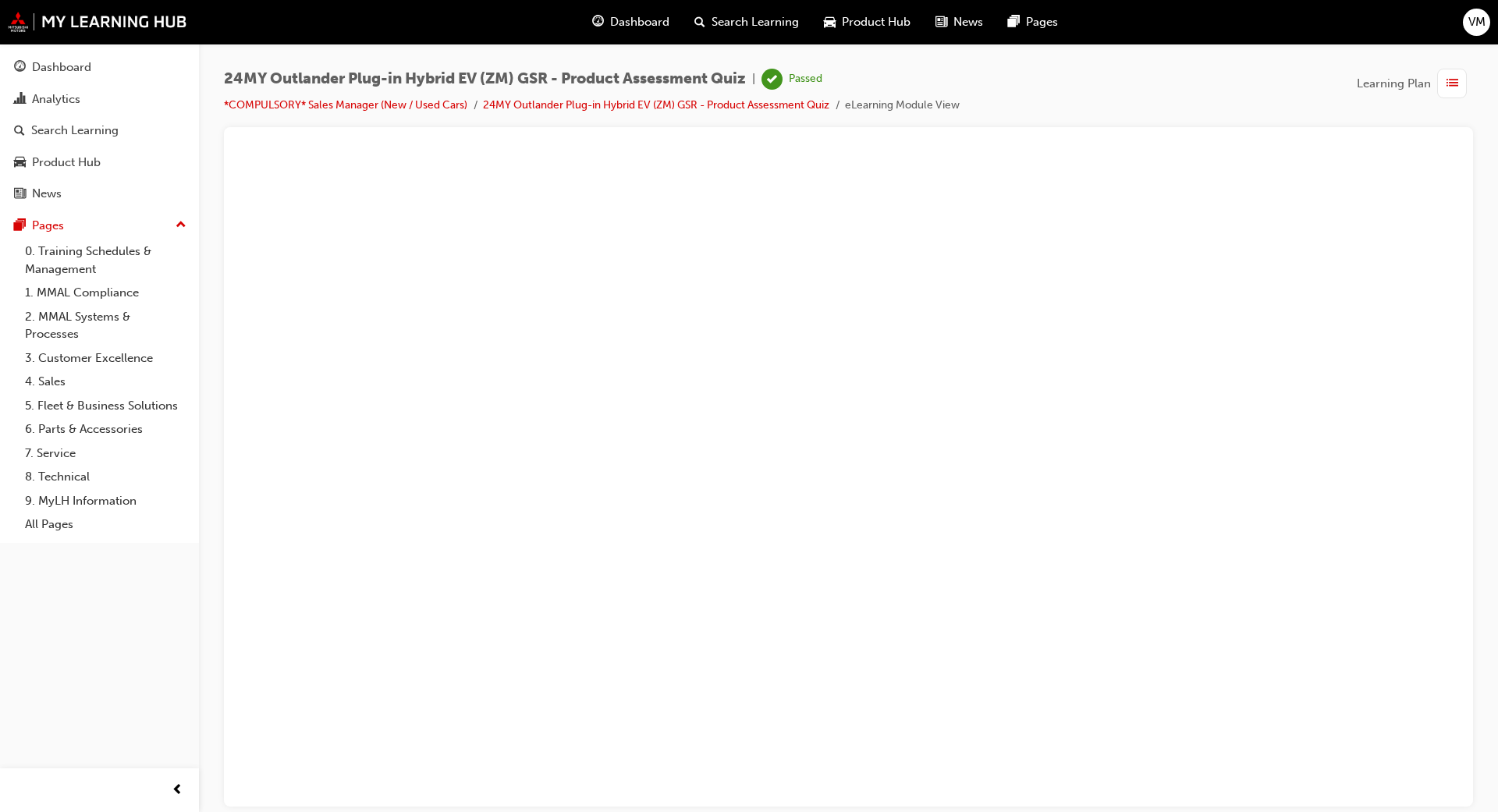
click at [541, 157] on div at bounding box center [848, 157] width 1211 height 0
click at [65, 48] on div "Dashboard Analytics Search Learning Product Hub News Pages Pages 0. Training Sc…" at bounding box center [99, 294] width 199 height 499
click at [54, 58] on div "Dashboard" at bounding box center [100, 67] width 171 height 19
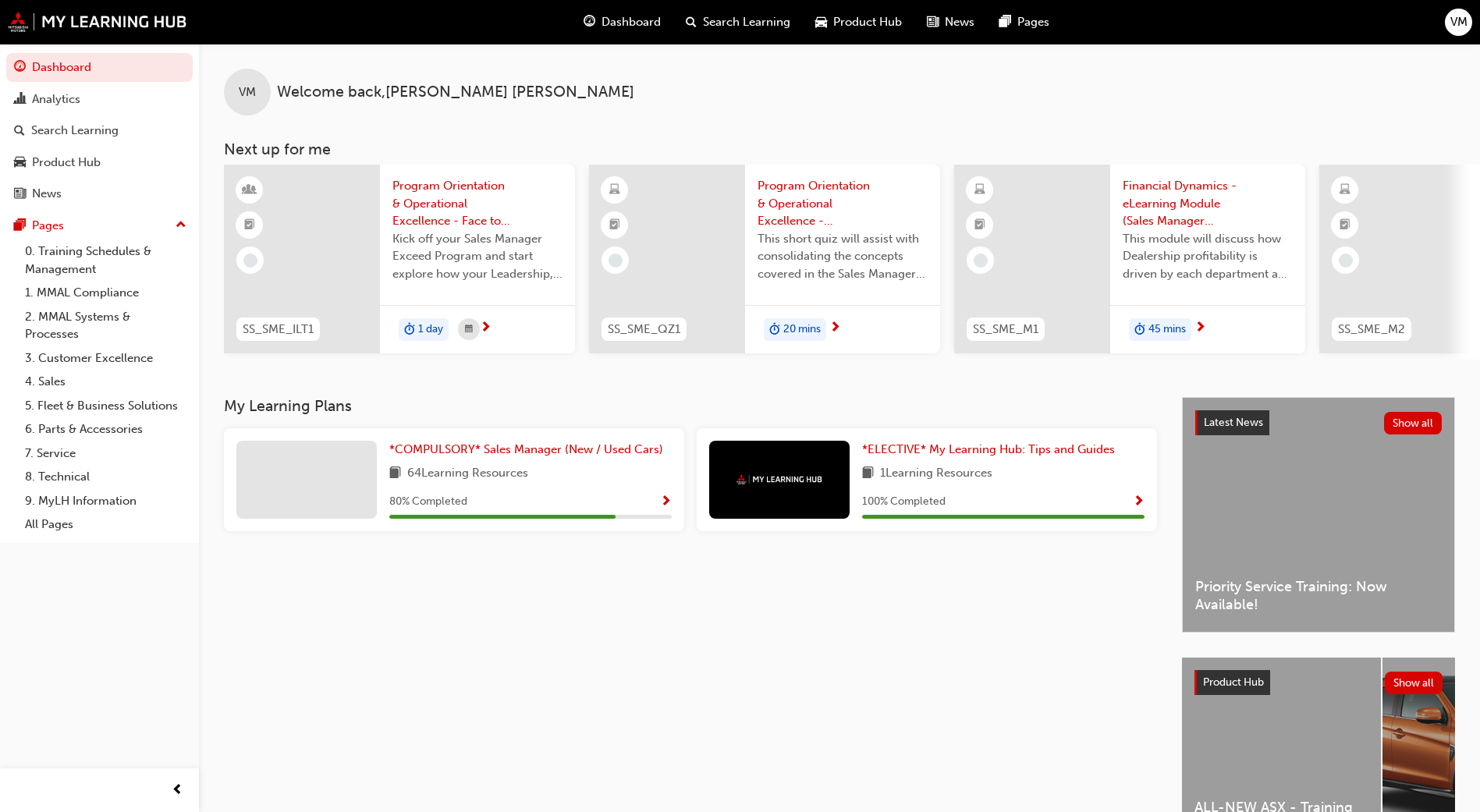
click at [657, 506] on div "80 % Completed" at bounding box center [531, 502] width 283 height 19
click at [665, 502] on span "Show Progress" at bounding box center [666, 502] width 12 height 14
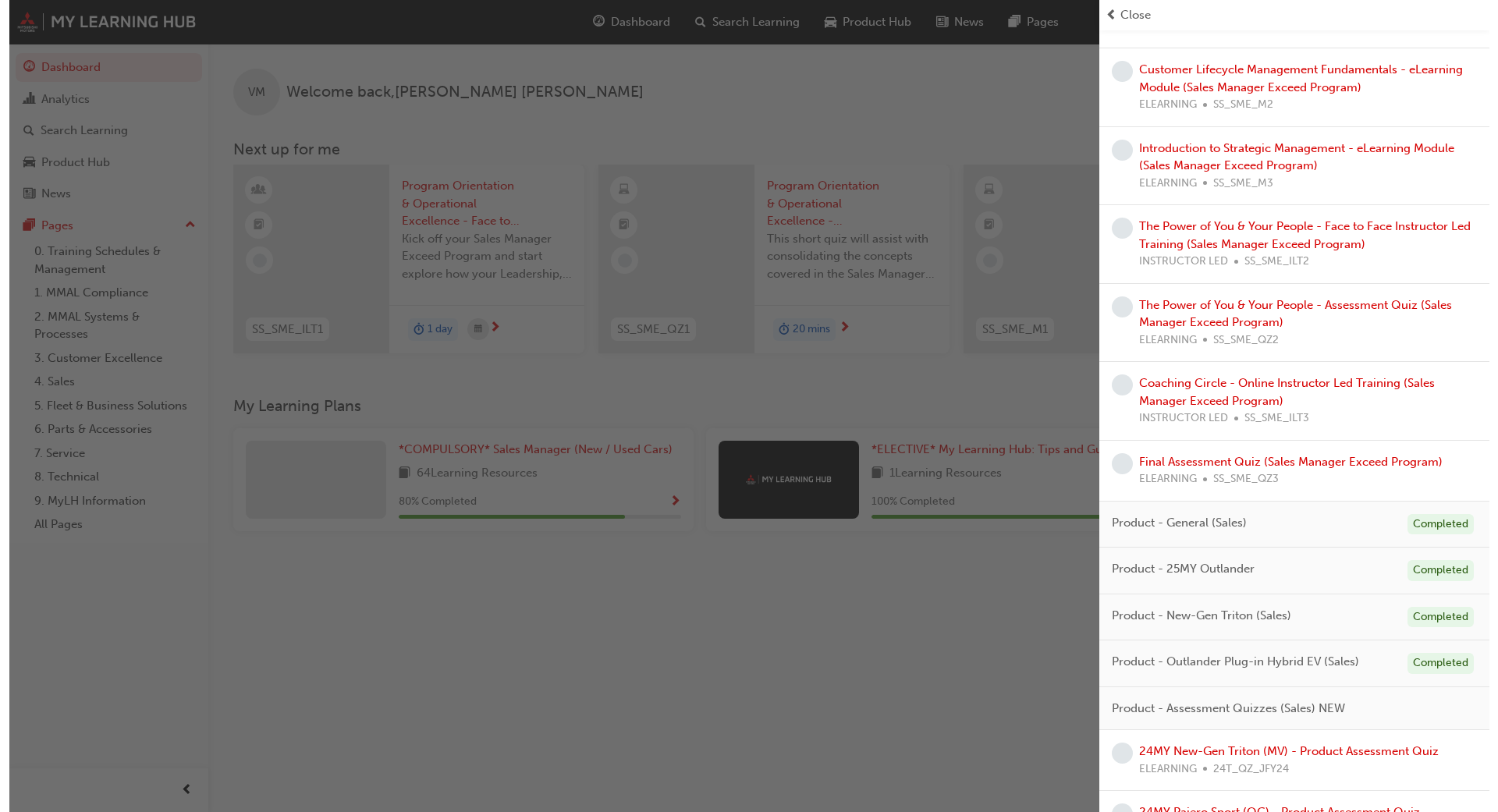
scroll to position [1041, 0]
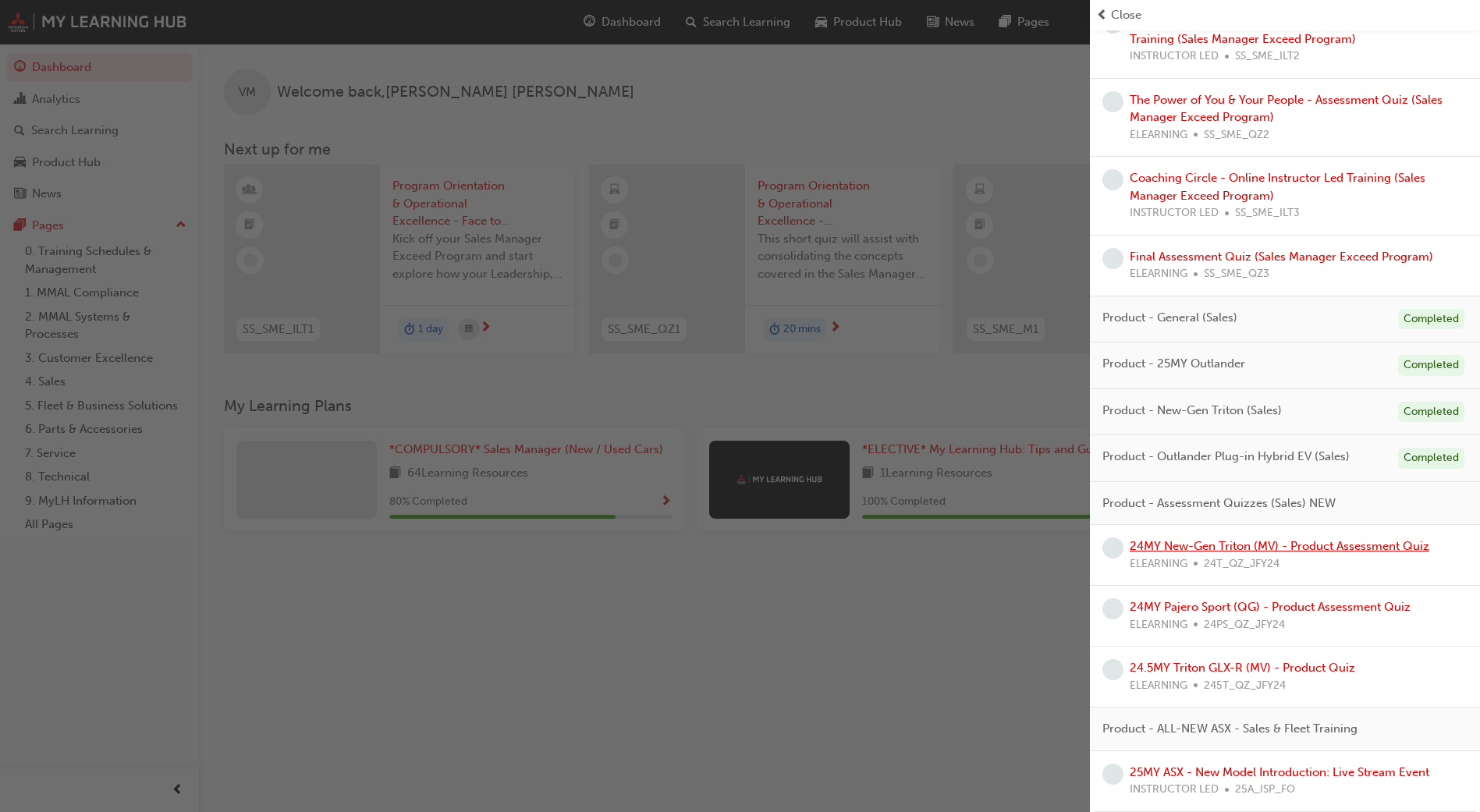
click at [1171, 548] on link "24MY New-Gen Triton (MV) - Product Assessment Quiz" at bounding box center [1279, 546] width 300 height 14
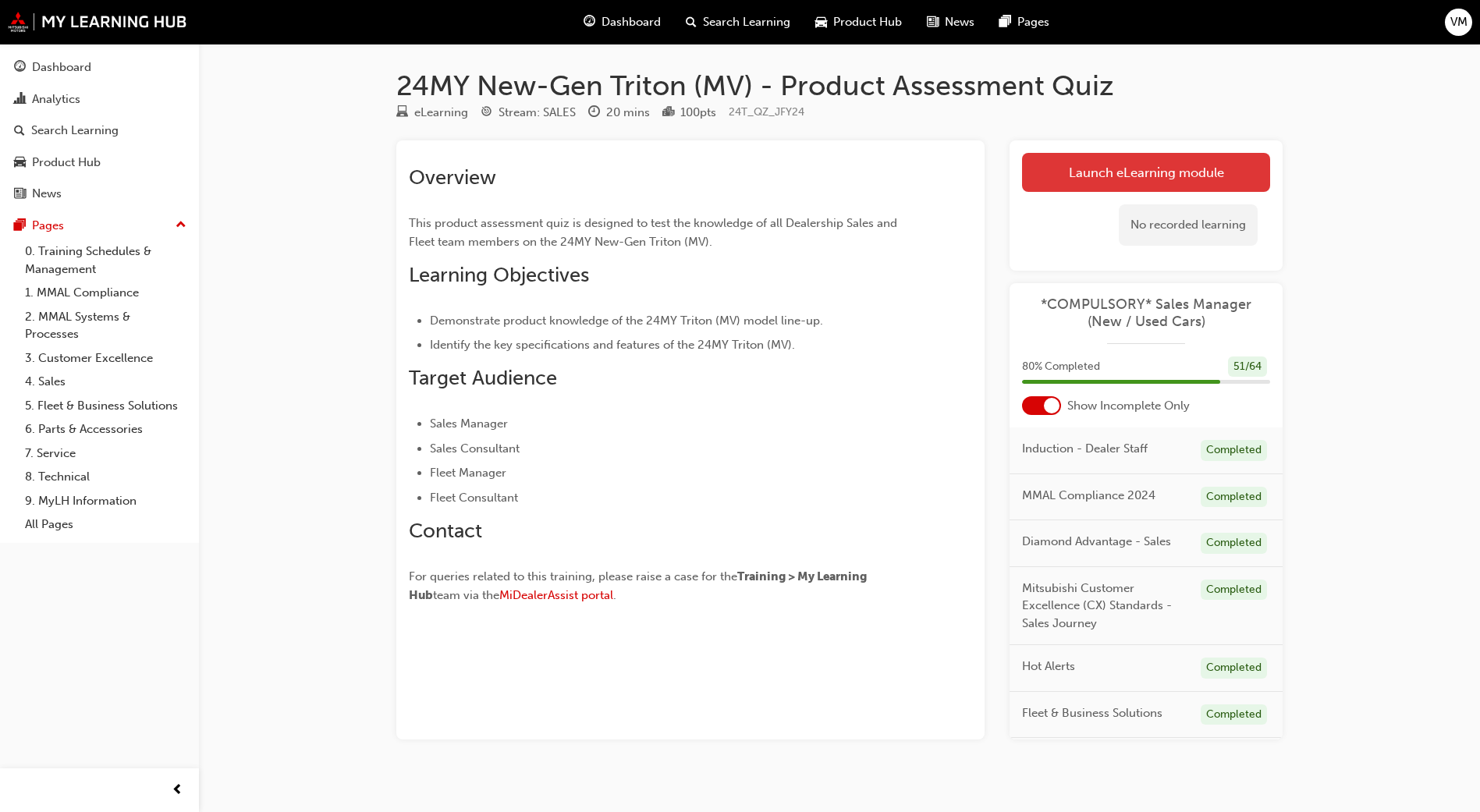
click at [1117, 168] on link "Launch eLearning module" at bounding box center [1145, 173] width 248 height 39
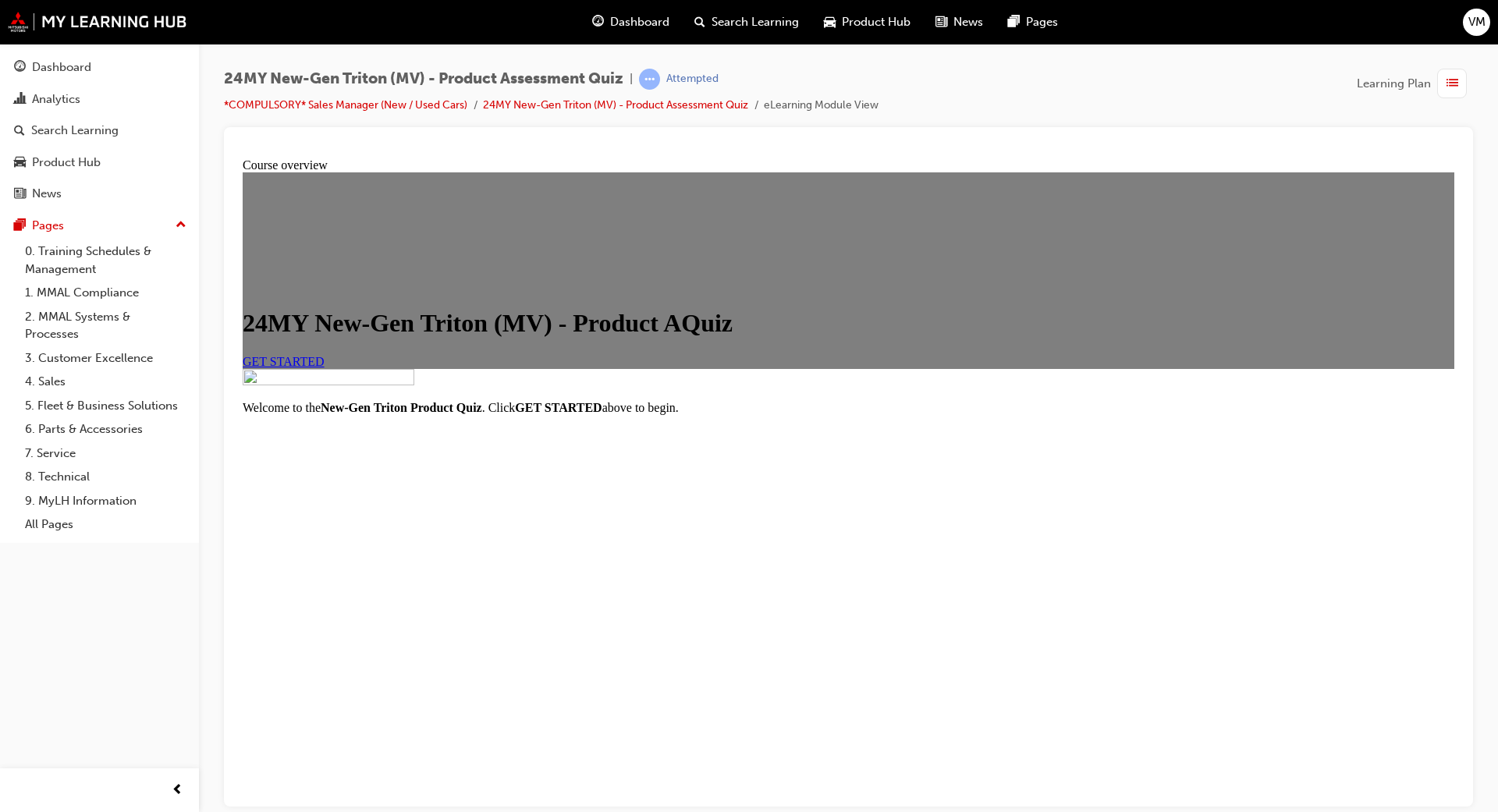
click at [324, 367] on link "GET STARTED" at bounding box center [284, 360] width 82 height 14
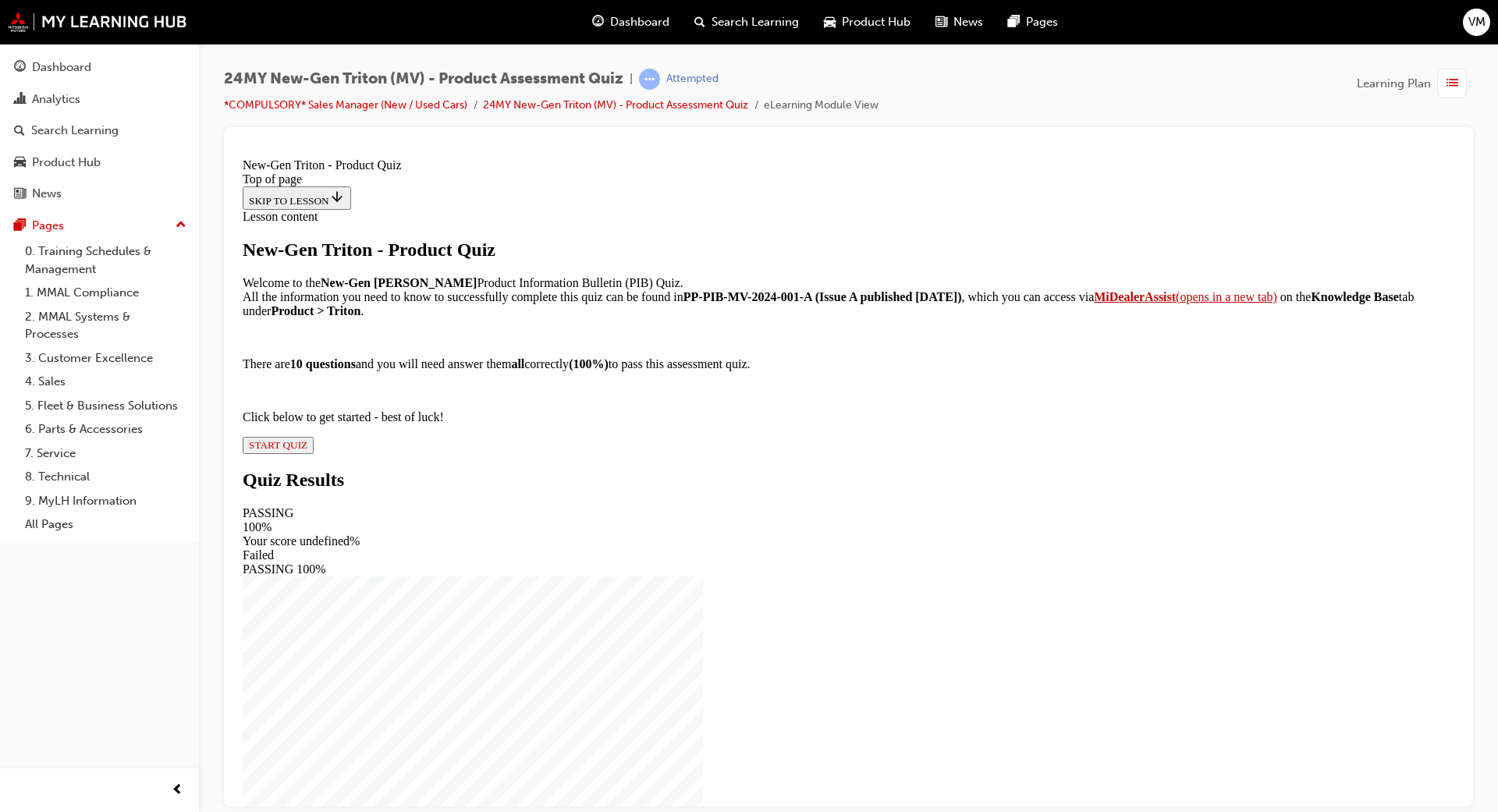
scroll to position [39, 0]
click at [307, 450] on span "START QUIZ" at bounding box center [278, 444] width 58 height 12
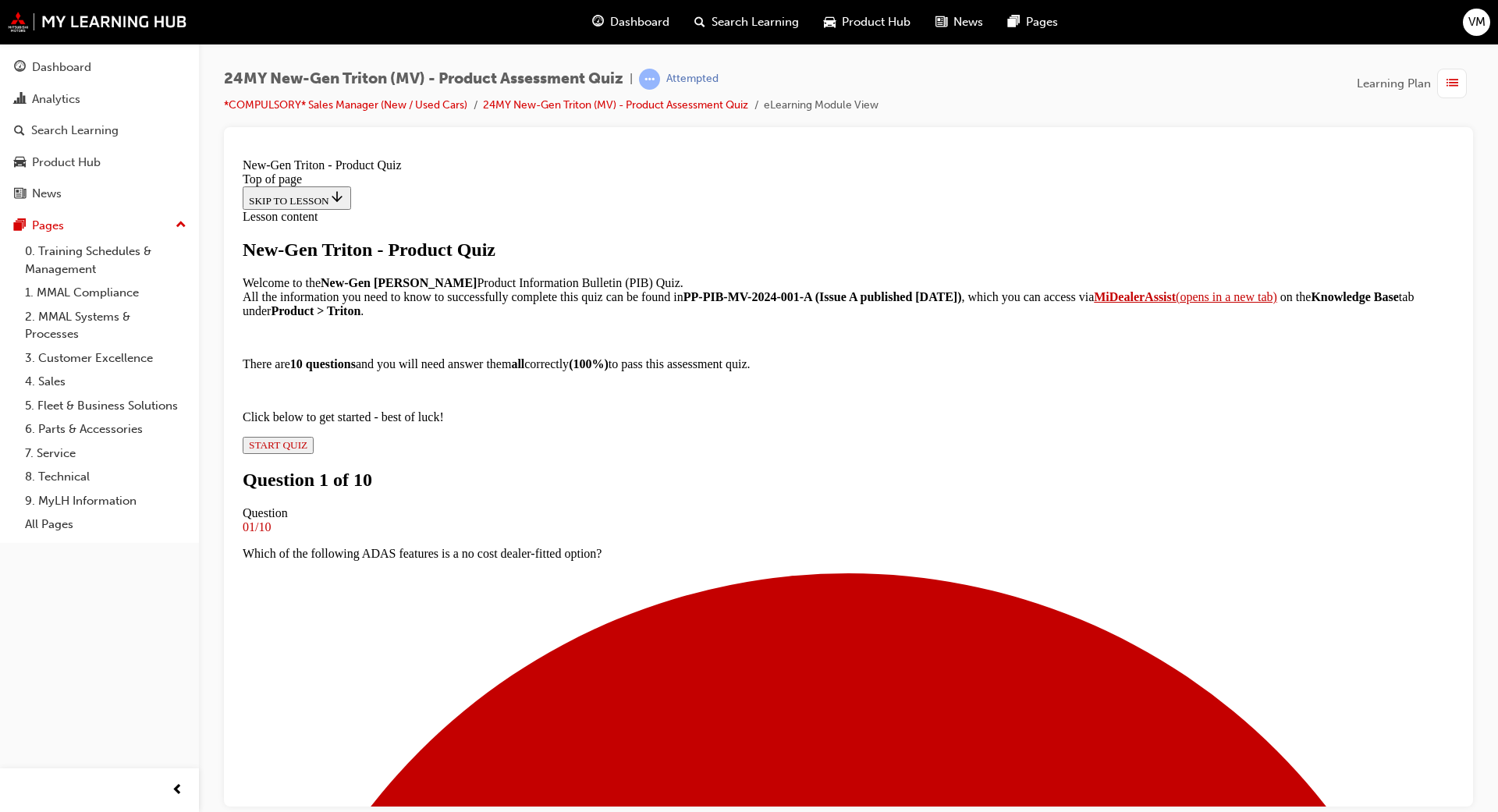
scroll to position [3, 0]
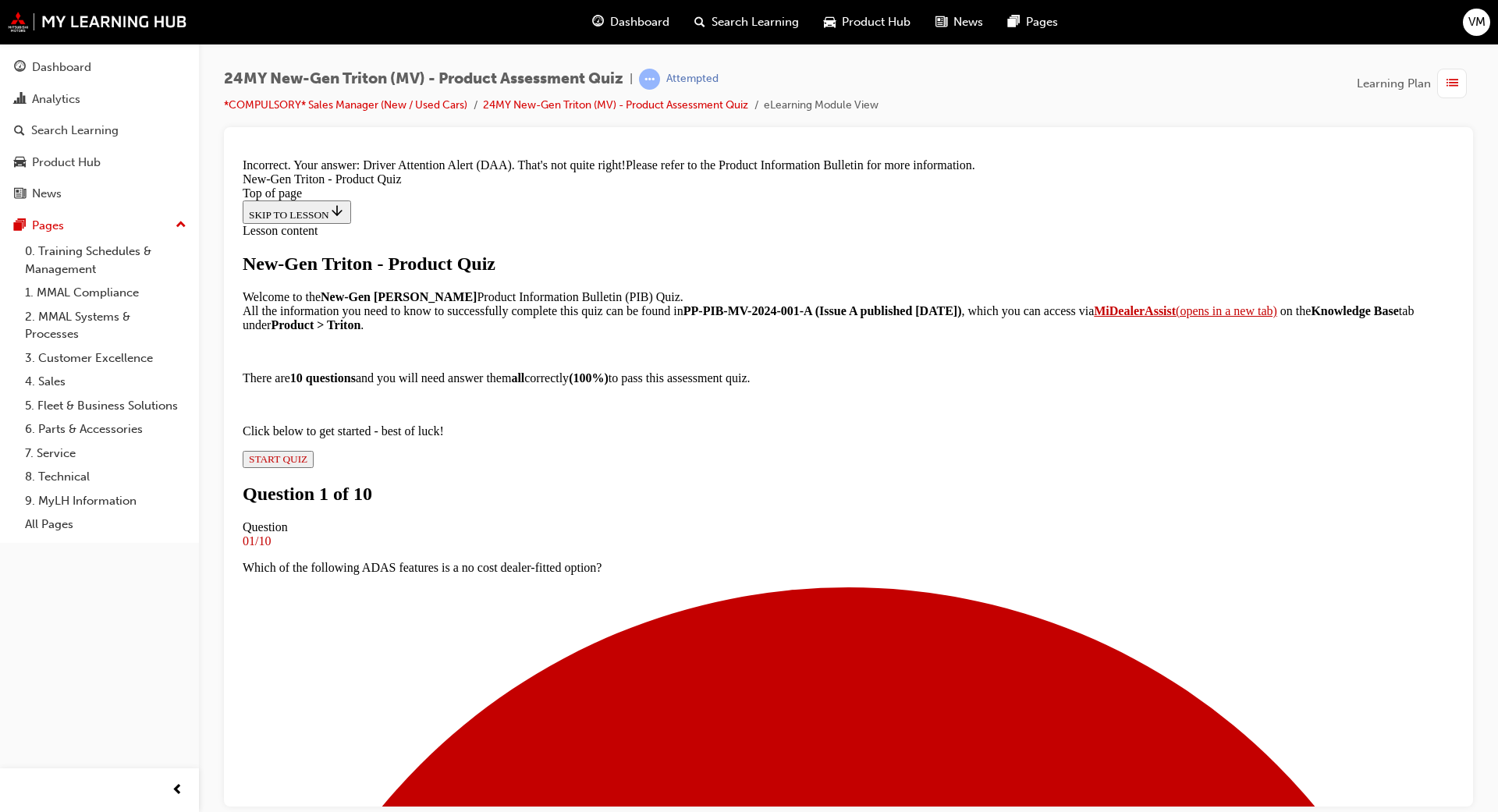
scroll to position [294, 0]
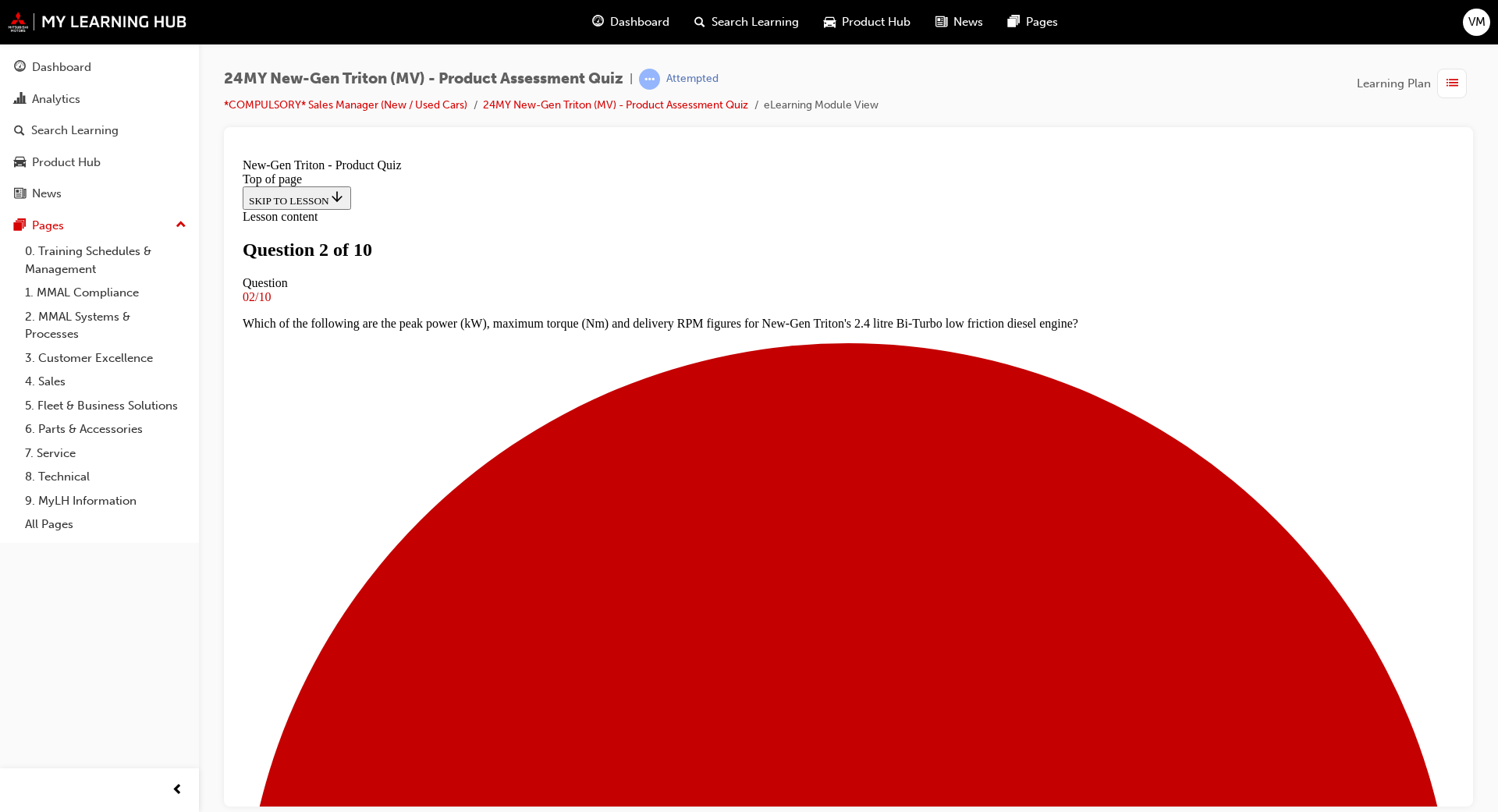
scroll to position [3, 0]
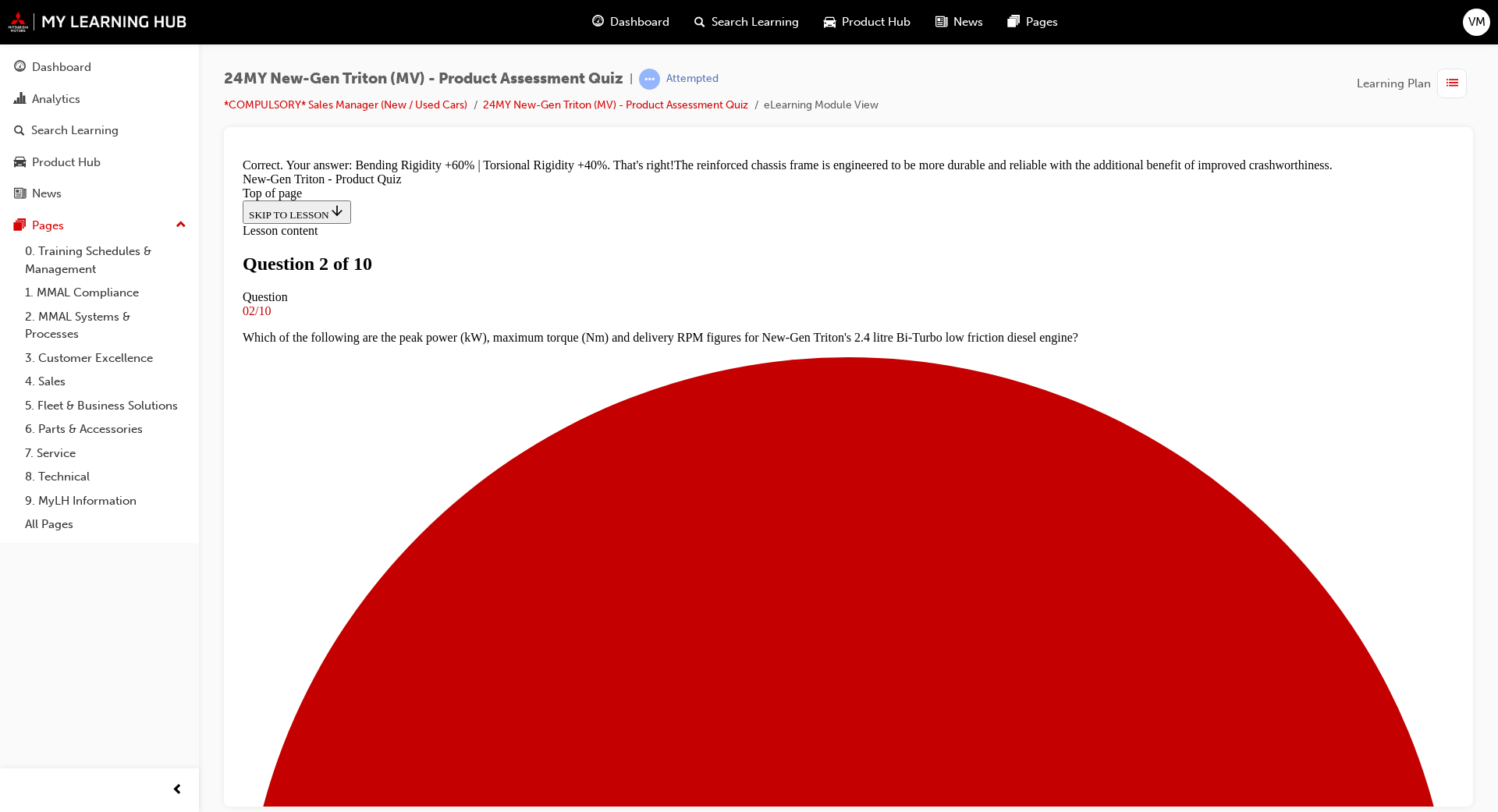
scroll to position [366, 0]
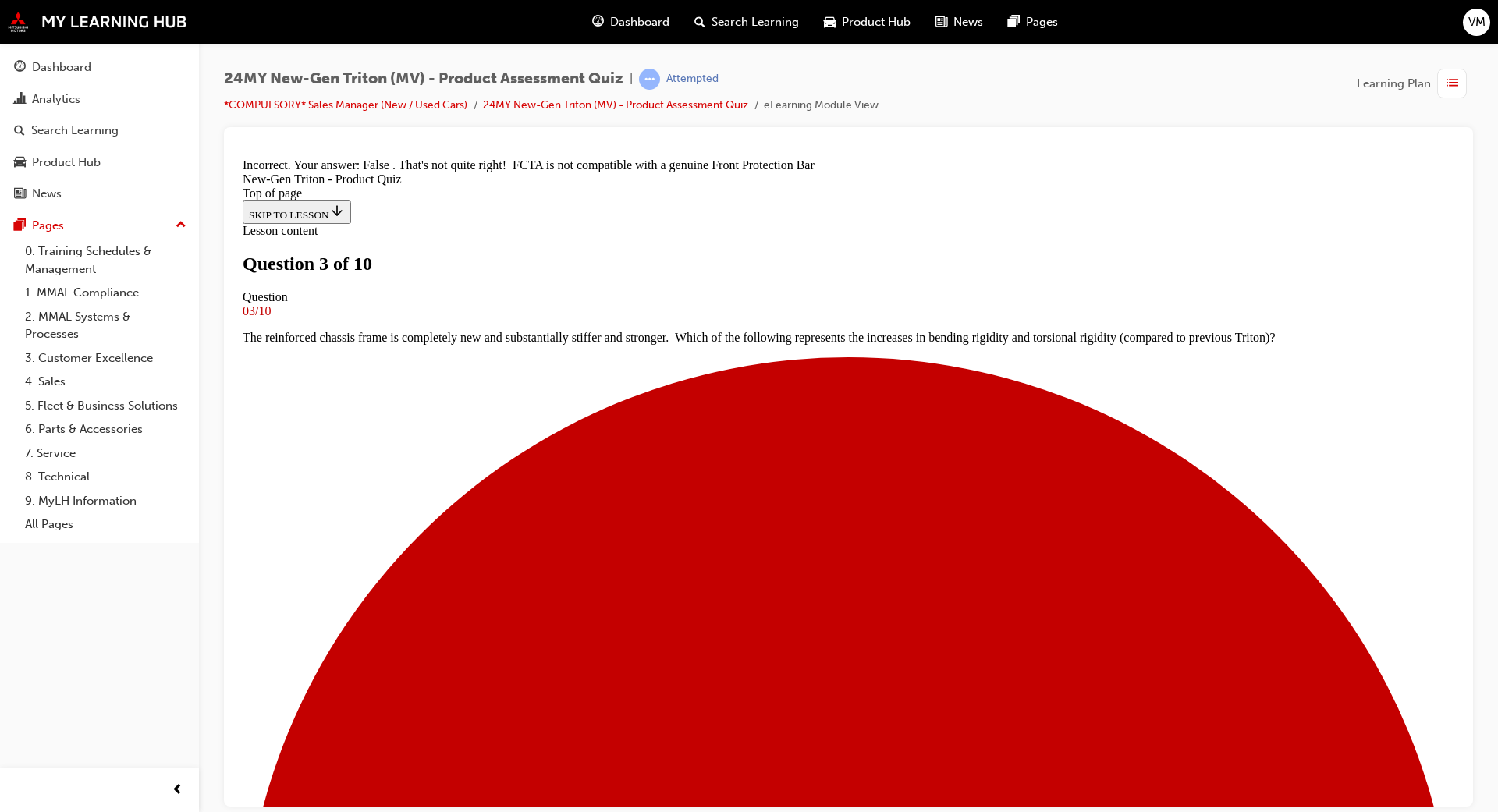
scroll to position [187, 0]
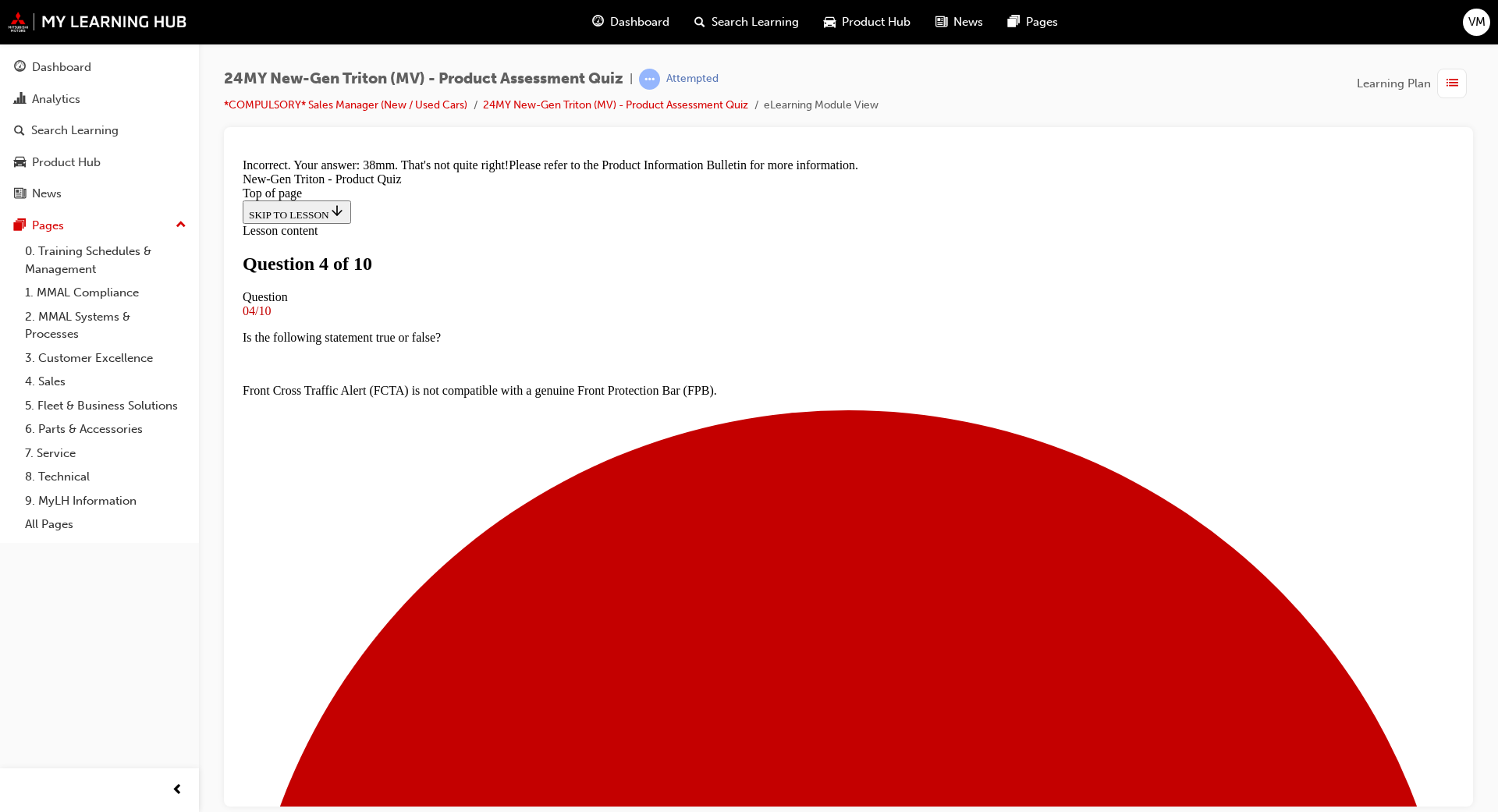
scroll to position [321, 0]
